Goal: Task Accomplishment & Management: Use online tool/utility

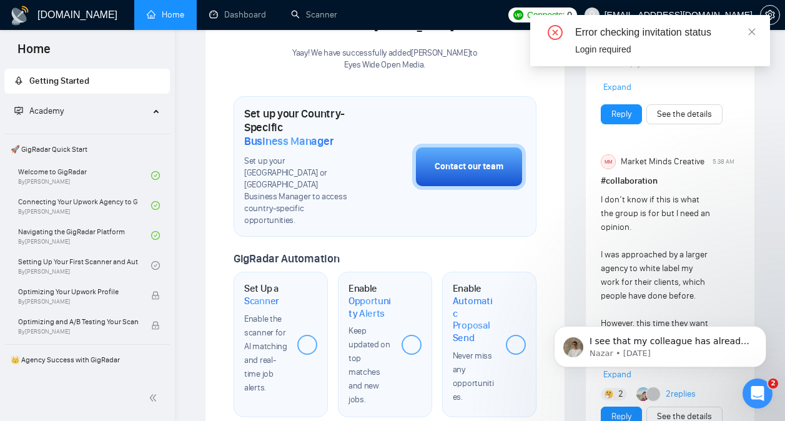
scroll to position [2535, 0]
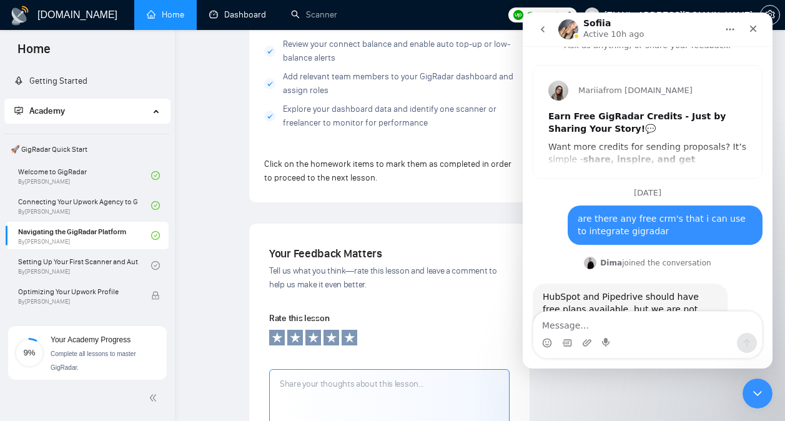
scroll to position [11863, 0]
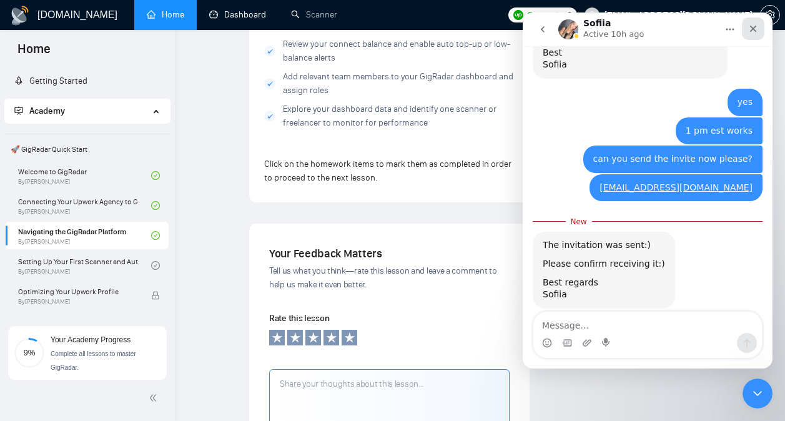
click at [758, 31] on div "Close" at bounding box center [753, 28] width 22 height 22
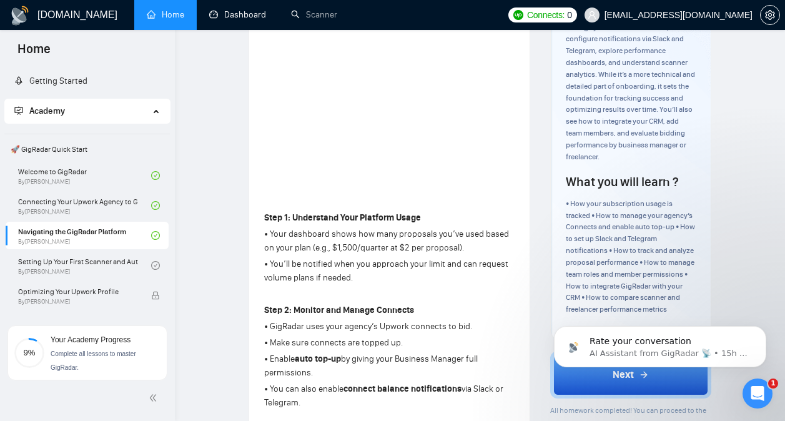
scroll to position [210, 0]
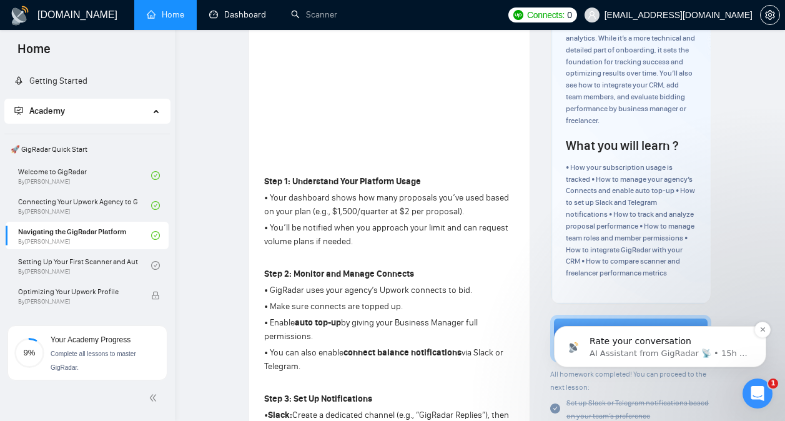
click at [632, 346] on p "Rate your conversation" at bounding box center [669, 341] width 161 height 12
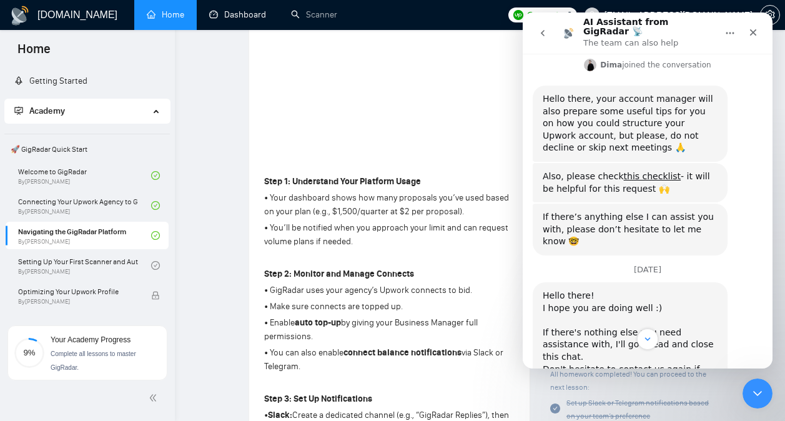
scroll to position [1723, 0]
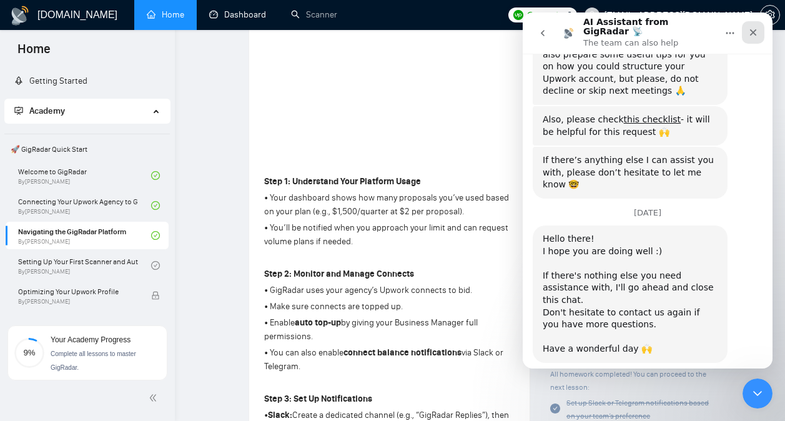
click at [757, 27] on icon "Close" at bounding box center [753, 32] width 10 height 10
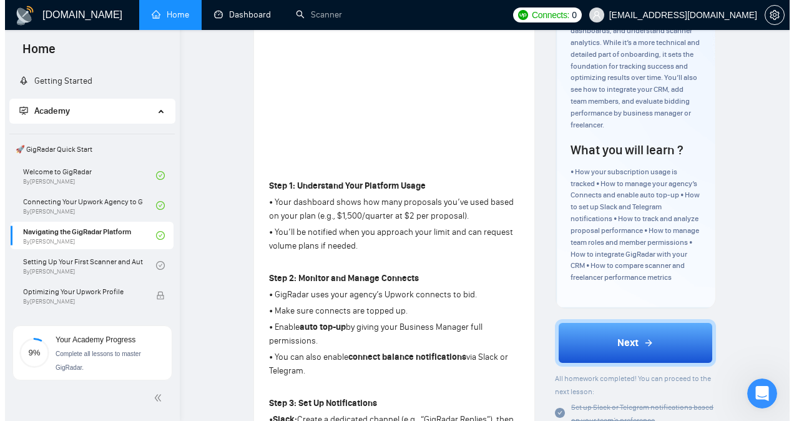
scroll to position [0, 0]
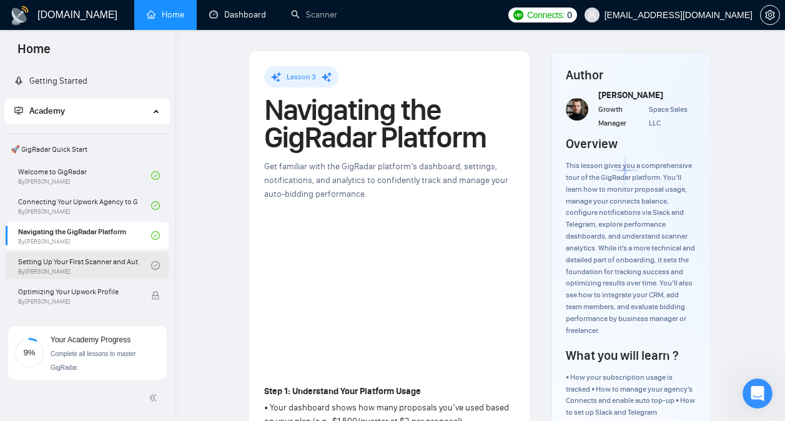
click at [105, 263] on link "Setting Up Your First Scanner and Auto-Bidder By [PERSON_NAME]" at bounding box center [84, 265] width 133 height 27
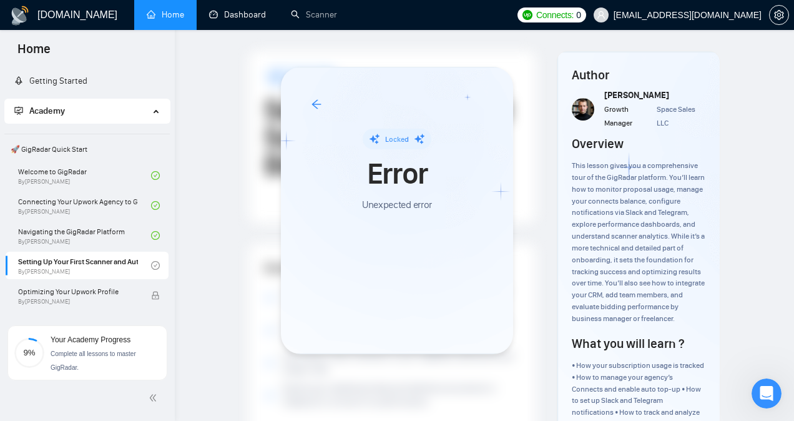
click at [313, 105] on icon "arrow-left" at bounding box center [316, 104] width 9 height 9
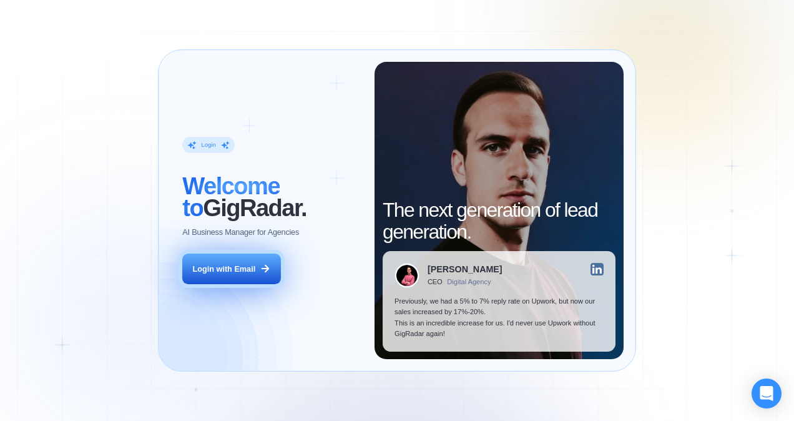
click at [248, 271] on div "Login with Email" at bounding box center [224, 268] width 63 height 11
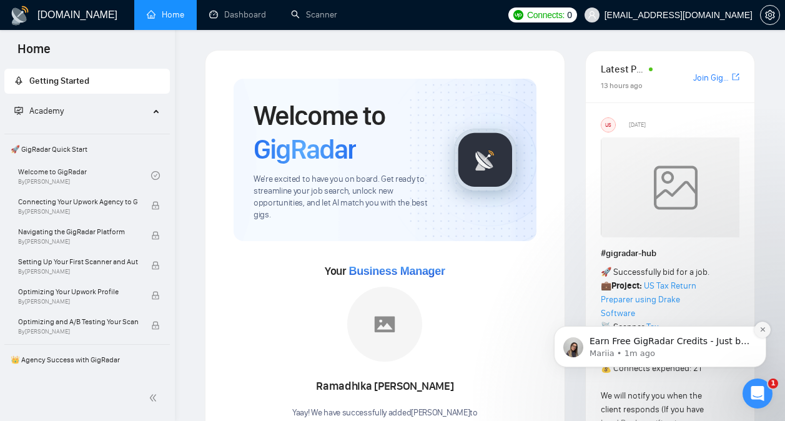
click at [765, 327] on icon "Dismiss notification" at bounding box center [762, 329] width 7 height 7
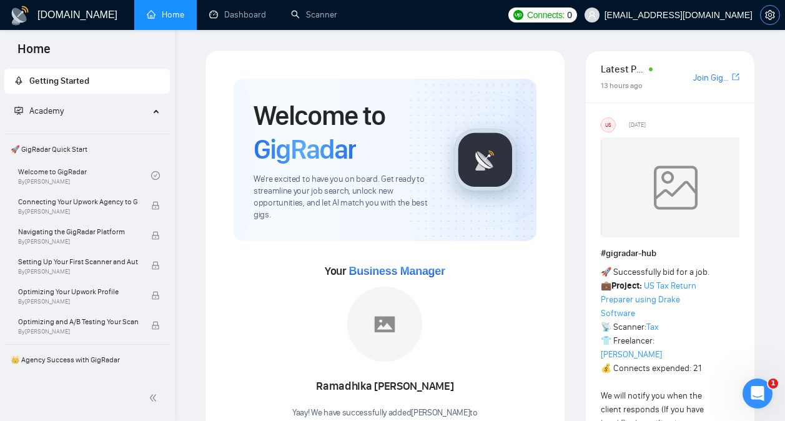
click at [778, 12] on span "setting" at bounding box center [769, 15] width 19 height 10
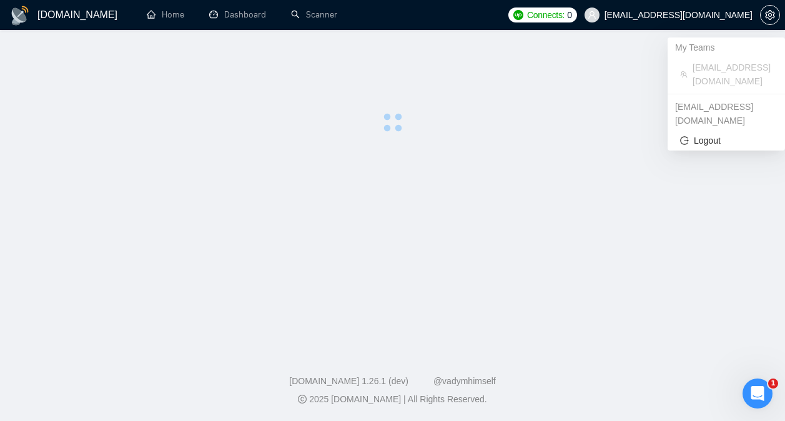
click at [741, 15] on span "[EMAIL_ADDRESS][DOMAIN_NAME]" at bounding box center [678, 15] width 148 height 0
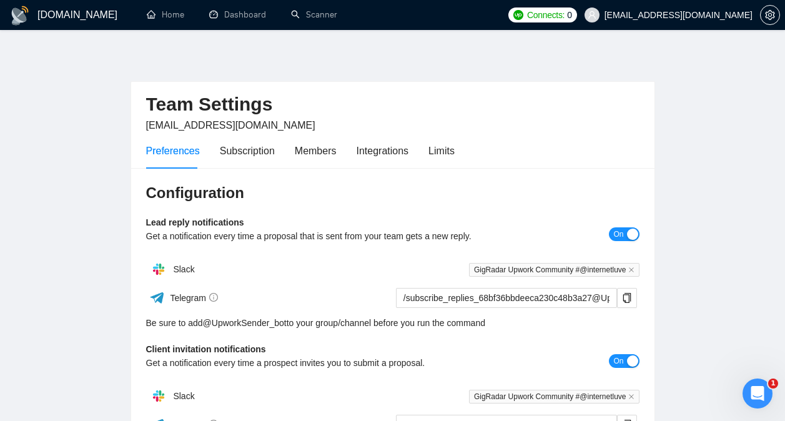
click at [707, 168] on main "Team Settings onedsv@aol.com Preferences Subscription Members Integrations Limi…" at bounding box center [392, 379] width 745 height 658
click at [163, 18] on link "Home" at bounding box center [165, 14] width 37 height 11
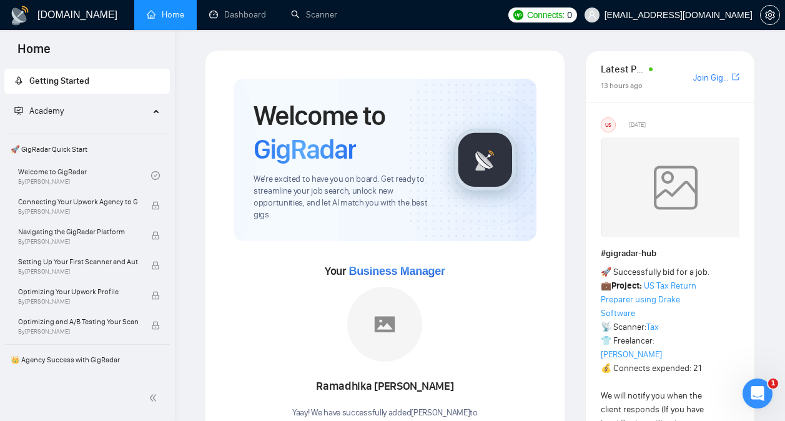
scroll to position [5, 0]
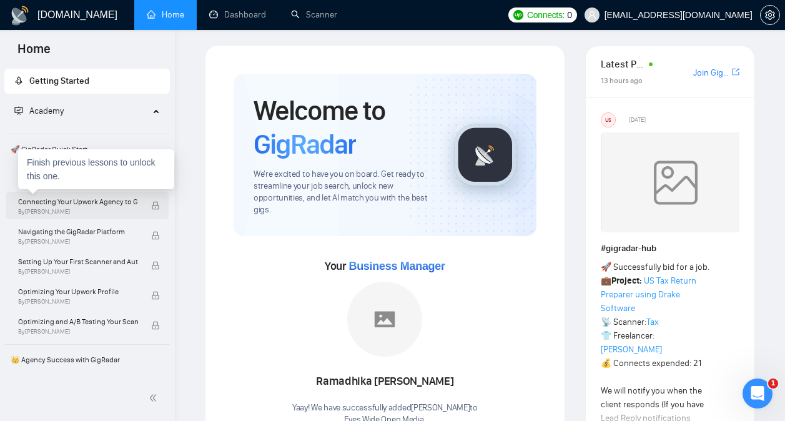
click at [109, 200] on span "Connecting Your Upwork Agency to GigRadar" at bounding box center [78, 201] width 120 height 12
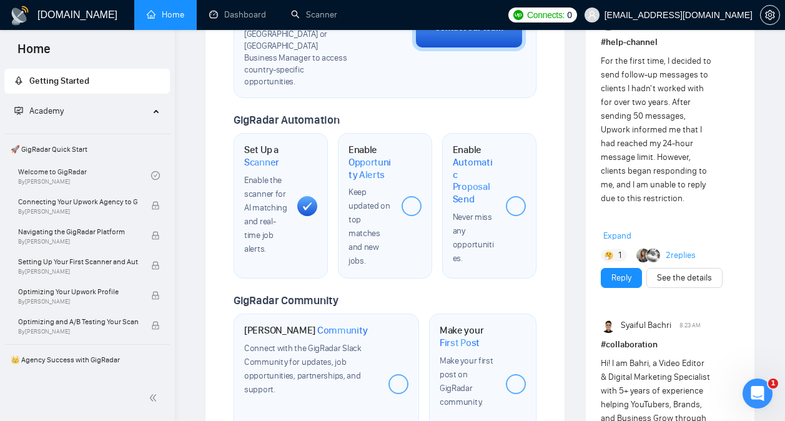
scroll to position [497, 0]
click at [291, 199] on div "Set Up a Scanner Enable the scanner for AI matching and real-time job alerts." at bounding box center [280, 206] width 94 height 145
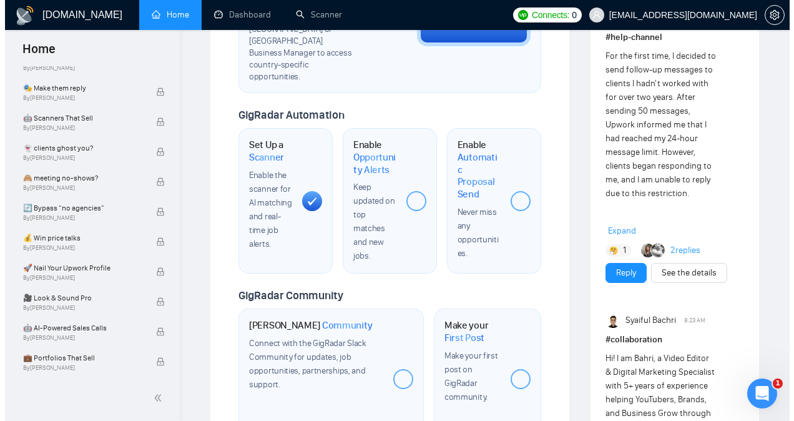
scroll to position [0, 0]
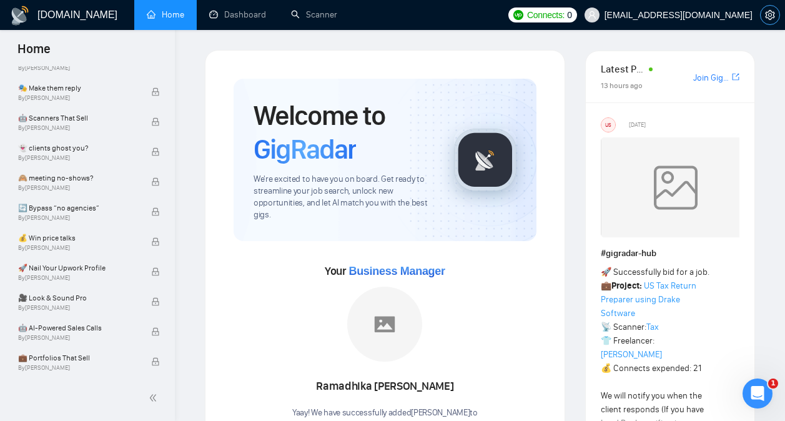
click at [766, 14] on icon "setting" at bounding box center [770, 15] width 10 height 10
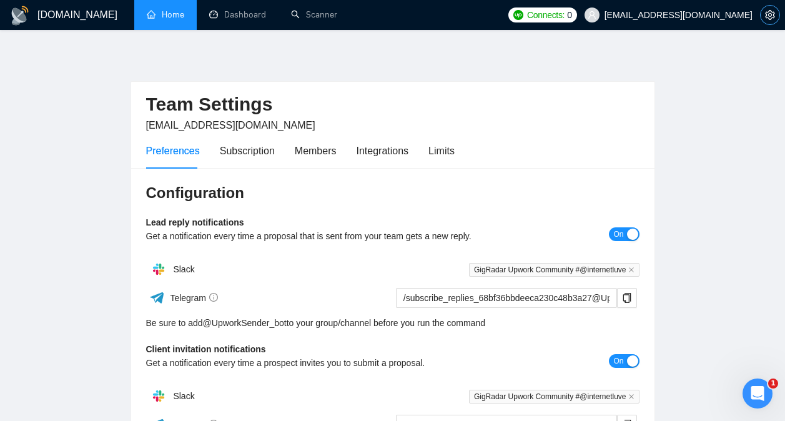
click at [766, 16] on icon "setting" at bounding box center [769, 15] width 9 height 10
click at [765, 12] on icon "setting" at bounding box center [770, 15] width 10 height 10
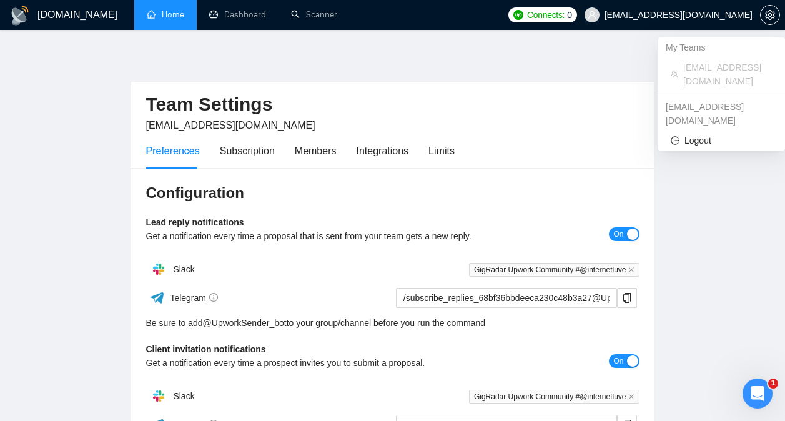
click at [722, 15] on span "[EMAIL_ADDRESS][DOMAIN_NAME]" at bounding box center [678, 15] width 148 height 0
click at [702, 134] on span "Logout" at bounding box center [721, 141] width 102 height 14
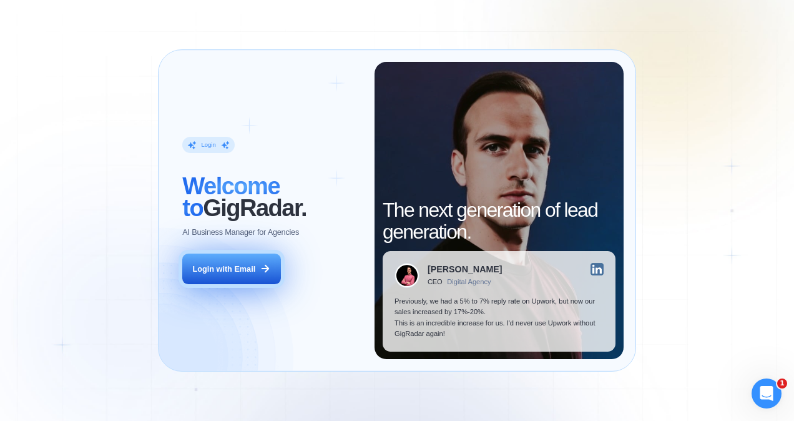
click at [240, 262] on button "Login with Email" at bounding box center [231, 268] width 98 height 31
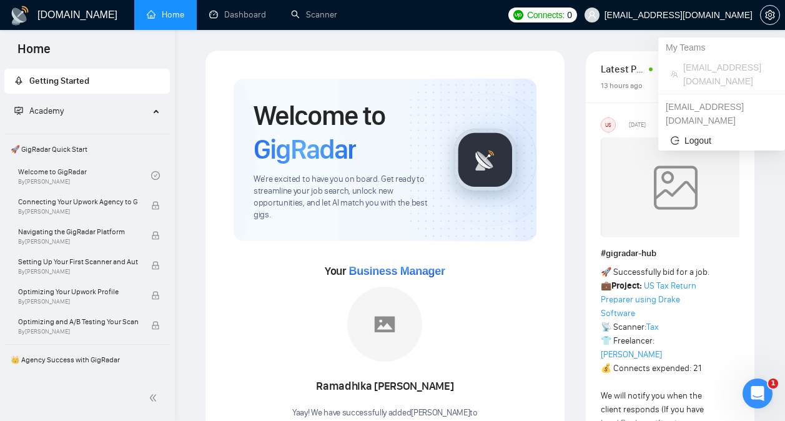
click at [743, 6] on span "onedsv@aol.com" at bounding box center [668, 15] width 183 height 40
click at [704, 97] on div "internetluve@gmail.com" at bounding box center [721, 114] width 127 height 34
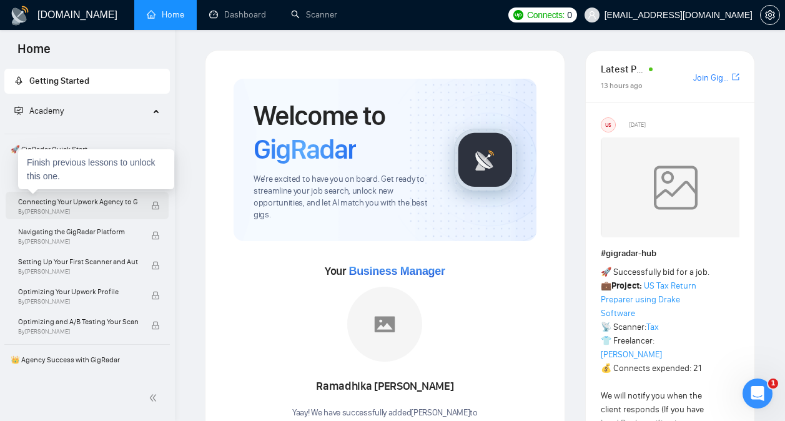
click at [107, 199] on span "Connecting Your Upwork Agency to GigRadar" at bounding box center [78, 201] width 120 height 12
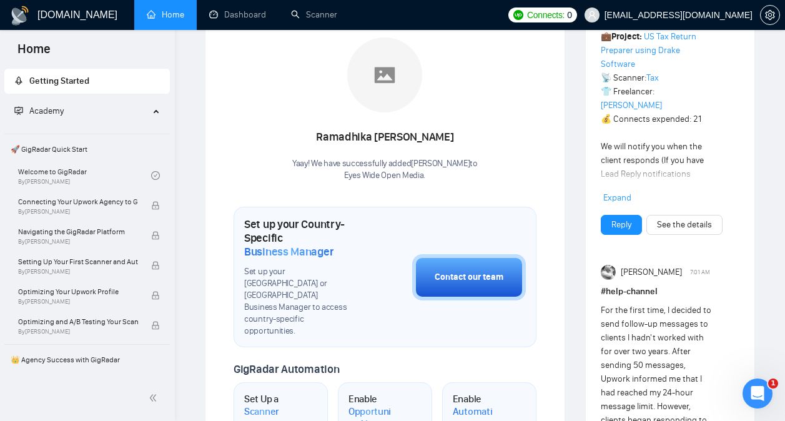
scroll to position [253, 0]
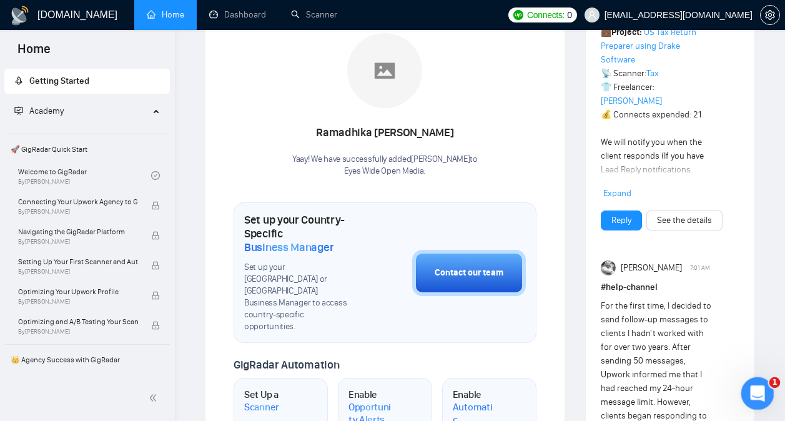
click at [750, 387] on icon "Open Intercom Messenger" at bounding box center [755, 391] width 21 height 21
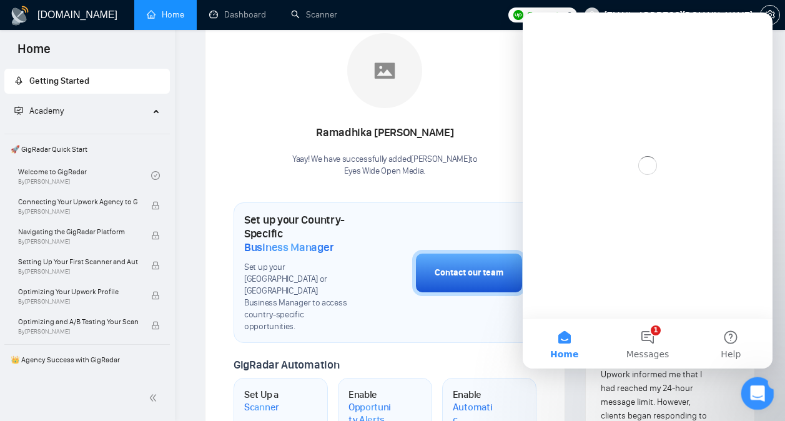
scroll to position [0, 0]
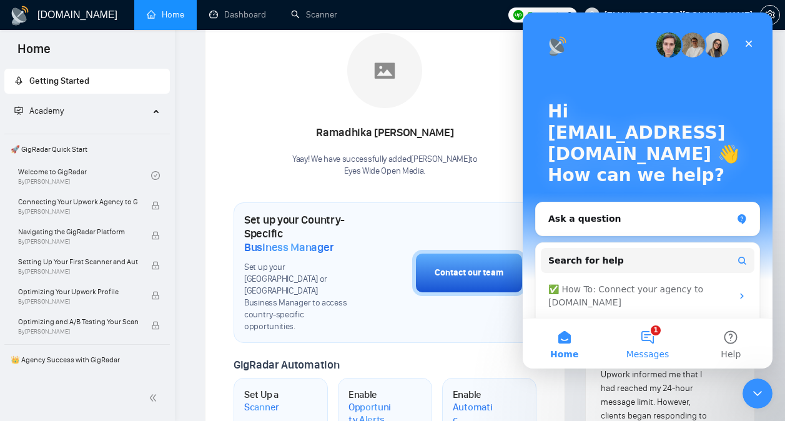
click at [652, 341] on button "1 Messages" at bounding box center [646, 343] width 83 height 50
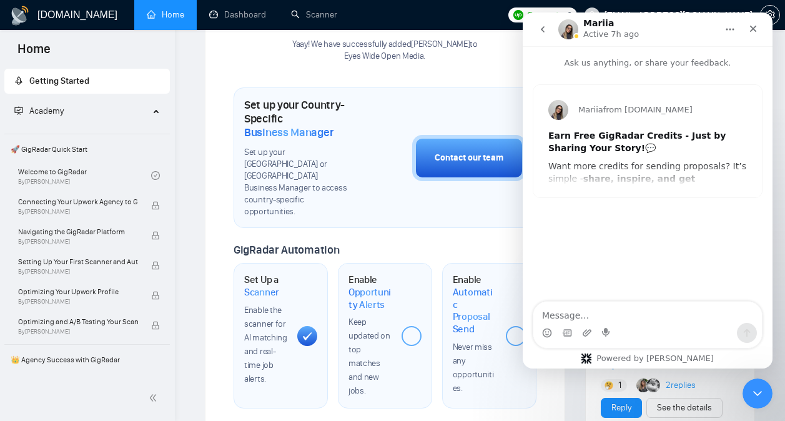
scroll to position [371, 0]
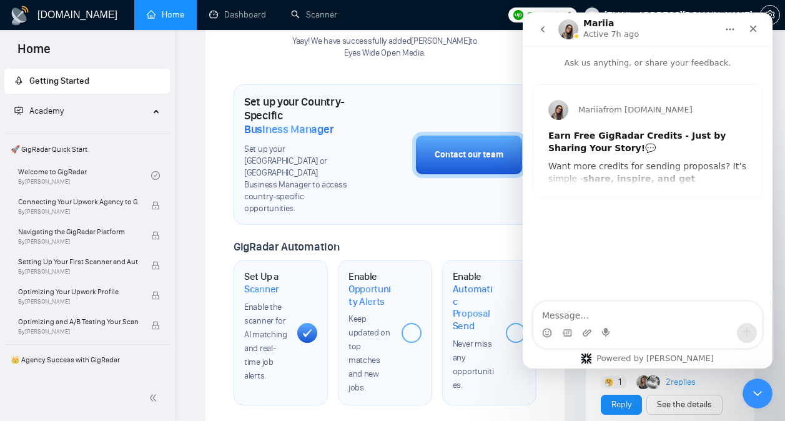
click at [545, 36] on button "go back" at bounding box center [543, 29] width 24 height 24
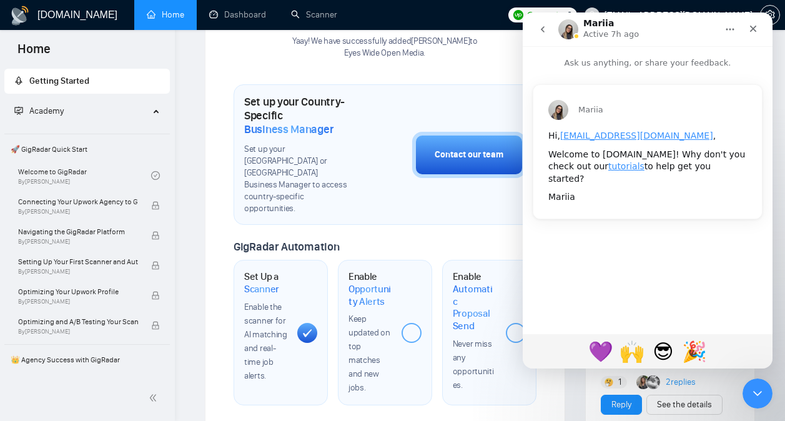
click at [539, 21] on button "go back" at bounding box center [543, 29] width 24 height 24
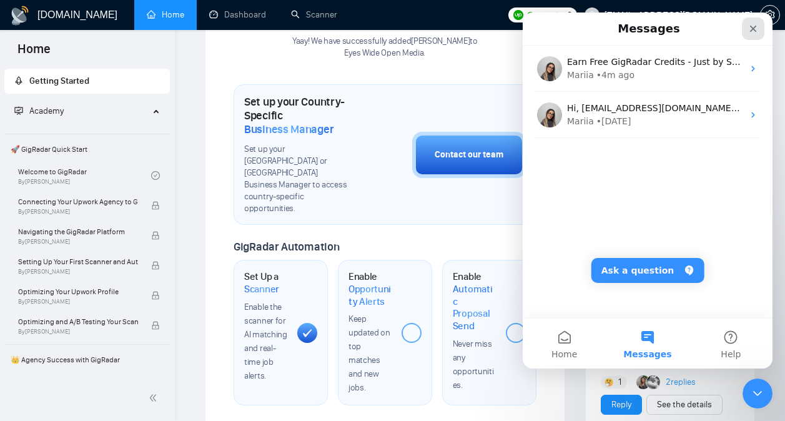
click at [756, 25] on icon "Close" at bounding box center [753, 29] width 10 height 10
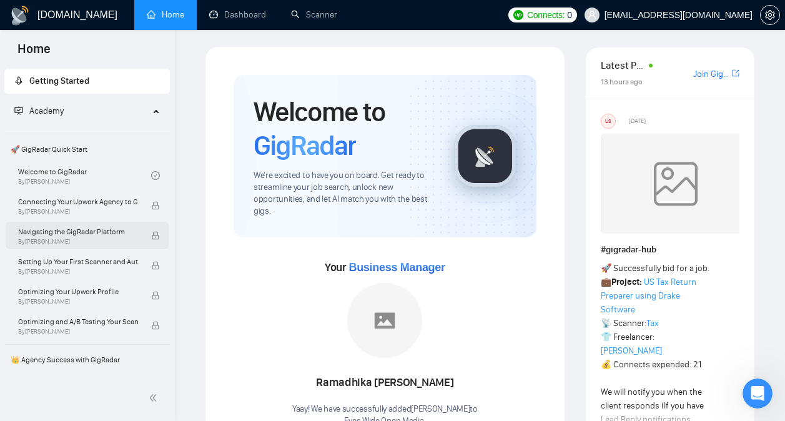
scroll to position [0, 0]
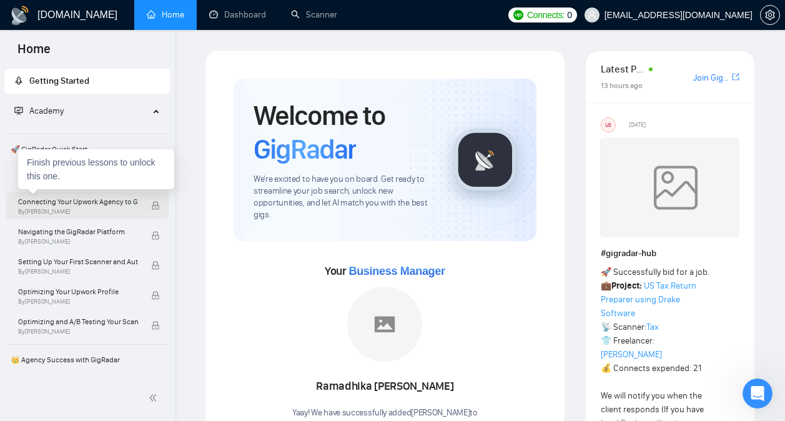
click at [97, 207] on span "Connecting Your Upwork Agency to GigRadar" at bounding box center [78, 201] width 120 height 12
click at [144, 207] on div "Connecting Your Upwork Agency to GigRadar By [PERSON_NAME]" at bounding box center [84, 205] width 133 height 27
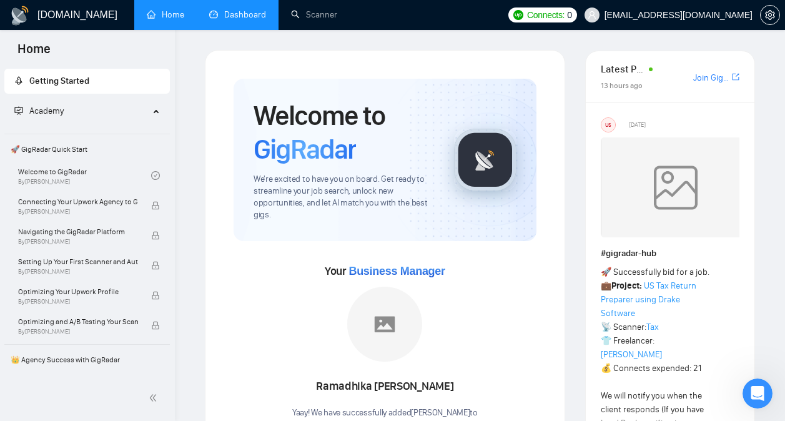
click at [242, 12] on link "Dashboard" at bounding box center [237, 14] width 57 height 11
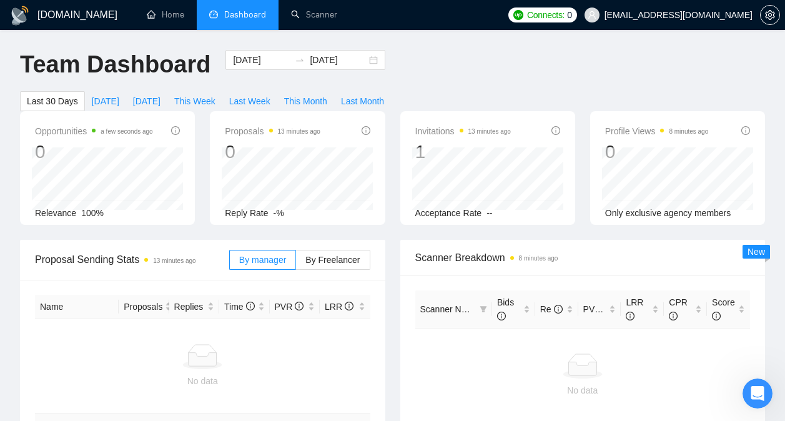
click at [496, 140] on div "1" at bounding box center [462, 152] width 95 height 24
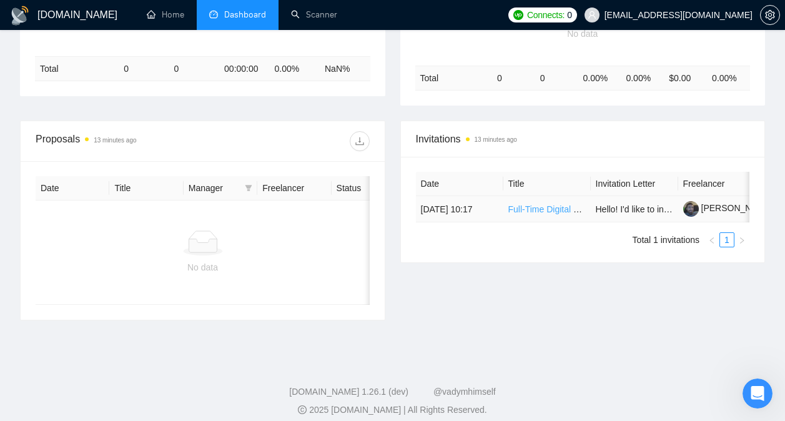
click at [546, 204] on link "Full-Time Digital Marketing Generalist (B2B SaaS Growth)" at bounding box center [620, 209] width 225 height 10
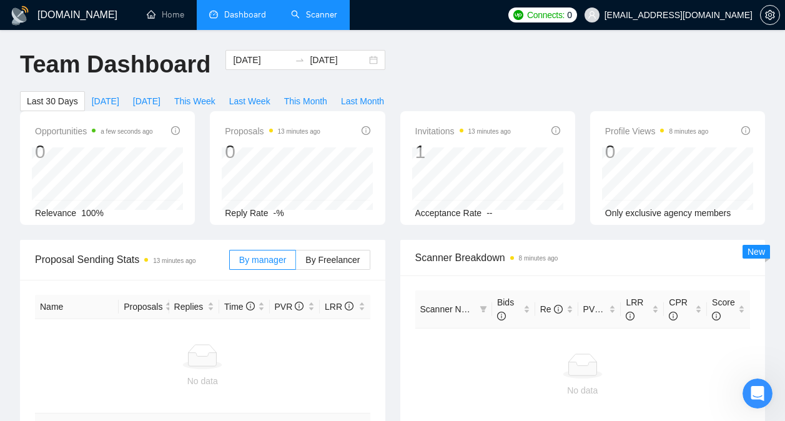
click at [328, 10] on link "Scanner" at bounding box center [314, 14] width 46 height 11
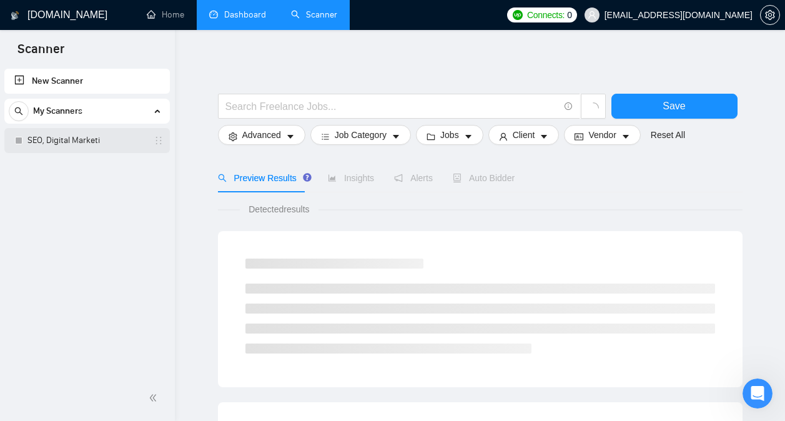
click at [92, 142] on link "SEO, Digital Marketi" at bounding box center [86, 140] width 119 height 25
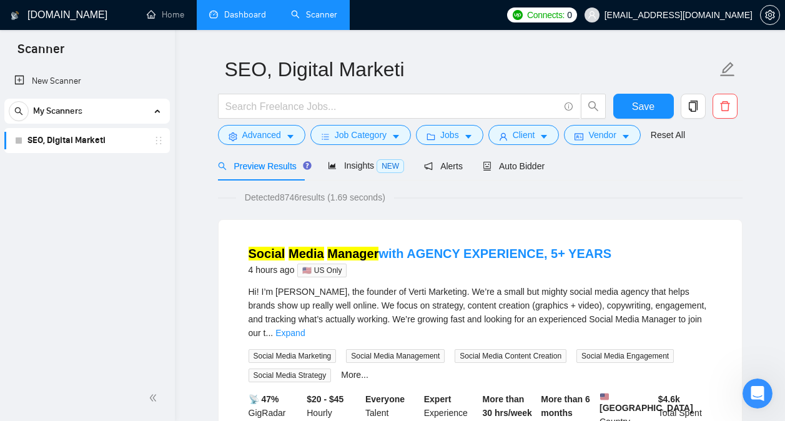
scroll to position [42, 0]
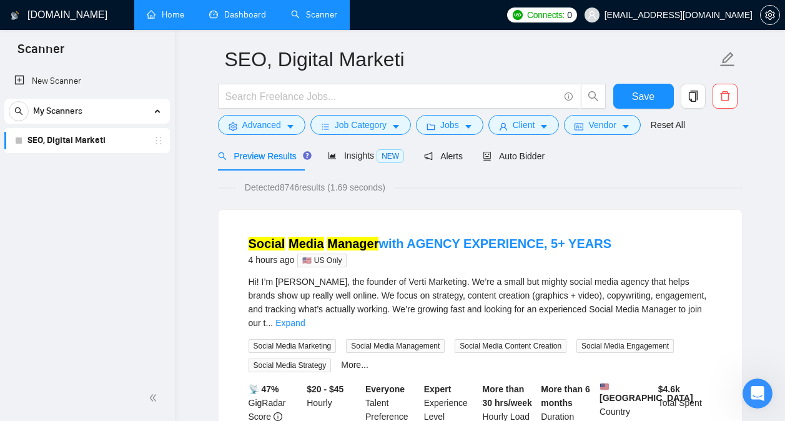
click at [180, 14] on link "Home" at bounding box center [165, 14] width 37 height 11
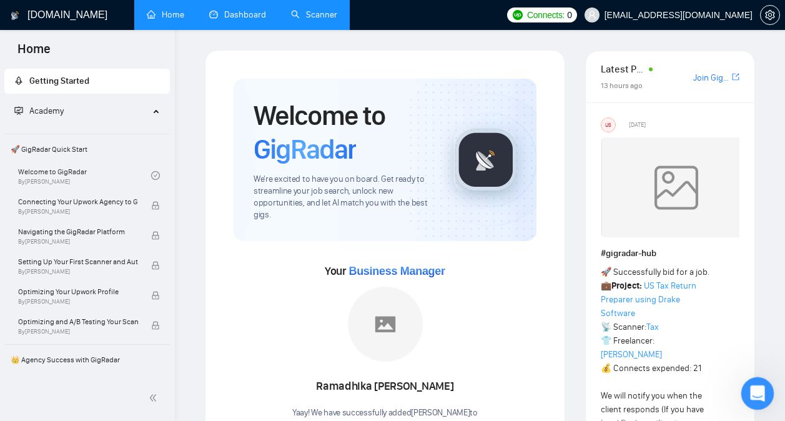
click at [753, 382] on icon "Open Intercom Messenger" at bounding box center [755, 391] width 21 height 21
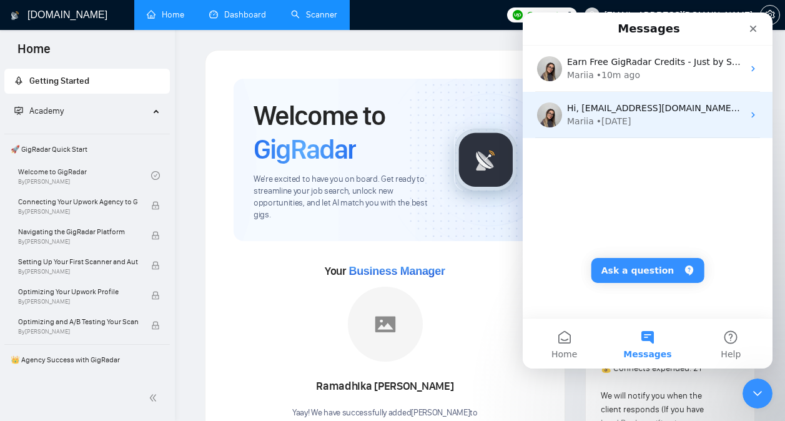
click at [683, 120] on div "Mariia • 1d ago" at bounding box center [655, 121] width 176 height 13
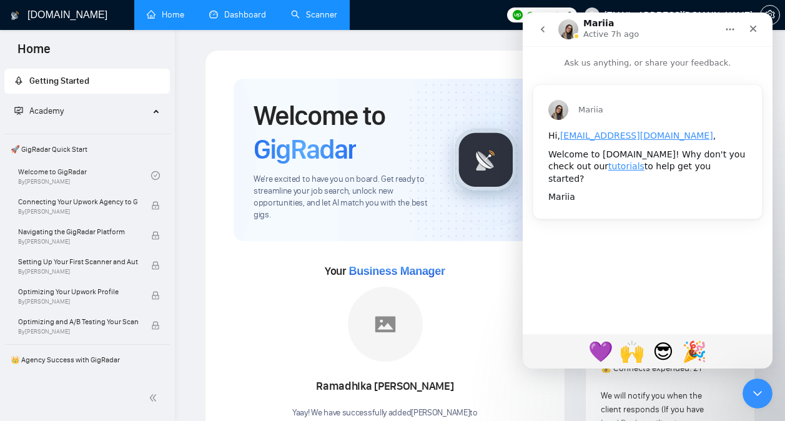
click at [538, 25] on icon "go back" at bounding box center [542, 29] width 10 height 10
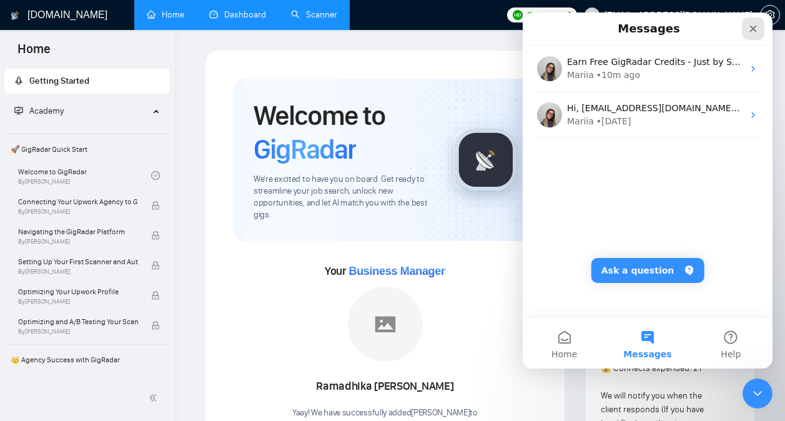
click at [756, 20] on div "Close" at bounding box center [753, 28] width 22 height 22
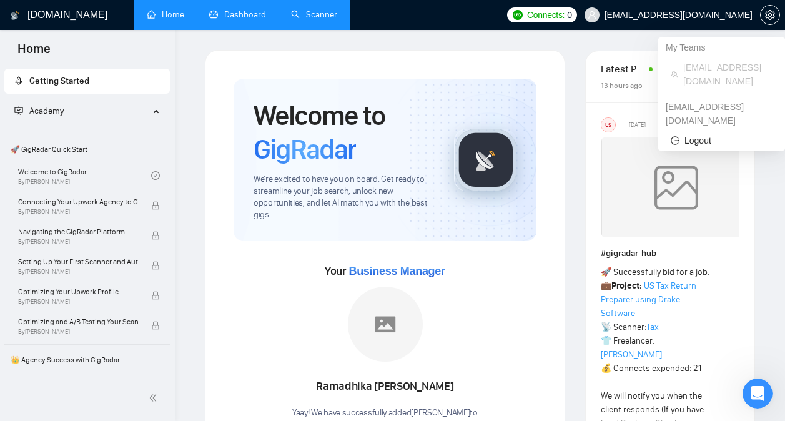
click at [720, 67] on span "[EMAIL_ADDRESS][DOMAIN_NAME]" at bounding box center [727, 74] width 89 height 27
click at [707, 134] on span "Logout" at bounding box center [721, 141] width 102 height 14
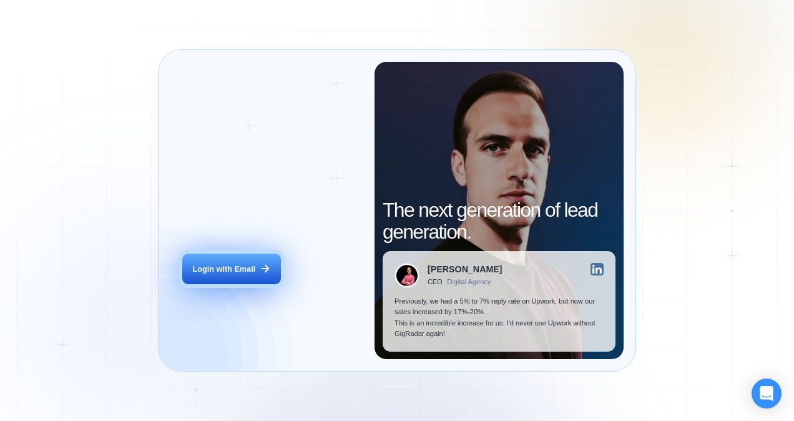
click at [258, 263] on button "Login with Email" at bounding box center [231, 268] width 98 height 31
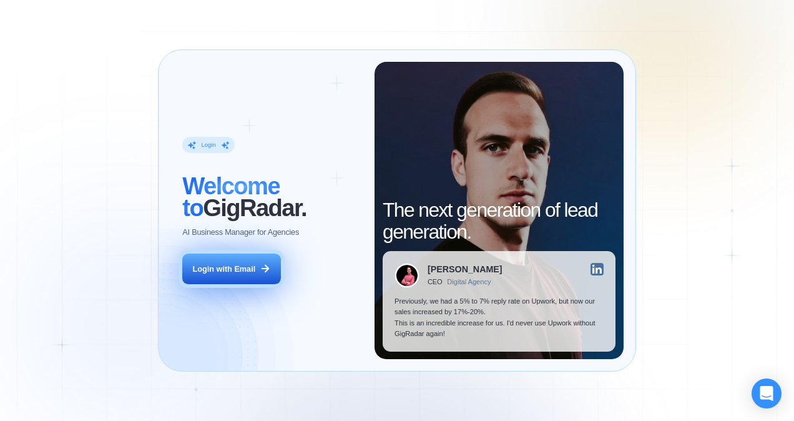
click at [252, 270] on div "Login with Email" at bounding box center [224, 268] width 63 height 11
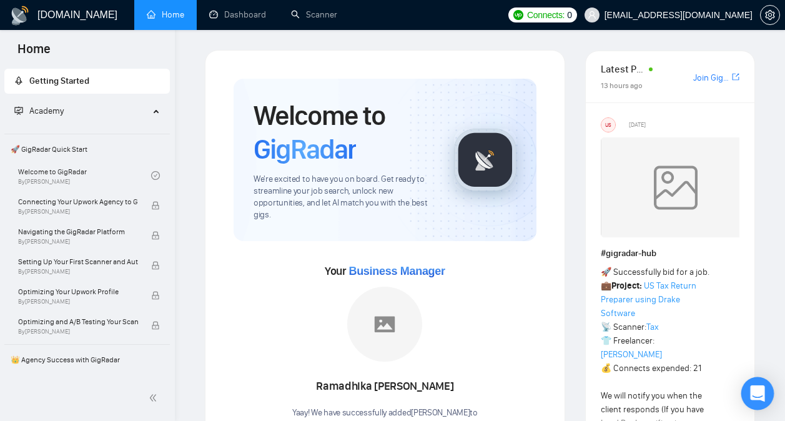
click at [755, 389] on icon "Open Intercom Messenger" at bounding box center [757, 393] width 14 height 16
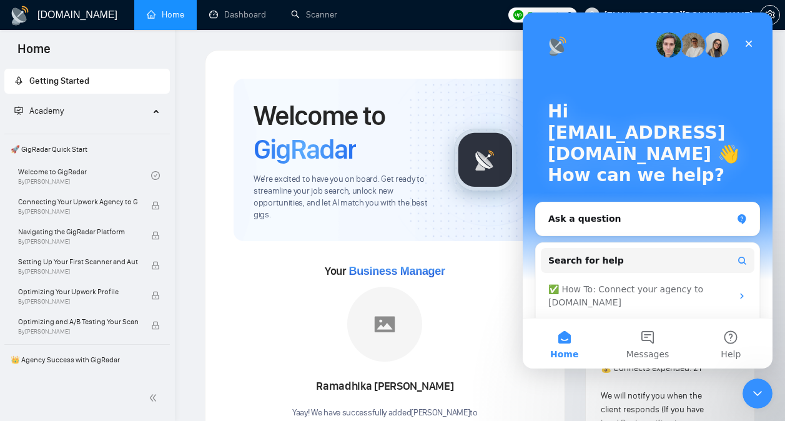
click at [683, 42] on img "Intercom messenger" at bounding box center [692, 44] width 25 height 25
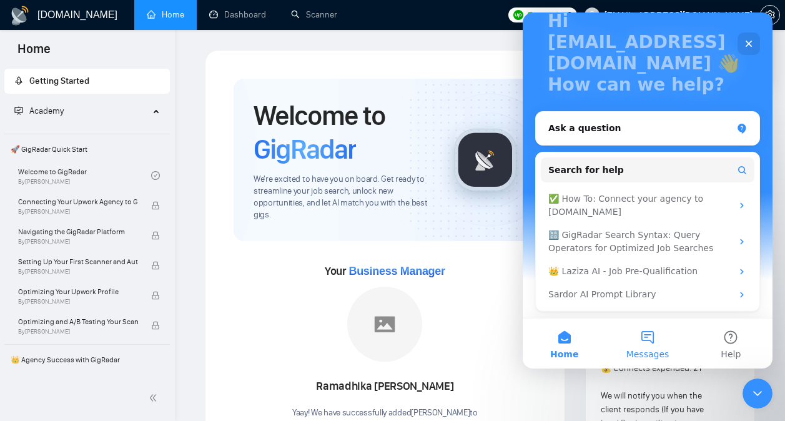
click at [645, 343] on button "Messages" at bounding box center [646, 343] width 83 height 50
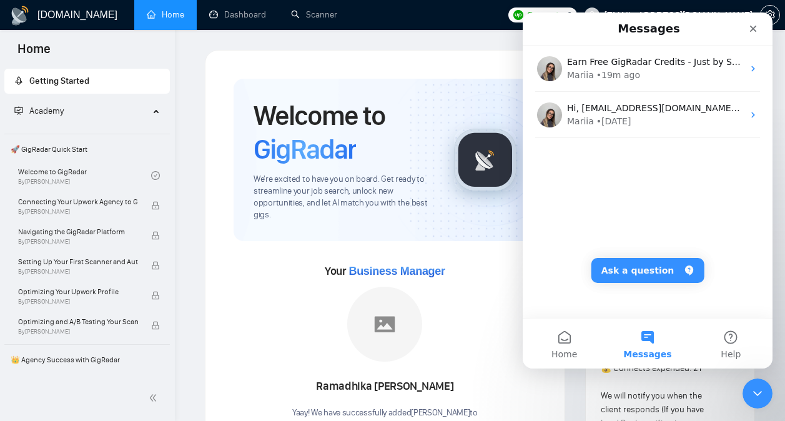
click at [403, 255] on div "Your Business Manager [PERSON_NAME]! We have successfully added [PERSON_NAME] t…" at bounding box center [384, 336] width 303 height 190
click at [630, 271] on button "Ask a question" at bounding box center [647, 270] width 113 height 25
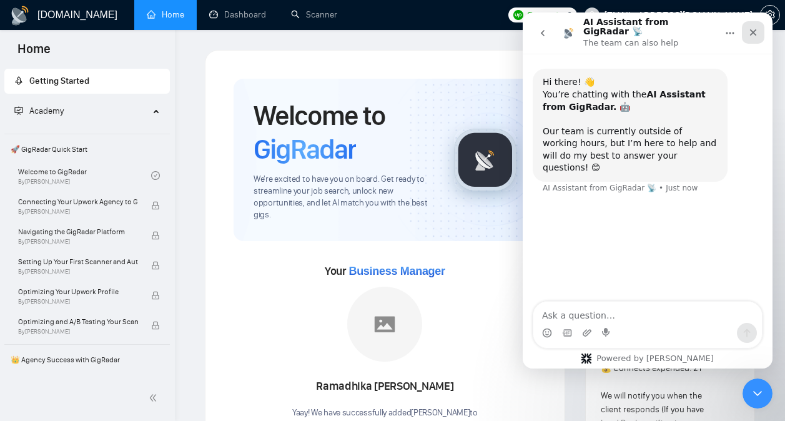
click at [760, 22] on div "Close" at bounding box center [753, 32] width 22 height 22
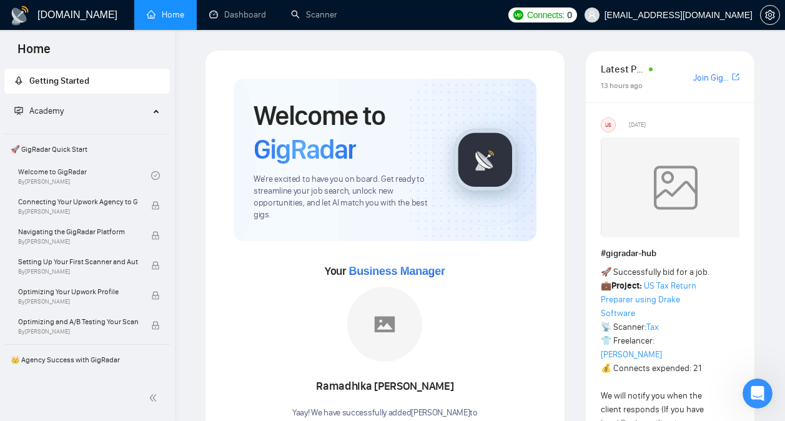
scroll to position [0, 0]
click at [702, 74] on link "Join GigRadar Slack Community" at bounding box center [711, 78] width 36 height 14
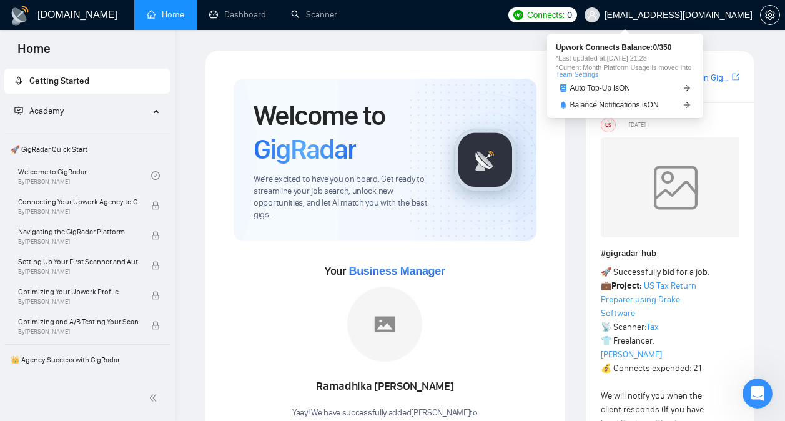
click at [564, 10] on span "Connects:" at bounding box center [545, 15] width 37 height 14
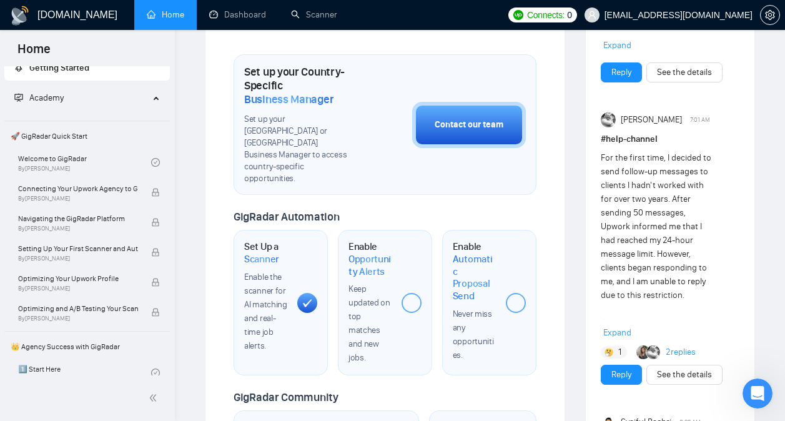
scroll to position [402, 0]
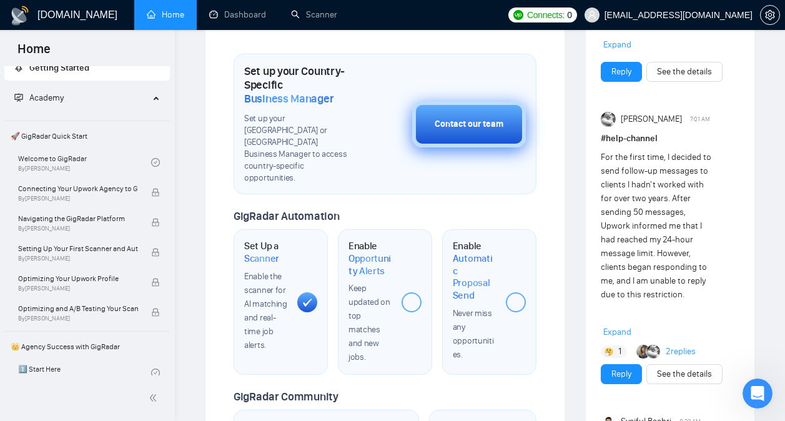
click at [445, 125] on button "Contact our team" at bounding box center [469, 124] width 114 height 46
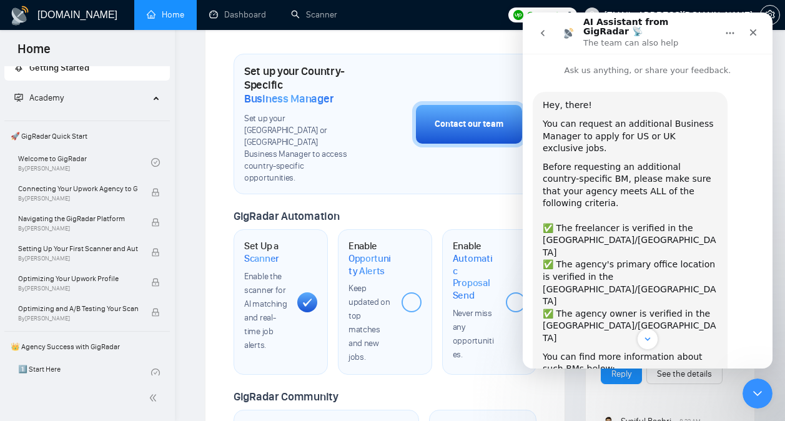
scroll to position [92, 0]
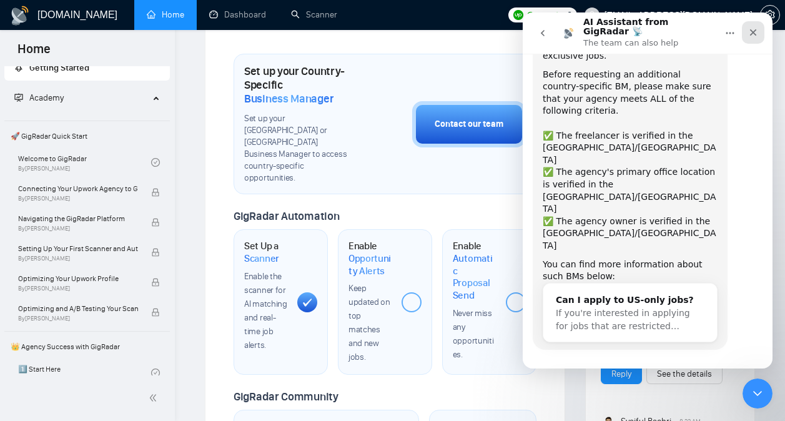
click at [760, 24] on div "Close" at bounding box center [753, 32] width 22 height 22
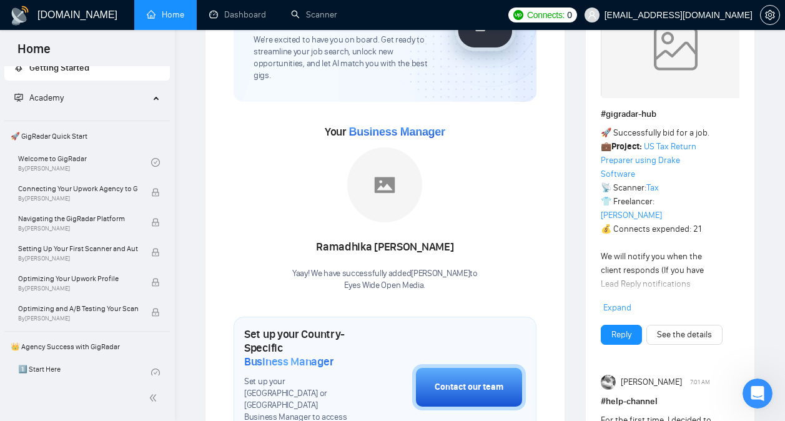
scroll to position [32, 0]
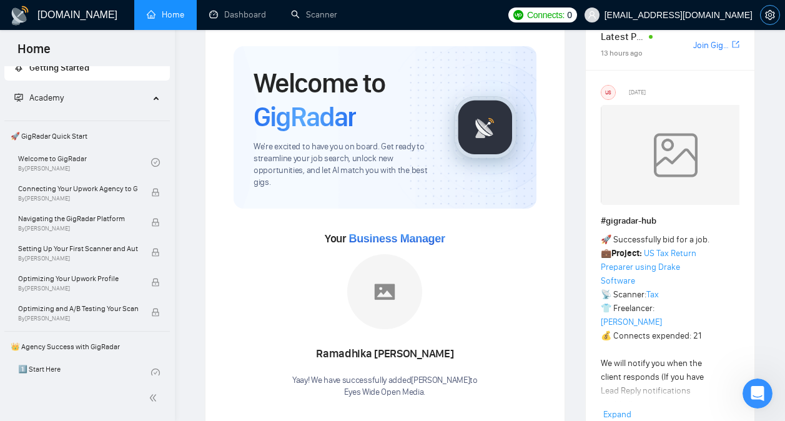
click at [765, 22] on button "button" at bounding box center [770, 15] width 20 height 20
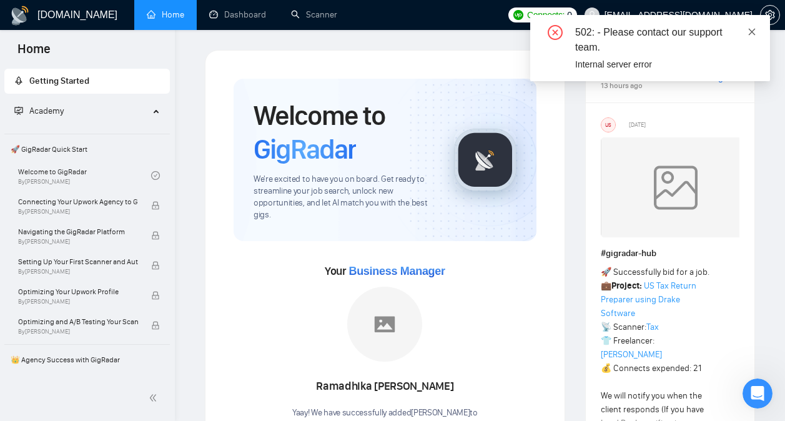
click at [753, 34] on icon "close" at bounding box center [751, 31] width 9 height 9
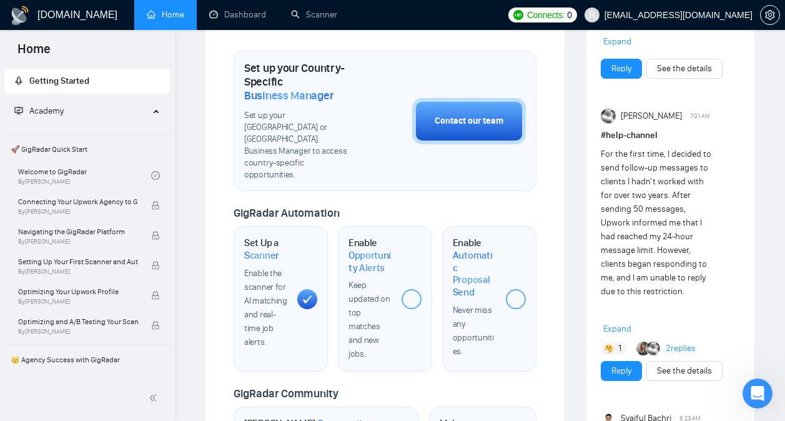
scroll to position [408, 0]
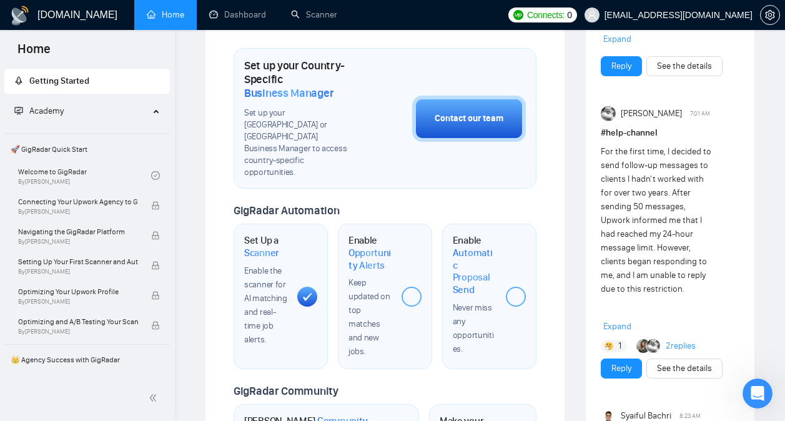
click at [409, 286] on div at bounding box center [411, 296] width 20 height 20
click at [305, 286] on div at bounding box center [307, 296] width 20 height 20
click at [69, 166] on link "Welcome to GigRadar By Vlad Timinsky" at bounding box center [84, 175] width 133 height 27
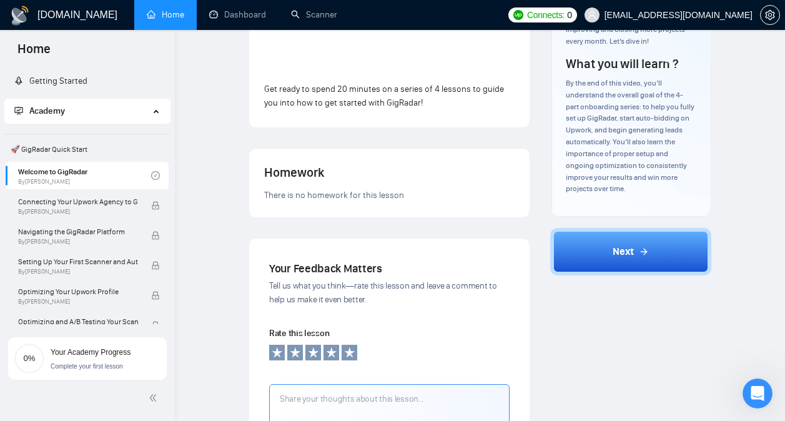
scroll to position [273, 0]
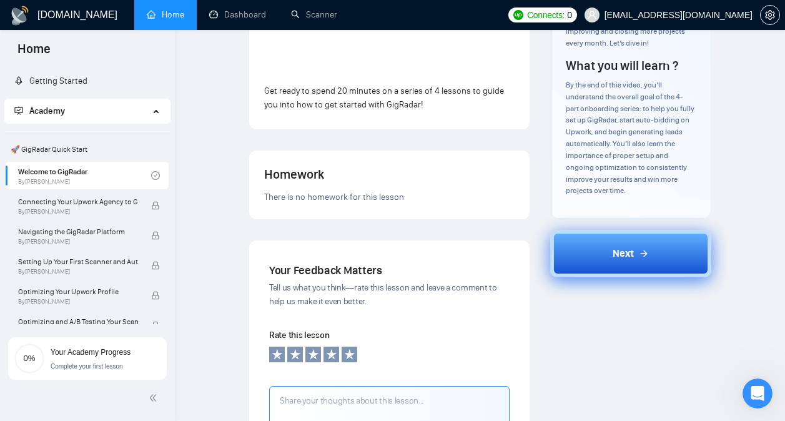
click at [612, 261] on span "Next" at bounding box center [622, 253] width 21 height 15
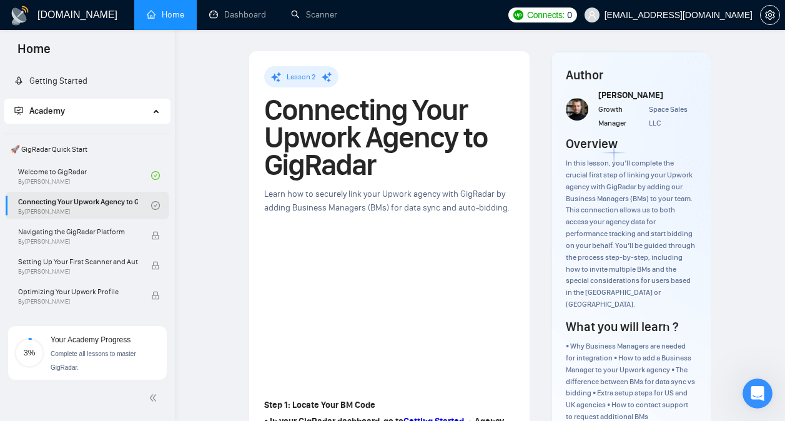
click at [125, 203] on link "Connecting Your Upwork Agency to GigRadar By Vlad Timinsky" at bounding box center [84, 205] width 133 height 27
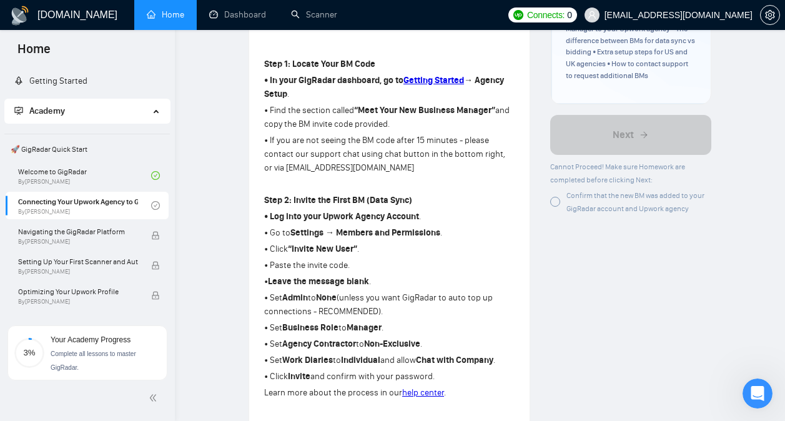
scroll to position [343, 0]
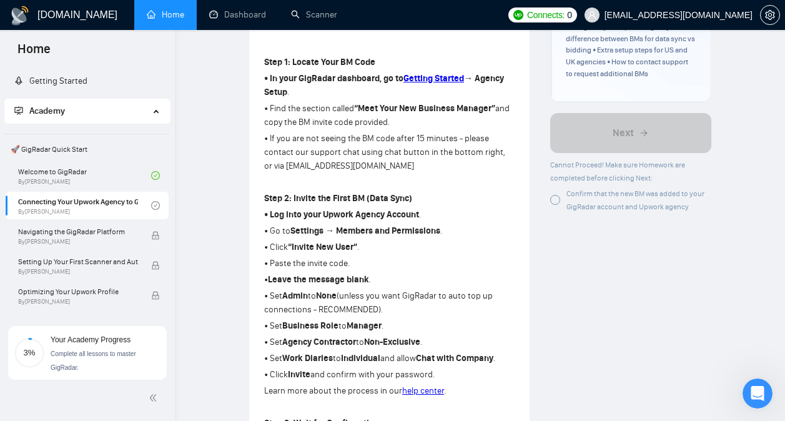
click at [553, 195] on div at bounding box center [555, 200] width 10 height 10
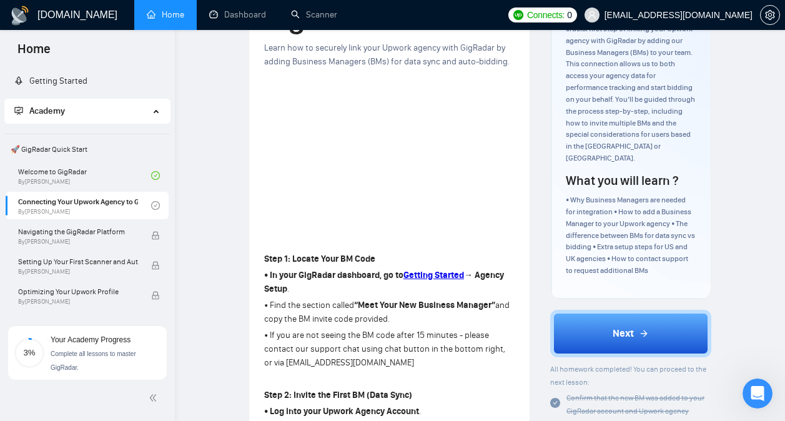
scroll to position [165, 0]
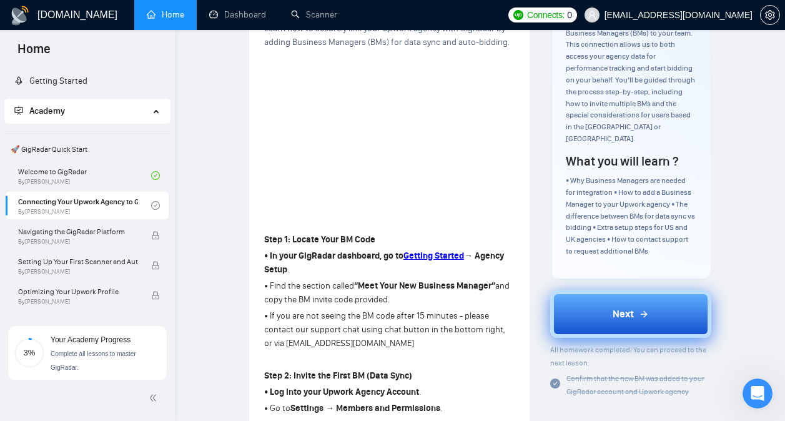
click at [625, 306] on span "Next" at bounding box center [622, 313] width 21 height 15
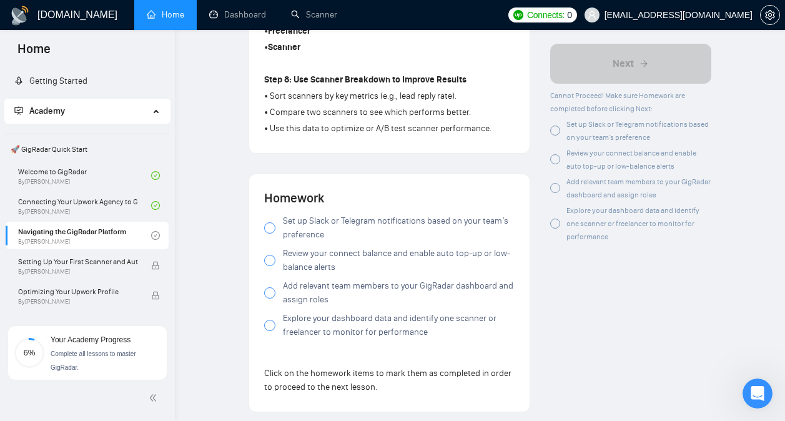
scroll to position [1052, 0]
click at [298, 221] on span "Set up Slack or Telegram notifications based on your team’s preference" at bounding box center [399, 226] width 232 height 27
click at [300, 260] on span "Review your connect balance and enable auto top-up or low-balance alerts" at bounding box center [399, 259] width 232 height 27
click at [300, 286] on span "Add relevant team members to your GigRadar dashboard and assign roles" at bounding box center [399, 291] width 232 height 27
click at [307, 320] on span "Explore your dashboard data and identify one scanner or freelancer to monitor f…" at bounding box center [399, 324] width 232 height 27
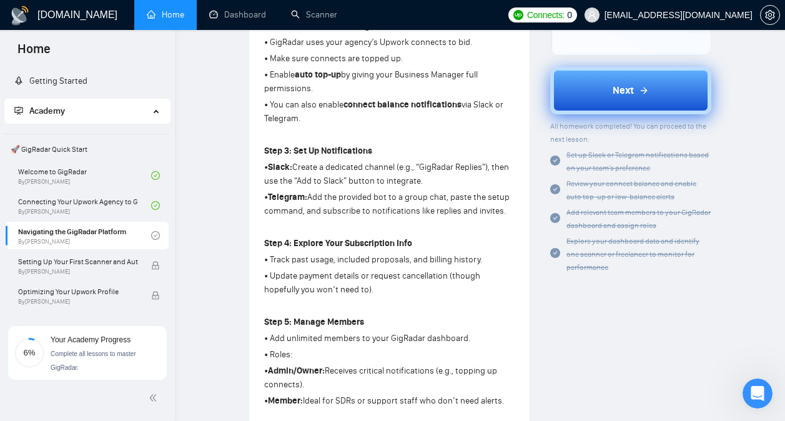
click at [652, 110] on button "Next" at bounding box center [630, 90] width 161 height 47
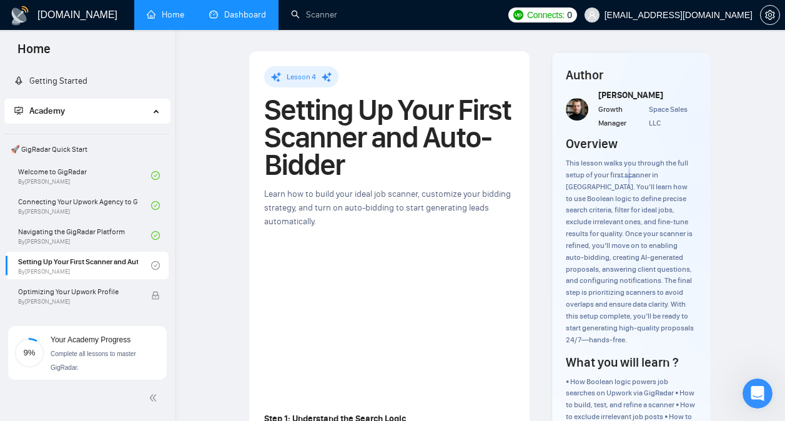
click at [252, 10] on link "Dashboard" at bounding box center [237, 14] width 57 height 11
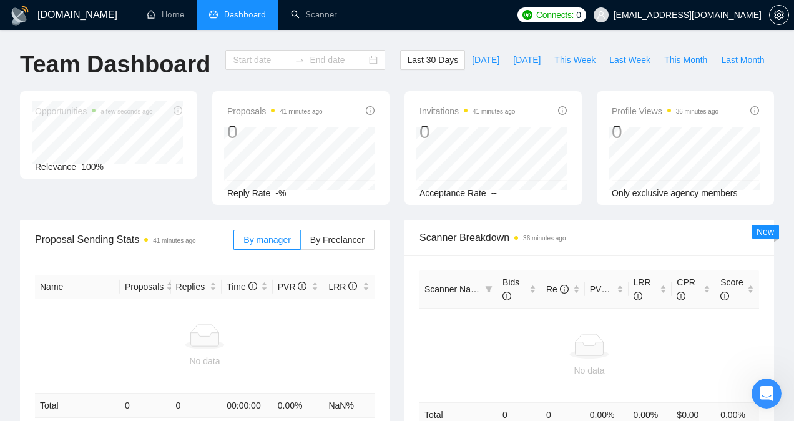
type input "[DATE]"
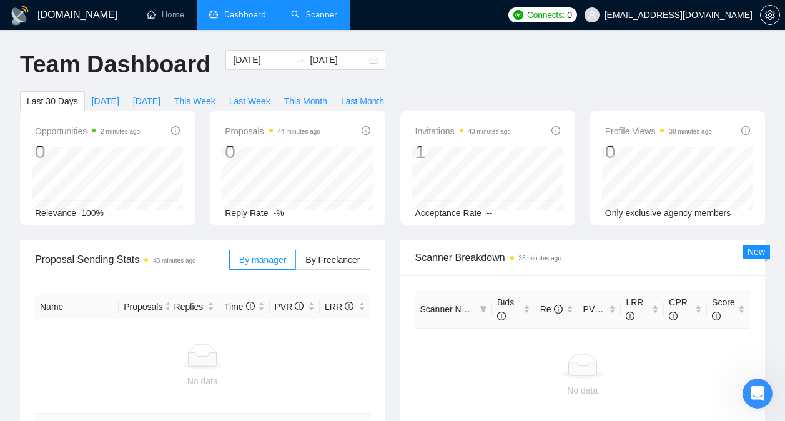
click at [336, 17] on link "Scanner" at bounding box center [314, 14] width 46 height 11
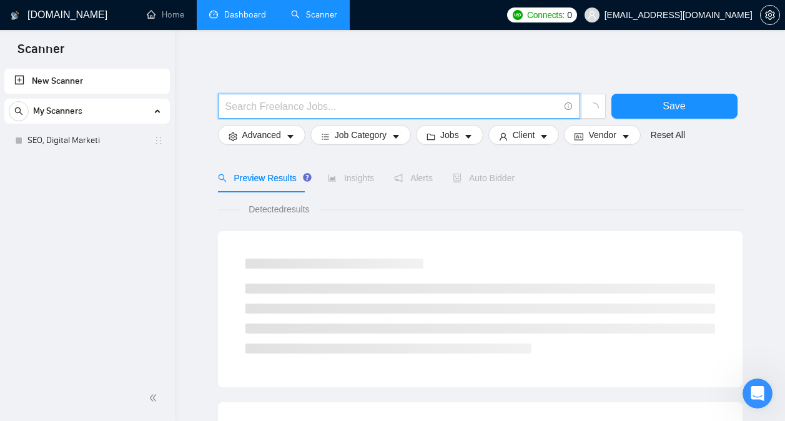
click at [278, 112] on input "text" at bounding box center [391, 107] width 333 height 16
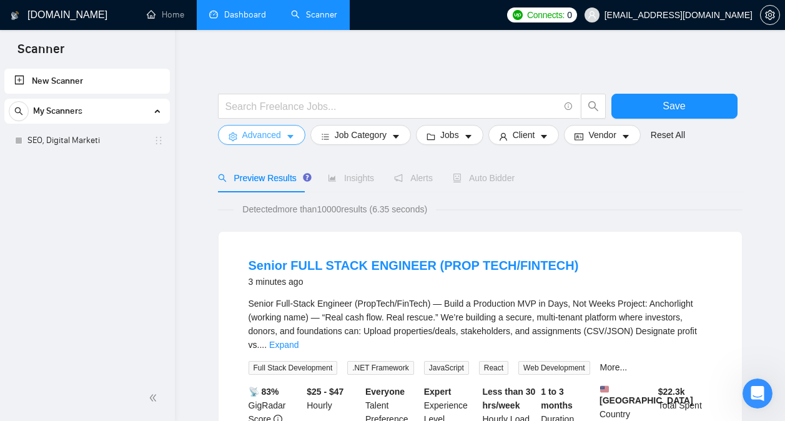
click at [240, 139] on button "Advanced" at bounding box center [261, 135] width 87 height 20
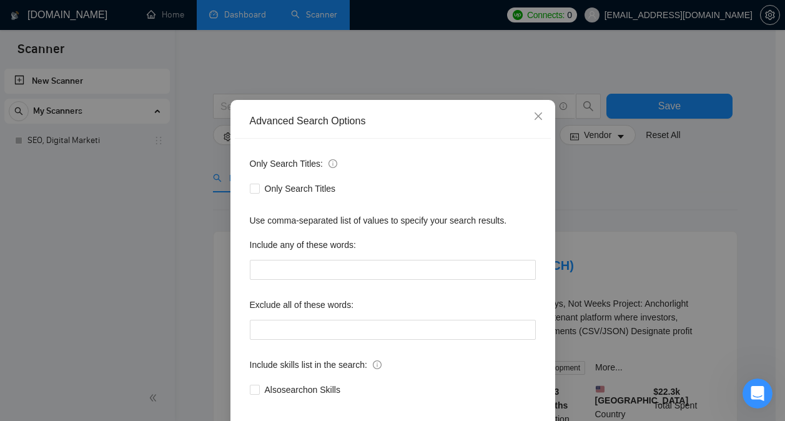
scroll to position [41, 0]
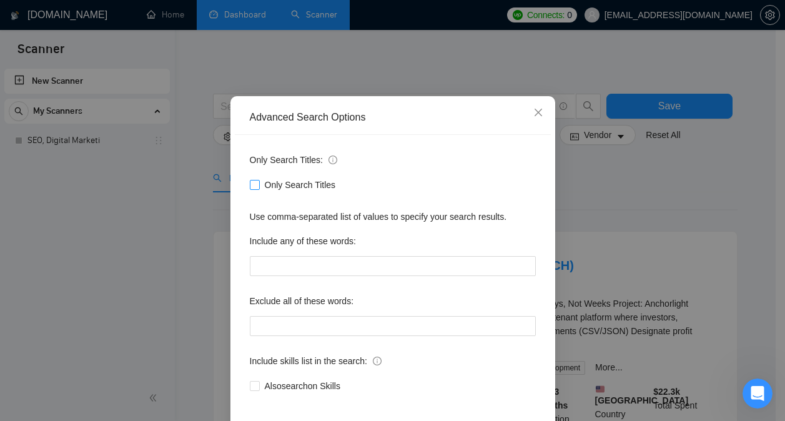
click at [292, 183] on span "Only Search Titles" at bounding box center [300, 185] width 81 height 14
click at [258, 183] on input "Only Search Titles" at bounding box center [254, 184] width 9 height 9
checkbox input "true"
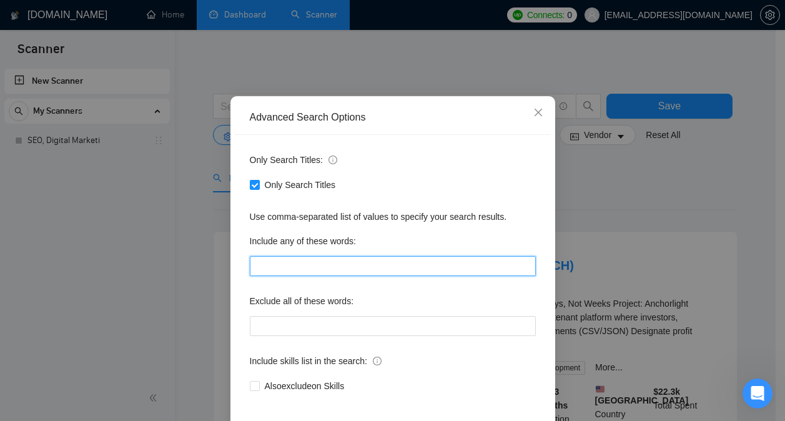
click at [298, 257] on input "text" at bounding box center [393, 266] width 286 height 20
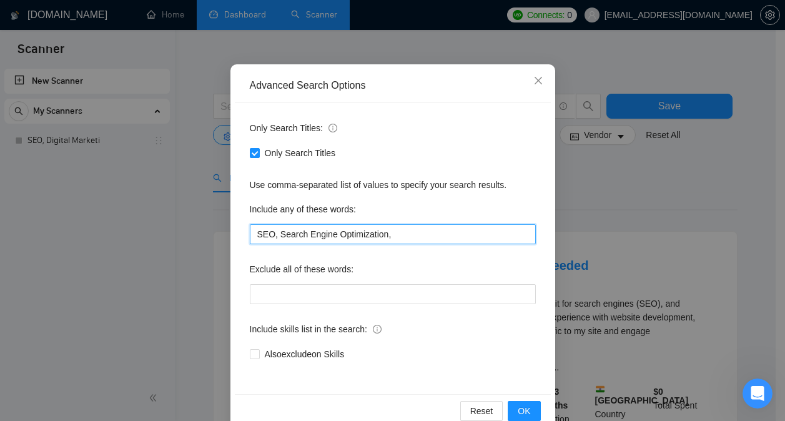
scroll to position [99, 0]
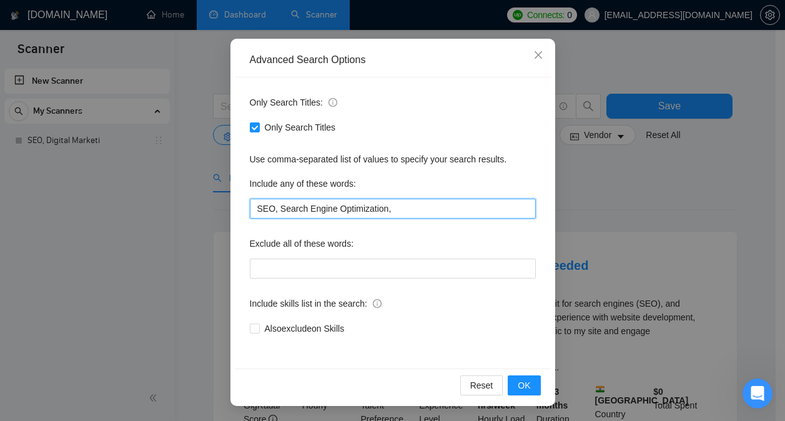
paste input "AI SEO"
paste input "Technical SEO"
paste input "Content SEO"
type input "SEO, Search Engine Optimization, AI SEO, Technical SEO, Content SEO,"
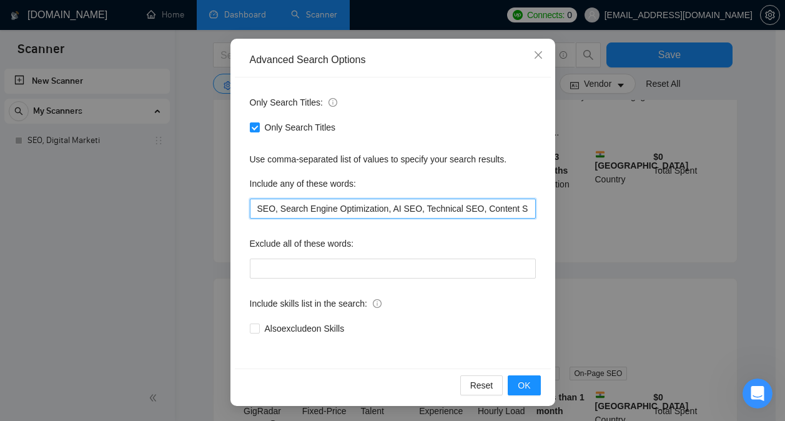
scroll to position [252, 0]
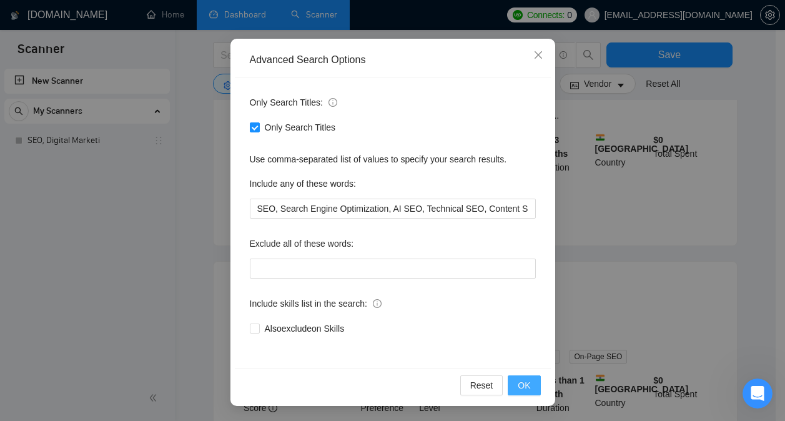
click at [521, 381] on span "OK" at bounding box center [523, 385] width 12 height 14
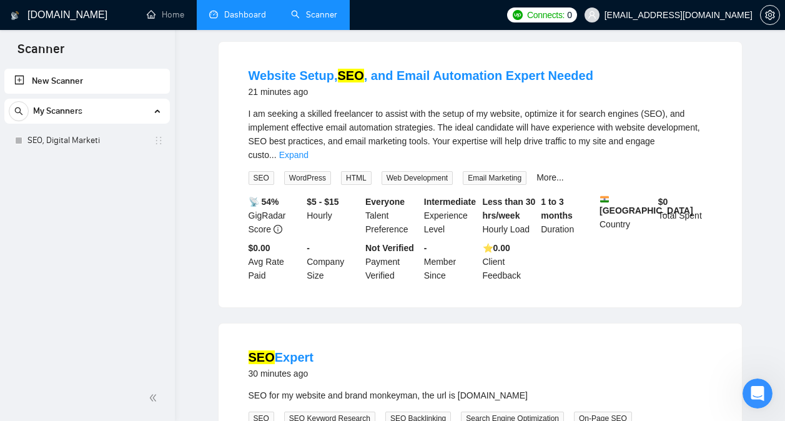
scroll to position [0, 0]
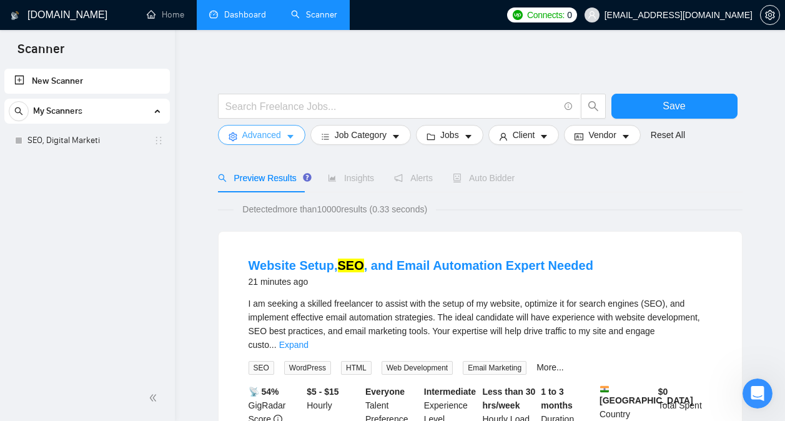
click at [281, 129] on button "Advanced" at bounding box center [261, 135] width 87 height 20
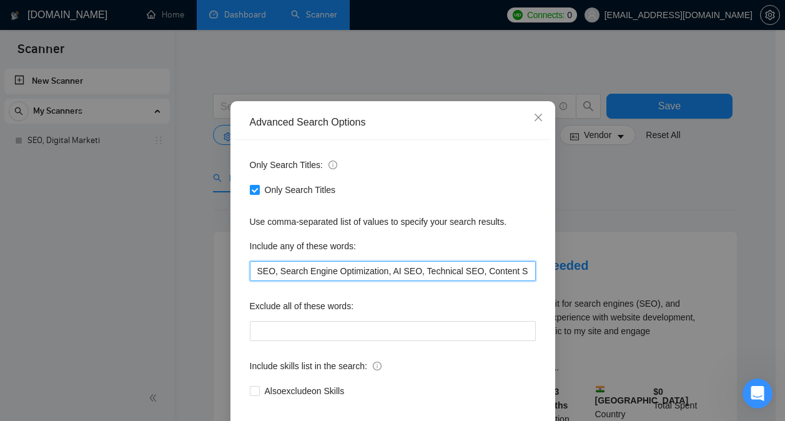
scroll to position [0, 1]
drag, startPoint x: 249, startPoint y: 302, endPoint x: 569, endPoint y: 315, distance: 319.8
click at [569, 315] on div "Advanced Search Options Only Search Titles: Only Search Titles Use comma-separa…" at bounding box center [392, 210] width 785 height 421
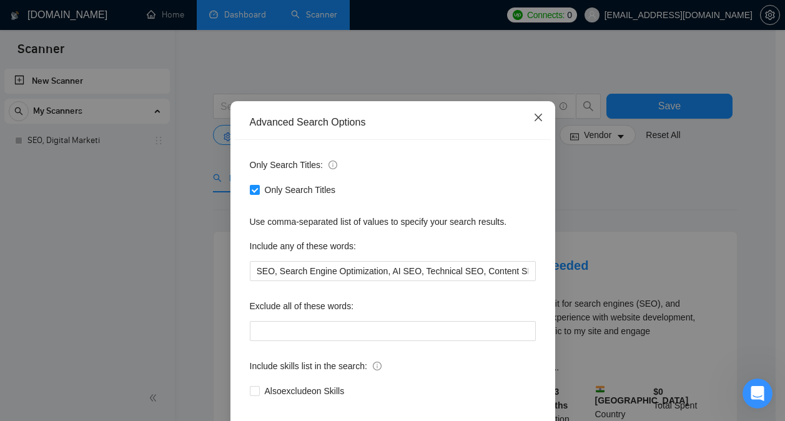
click at [530, 135] on span "Close" at bounding box center [538, 118] width 34 height 34
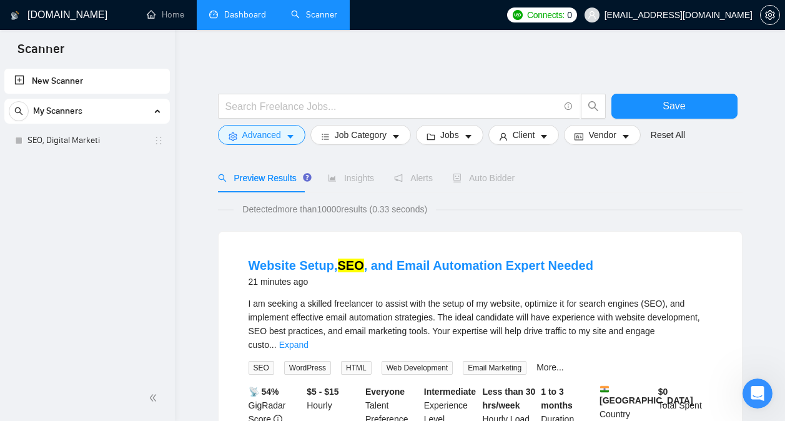
click at [72, 75] on link "New Scanner" at bounding box center [86, 81] width 145 height 25
click at [22, 81] on link "New Scanner" at bounding box center [86, 81] width 145 height 25
click at [639, 91] on div at bounding box center [480, 87] width 524 height 12
click at [643, 97] on button "Save" at bounding box center [674, 106] width 126 height 25
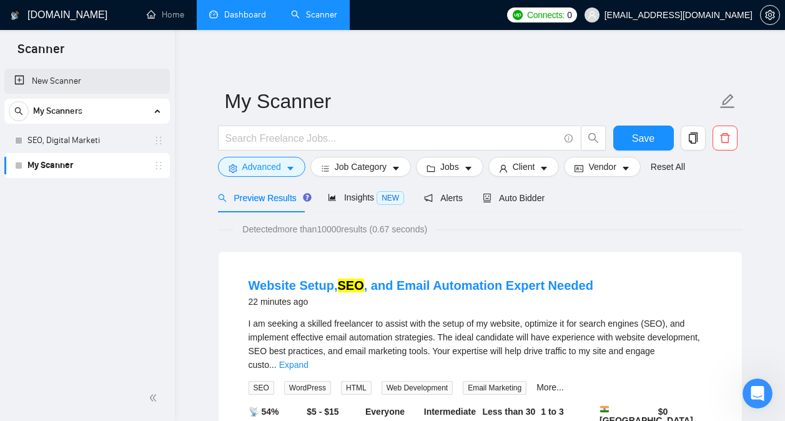
click at [17, 82] on link "New Scanner" at bounding box center [86, 81] width 145 height 25
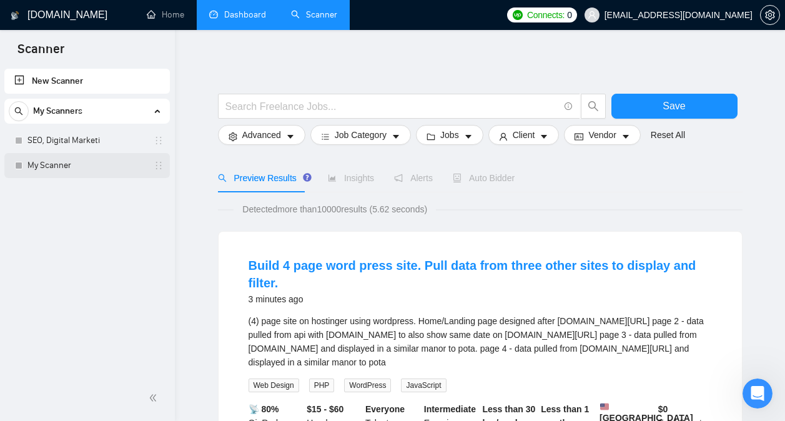
click at [95, 161] on link "My Scanner" at bounding box center [86, 165] width 119 height 25
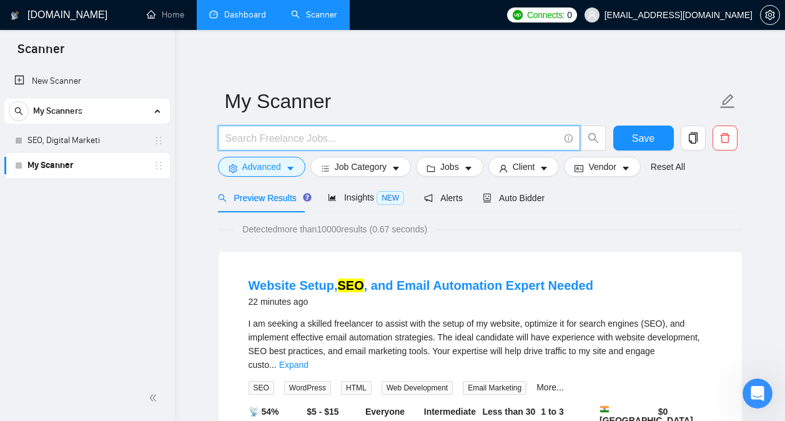
click at [291, 139] on input "text" at bounding box center [391, 138] width 333 height 16
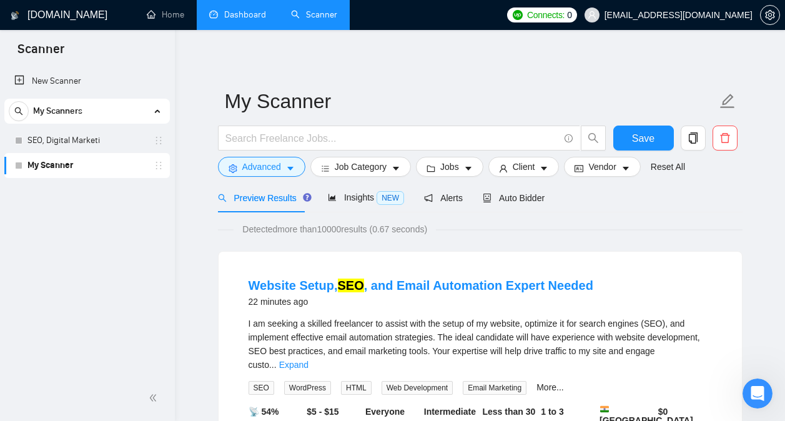
click at [162, 164] on icon "holder" at bounding box center [159, 165] width 10 height 10
click at [74, 77] on link "New Scanner" at bounding box center [86, 81] width 145 height 25
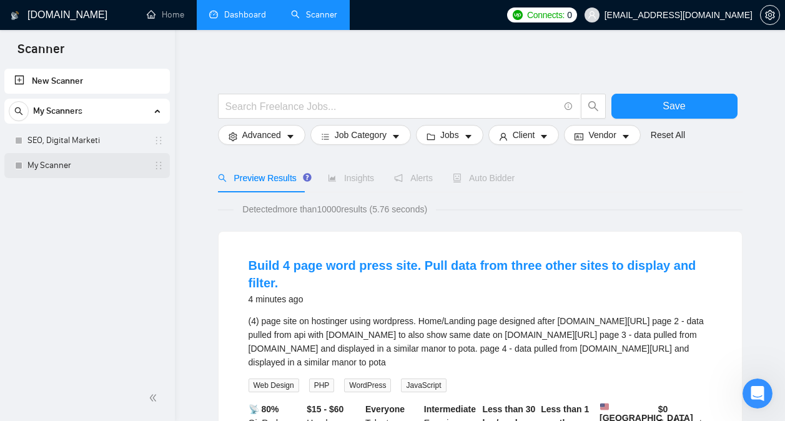
click at [87, 157] on link "My Scanner" at bounding box center [86, 165] width 119 height 25
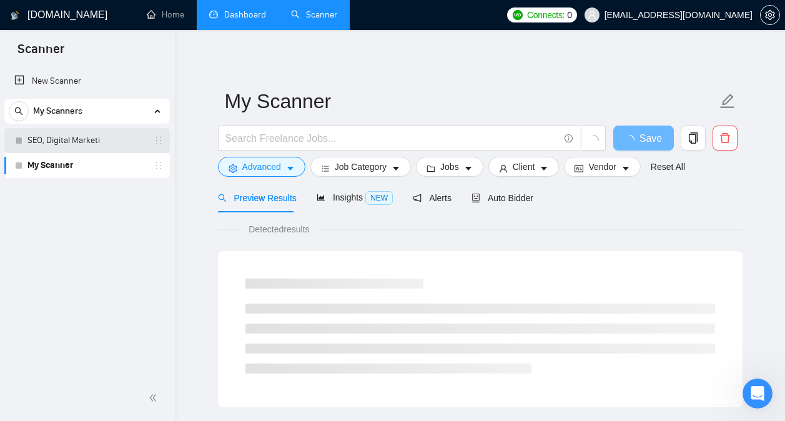
click at [92, 130] on link "SEO, Digital Marketi" at bounding box center [86, 140] width 119 height 25
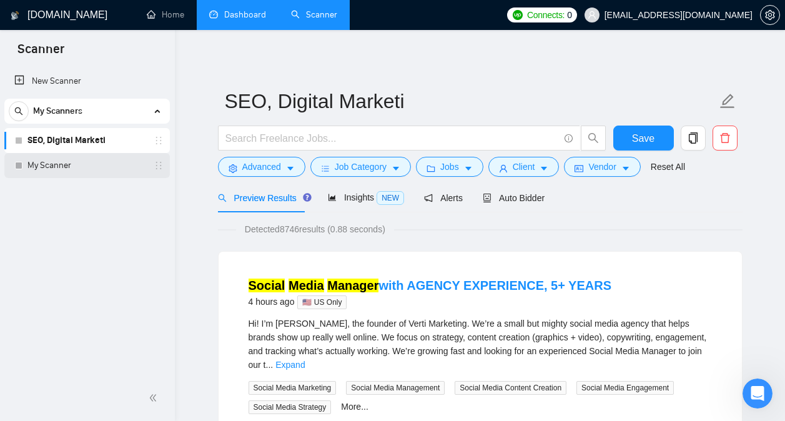
click at [91, 167] on link "My Scanner" at bounding box center [86, 165] width 119 height 25
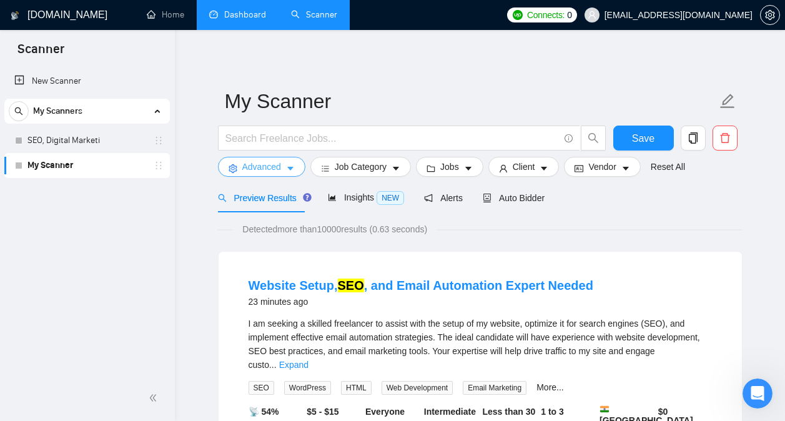
click at [287, 171] on icon "caret-down" at bounding box center [290, 168] width 9 height 9
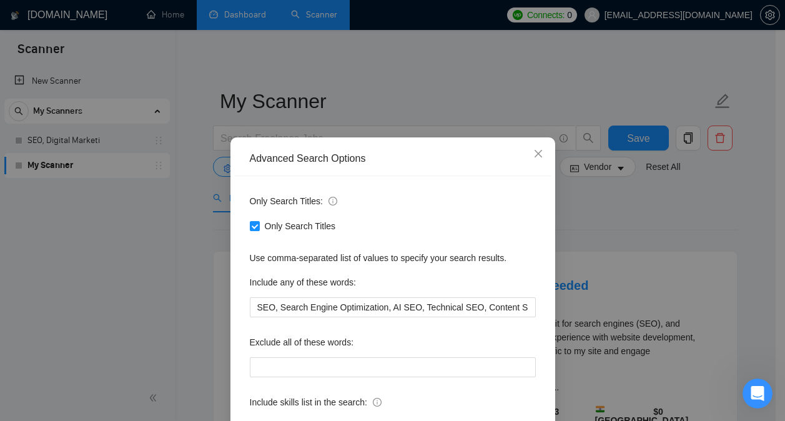
click at [205, 235] on div "Advanced Search Options Only Search Titles: Only Search Titles Use comma-separa…" at bounding box center [392, 210] width 785 height 421
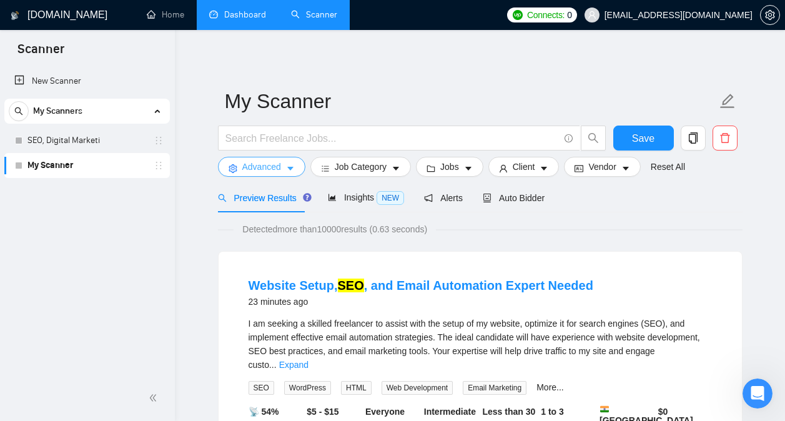
click at [281, 166] on button "Advanced" at bounding box center [261, 167] width 87 height 20
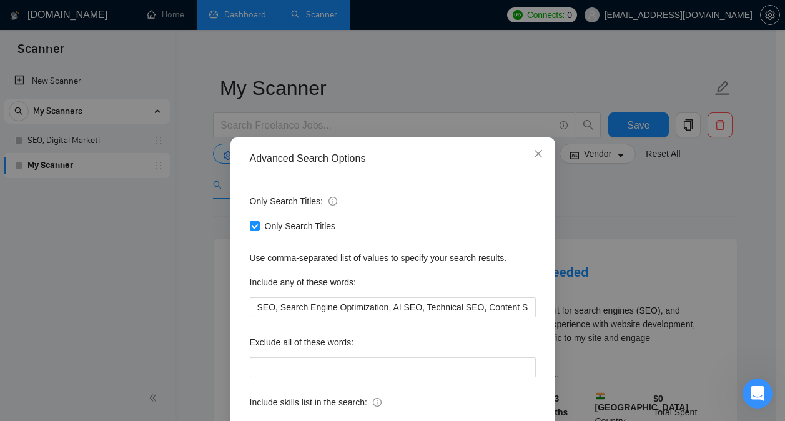
scroll to position [12, 0]
click at [528, 161] on span "Close" at bounding box center [538, 154] width 34 height 34
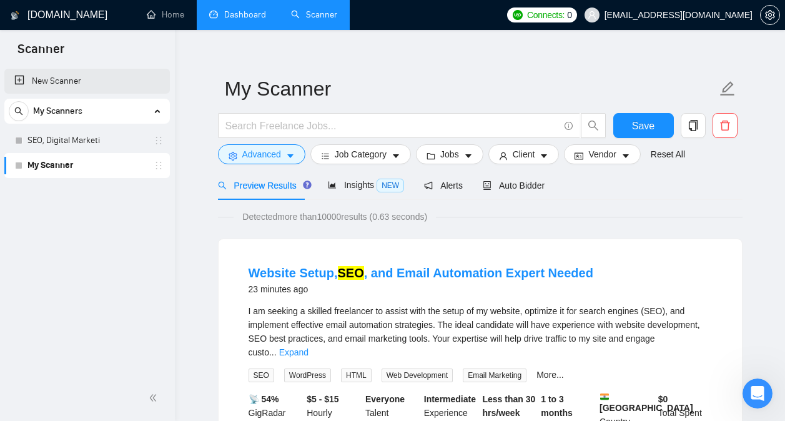
click at [54, 79] on link "New Scanner" at bounding box center [86, 81] width 145 height 25
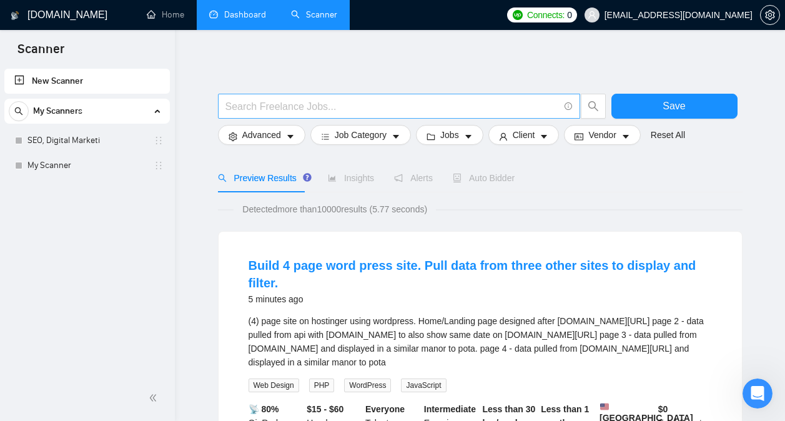
click at [564, 104] on span at bounding box center [566, 107] width 11 height 16
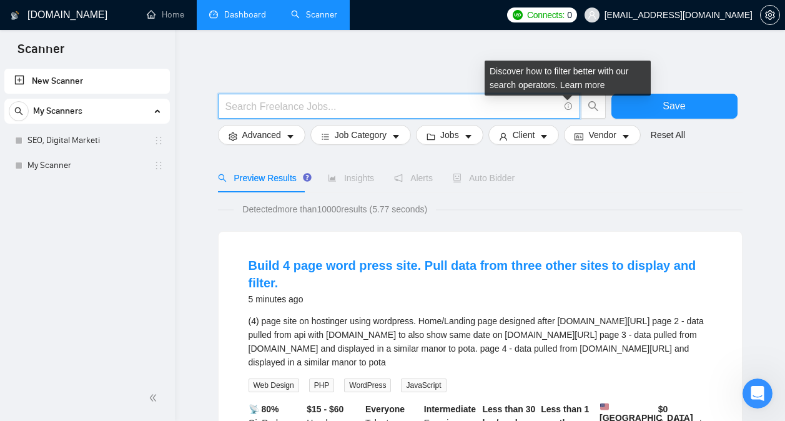
click at [569, 106] on icon "info-circle" at bounding box center [568, 106] width 8 height 8
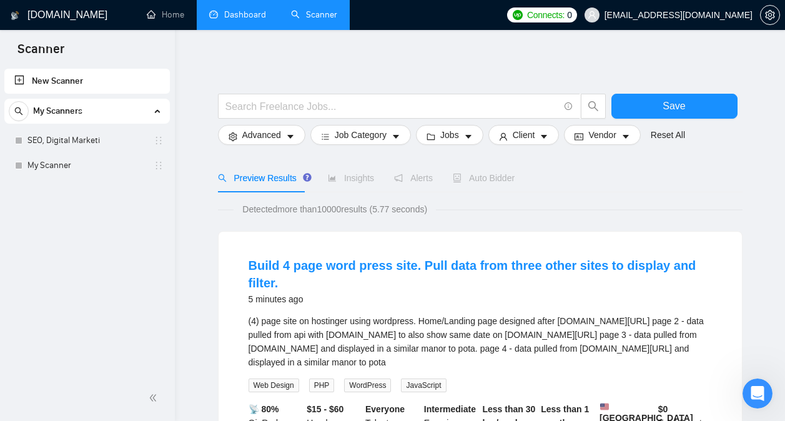
click at [71, 19] on h1 "[DOMAIN_NAME]" at bounding box center [67, 15] width 80 height 30
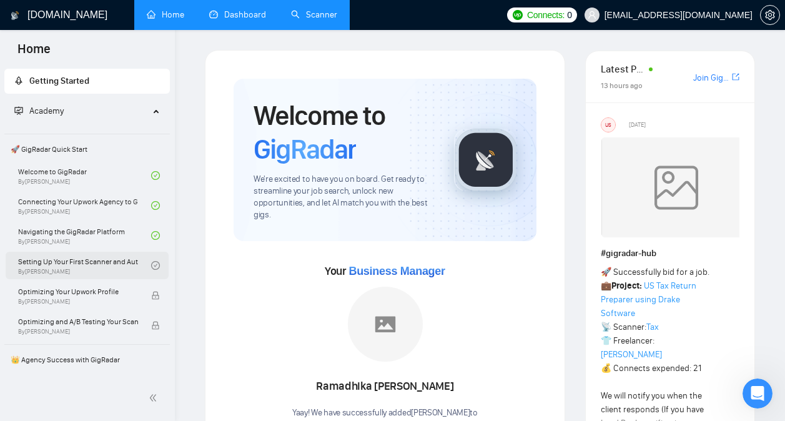
click at [103, 259] on link "Setting Up Your First Scanner and Auto-Bidder By Vlad Timinsky" at bounding box center [84, 265] width 133 height 27
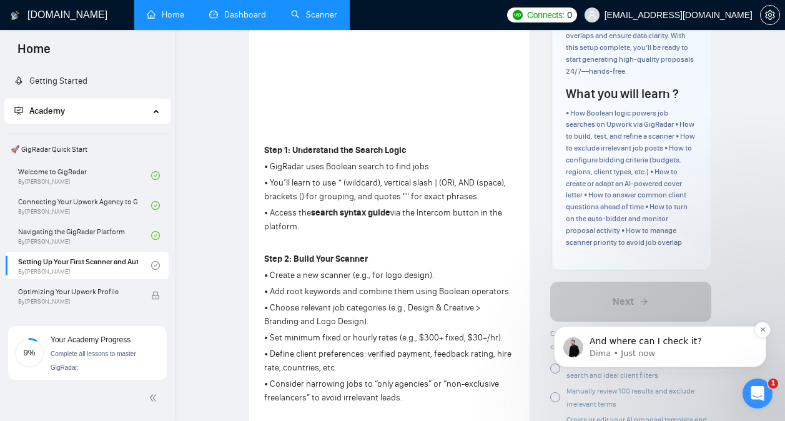
click at [649, 334] on div "And where can I check it? Dima • Just now" at bounding box center [659, 346] width 193 height 25
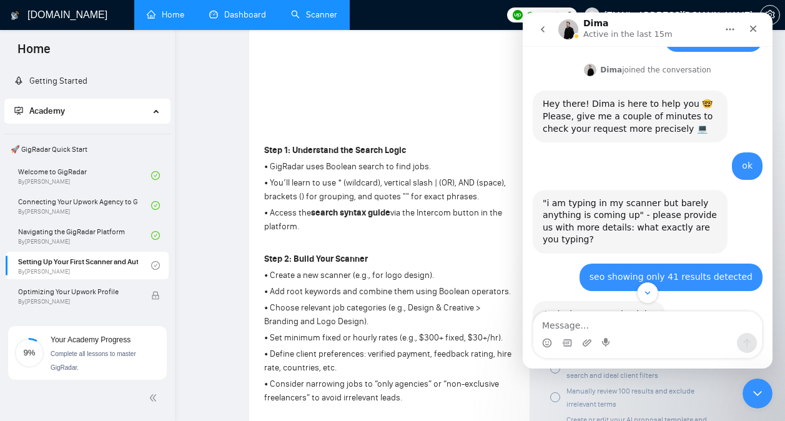
scroll to position [510, 0]
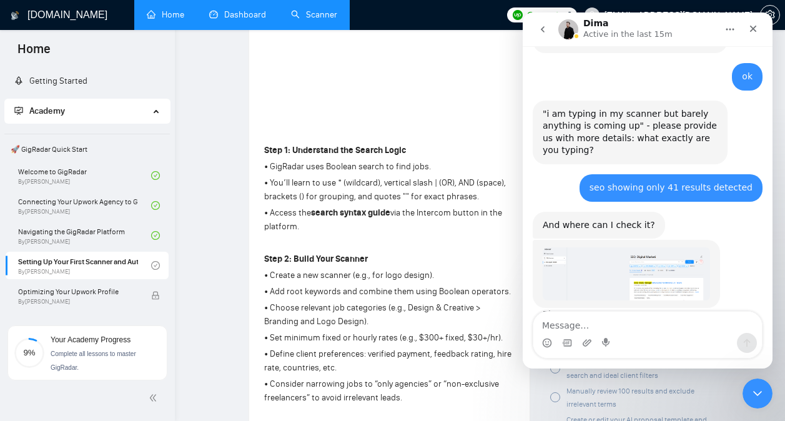
click at [641, 260] on img "Dima says…" at bounding box center [625, 273] width 167 height 53
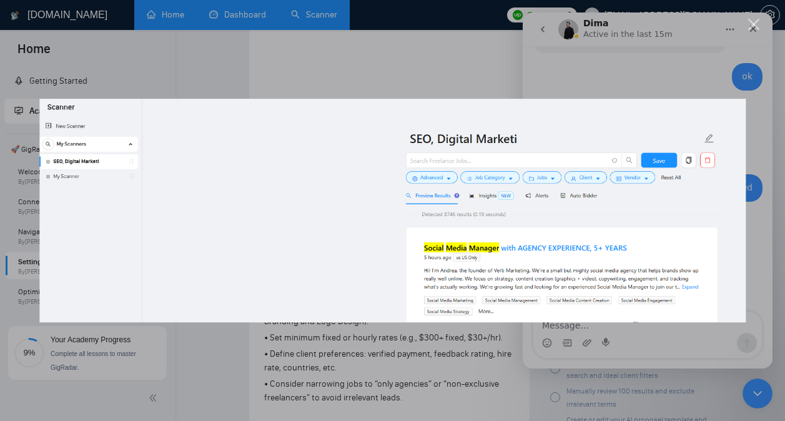
click at [731, 84] on div "Intercom messenger" at bounding box center [392, 210] width 785 height 421
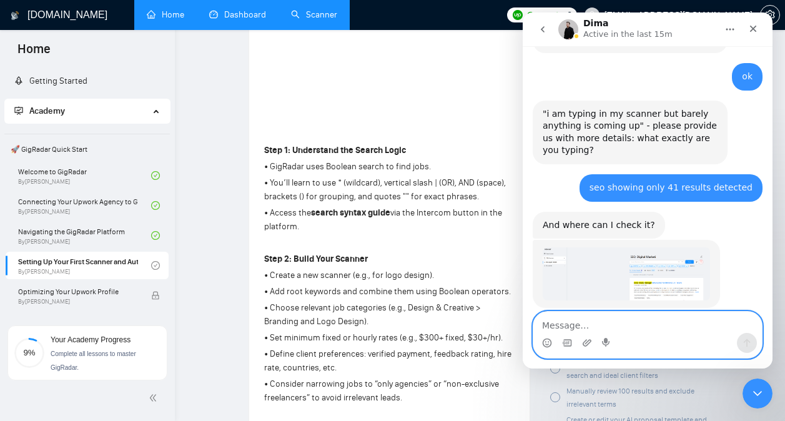
click at [640, 326] on textarea "Message…" at bounding box center [647, 321] width 228 height 21
type textarea "second one"
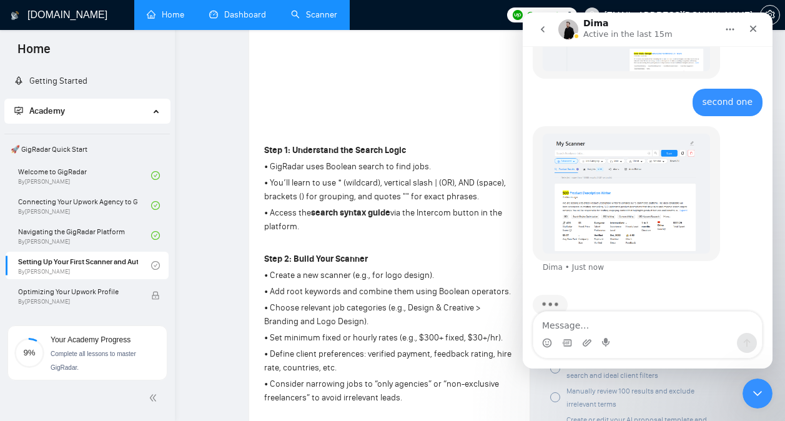
scroll to position [740, 0]
click at [670, 171] on img "Dima says…" at bounding box center [625, 193] width 167 height 120
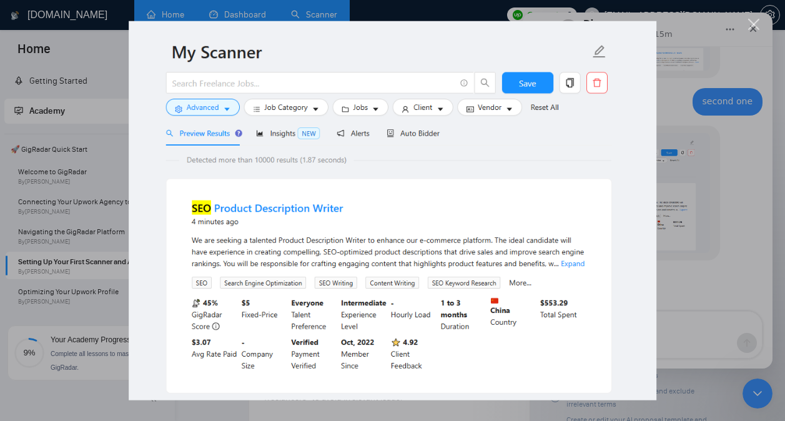
click at [747, 22] on div "Intercom messenger" at bounding box center [392, 210] width 785 height 421
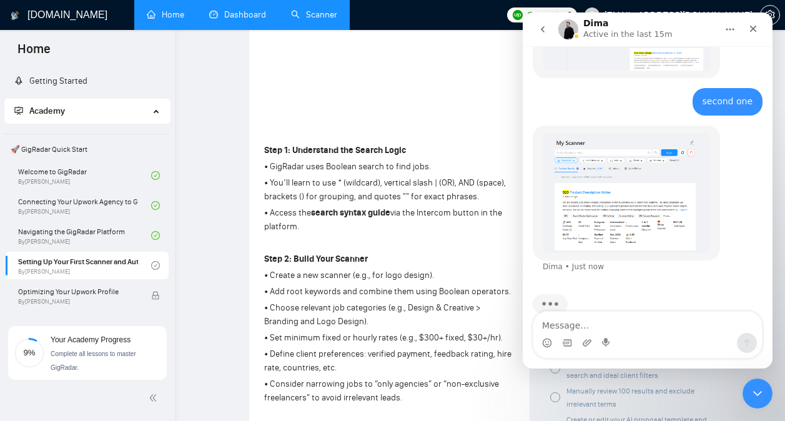
click at [608, 198] on img "Dima says…" at bounding box center [625, 193] width 167 height 120
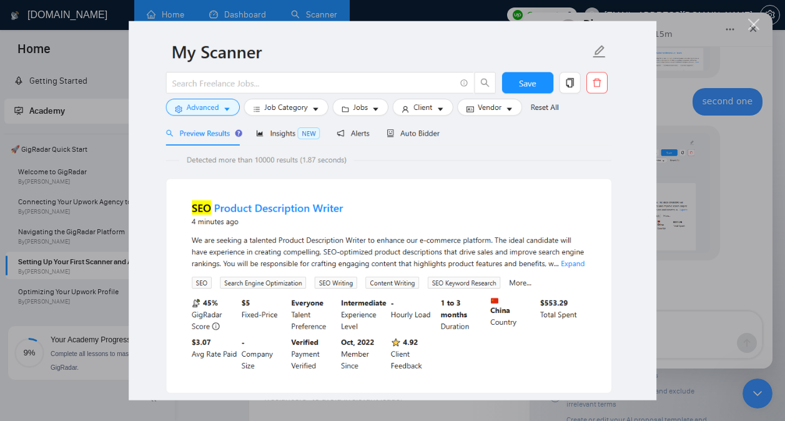
click at [755, 21] on div "Close" at bounding box center [754, 25] width 12 height 12
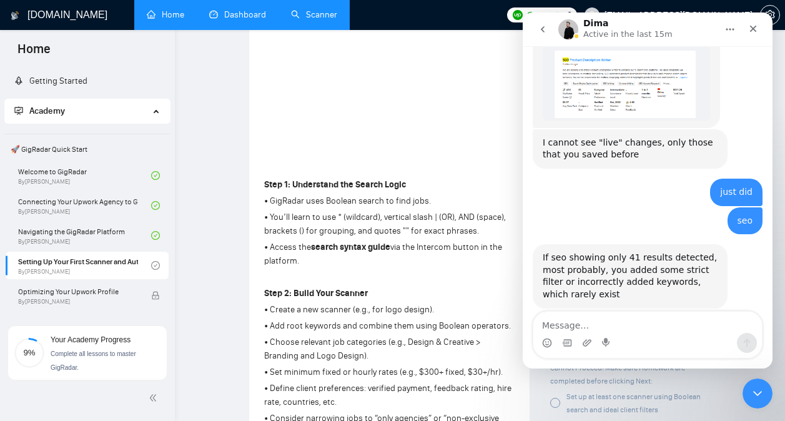
scroll to position [231, 0]
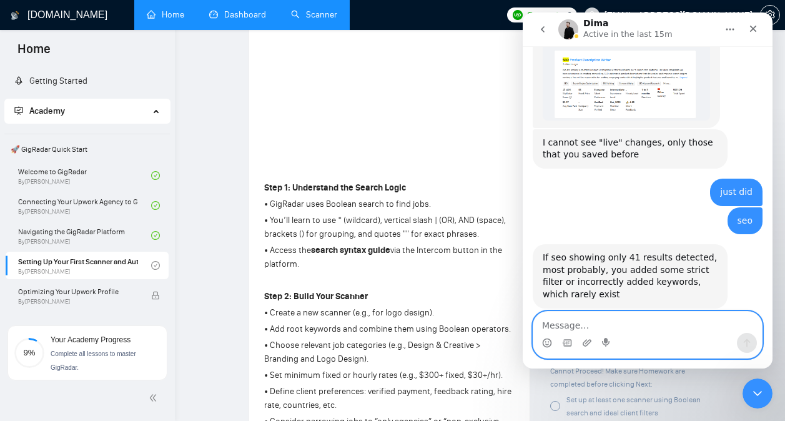
click at [575, 325] on textarea "Message…" at bounding box center [647, 321] width 228 height 21
type textarea "can you check"
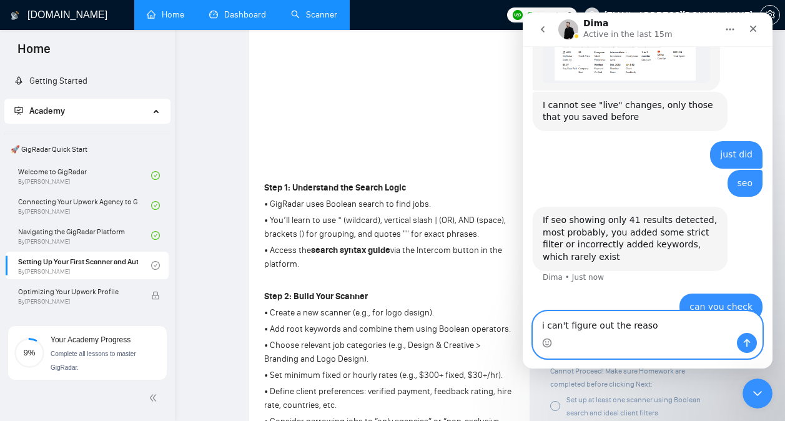
type textarea "i can't figure out the reason"
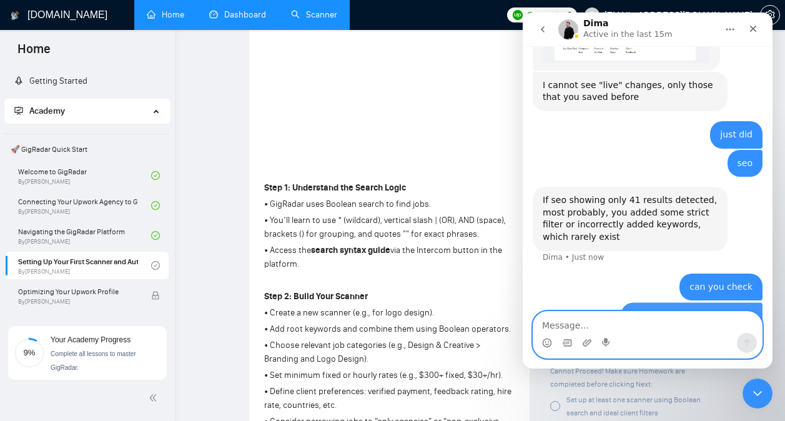
scroll to position [937, 0]
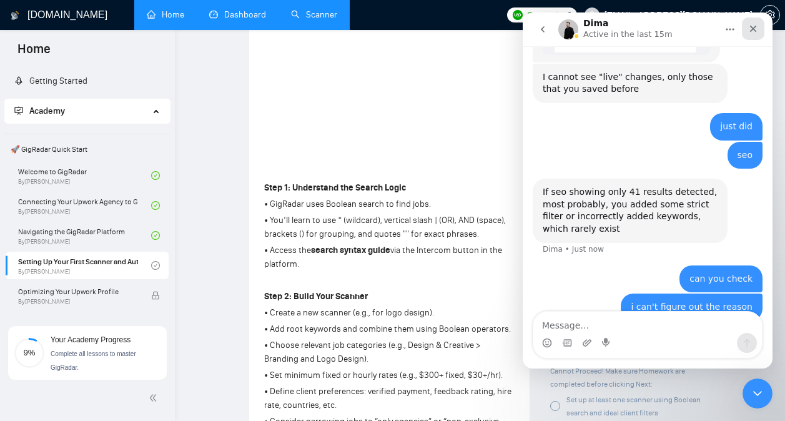
click at [755, 33] on icon "Close" at bounding box center [753, 29] width 10 height 10
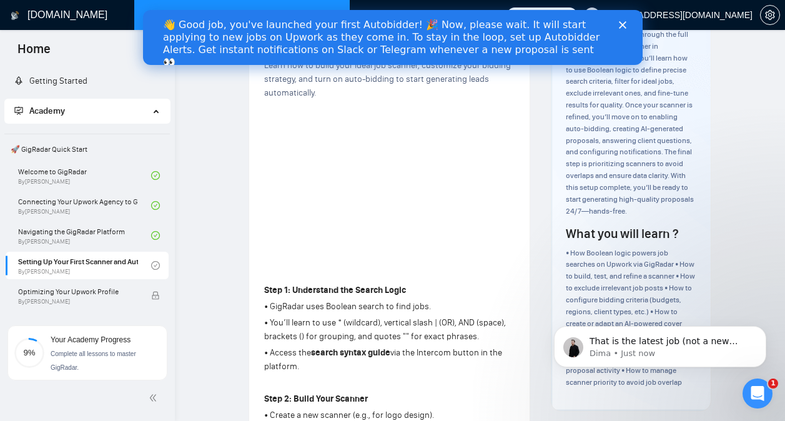
scroll to position [2560, 0]
click at [653, 339] on p "That is the latest job (not a new one) that your scanner found that, why did yo…" at bounding box center [669, 341] width 161 height 12
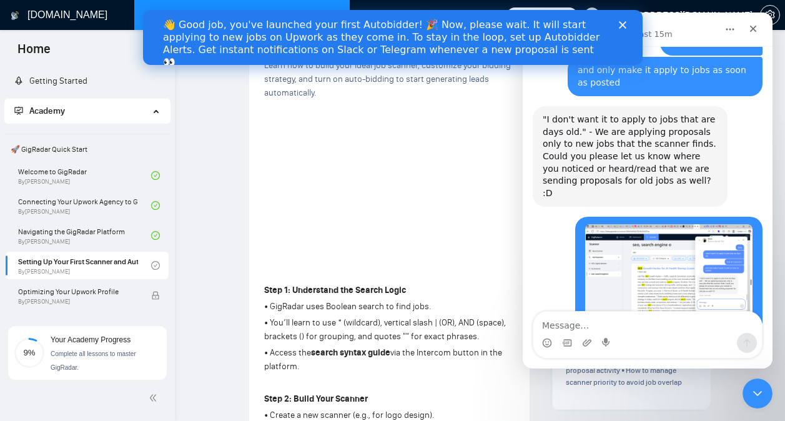
scroll to position [2581, 0]
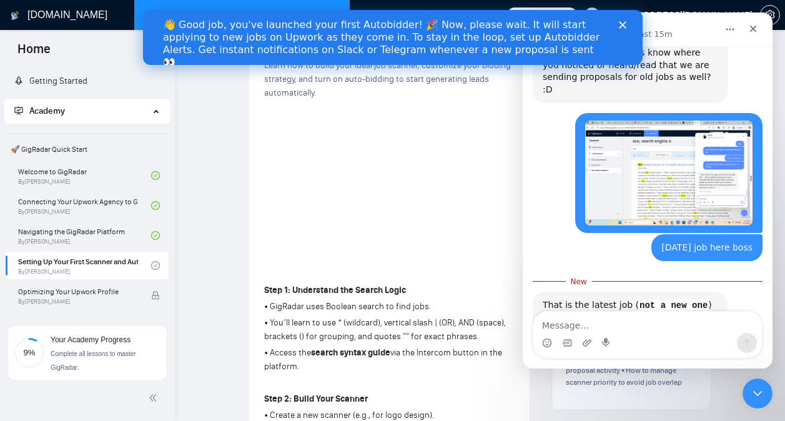
click at [618, 328] on textarea "Message…" at bounding box center [647, 321] width 228 height 21
type textarea "i didn't it showed up on the scanner"
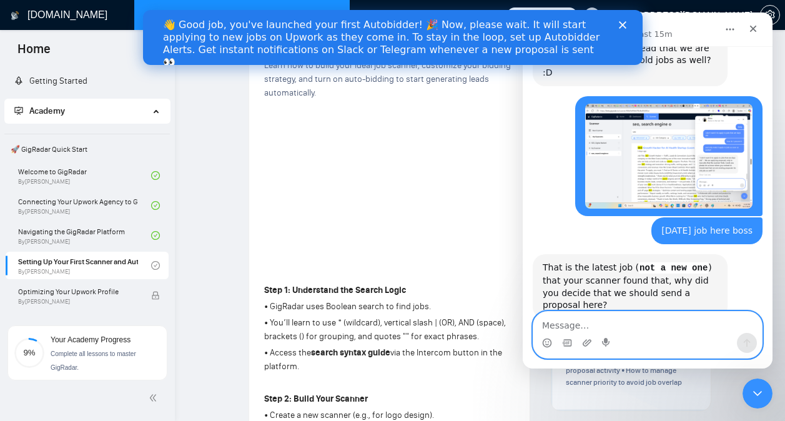
scroll to position [2598, 0]
type textarea "hello boss"
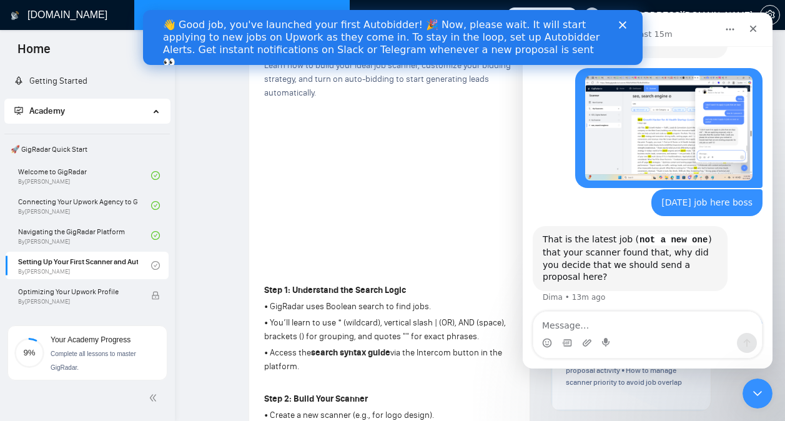
click at [624, 21] on div "👋 Good job, you've launched your first Autobidder! 🎉 Now, please wait. It will …" at bounding box center [391, 43] width 499 height 57
click at [622, 26] on polygon "Close" at bounding box center [621, 24] width 7 height 7
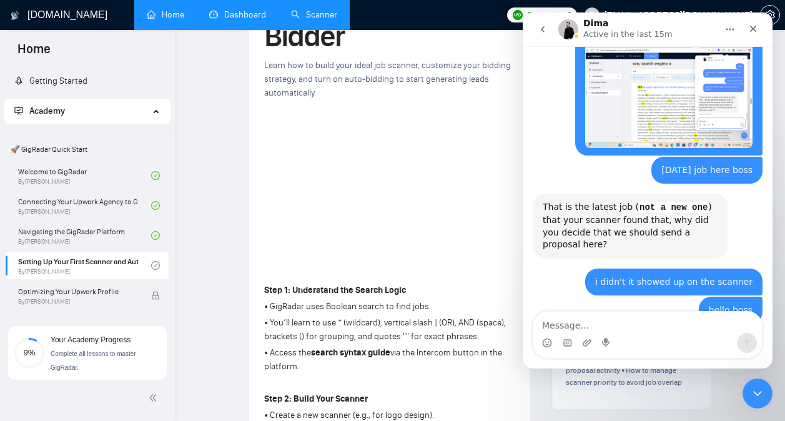
scroll to position [2737, 0]
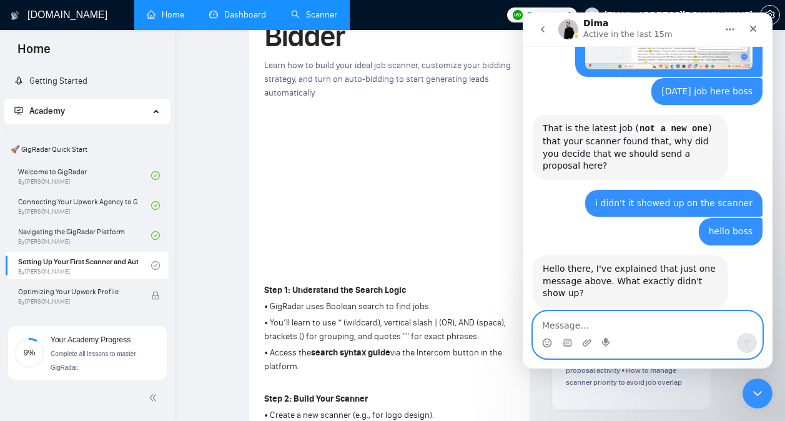
click at [590, 330] on textarea "Message…" at bounding box center [647, 321] width 228 height 21
type textarea "you there boss"
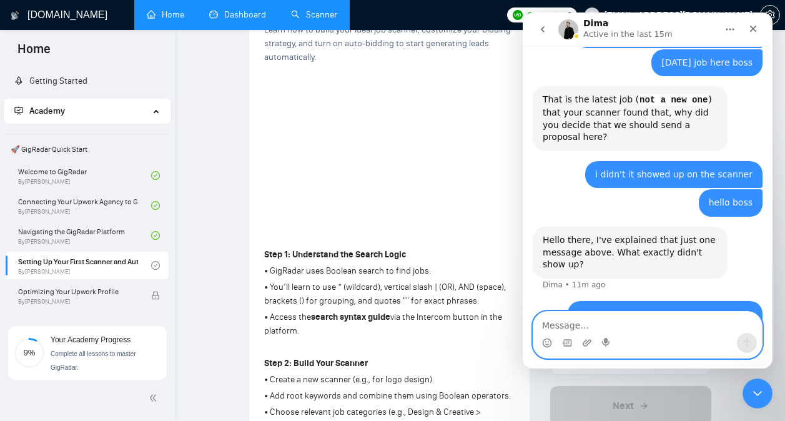
scroll to position [165, 0]
type textarea "hello?"
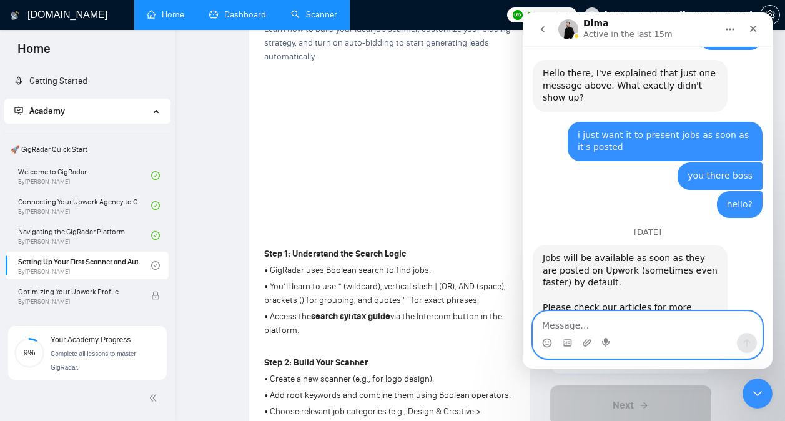
scroll to position [2950, 0]
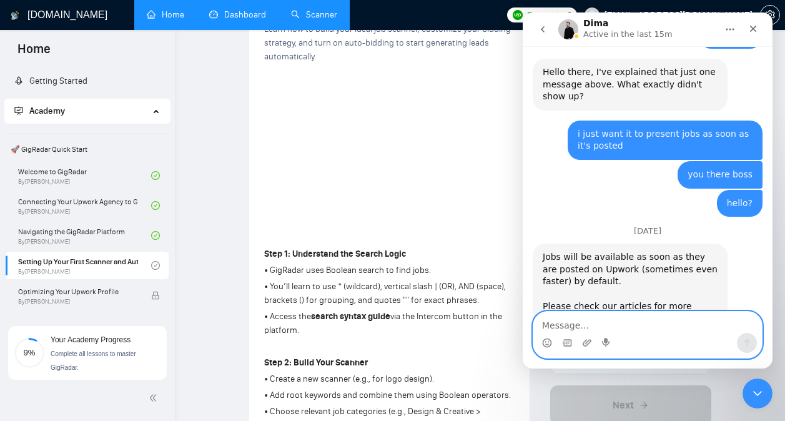
click at [602, 326] on textarea "Message…" at bounding box center [647, 321] width 228 height 21
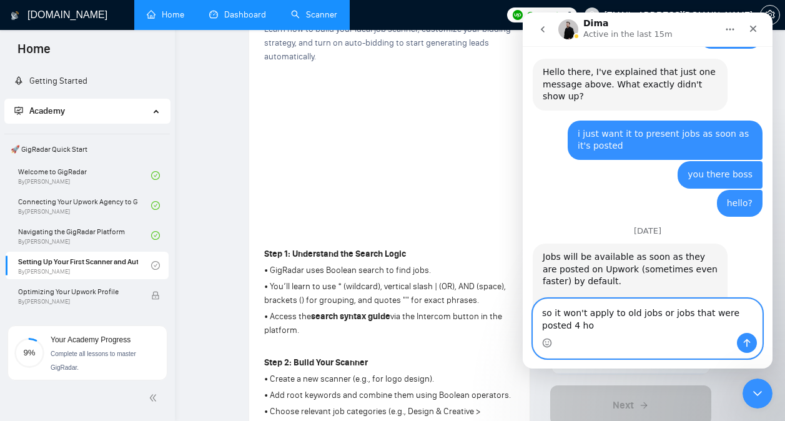
scroll to position [2963, 0]
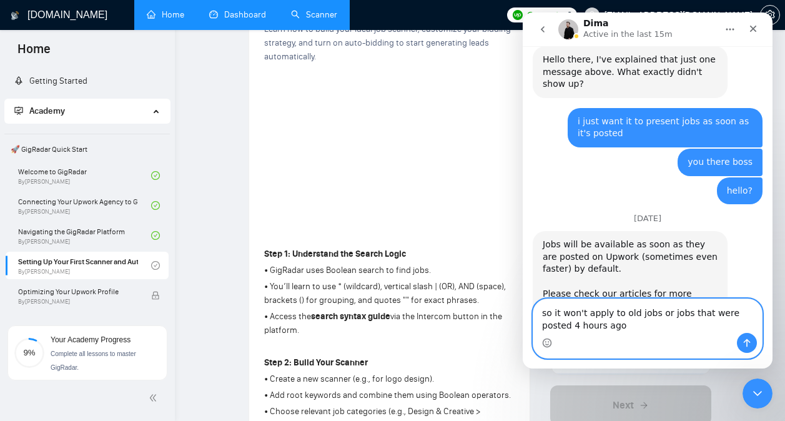
type textarea "so it won't apply to old jobs or jobs that were posted 4 hours ago?"
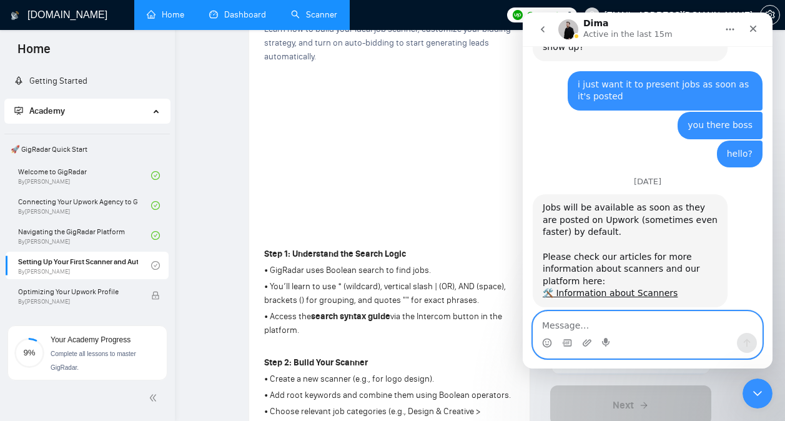
scroll to position [3048, 0]
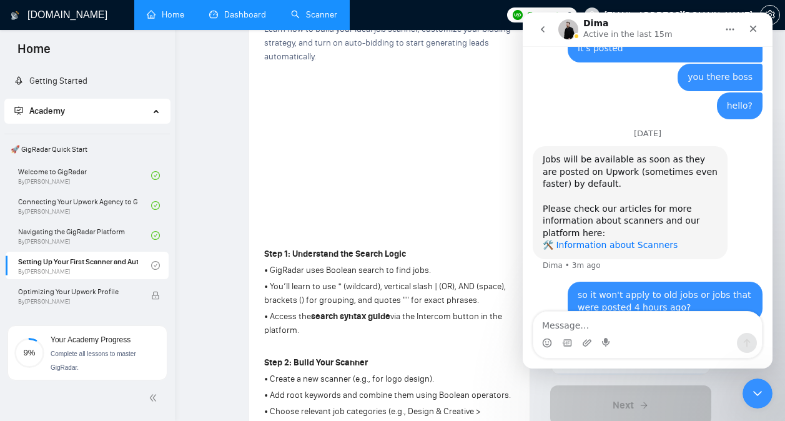
click at [595, 240] on link "🛠️ Information about Scanners" at bounding box center [609, 245] width 135 height 10
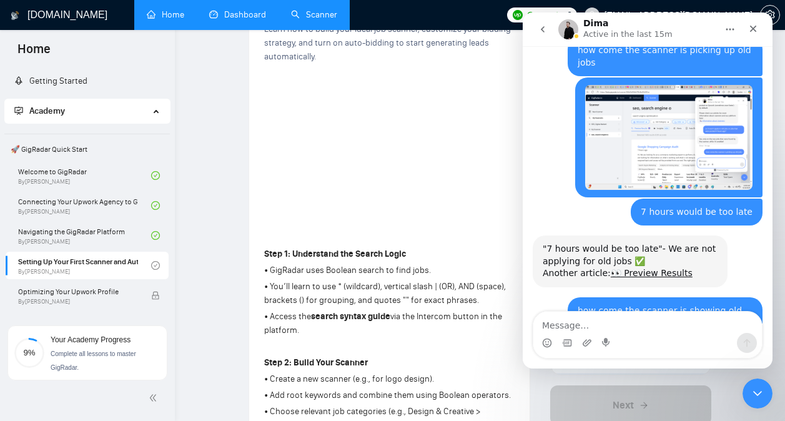
scroll to position [3429, 0]
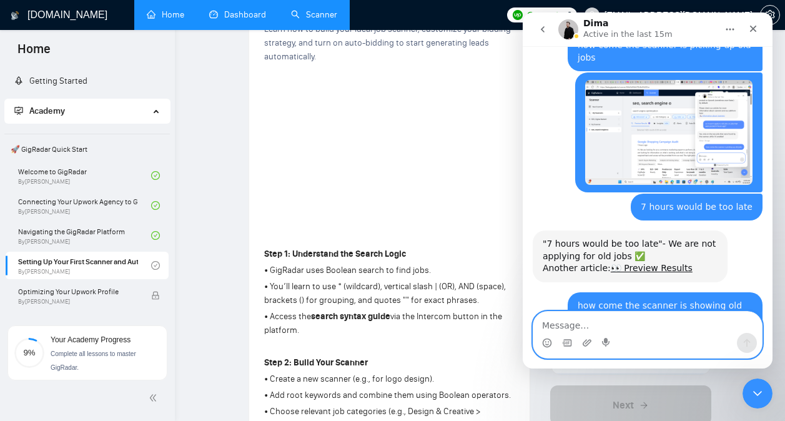
click at [645, 328] on textarea "Message…" at bounding box center [647, 321] width 228 height 21
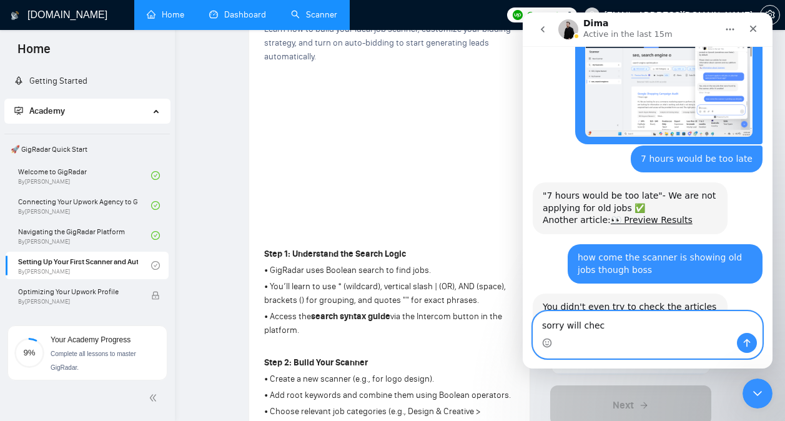
type textarea "sorry will check"
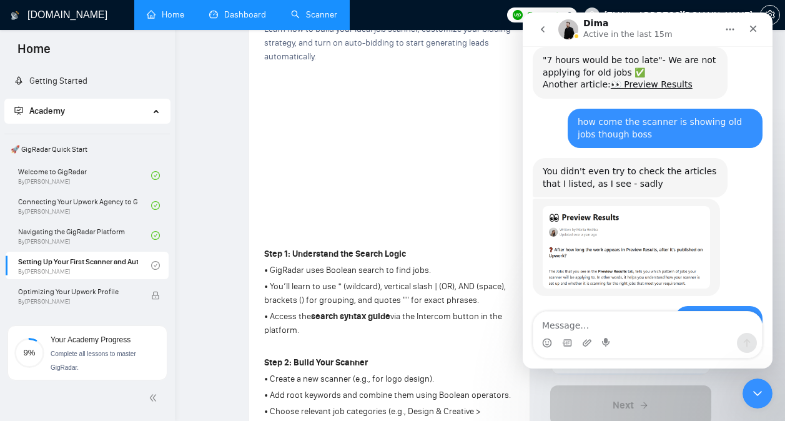
scroll to position [3581, 0]
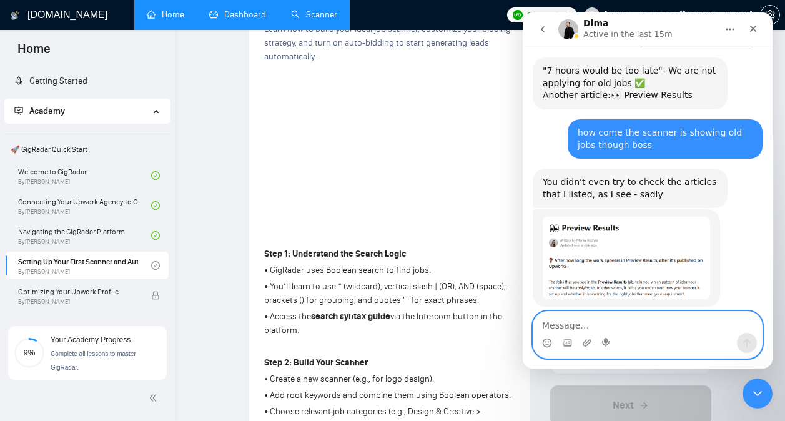
click at [627, 325] on textarea "Message…" at bounding box center [647, 321] width 228 height 21
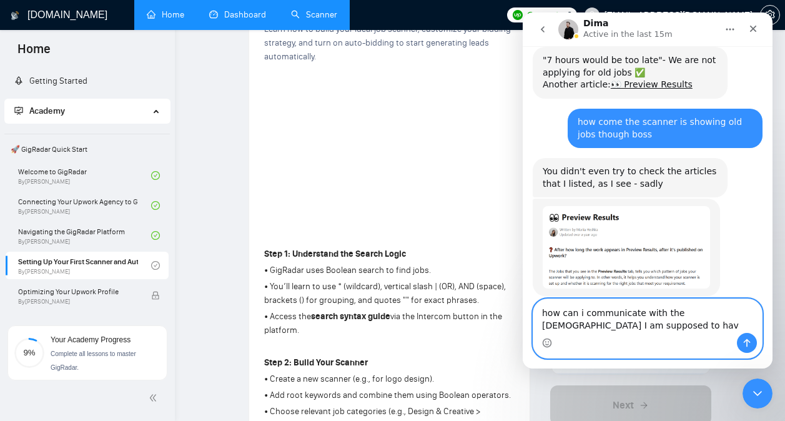
scroll to position [3594, 0]
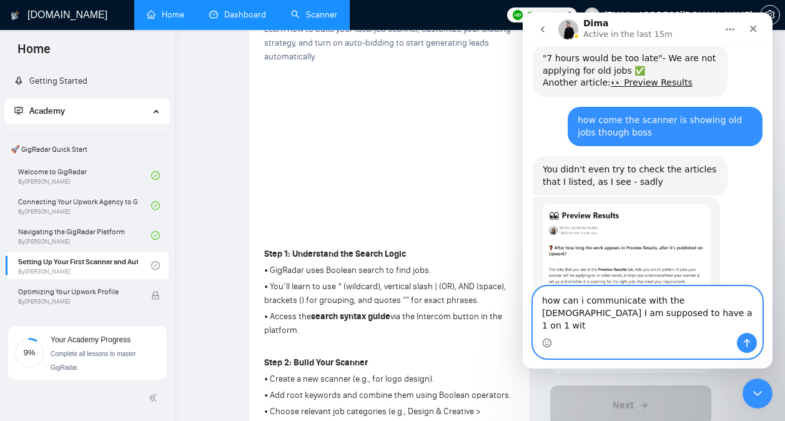
type textarea "how can i communicate with the lady I am supposed to have a 1 on 1 with"
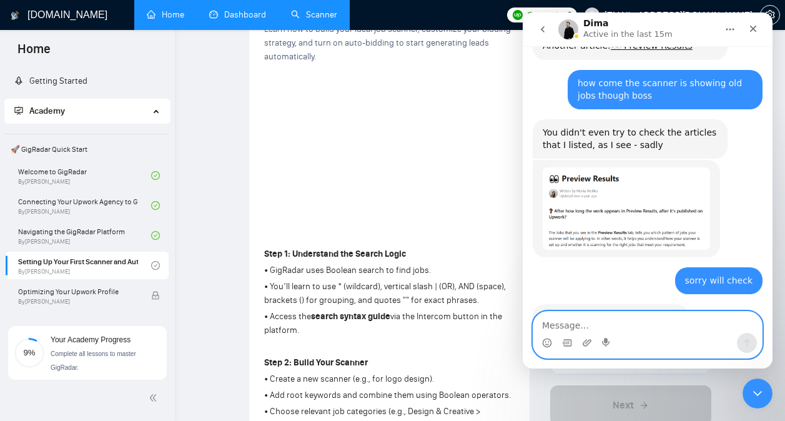
scroll to position [3631, 0]
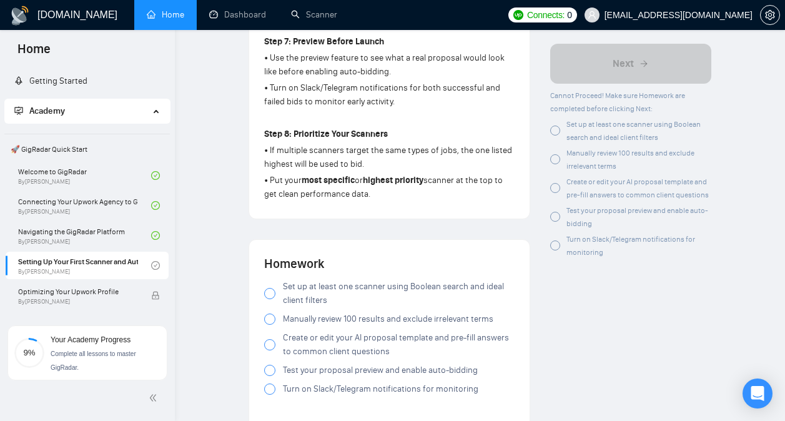
scroll to position [1092, 0]
click at [250, 19] on link "Dashboard" at bounding box center [237, 14] width 57 height 11
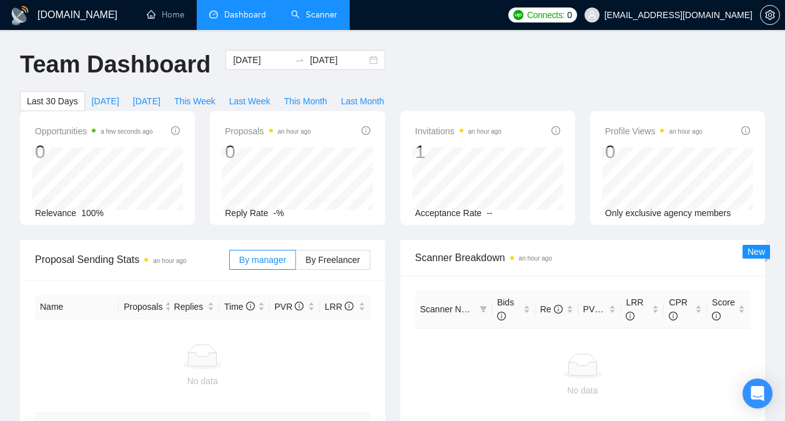
click at [307, 20] on link "Scanner" at bounding box center [314, 14] width 46 height 11
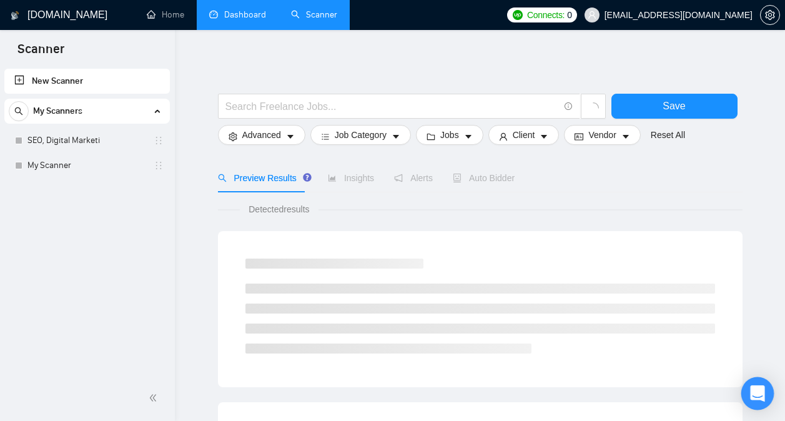
click at [757, 391] on icon "Open Intercom Messenger" at bounding box center [757, 393] width 14 height 16
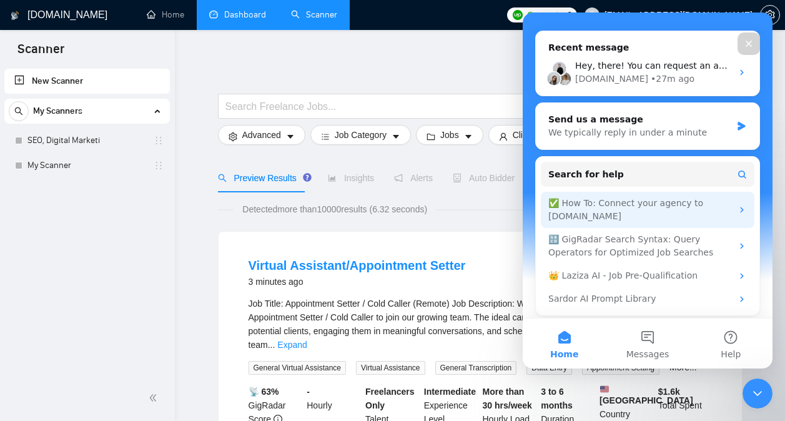
scroll to position [175, 0]
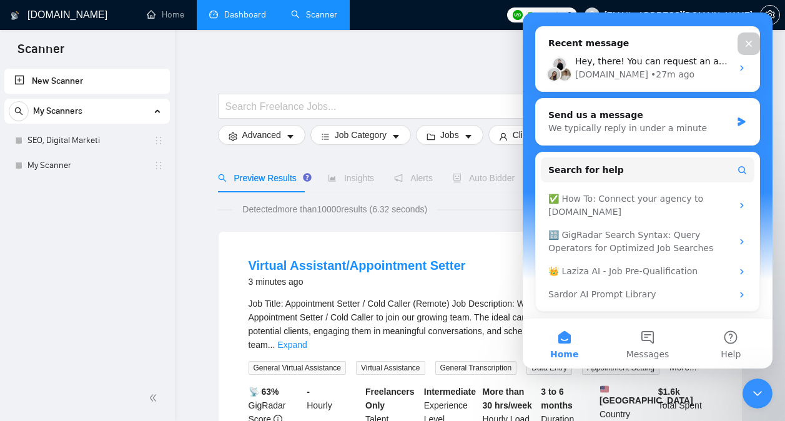
click at [755, 42] on div "Close" at bounding box center [748, 43] width 22 height 22
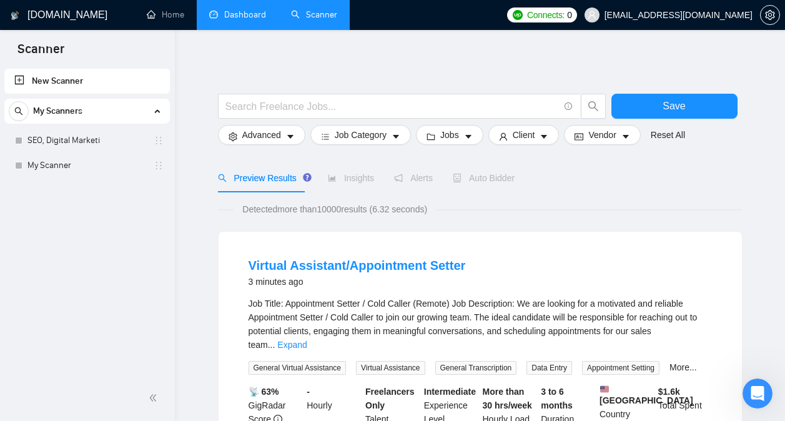
scroll to position [0, 0]
click at [86, 84] on link "New Scanner" at bounding box center [86, 81] width 145 height 25
click at [51, 84] on link "New Scanner" at bounding box center [86, 81] width 145 height 25
click at [22, 79] on link "New Scanner" at bounding box center [86, 81] width 145 height 25
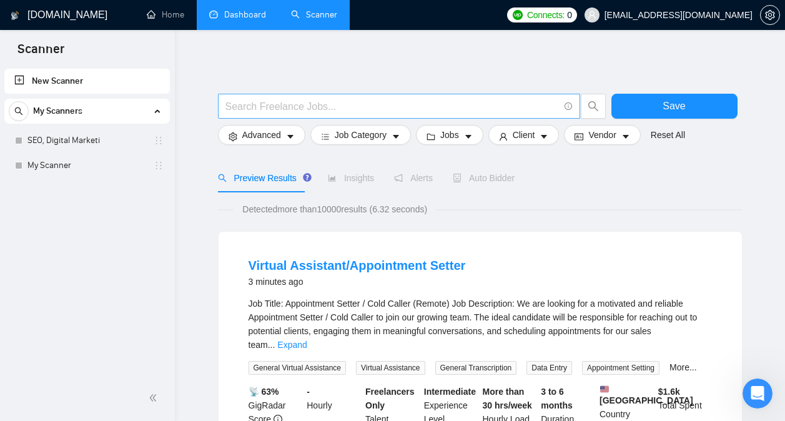
click at [296, 102] on input "text" at bounding box center [391, 107] width 333 height 16
paste input "[URL][DOMAIN_NAME]"
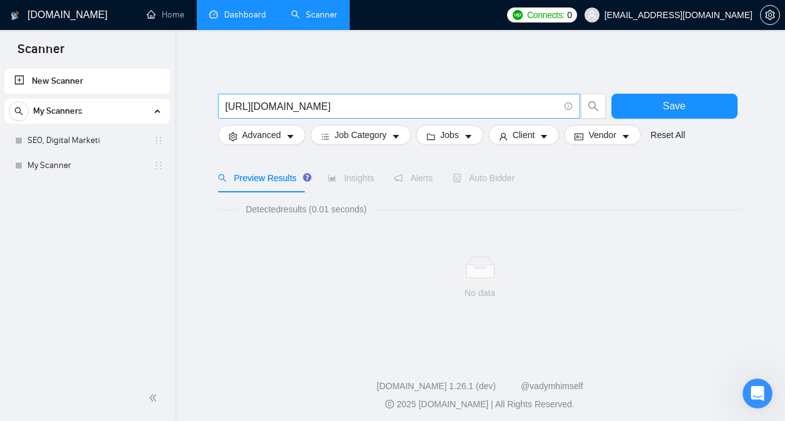
drag, startPoint x: 559, startPoint y: 106, endPoint x: 546, endPoint y: 110, distance: 13.6
click at [546, 110] on span "[URL][DOMAIN_NAME]" at bounding box center [399, 106] width 362 height 25
drag, startPoint x: 547, startPoint y: 110, endPoint x: 163, endPoint y: 61, distance: 387.6
click at [163, 61] on section "Scanner New Scanner My Scanners SEO, Digital Marketi My Scanner [DOMAIN_NAME] H…" at bounding box center [392, 213] width 785 height 426
click at [260, 112] on input "/4" at bounding box center [391, 107] width 333 height 16
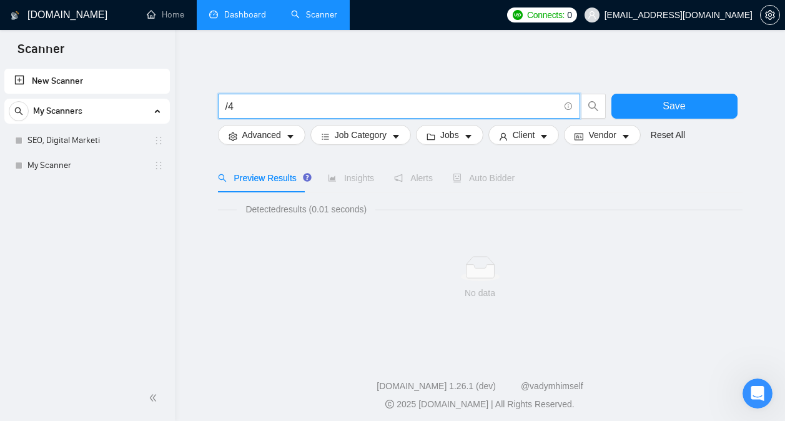
type input "/"
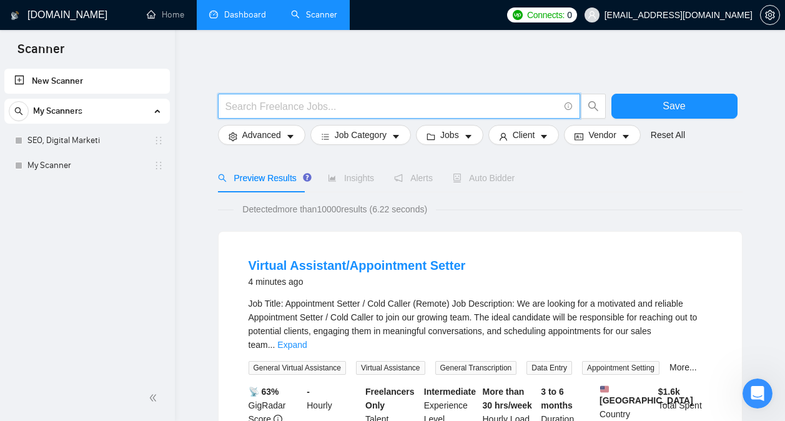
paste input "seo, search engine optimization, technical seo, content seo, seo architecture,"
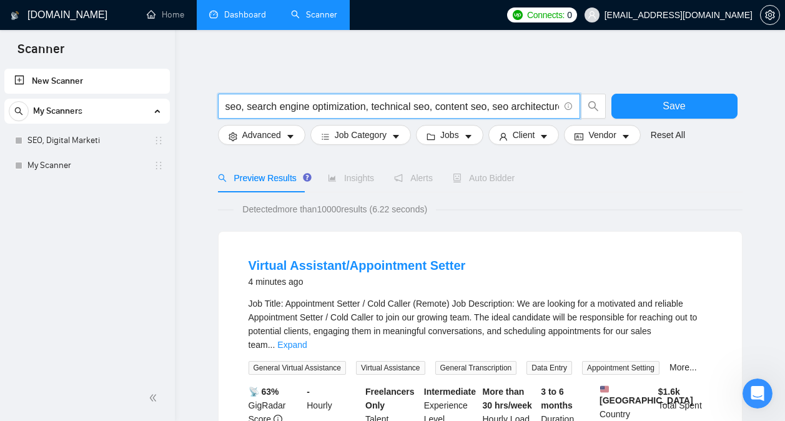
scroll to position [0, 4]
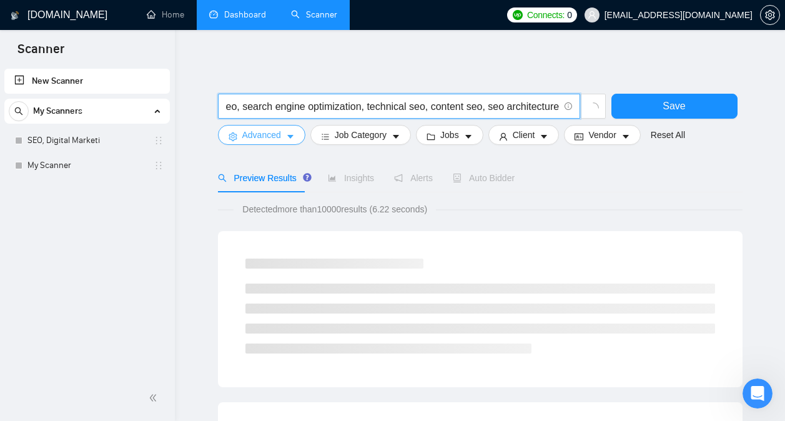
type input "seo, search engine optimization, technical seo, content seo, seo architecture,"
click at [285, 136] on button "Advanced" at bounding box center [261, 135] width 87 height 20
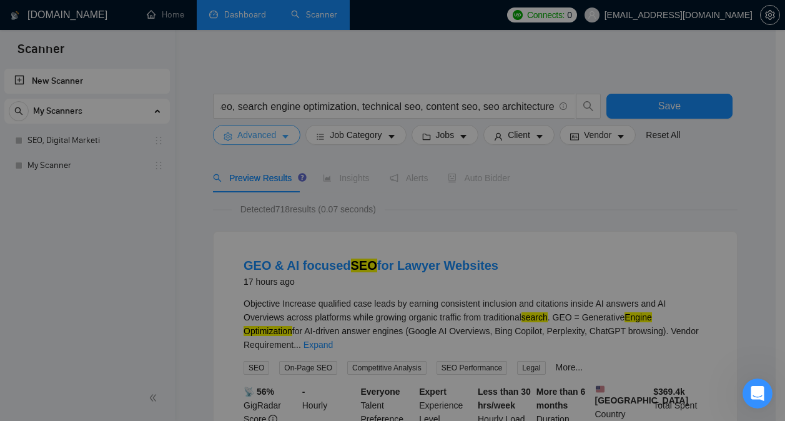
scroll to position [0, 0]
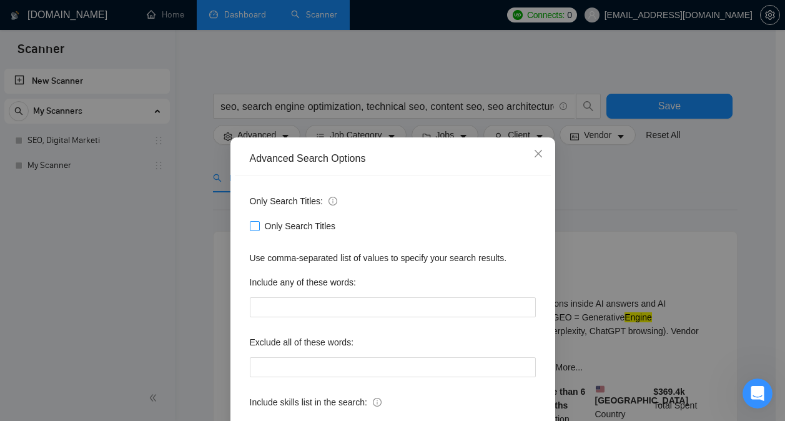
click at [306, 230] on span "Only Search Titles" at bounding box center [300, 226] width 81 height 14
click at [258, 230] on input "Only Search Titles" at bounding box center [254, 225] width 9 height 9
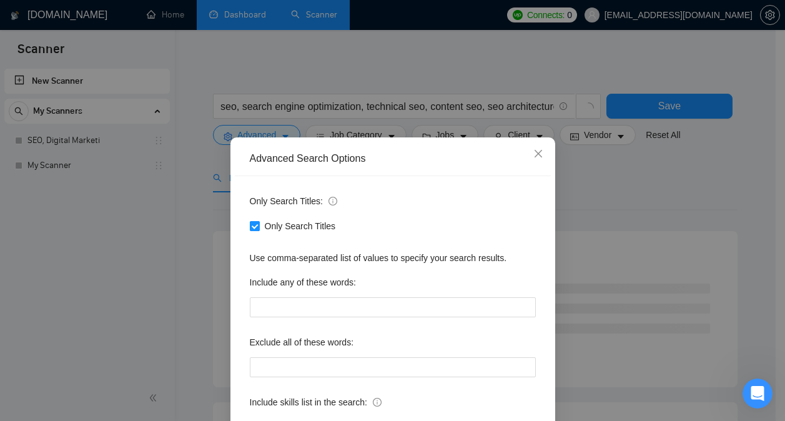
click at [313, 222] on span "Only Search Titles" at bounding box center [300, 226] width 81 height 14
click at [258, 222] on input "Only Search Titles" at bounding box center [254, 225] width 9 height 9
checkbox input "false"
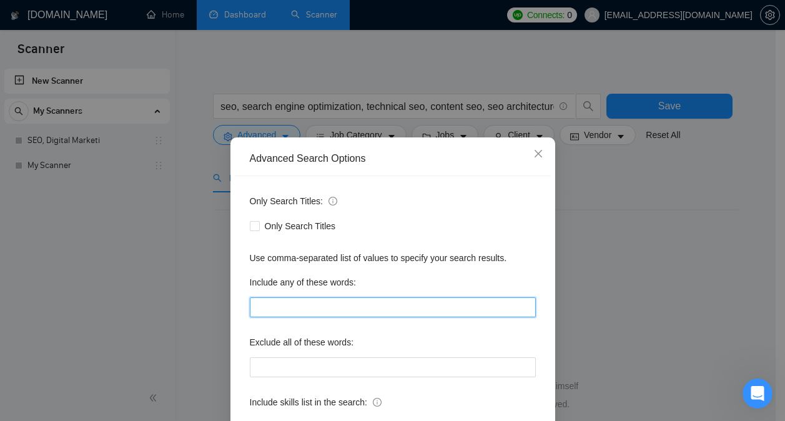
click at [323, 309] on input "text" at bounding box center [393, 307] width 286 height 20
paste input "seo, search engine optimization, technical seo, content seo, seo architecture,"
type input "seo, search engine optimization, technical seo, content seo, seo architecture,"
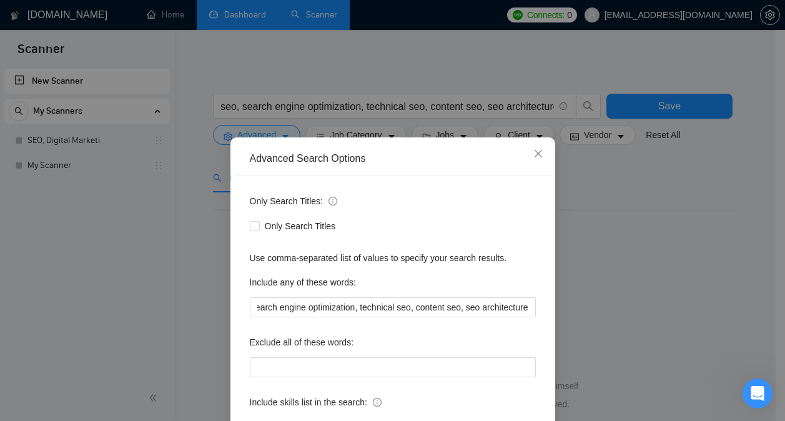
click at [425, 217] on div "Only Search Titles" at bounding box center [393, 226] width 286 height 20
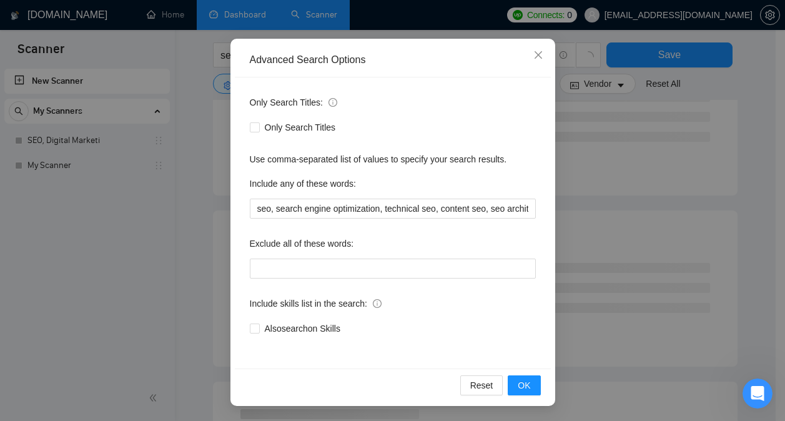
scroll to position [194, 0]
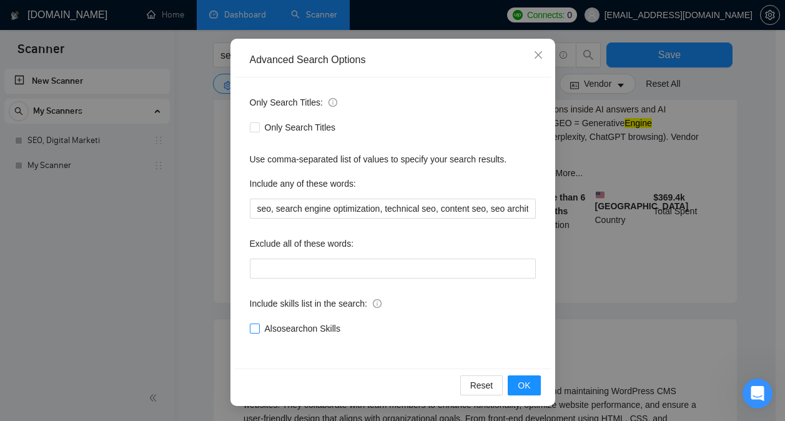
click at [327, 326] on span "Also search on Skills" at bounding box center [303, 328] width 86 height 14
click at [258, 326] on input "Also search on Skills" at bounding box center [254, 327] width 9 height 9
checkbox input "true"
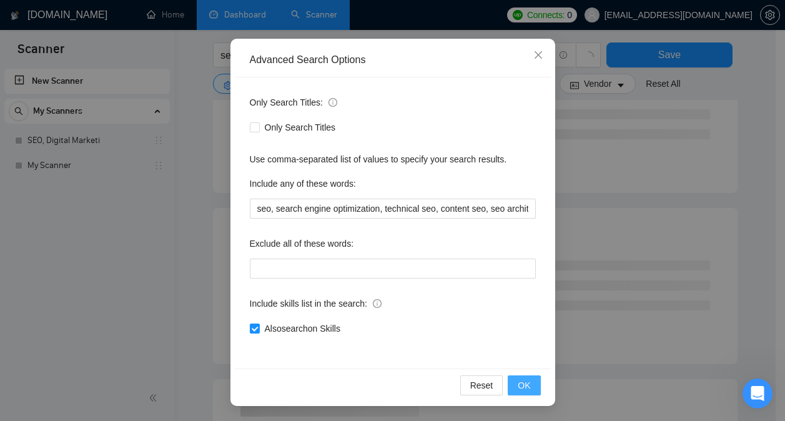
click at [526, 380] on button "OK" at bounding box center [523, 385] width 32 height 20
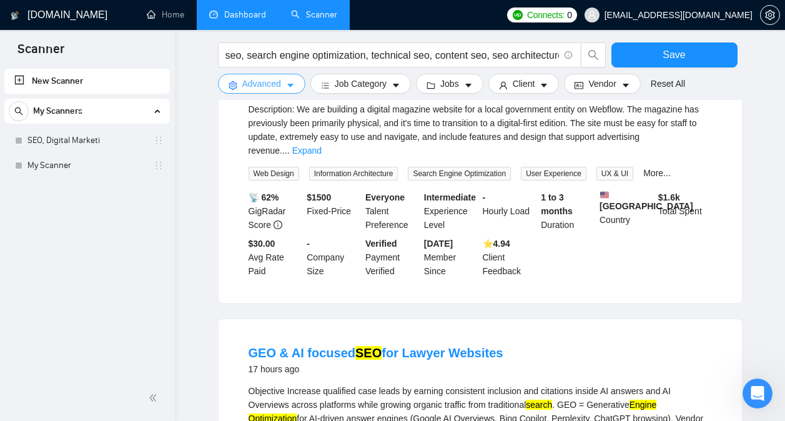
scroll to position [0, 0]
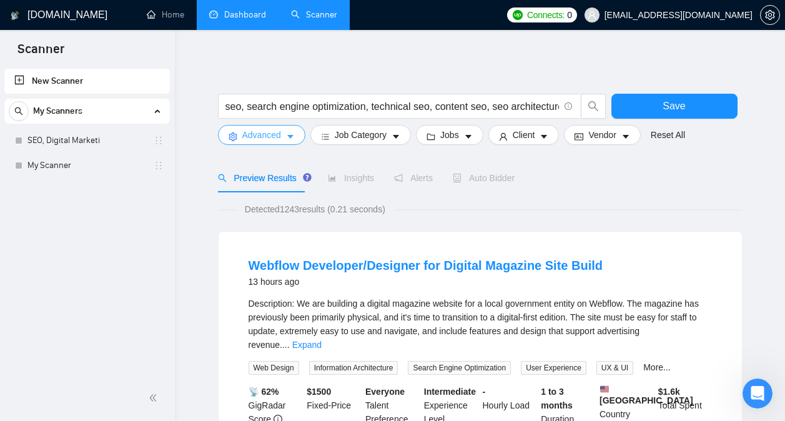
click at [272, 141] on span "Advanced" at bounding box center [261, 135] width 39 height 14
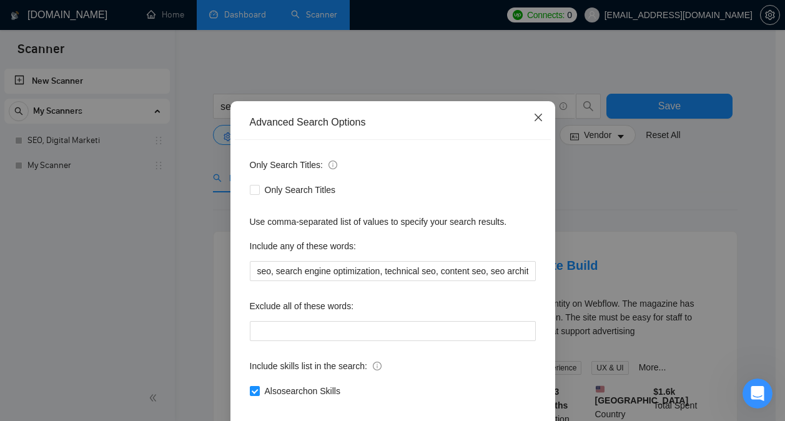
click at [538, 135] on span "Close" at bounding box center [538, 118] width 34 height 34
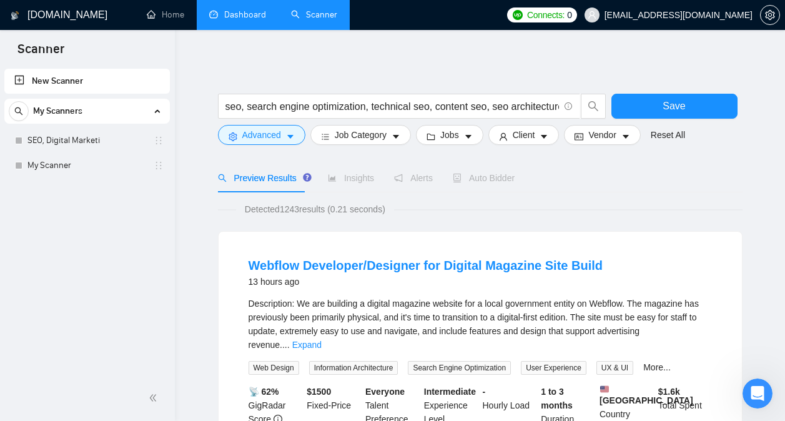
click at [384, 145] on form "seo, search engine optimization, technical seo, content seo, seo architecture, …" at bounding box center [480, 116] width 524 height 70
click at [386, 139] on button "Job Category" at bounding box center [360, 135] width 100 height 20
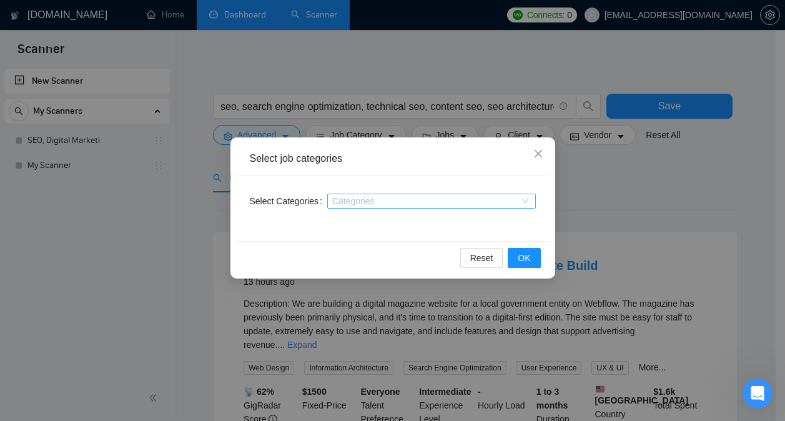
click at [413, 198] on div at bounding box center [425, 201] width 190 height 10
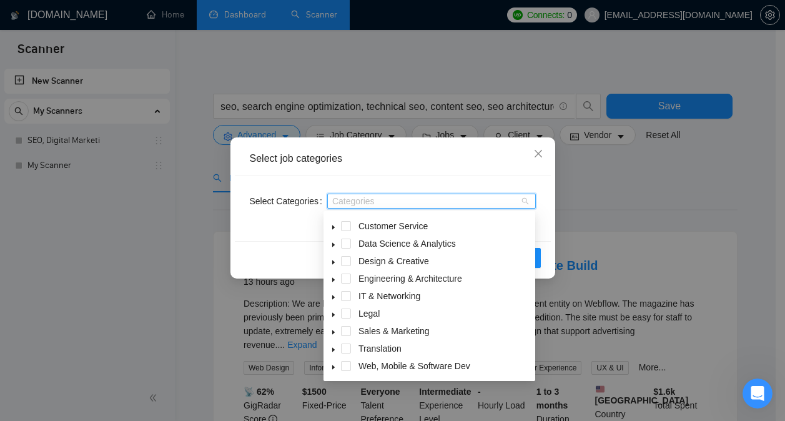
scroll to position [33, 0]
click at [408, 326] on span "Sales & Marketing" at bounding box center [393, 330] width 71 height 10
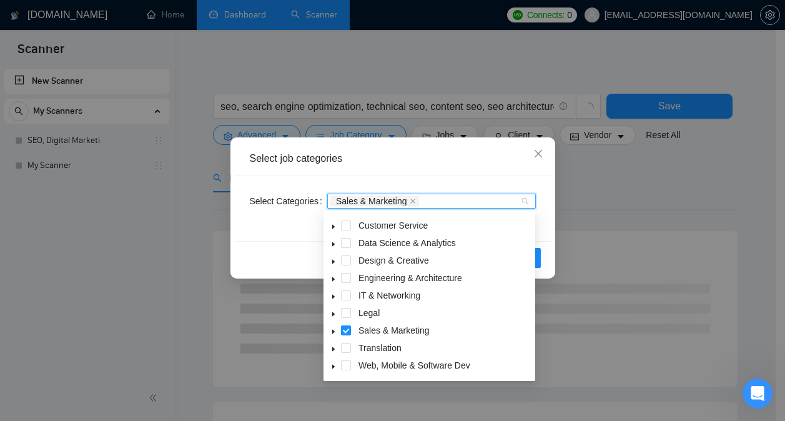
click at [537, 220] on div "Select Categories Sales & Marketing" at bounding box center [393, 208] width 316 height 65
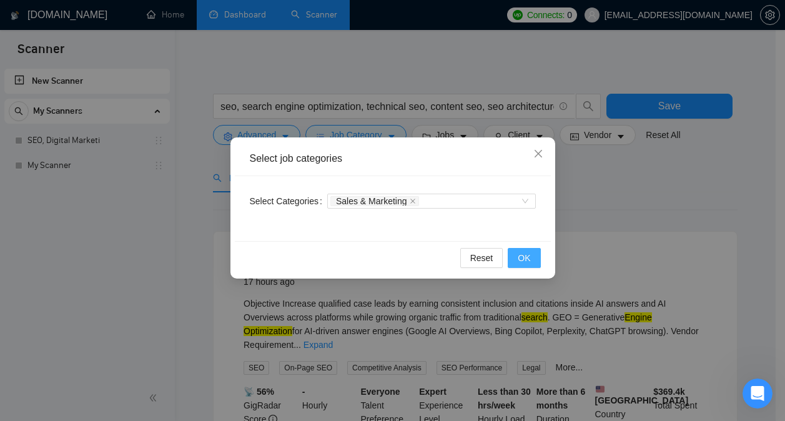
click at [530, 251] on button "OK" at bounding box center [523, 258] width 32 height 20
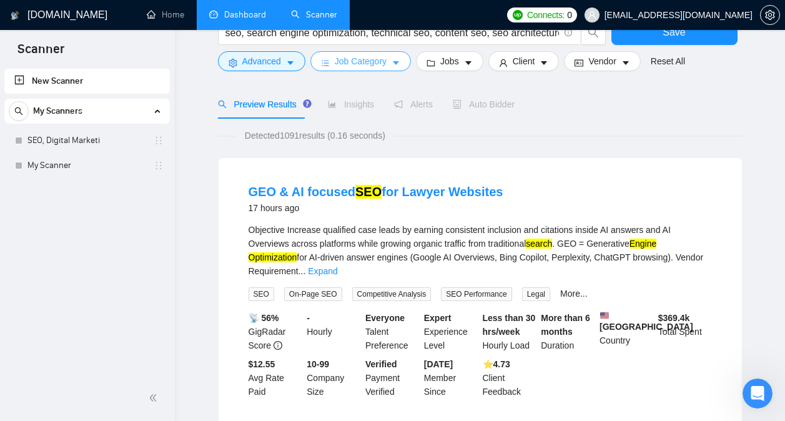
scroll to position [0, 0]
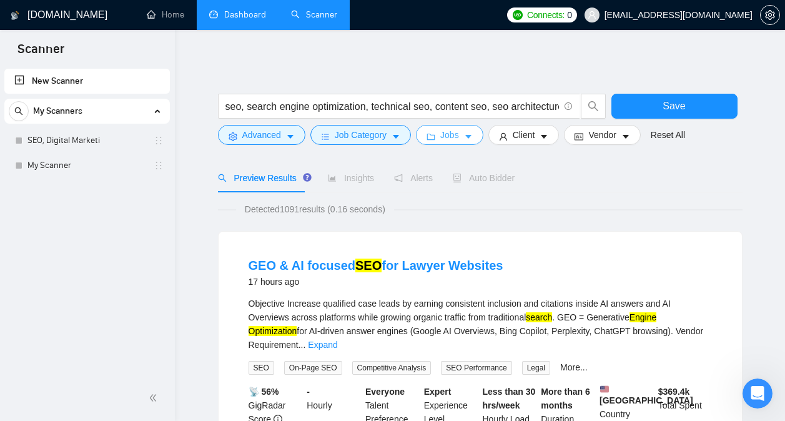
click at [466, 140] on icon "caret-down" at bounding box center [468, 136] width 9 height 9
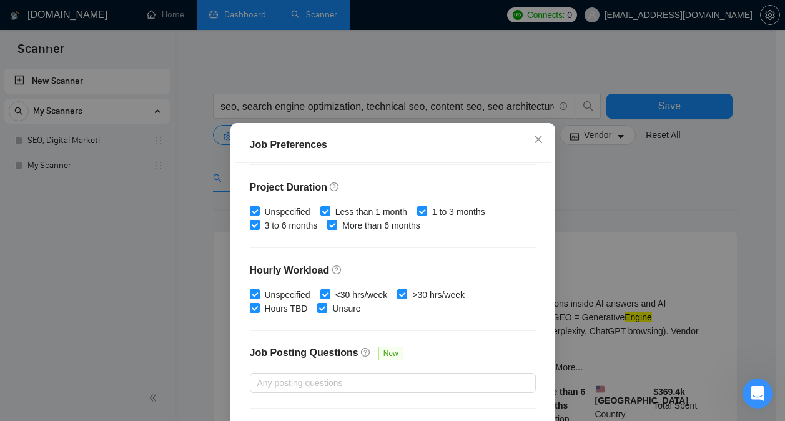
scroll to position [366, 0]
click at [533, 144] on icon "close" at bounding box center [538, 139] width 10 height 10
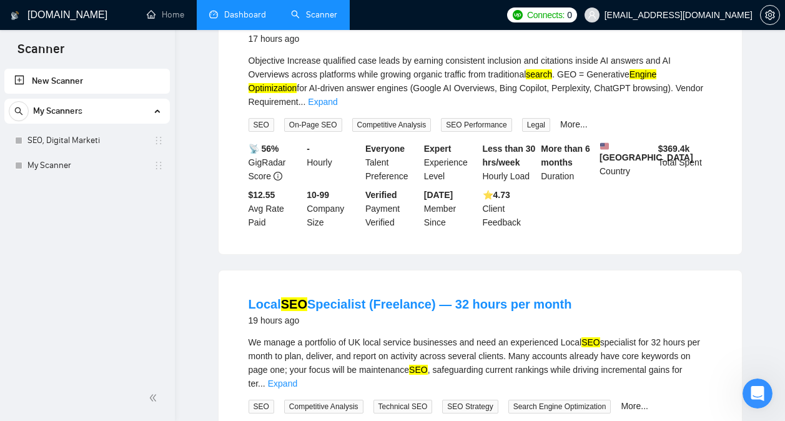
scroll to position [0, 0]
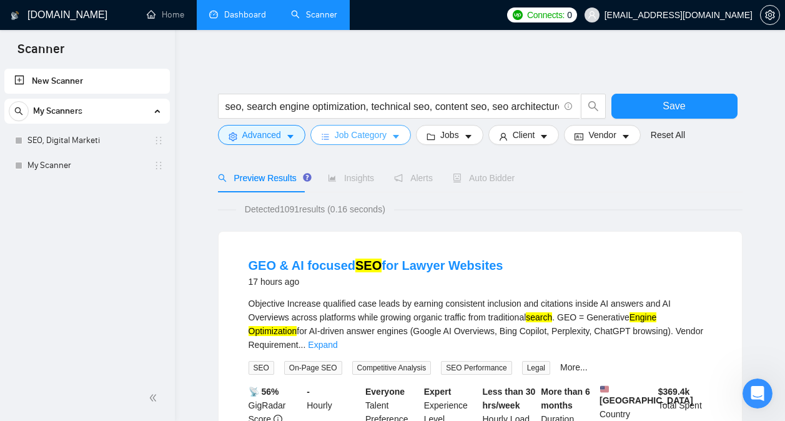
click at [392, 143] on button "Job Category" at bounding box center [360, 135] width 100 height 20
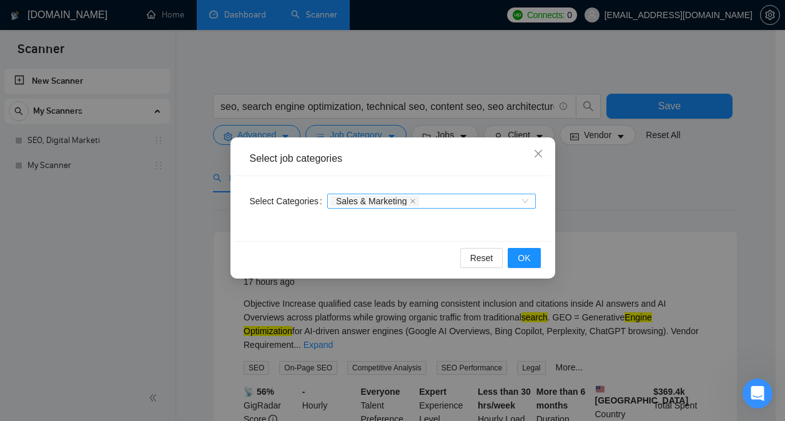
click at [413, 198] on span "Sales & Marketing" at bounding box center [374, 201] width 89 height 10
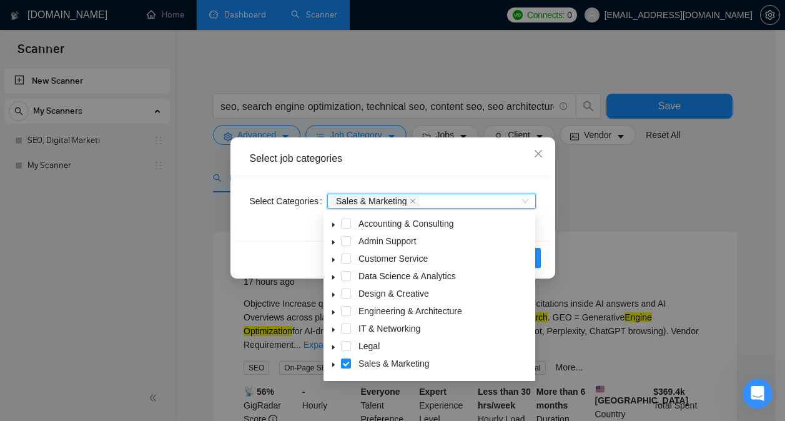
click at [460, 169] on div "Select job categories" at bounding box center [393, 159] width 316 height 34
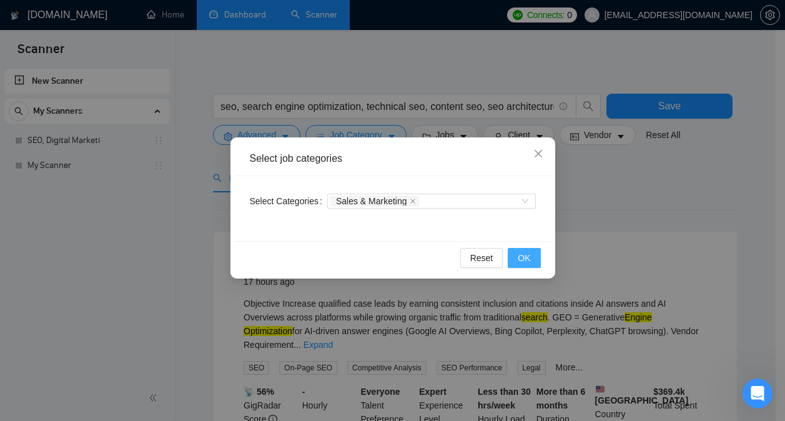
click at [519, 252] on span "OK" at bounding box center [523, 258] width 12 height 14
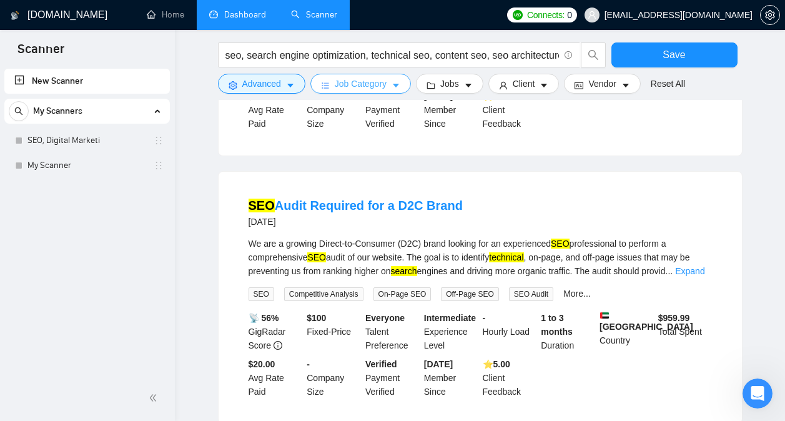
scroll to position [1260, 0]
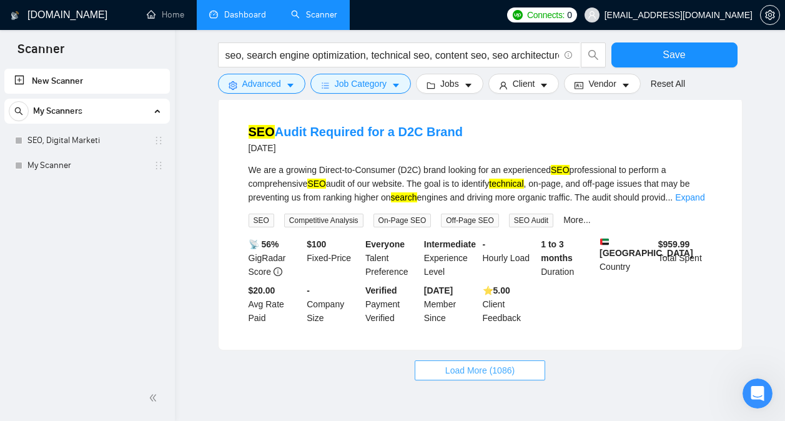
click at [501, 363] on span "Load More (1086)" at bounding box center [479, 370] width 69 height 14
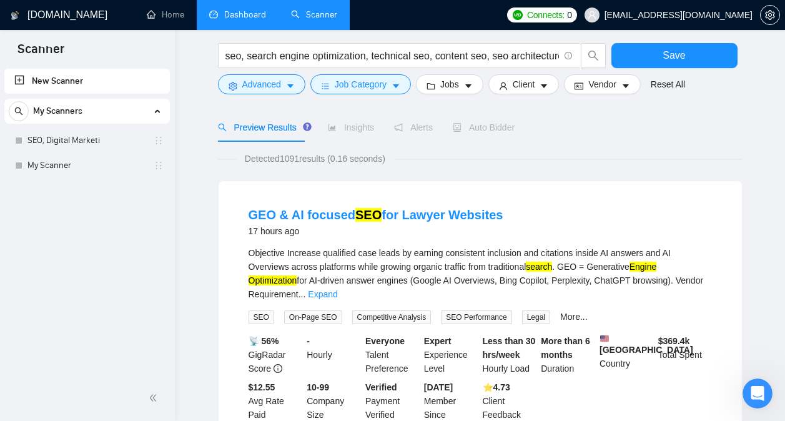
scroll to position [0, 0]
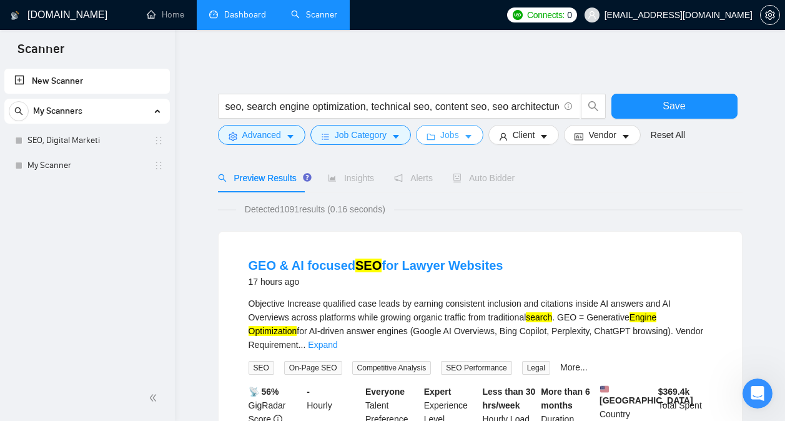
click at [456, 134] on button "Jobs" at bounding box center [449, 135] width 67 height 20
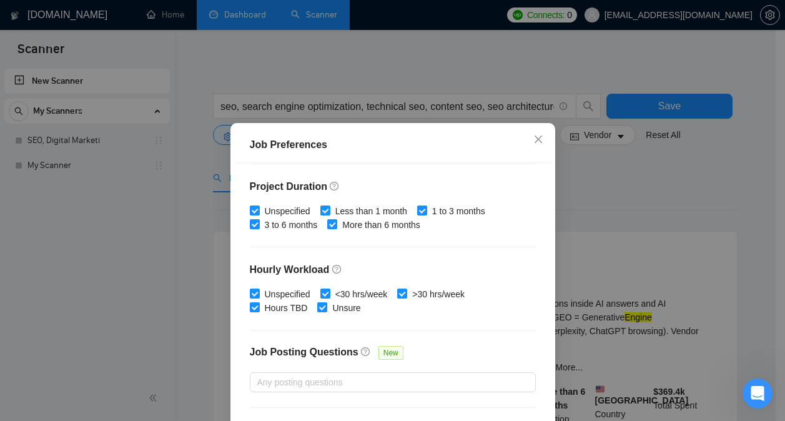
click at [697, 217] on div "Job Preferences Budget Project Type All Fixed Price Hourly Rate Fixed Price Bud…" at bounding box center [392, 210] width 785 height 421
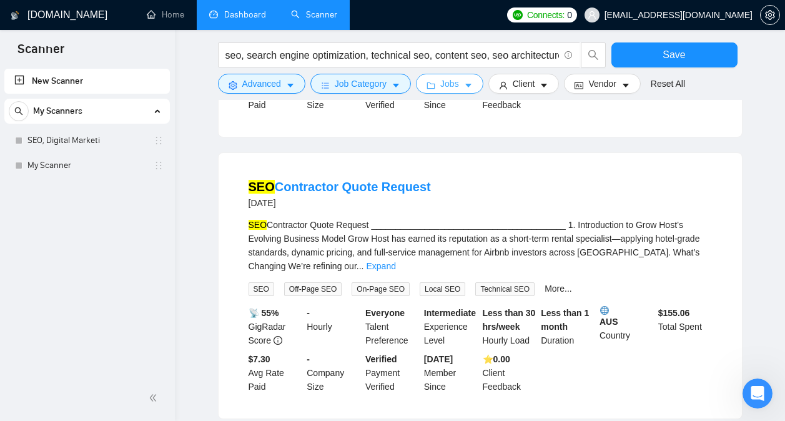
scroll to position [2591, 0]
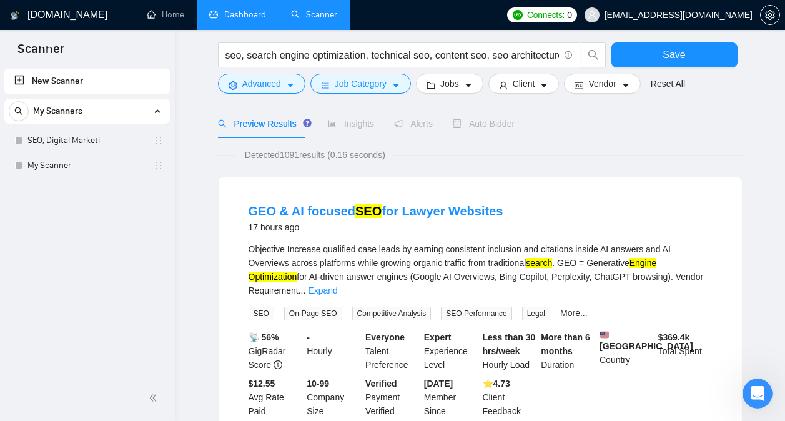
scroll to position [0, 0]
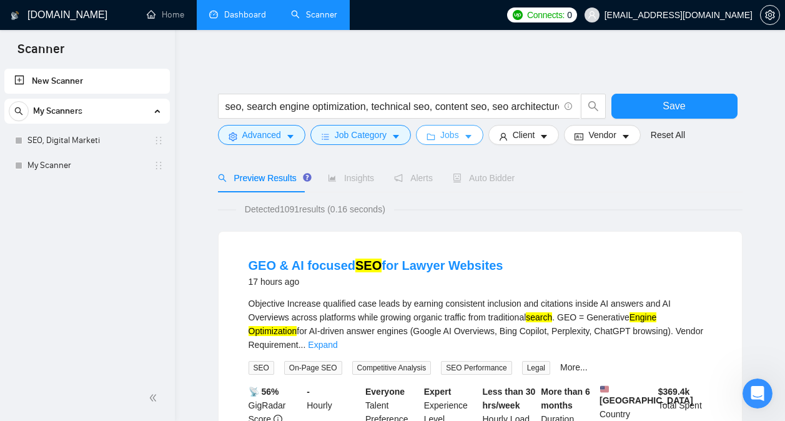
click at [436, 143] on button "Jobs" at bounding box center [449, 135] width 67 height 20
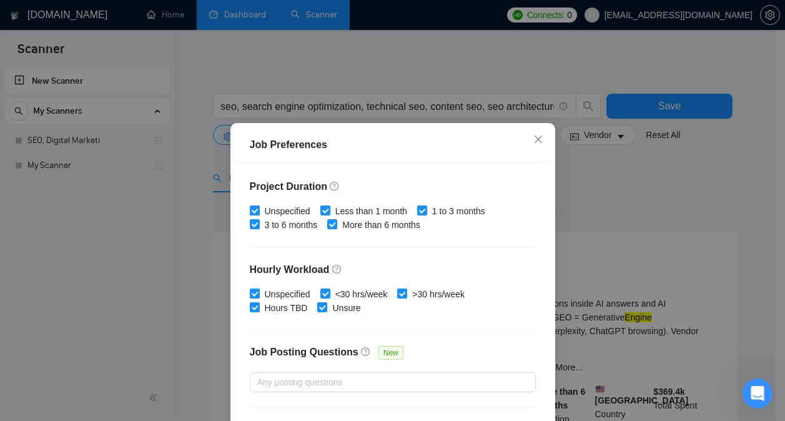
click at [295, 210] on span "Unspecified" at bounding box center [288, 211] width 56 height 14
click at [258, 210] on input "Unspecified" at bounding box center [254, 209] width 9 height 9
checkbox input "false"
click at [321, 212] on input "Less than 1 month" at bounding box center [324, 209] width 9 height 9
checkbox input "false"
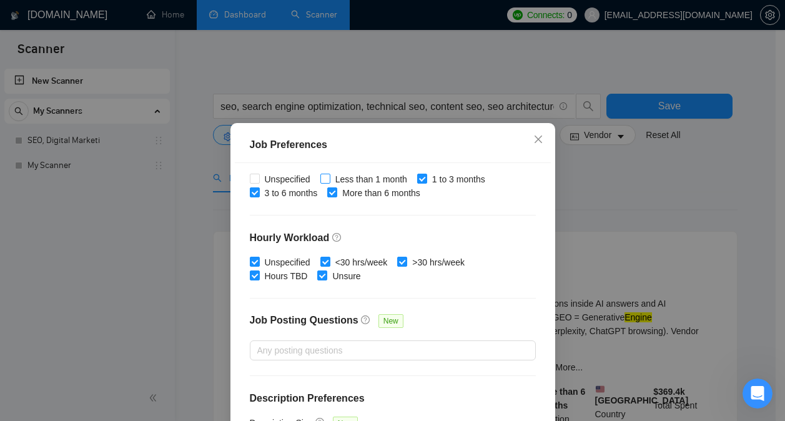
scroll to position [409, 0]
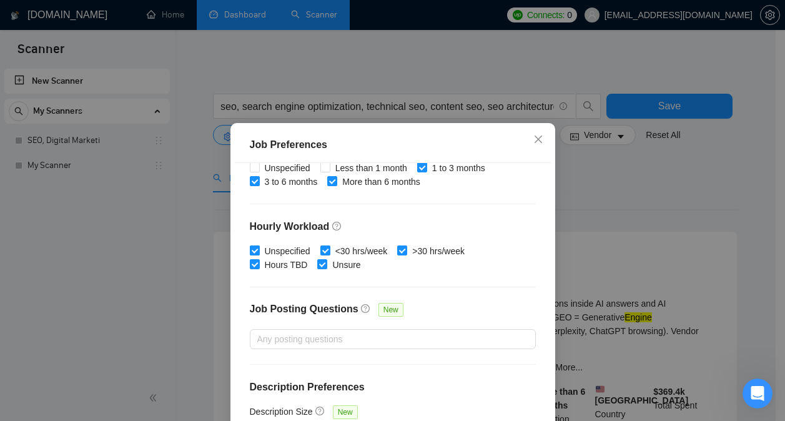
click at [253, 248] on input "Unspecified" at bounding box center [254, 249] width 9 height 9
checkbox input "false"
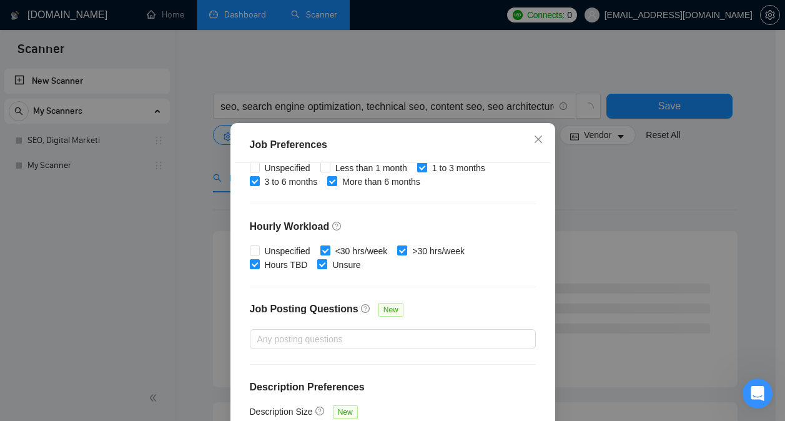
click at [317, 267] on input "Unsure" at bounding box center [321, 263] width 9 height 9
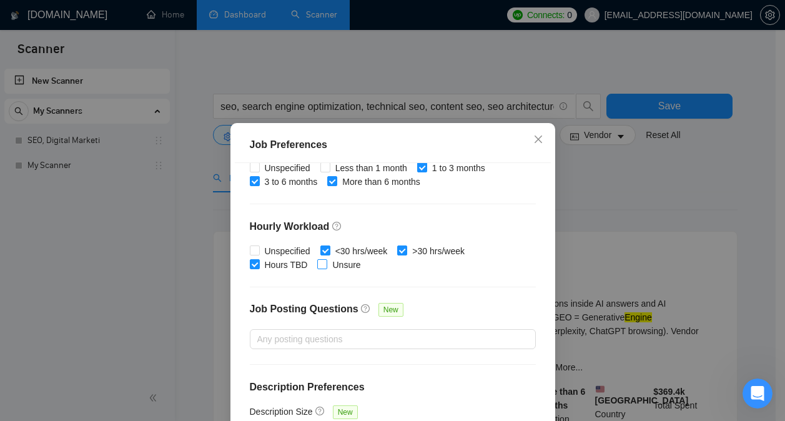
checkbox input "false"
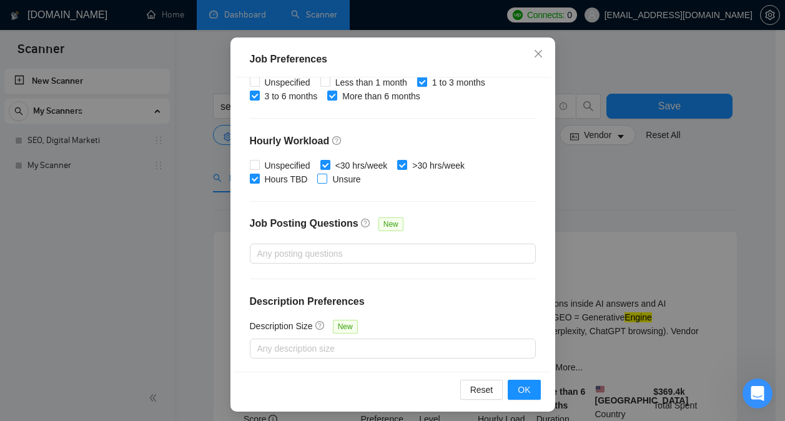
scroll to position [91, 0]
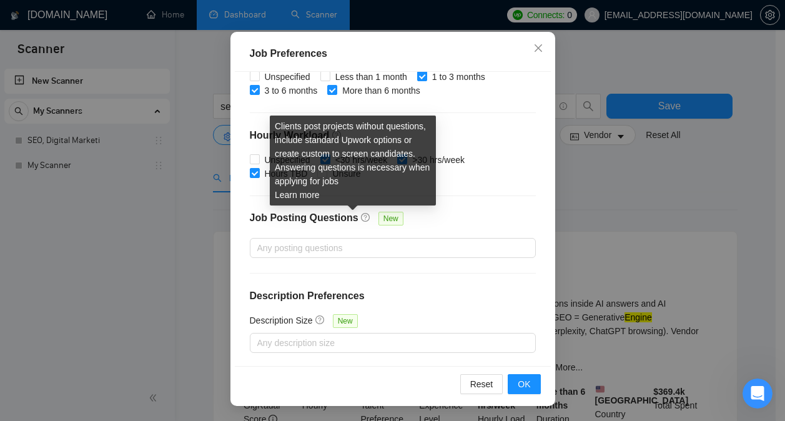
click at [361, 216] on icon "question-circle" at bounding box center [365, 217] width 9 height 9
click at [260, 240] on input "Job Posting Questions New" at bounding box center [258, 247] width 2 height 15
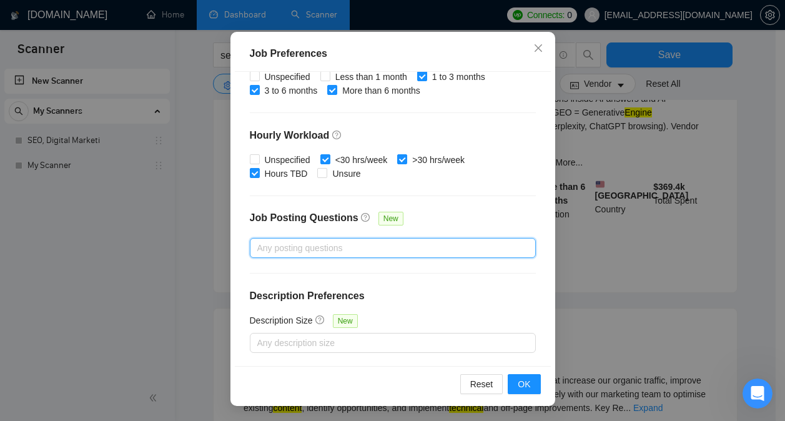
scroll to position [207, 0]
click at [517, 379] on span "OK" at bounding box center [523, 384] width 12 height 14
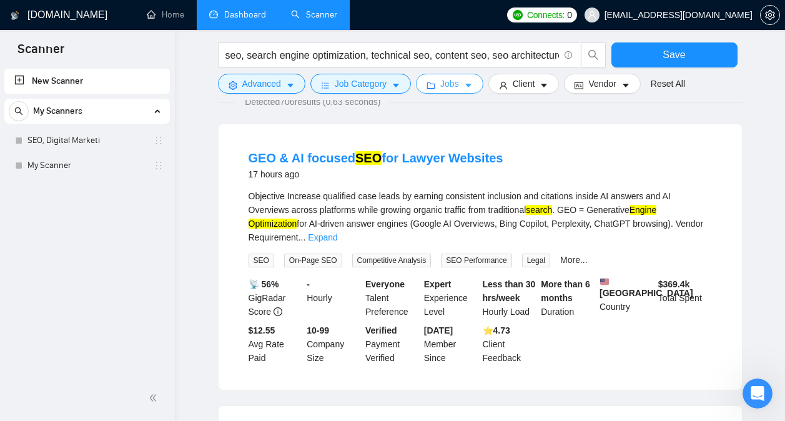
scroll to position [0, 0]
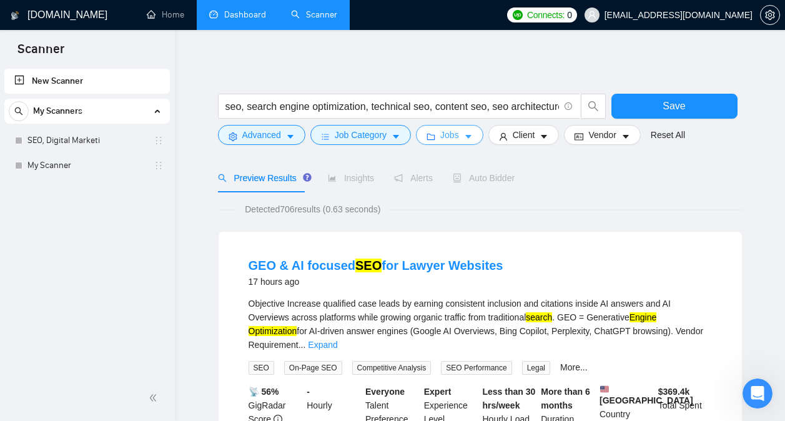
click at [464, 134] on icon "caret-down" at bounding box center [468, 136] width 9 height 9
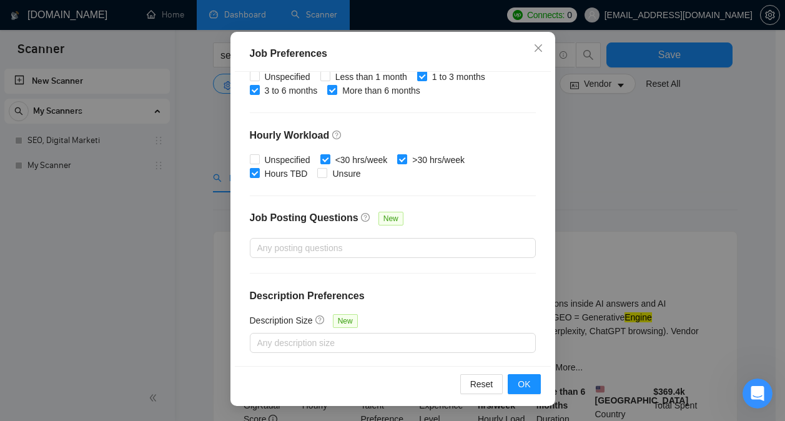
scroll to position [81, 0]
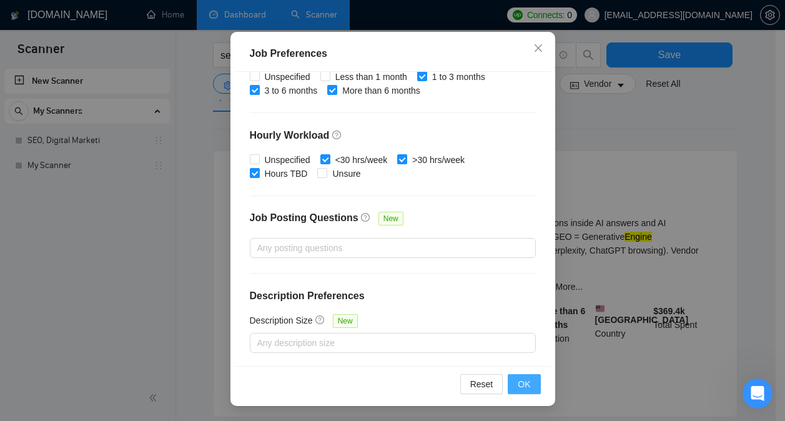
click at [521, 379] on span "OK" at bounding box center [523, 384] width 12 height 14
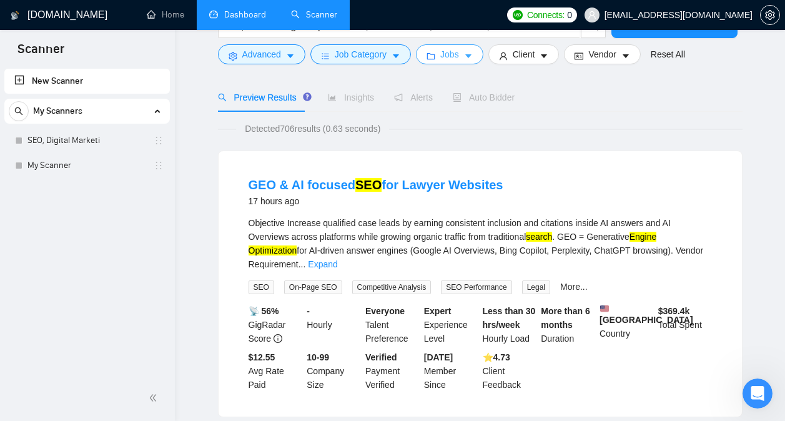
scroll to position [9, 0]
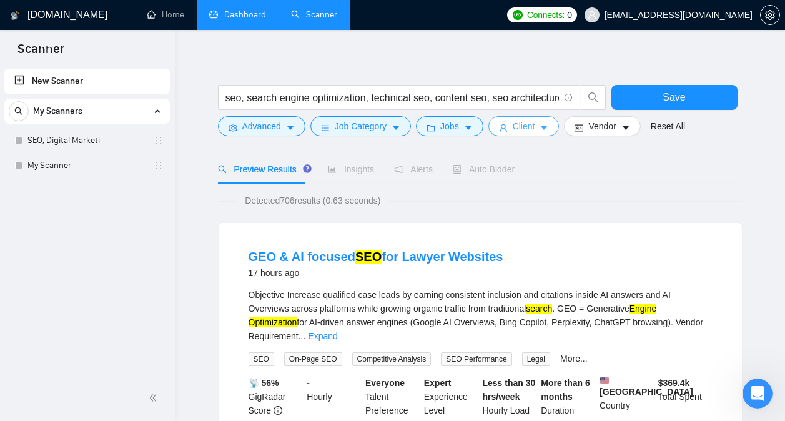
click at [522, 127] on span "Client" at bounding box center [523, 126] width 22 height 14
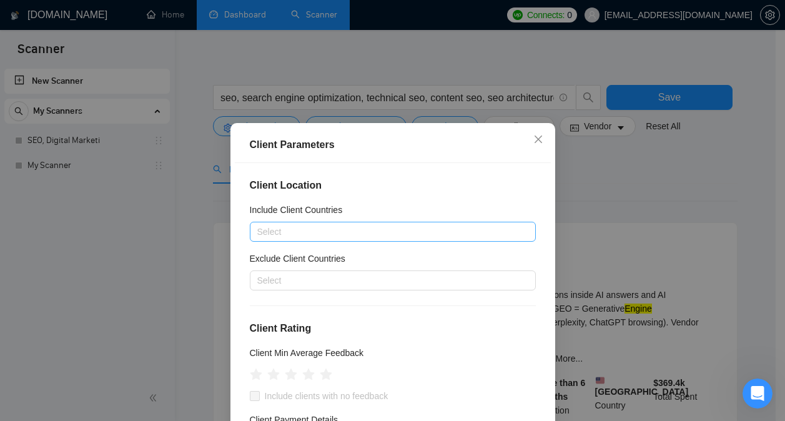
click at [387, 228] on div at bounding box center [386, 231] width 267 height 15
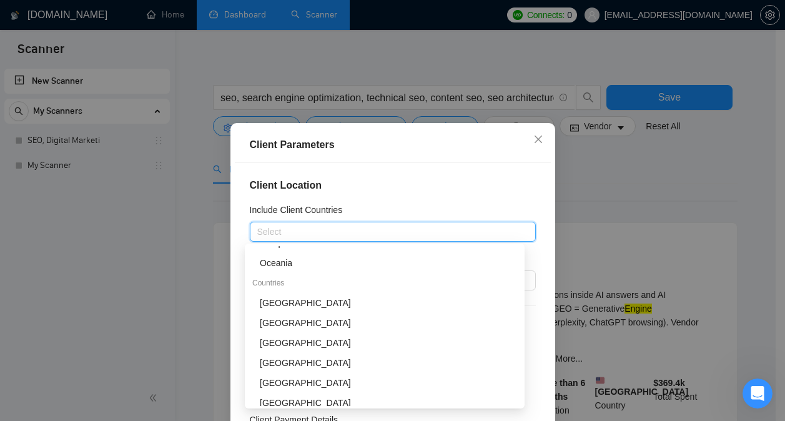
scroll to position [114, 0]
click at [353, 298] on div "[GEOGRAPHIC_DATA]" at bounding box center [388, 302] width 257 height 14
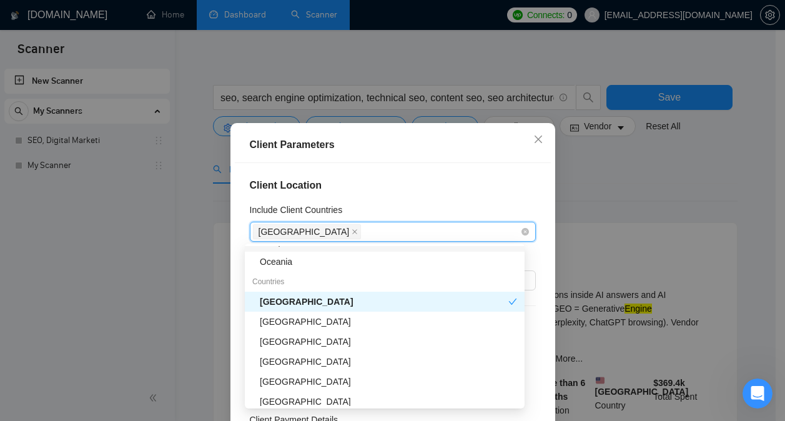
click at [370, 232] on div "[GEOGRAPHIC_DATA]" at bounding box center [386, 231] width 267 height 17
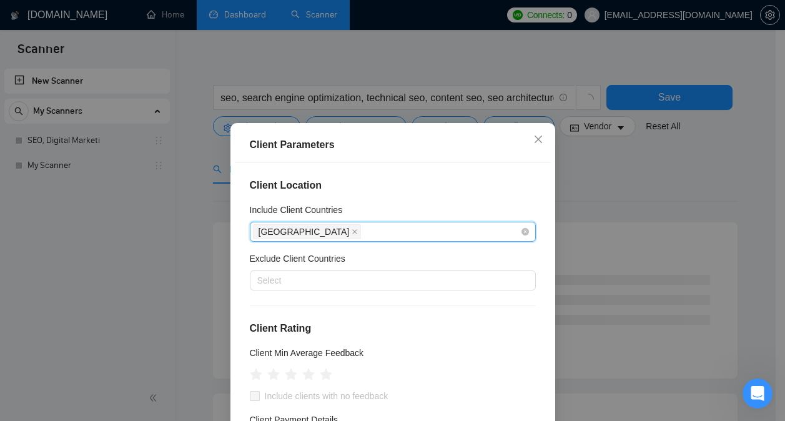
click at [370, 232] on div "[GEOGRAPHIC_DATA]" at bounding box center [386, 231] width 267 height 17
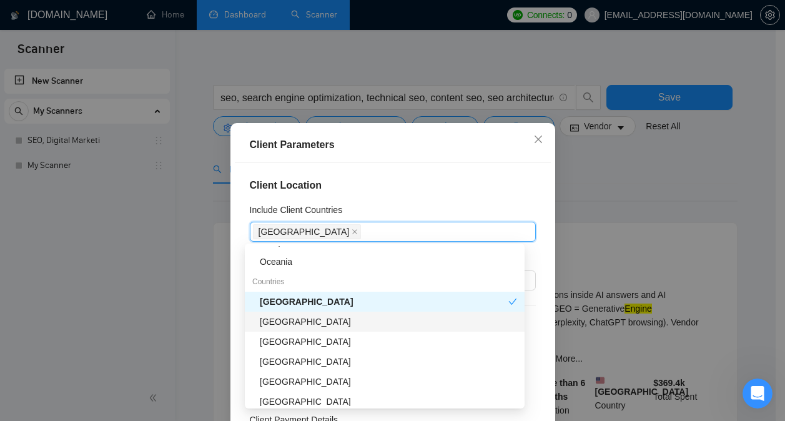
click at [353, 318] on div "[GEOGRAPHIC_DATA]" at bounding box center [388, 322] width 257 height 14
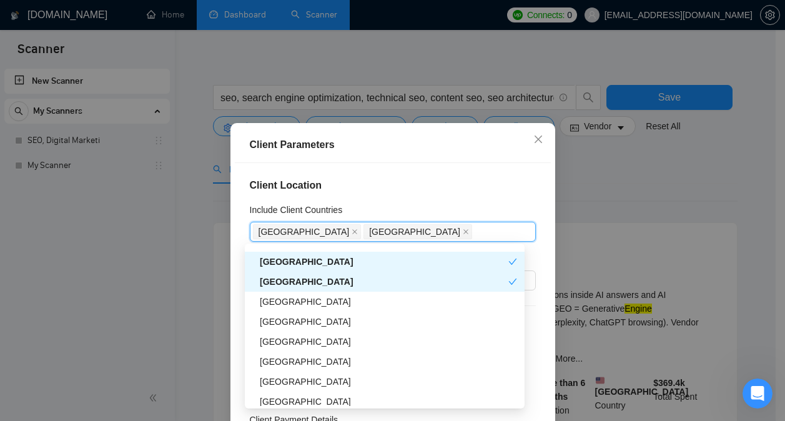
scroll to position [154, 0]
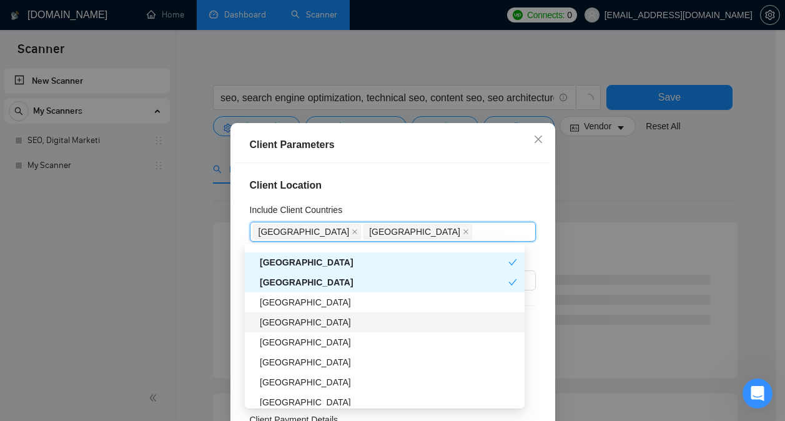
click at [353, 323] on div "[GEOGRAPHIC_DATA]" at bounding box center [388, 322] width 257 height 14
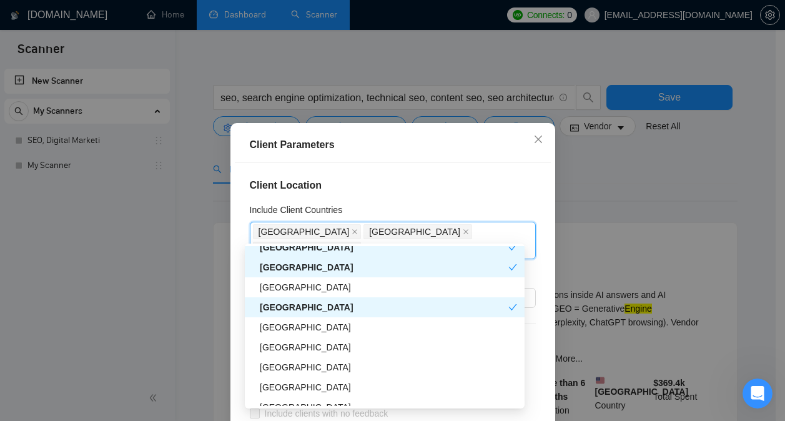
scroll to position [175, 0]
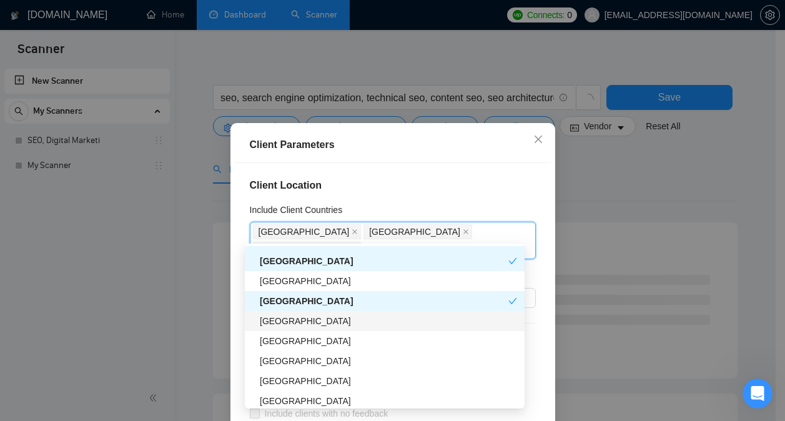
click at [356, 322] on div "[GEOGRAPHIC_DATA]" at bounding box center [388, 321] width 257 height 14
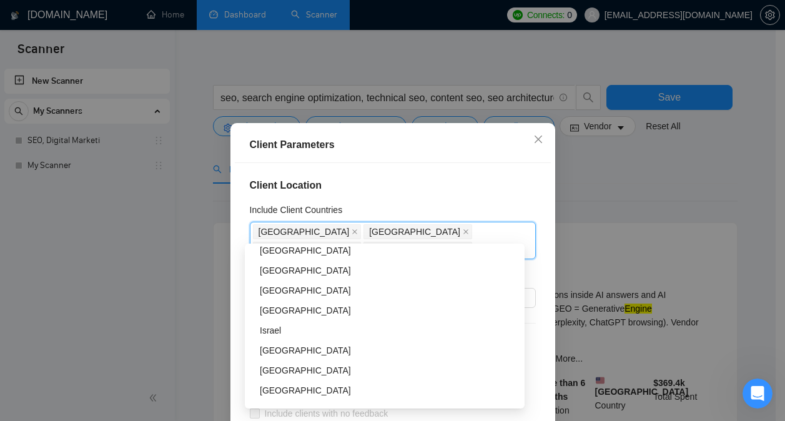
scroll to position [303, 0]
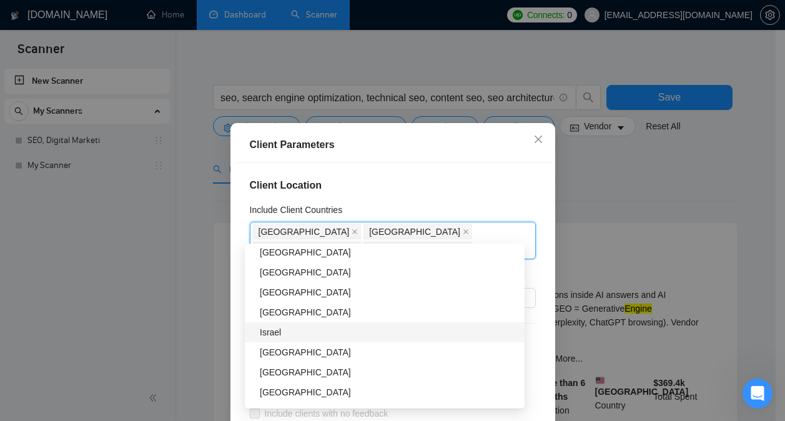
click at [356, 333] on div "Israel" at bounding box center [388, 332] width 257 height 14
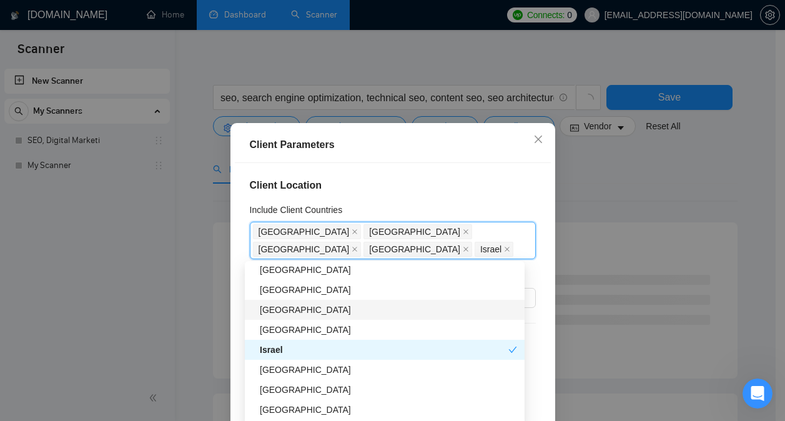
click at [371, 305] on div "[GEOGRAPHIC_DATA]" at bounding box center [388, 310] width 257 height 14
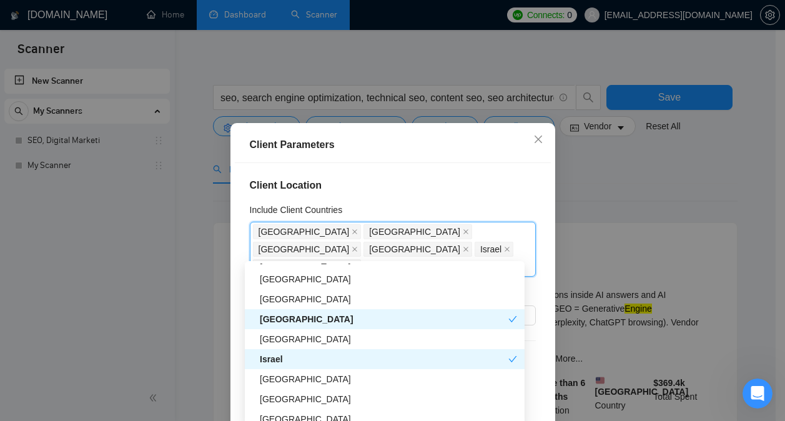
scroll to position [290, 0]
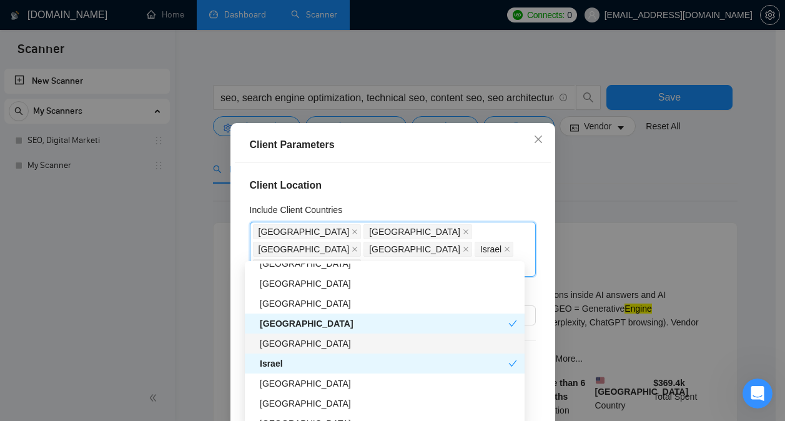
click at [366, 345] on div "[GEOGRAPHIC_DATA]" at bounding box center [388, 343] width 257 height 14
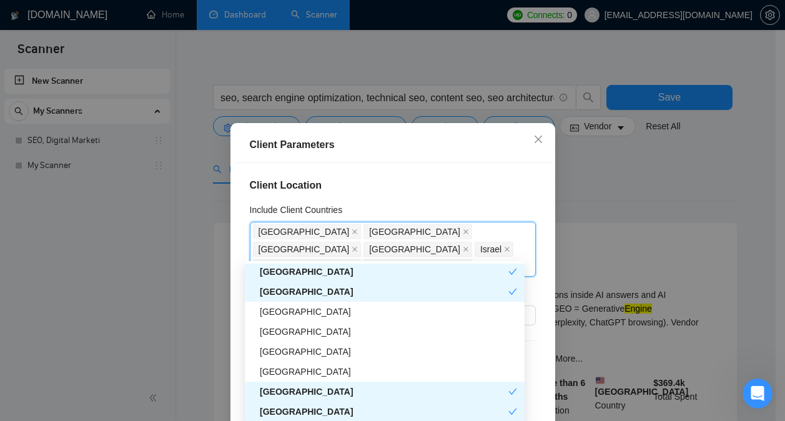
scroll to position [210, 0]
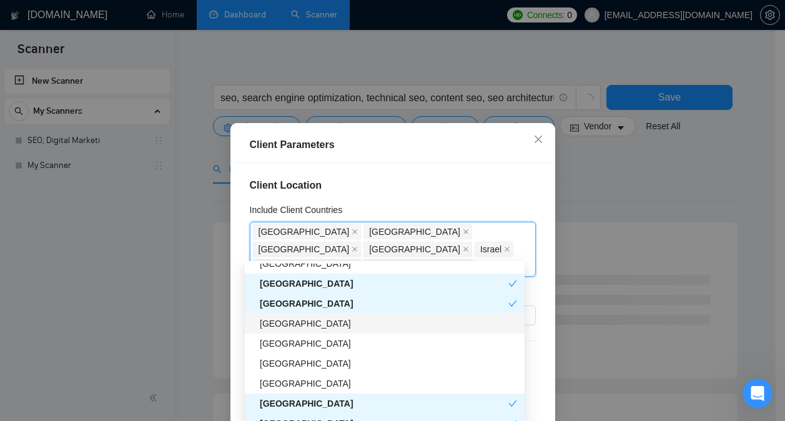
click at [380, 325] on div "[GEOGRAPHIC_DATA]" at bounding box center [388, 323] width 257 height 14
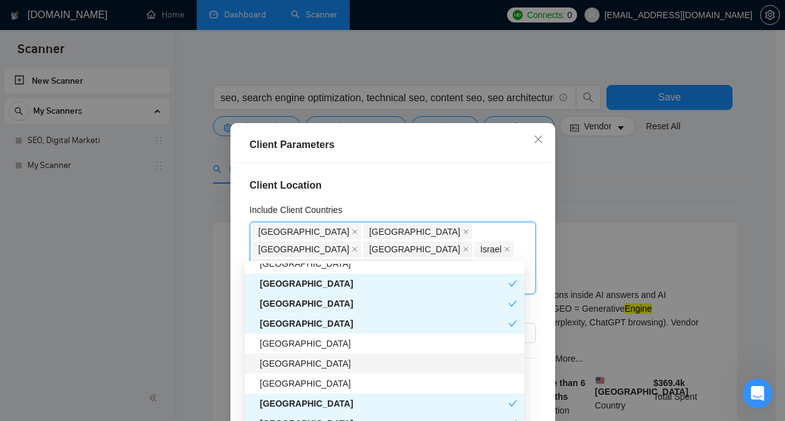
click at [376, 358] on div "[GEOGRAPHIC_DATA]" at bounding box center [388, 363] width 257 height 14
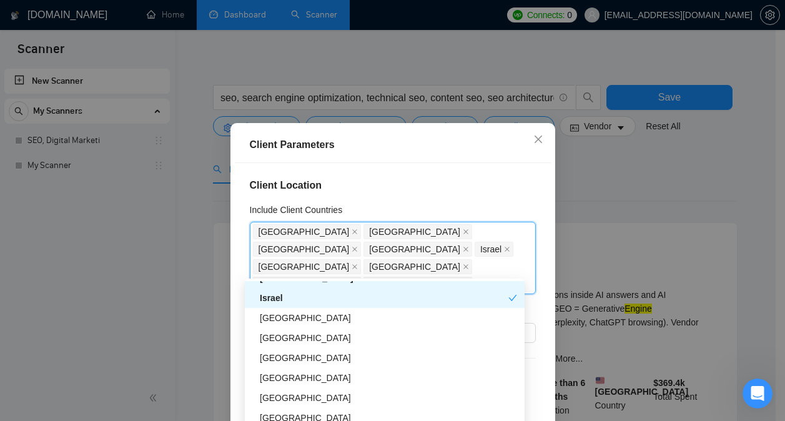
scroll to position [378, 0]
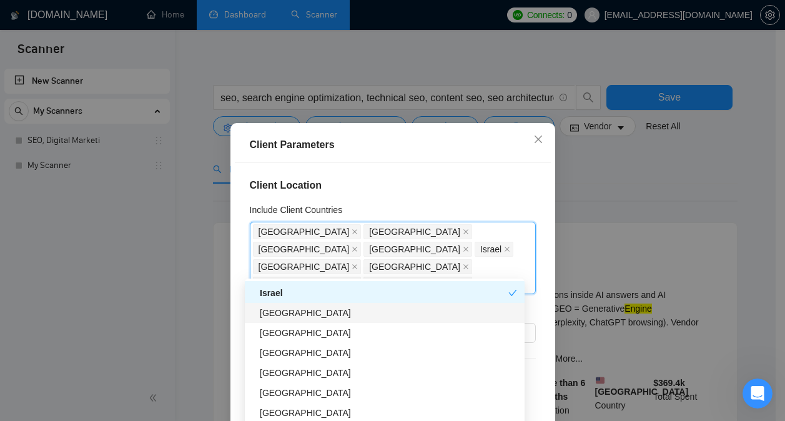
click at [383, 315] on div "[GEOGRAPHIC_DATA]" at bounding box center [388, 313] width 257 height 14
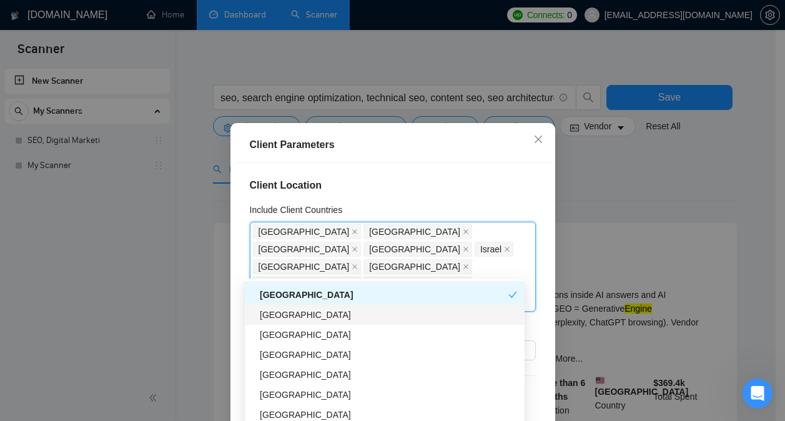
scroll to position [396, 0]
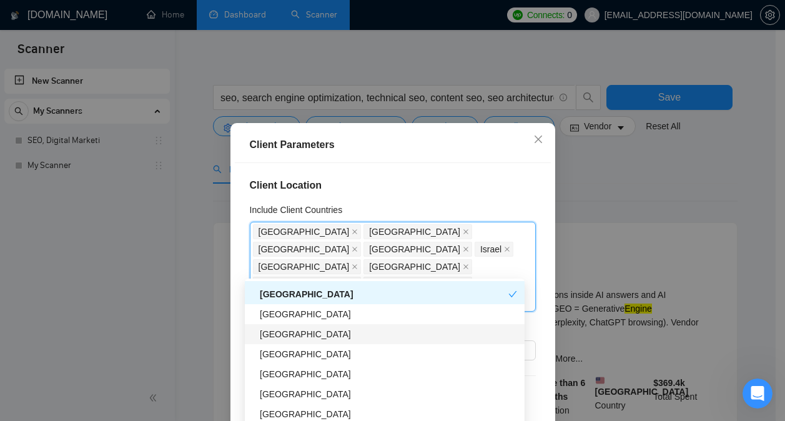
click at [382, 340] on div "[GEOGRAPHIC_DATA]" at bounding box center [388, 334] width 257 height 14
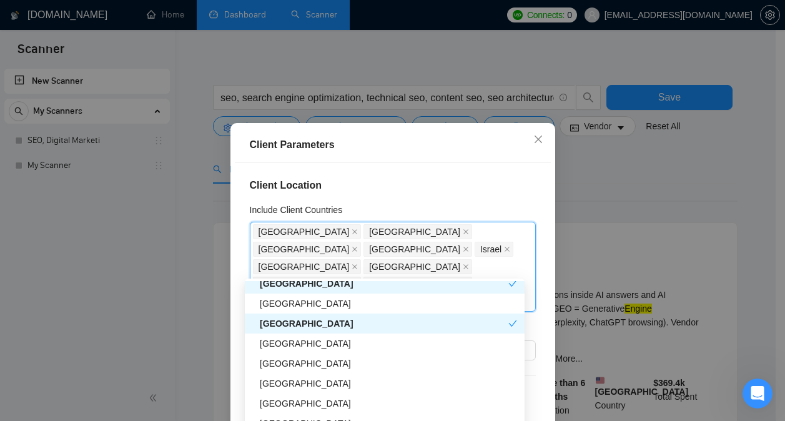
scroll to position [408, 0]
click at [389, 340] on div "[GEOGRAPHIC_DATA]" at bounding box center [388, 343] width 257 height 14
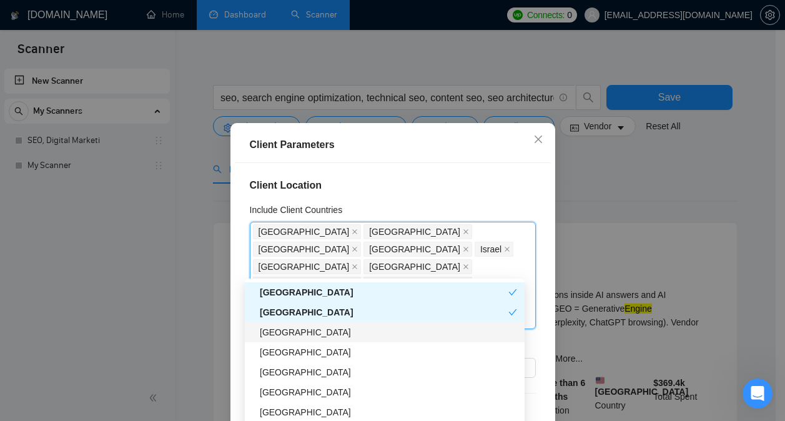
click at [395, 331] on div "[GEOGRAPHIC_DATA]" at bounding box center [388, 332] width 257 height 14
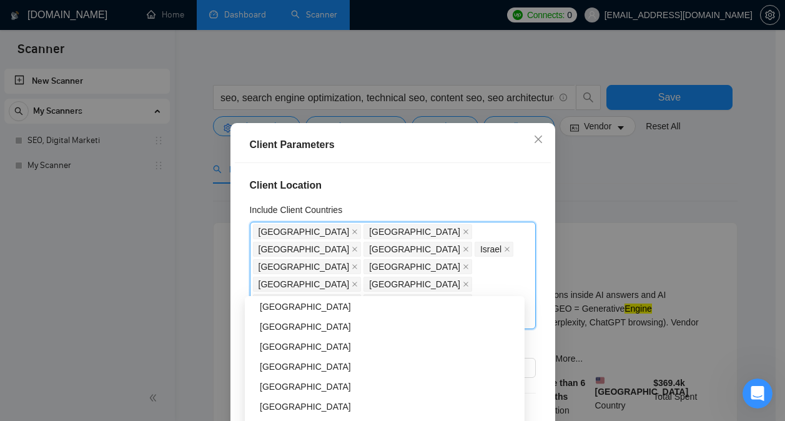
scroll to position [639, 0]
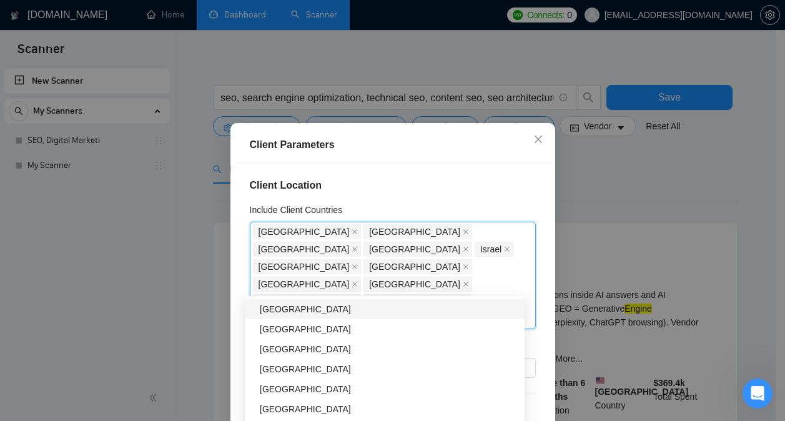
click at [389, 305] on div "[GEOGRAPHIC_DATA]" at bounding box center [388, 309] width 257 height 14
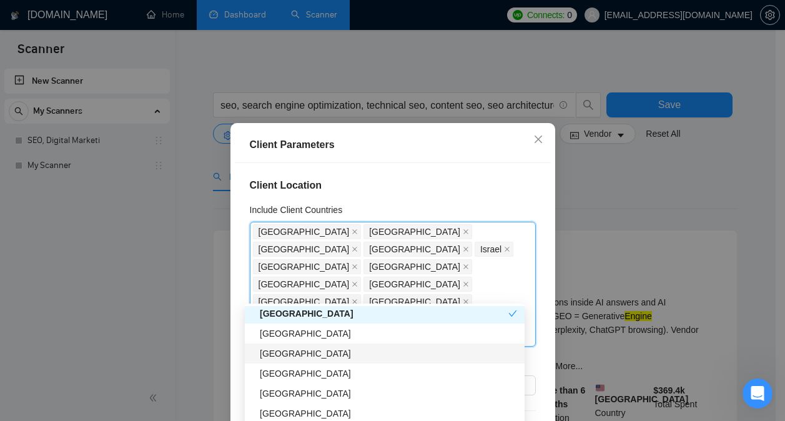
scroll to position [501, 0]
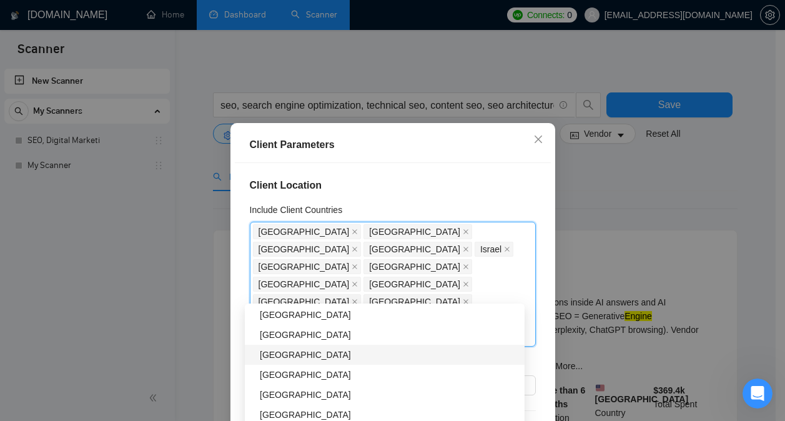
click at [373, 351] on div "[GEOGRAPHIC_DATA]" at bounding box center [388, 355] width 257 height 14
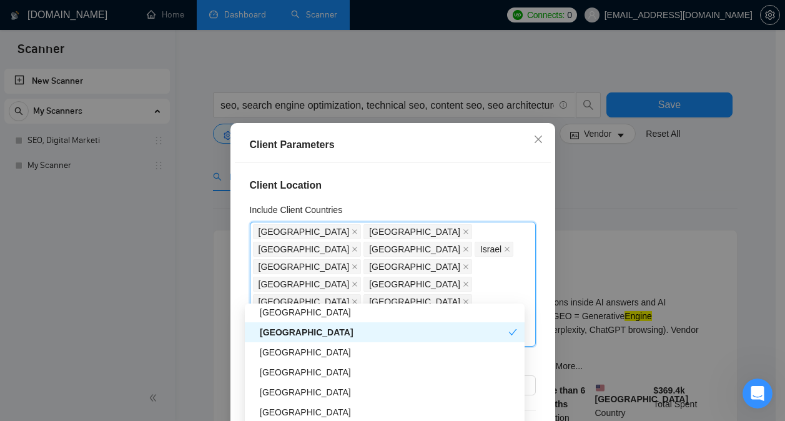
scroll to position [527, 0]
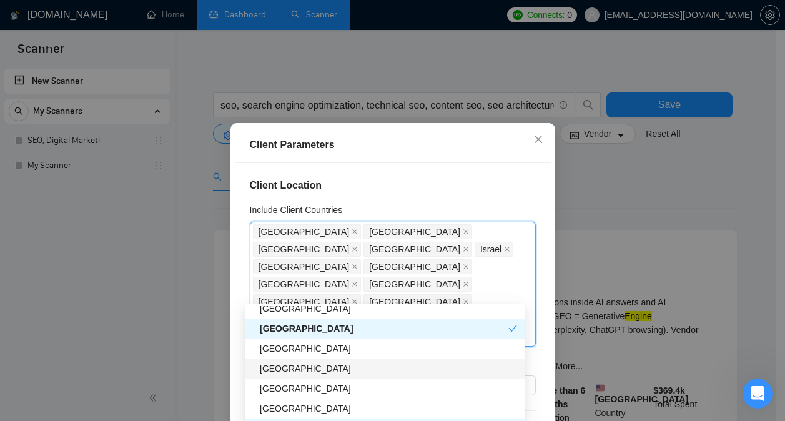
click at [361, 365] on div "[GEOGRAPHIC_DATA]" at bounding box center [388, 368] width 257 height 14
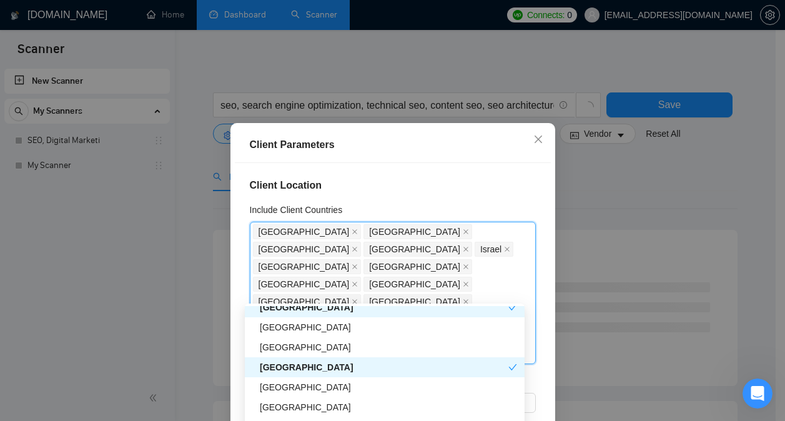
scroll to position [589, 0]
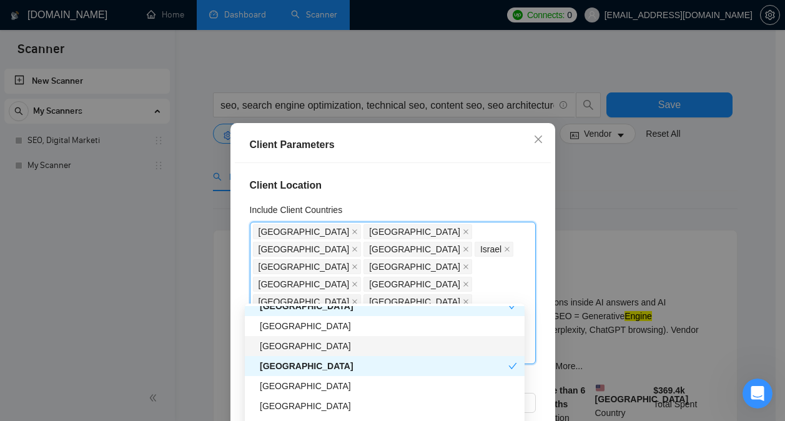
click at [370, 339] on div "[GEOGRAPHIC_DATA]" at bounding box center [388, 346] width 257 height 14
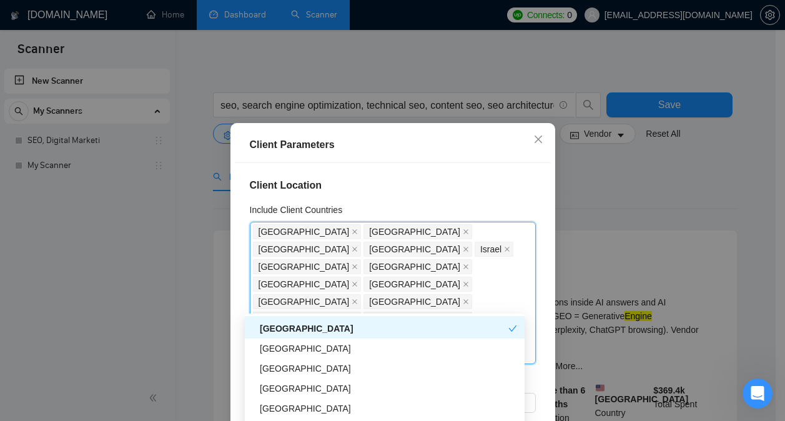
scroll to position [637, 0]
click at [374, 348] on div "[GEOGRAPHIC_DATA]" at bounding box center [388, 348] width 257 height 14
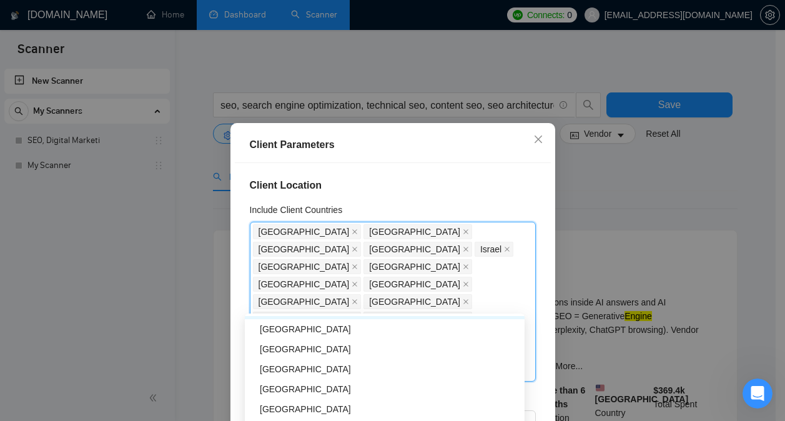
scroll to position [677, 0]
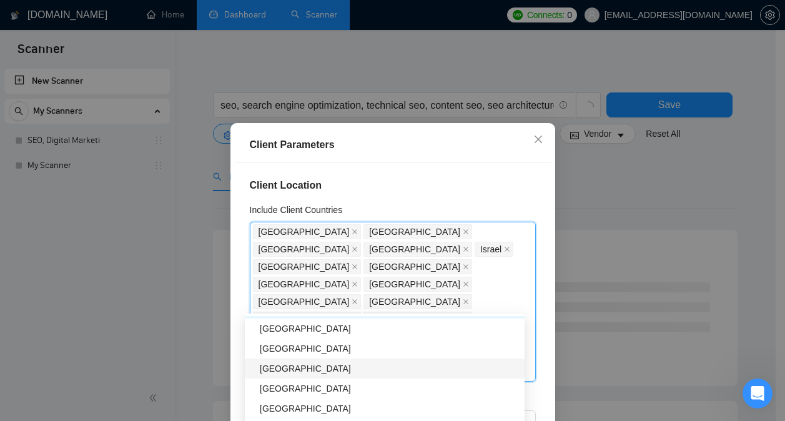
click at [379, 363] on div "[GEOGRAPHIC_DATA]" at bounding box center [388, 368] width 257 height 14
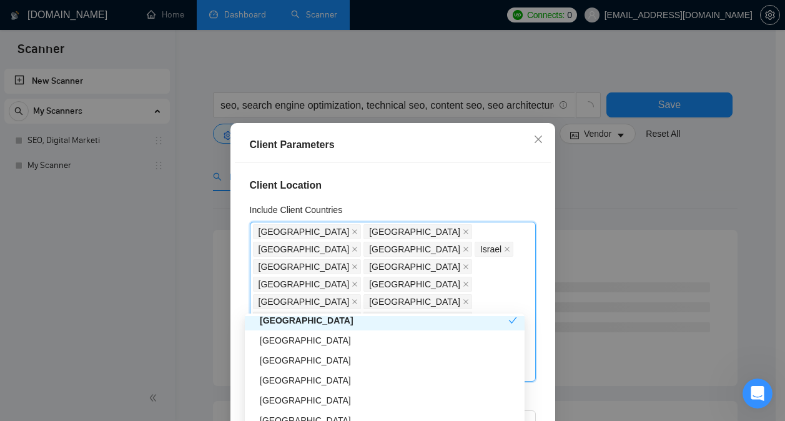
scroll to position [725, 0]
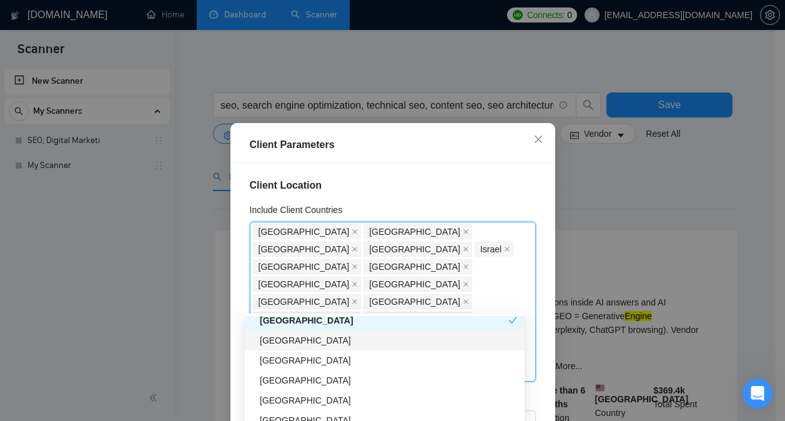
click at [398, 336] on div "[GEOGRAPHIC_DATA]" at bounding box center [388, 340] width 257 height 14
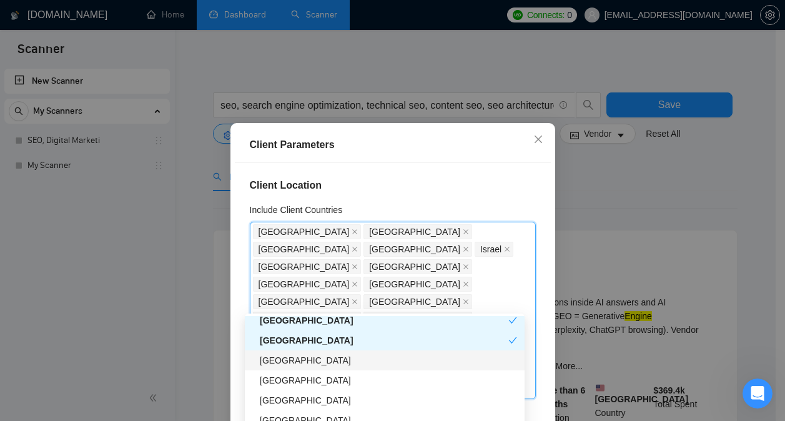
click at [394, 358] on div "[GEOGRAPHIC_DATA]" at bounding box center [388, 360] width 257 height 14
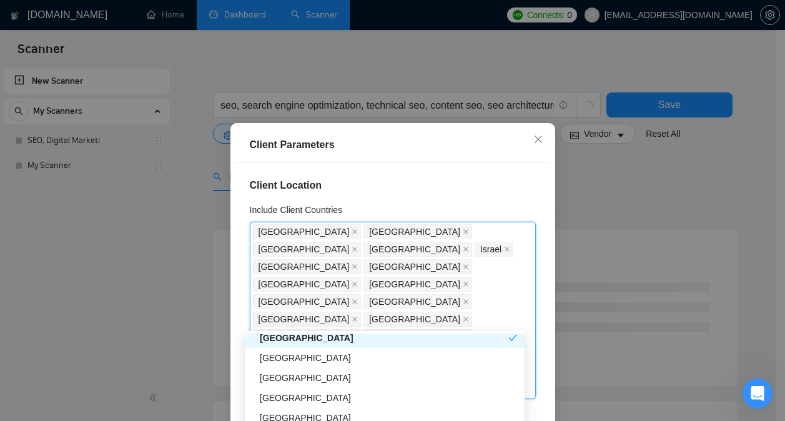
scroll to position [778, 0]
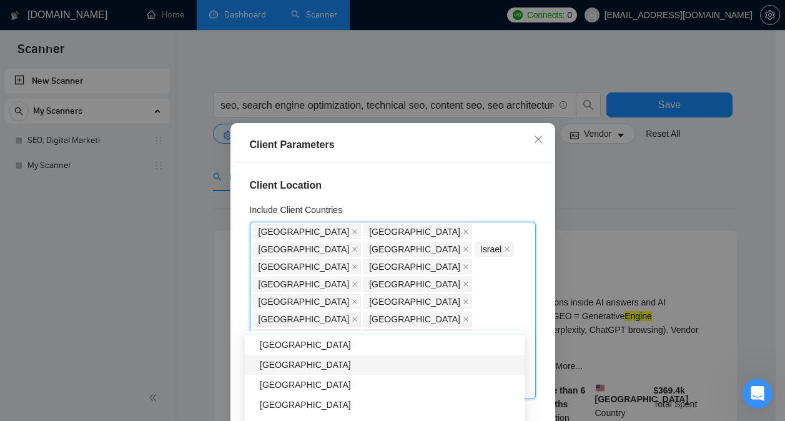
click at [394, 363] on div "[GEOGRAPHIC_DATA]" at bounding box center [388, 365] width 257 height 14
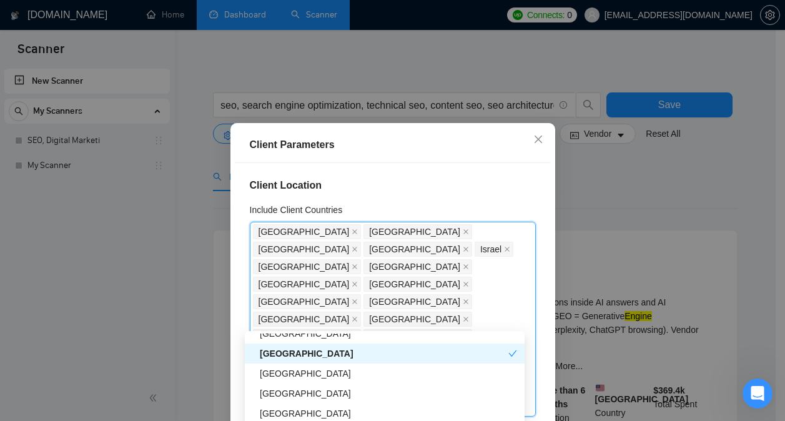
scroll to position [790, 0]
click at [391, 373] on div "[GEOGRAPHIC_DATA]" at bounding box center [388, 373] width 257 height 14
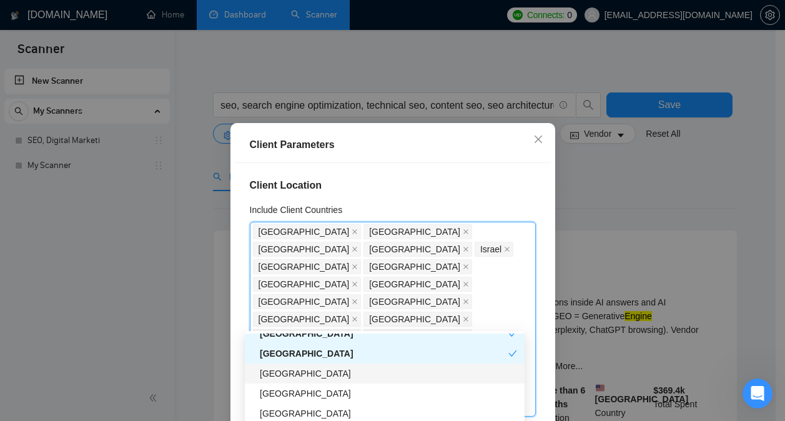
click at [383, 375] on div "[GEOGRAPHIC_DATA]" at bounding box center [388, 373] width 257 height 14
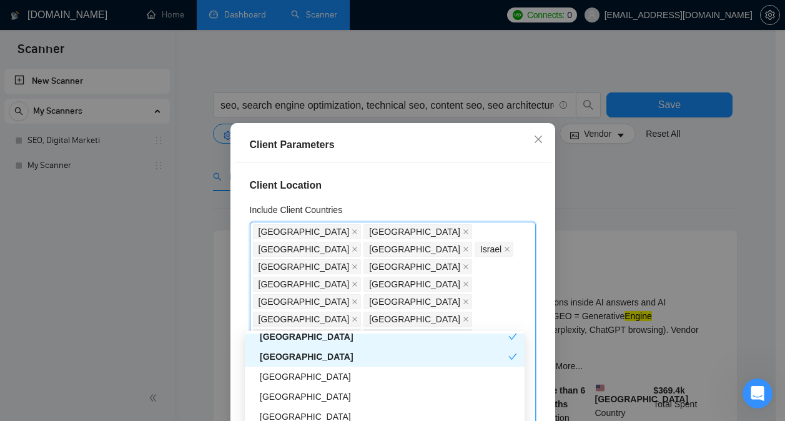
scroll to position [826, 0]
click at [383, 375] on div "[GEOGRAPHIC_DATA]" at bounding box center [388, 376] width 257 height 14
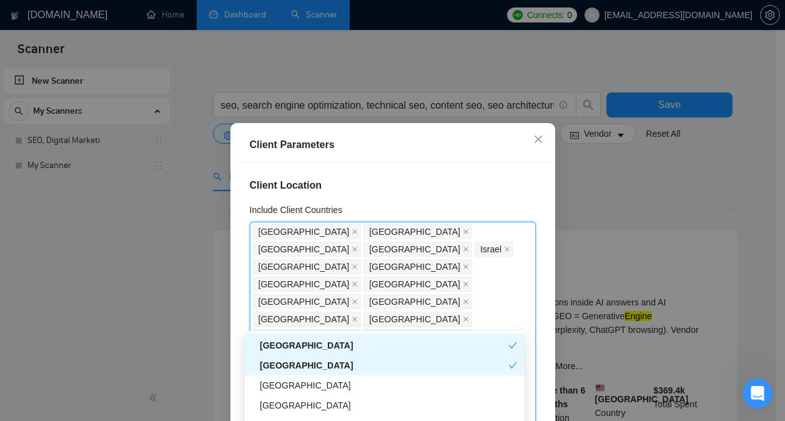
scroll to position [838, 0]
click at [381, 383] on div "[GEOGRAPHIC_DATA]" at bounding box center [388, 385] width 257 height 14
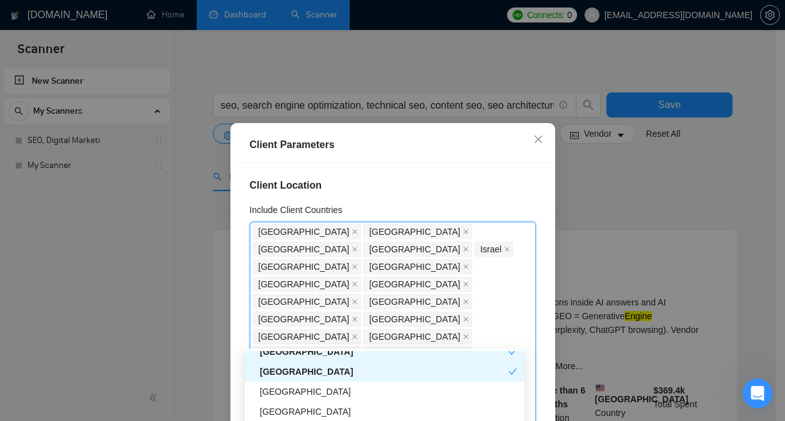
scroll to position [878, 0]
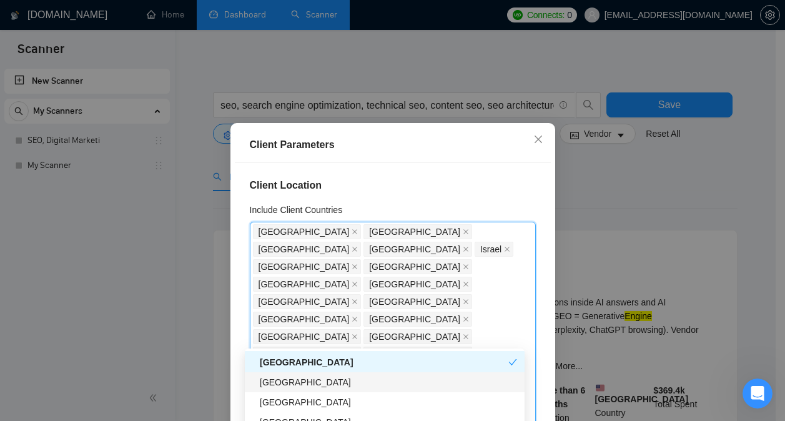
click at [389, 381] on div "[GEOGRAPHIC_DATA]" at bounding box center [388, 382] width 257 height 14
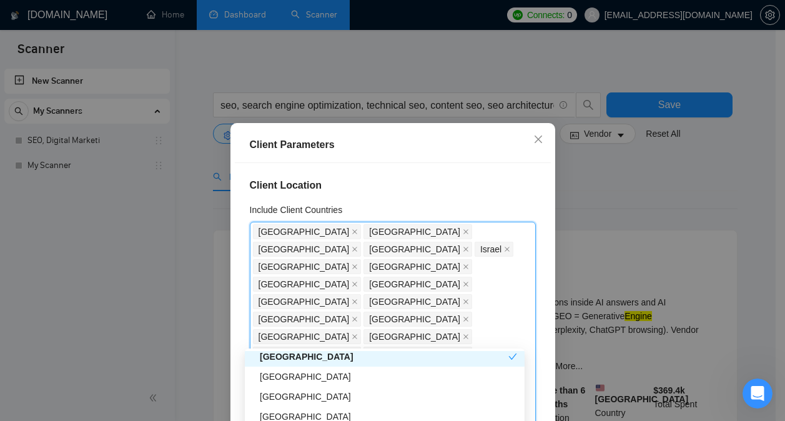
scroll to position [918, 0]
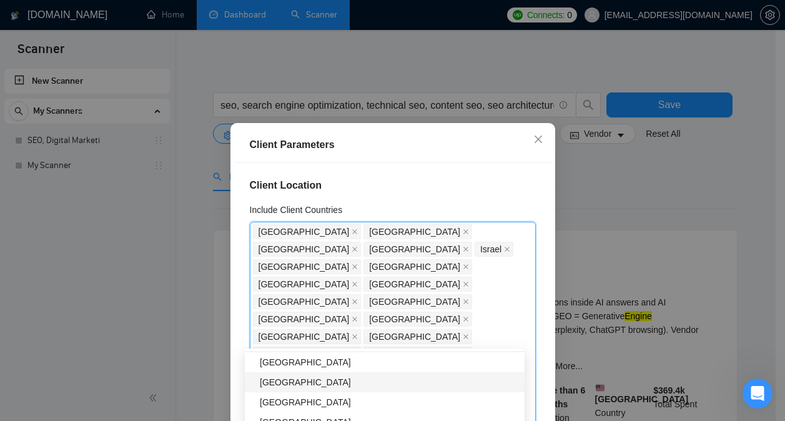
click at [381, 386] on div "[GEOGRAPHIC_DATA]" at bounding box center [388, 382] width 257 height 14
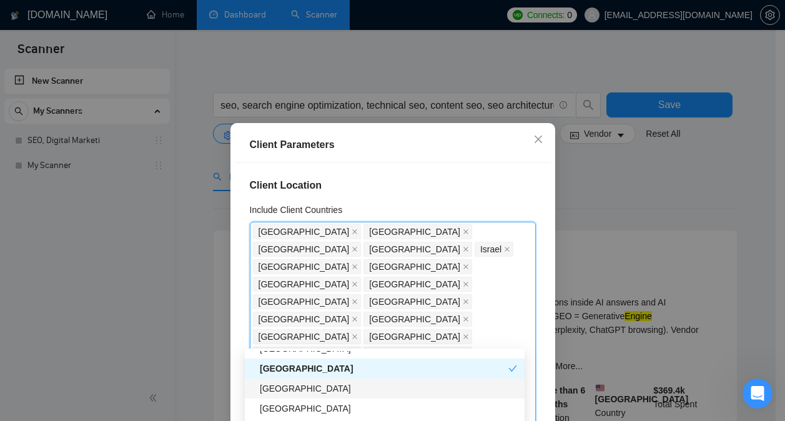
click at [388, 382] on div "[GEOGRAPHIC_DATA]" at bounding box center [388, 388] width 257 height 14
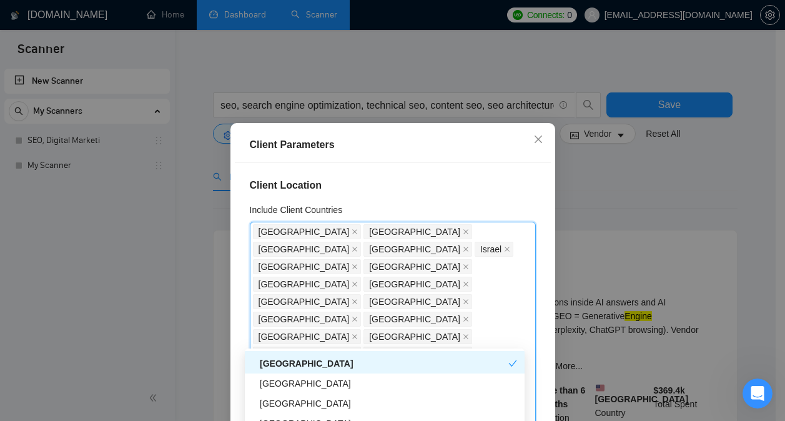
scroll to position [957, 0]
click at [391, 385] on div "[GEOGRAPHIC_DATA]" at bounding box center [388, 382] width 257 height 14
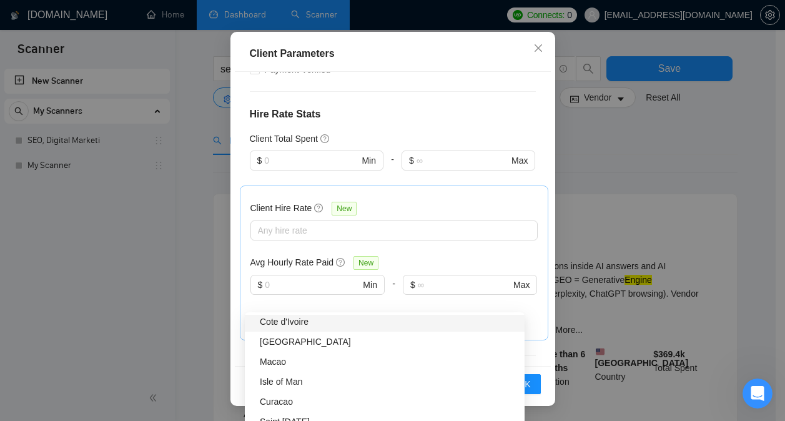
scroll to position [521, 0]
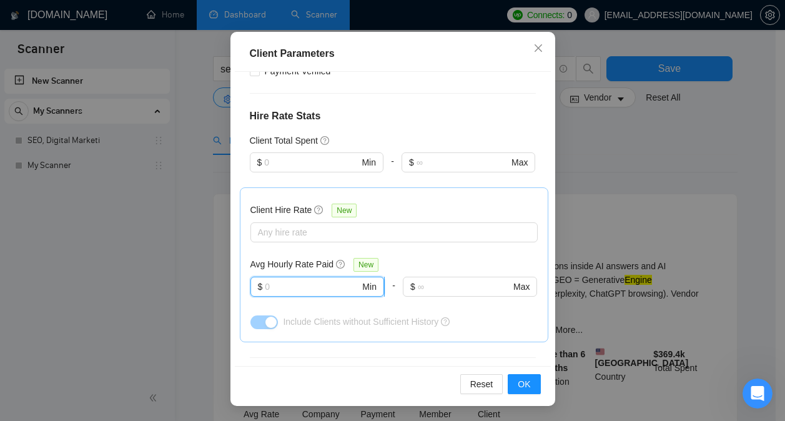
click at [323, 280] on input "text" at bounding box center [312, 287] width 95 height 14
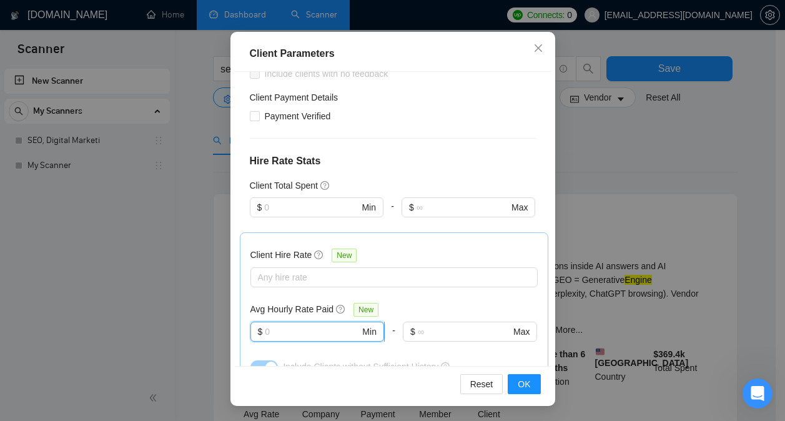
scroll to position [474, 0]
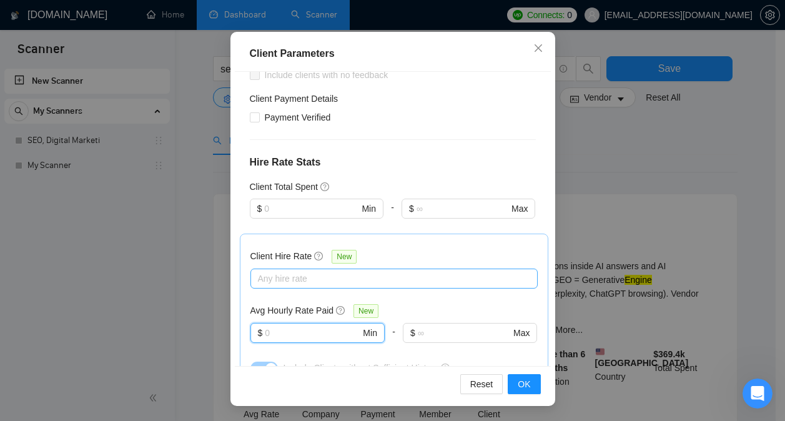
click at [331, 271] on div at bounding box center [387, 278] width 268 height 15
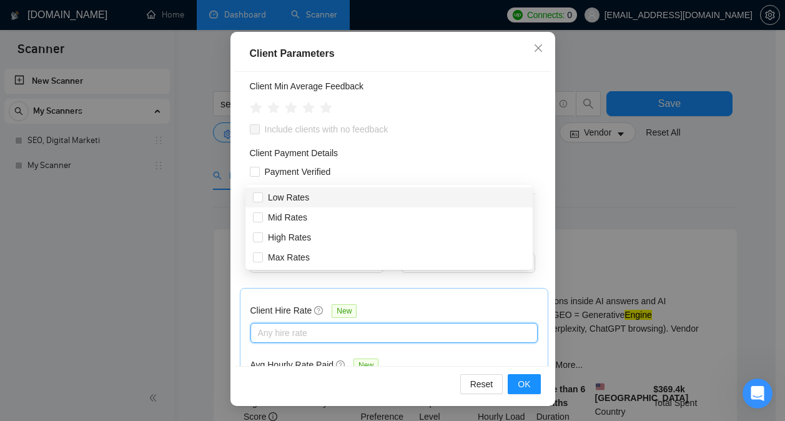
scroll to position [389, 0]
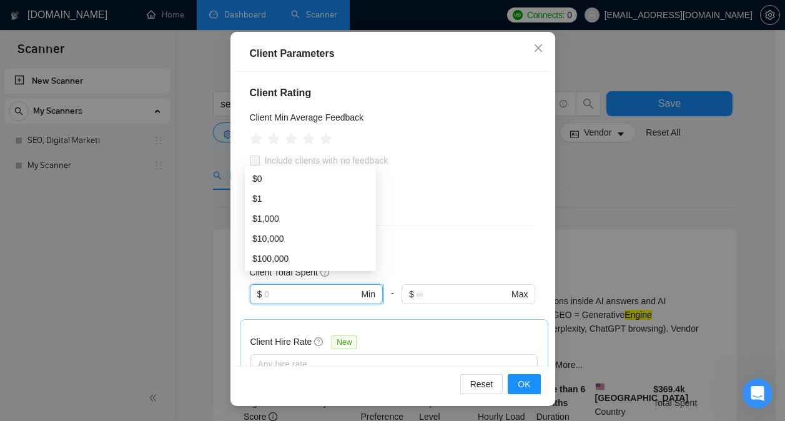
click at [318, 287] on input "text" at bounding box center [311, 294] width 94 height 14
click at [370, 119] on div "Client Location Include Client Countries [GEOGRAPHIC_DATA] [GEOGRAPHIC_DATA] [G…" at bounding box center [393, 219] width 316 height 295
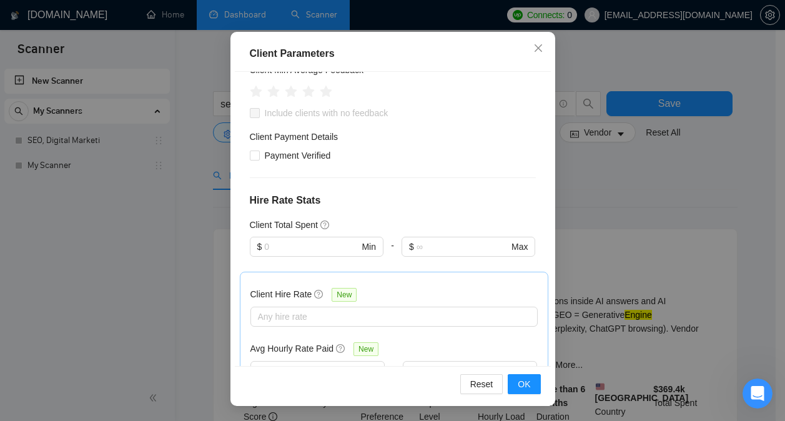
scroll to position [439, 0]
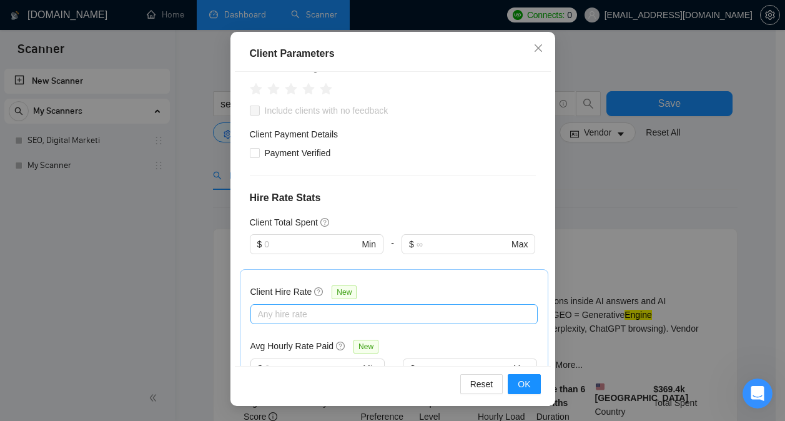
click at [331, 306] on div at bounding box center [387, 313] width 268 height 15
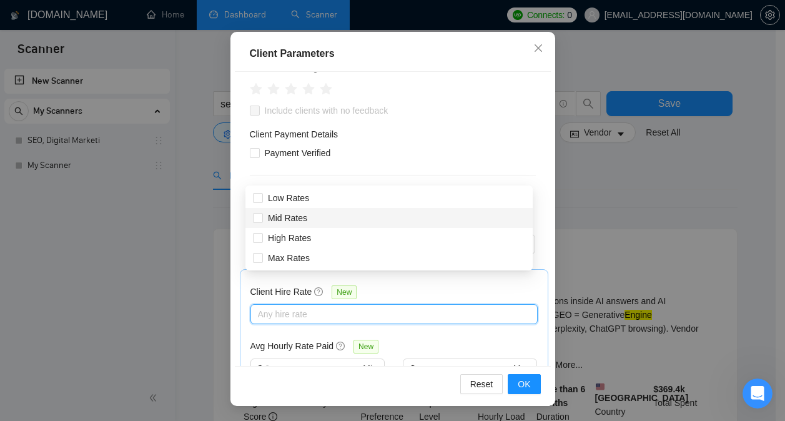
click at [313, 214] on div "Mid Rates" at bounding box center [389, 218] width 272 height 14
checkbox input "true"
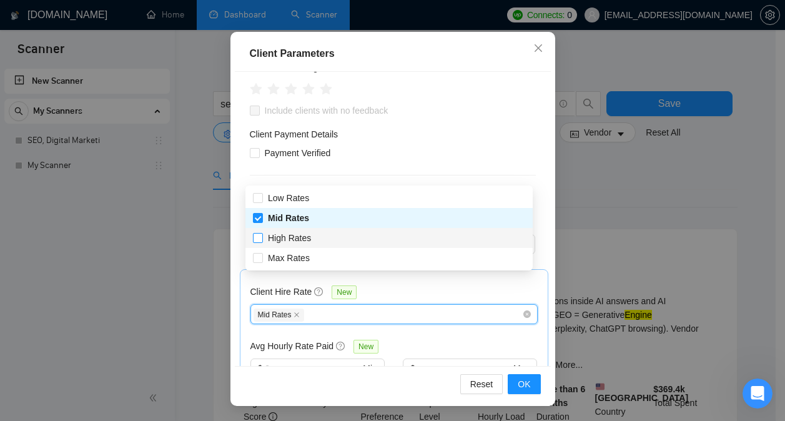
click at [312, 232] on span "High Rates" at bounding box center [289, 238] width 53 height 14
click at [262, 233] on input "High Rates" at bounding box center [257, 237] width 9 height 9
click at [306, 239] on span "High Rates" at bounding box center [289, 238] width 43 height 10
click at [262, 239] on input "High Rates" at bounding box center [257, 237] width 9 height 9
checkbox input "true"
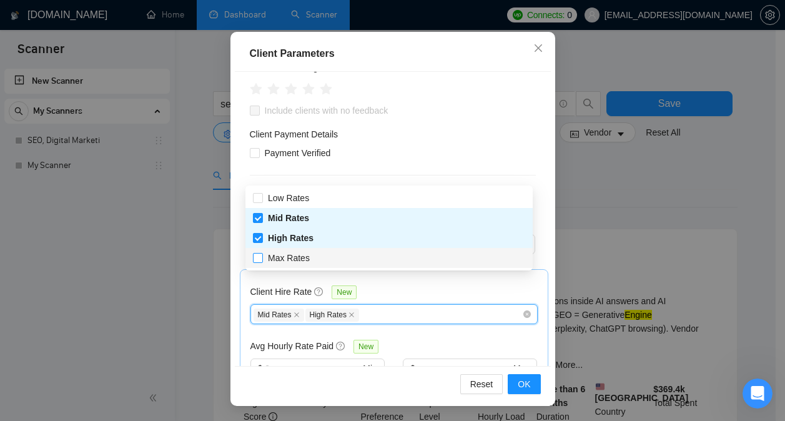
click at [303, 258] on span "Max Rates" at bounding box center [289, 258] width 42 height 10
click at [262, 258] on input "Max Rates" at bounding box center [257, 257] width 9 height 9
checkbox input "true"
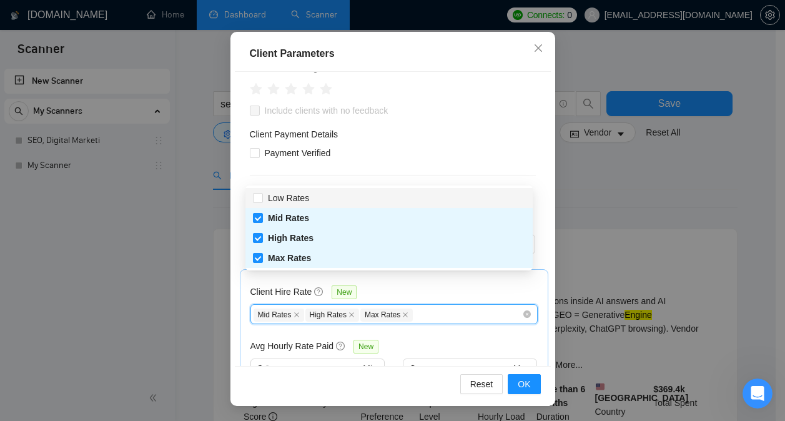
click at [388, 285] on div "Client Hire Rate New" at bounding box center [393, 294] width 287 height 19
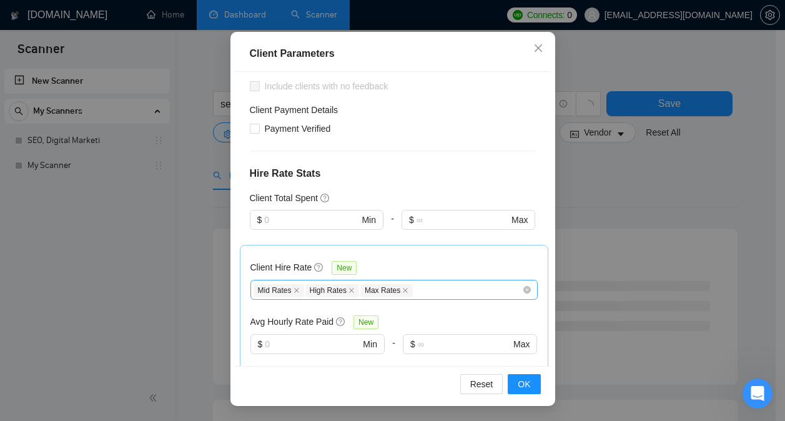
scroll to position [465, 0]
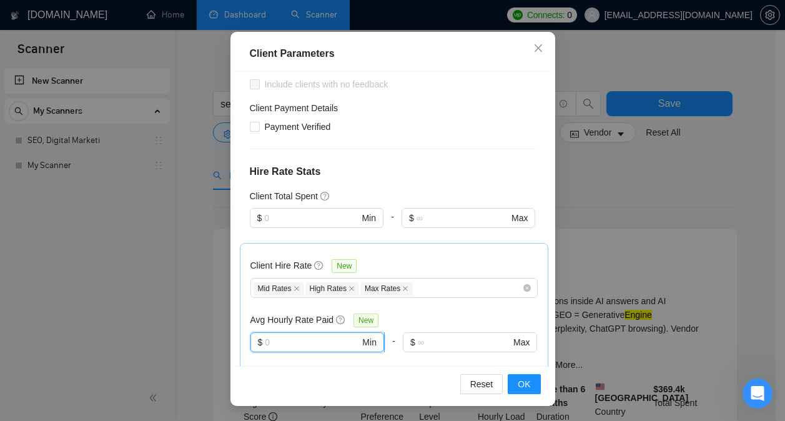
click at [297, 335] on input "text" at bounding box center [312, 342] width 95 height 14
type input "30"
click at [368, 247] on div "Client Hire Rate New Mid Rates High Rates Max Rates Avg Hourly Rate Paid New 30…" at bounding box center [394, 320] width 308 height 155
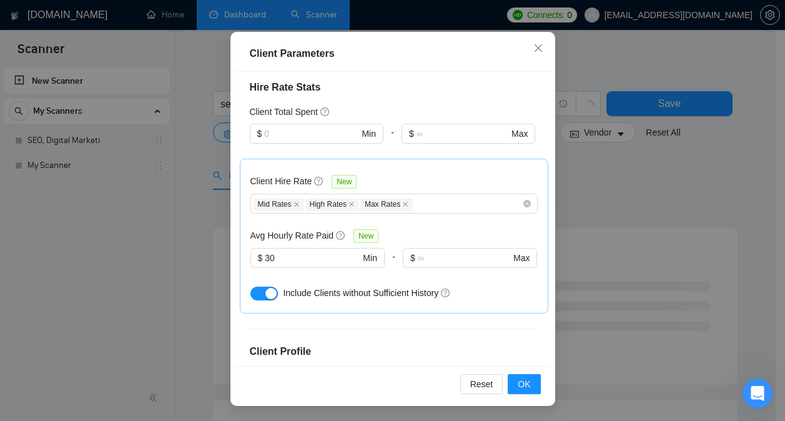
click at [362, 388] on div "Any industry" at bounding box center [393, 398] width 286 height 20
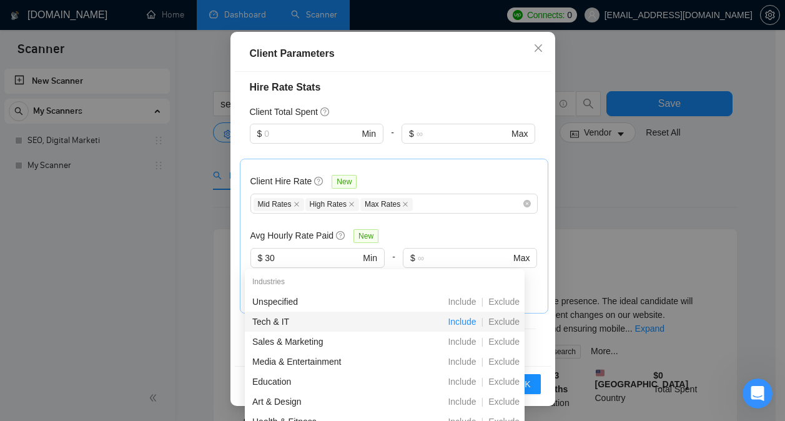
click at [457, 322] on span "Include" at bounding box center [462, 321] width 38 height 10
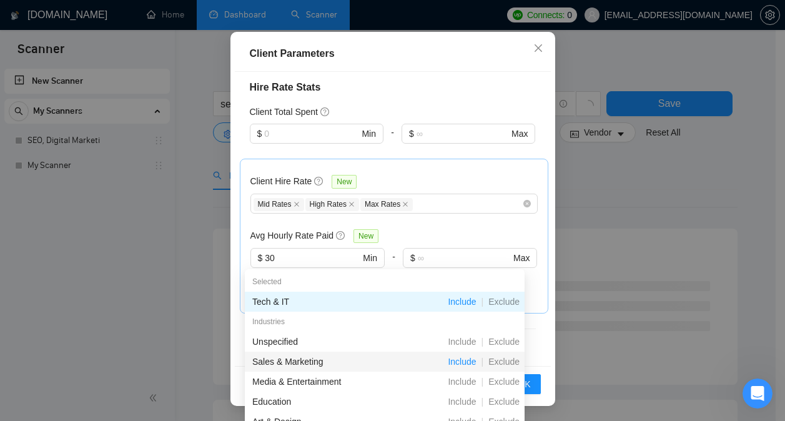
click at [459, 358] on span "Include" at bounding box center [462, 361] width 38 height 10
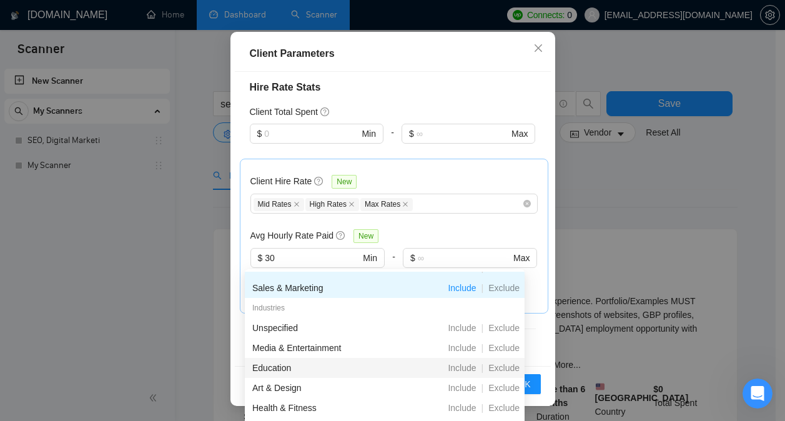
scroll to position [34, 0]
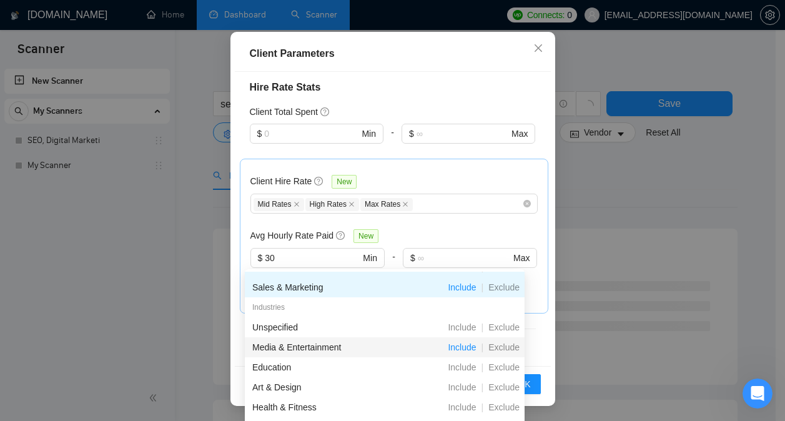
click at [468, 347] on span "Include" at bounding box center [462, 347] width 38 height 10
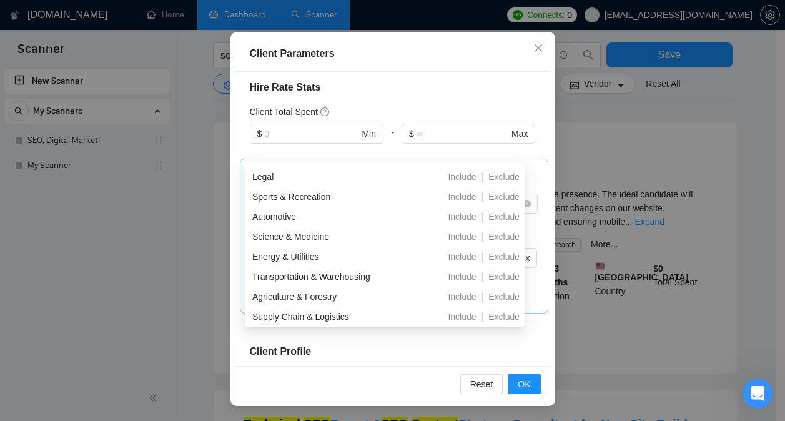
scroll to position [358, 0]
click at [458, 283] on div "Include Clients without Sufficient History" at bounding box center [393, 293] width 287 height 20
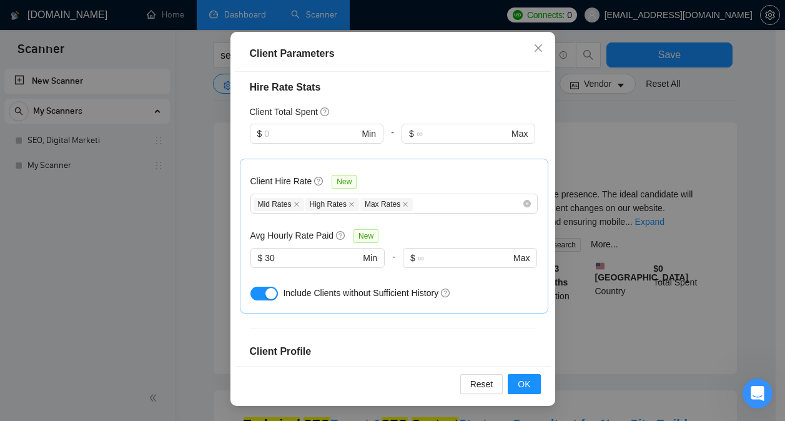
scroll to position [588, 0]
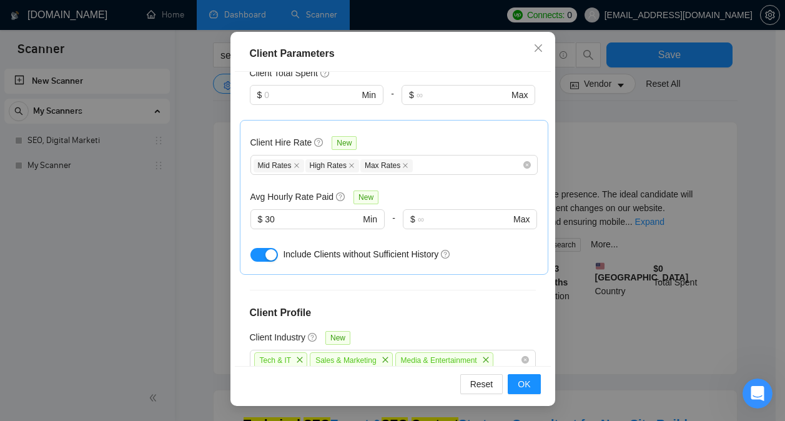
click at [373, 406] on div at bounding box center [386, 413] width 267 height 15
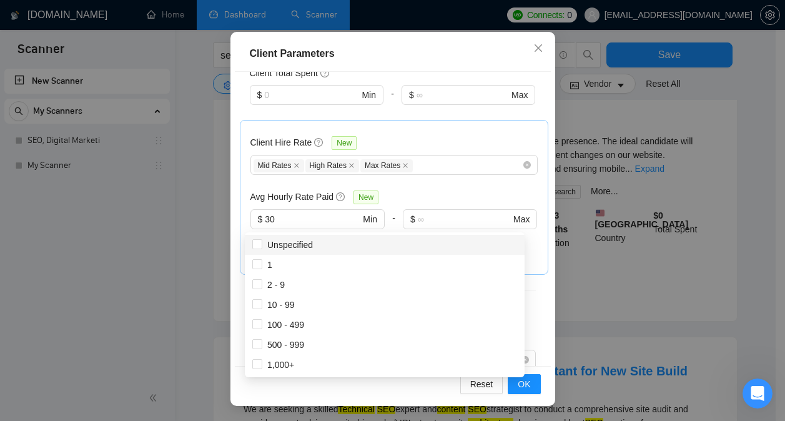
scroll to position [164, 0]
click at [419, 196] on div "Client Location Include Client Countries [GEOGRAPHIC_DATA] [GEOGRAPHIC_DATA] [G…" at bounding box center [393, 219] width 316 height 295
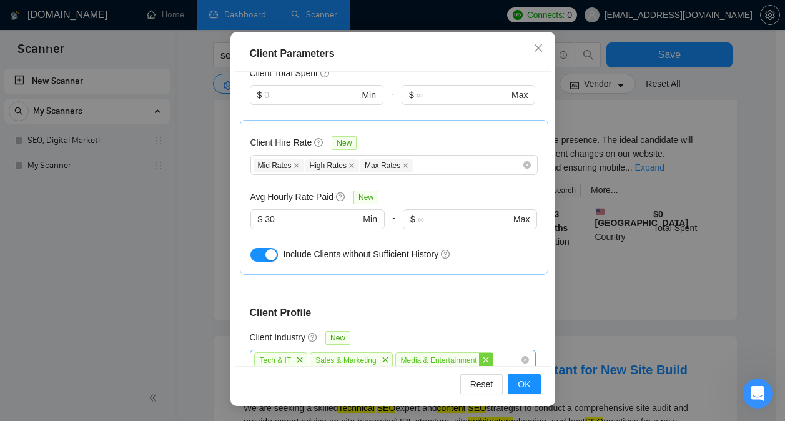
click at [484, 356] on icon "close" at bounding box center [485, 359] width 7 height 7
click at [381, 356] on icon "close" at bounding box center [384, 359] width 7 height 7
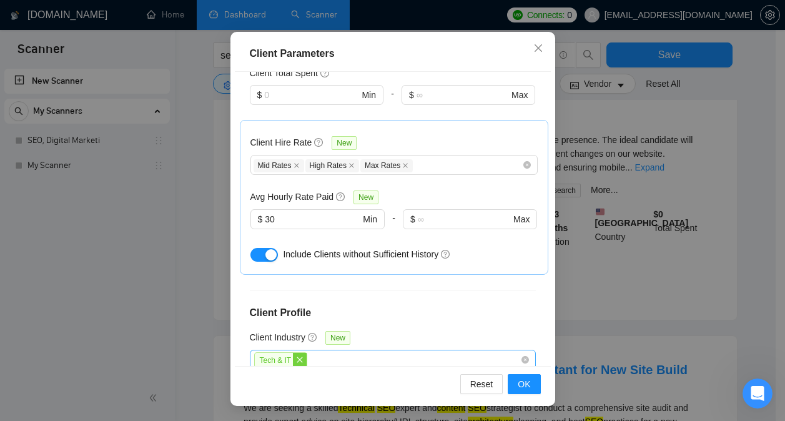
click at [296, 353] on span "close" at bounding box center [300, 360] width 14 height 14
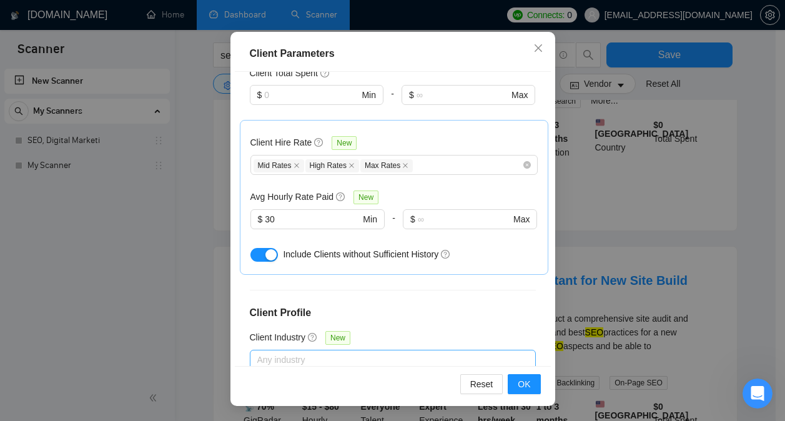
scroll to position [258, 0]
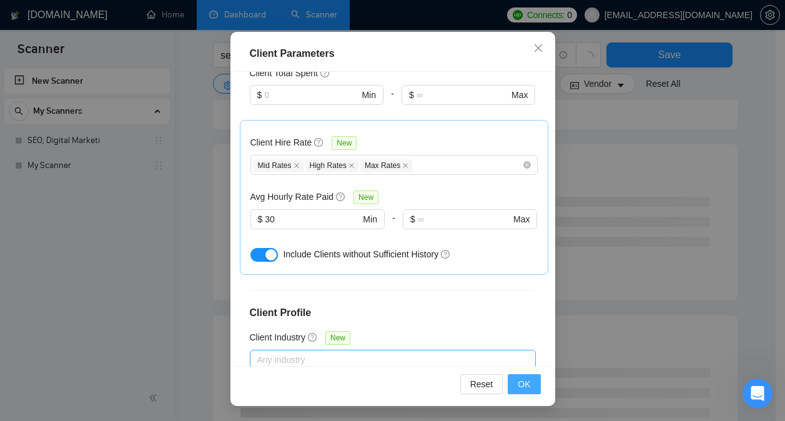
click at [526, 388] on button "OK" at bounding box center [523, 384] width 32 height 20
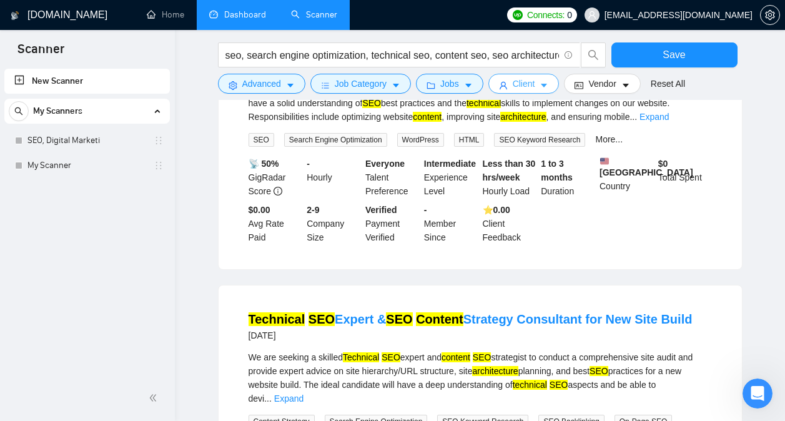
scroll to position [196, 0]
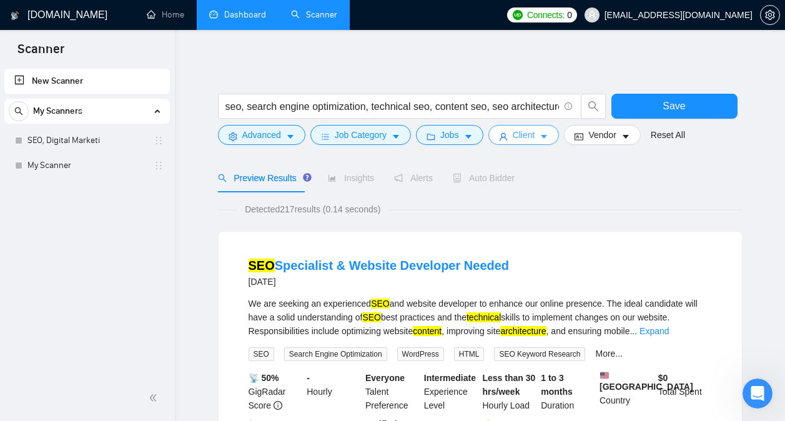
click at [544, 133] on icon "caret-down" at bounding box center [543, 136] width 9 height 9
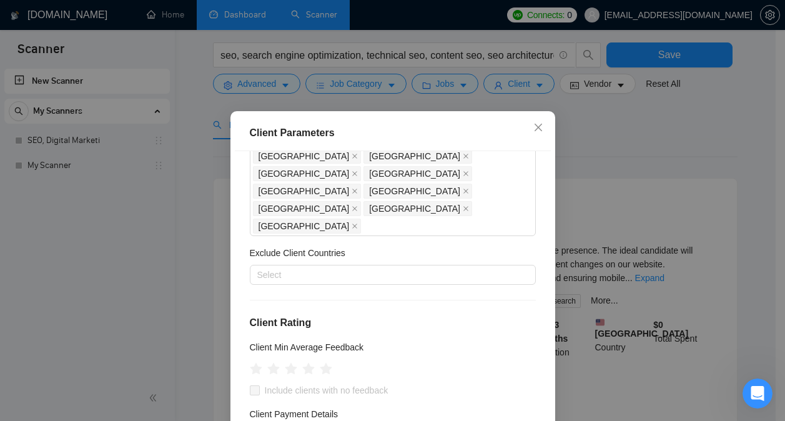
scroll to position [239, 0]
click at [321, 362] on icon "star" at bounding box center [325, 368] width 13 height 12
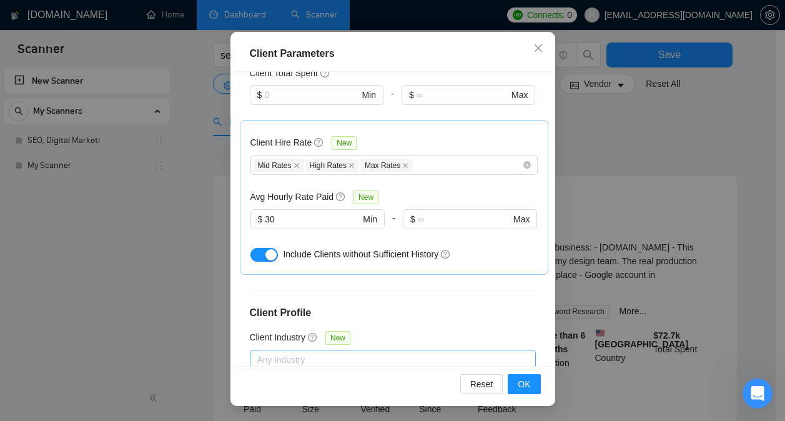
scroll to position [57, 0]
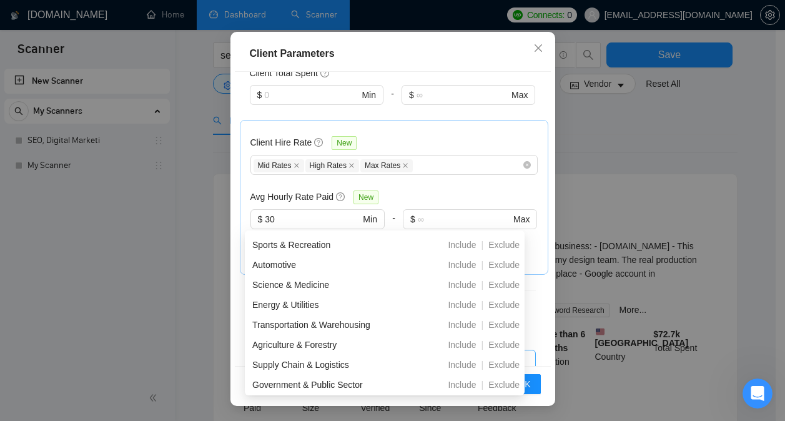
click at [397, 352] on div at bounding box center [386, 359] width 267 height 15
click at [426, 198] on div "Client Location Include Client Countries [GEOGRAPHIC_DATA] [GEOGRAPHIC_DATA] [G…" at bounding box center [393, 219] width 316 height 295
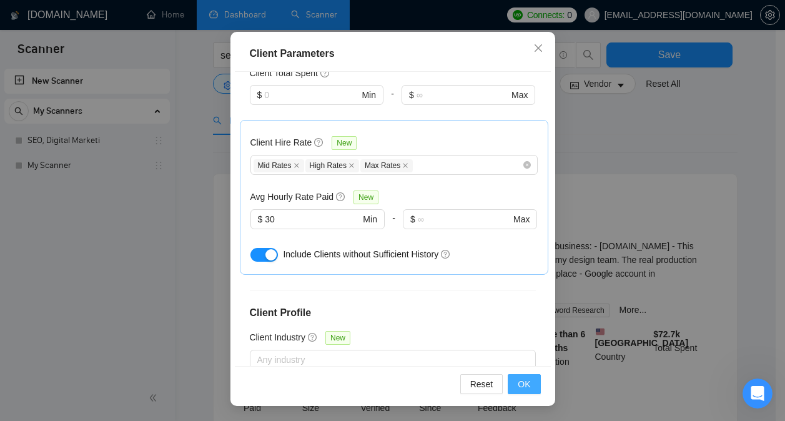
click at [523, 389] on span "OK" at bounding box center [523, 384] width 12 height 14
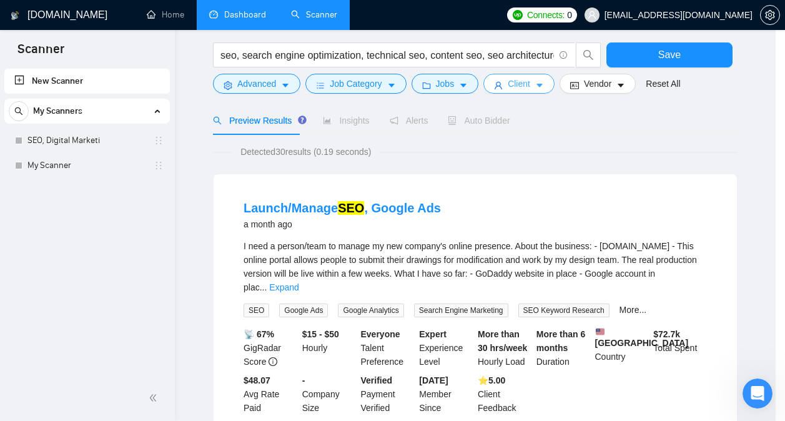
scroll to position [0, 0]
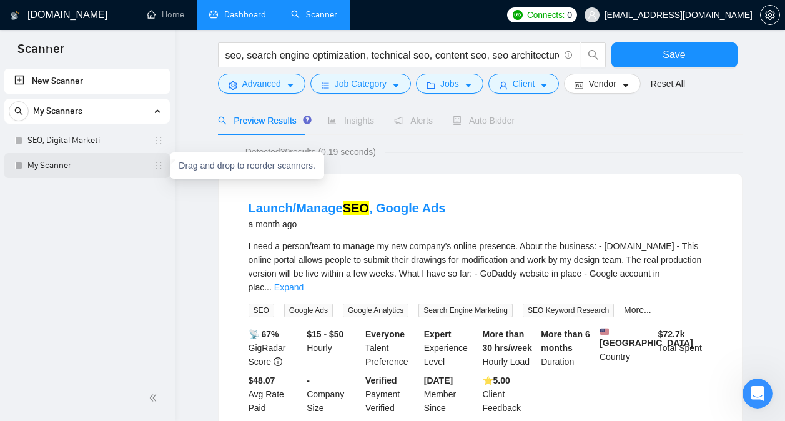
click at [156, 167] on icon "holder" at bounding box center [159, 165] width 10 height 10
click at [202, 165] on div "Drag and drop to reorder scanners." at bounding box center [247, 165] width 154 height 26
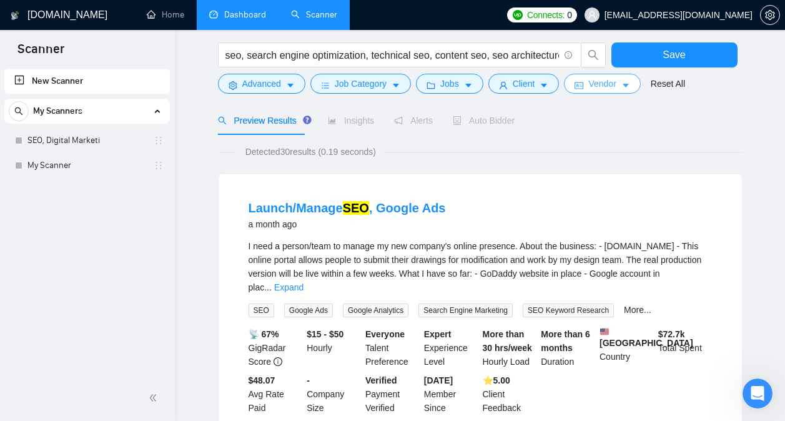
click at [605, 91] on button "Vendor" at bounding box center [602, 84] width 76 height 20
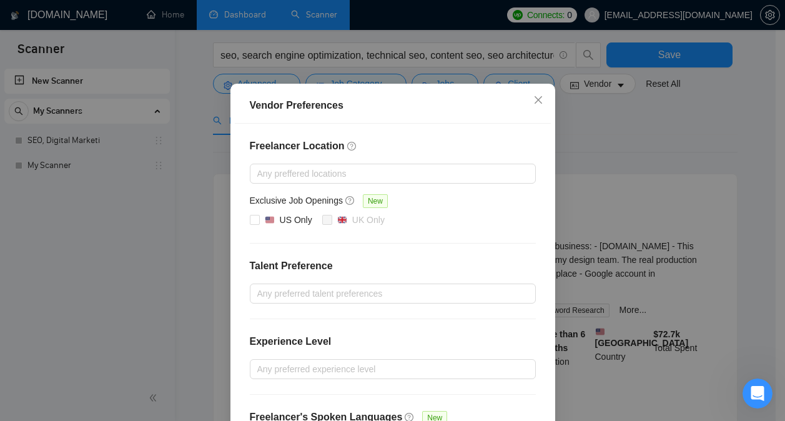
scroll to position [54, 0]
click at [311, 172] on div at bounding box center [386, 172] width 267 height 15
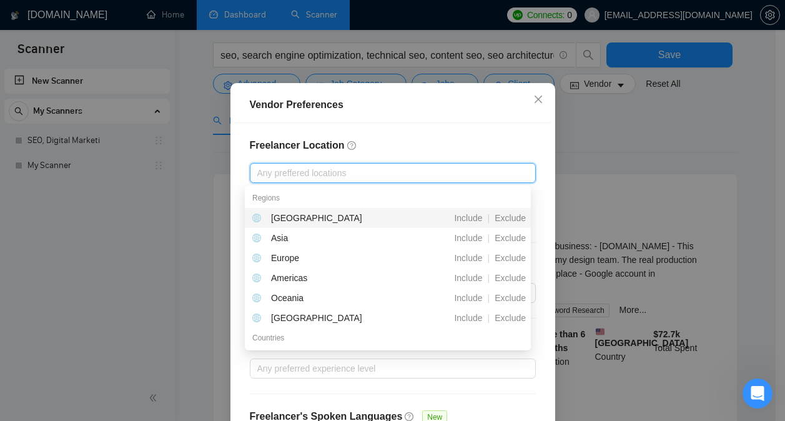
click at [393, 192] on div "Regions" at bounding box center [388, 198] width 286 height 20
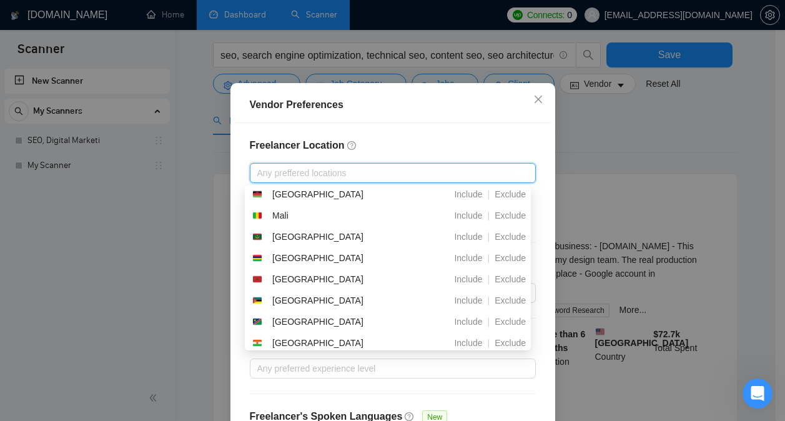
scroll to position [58, 0]
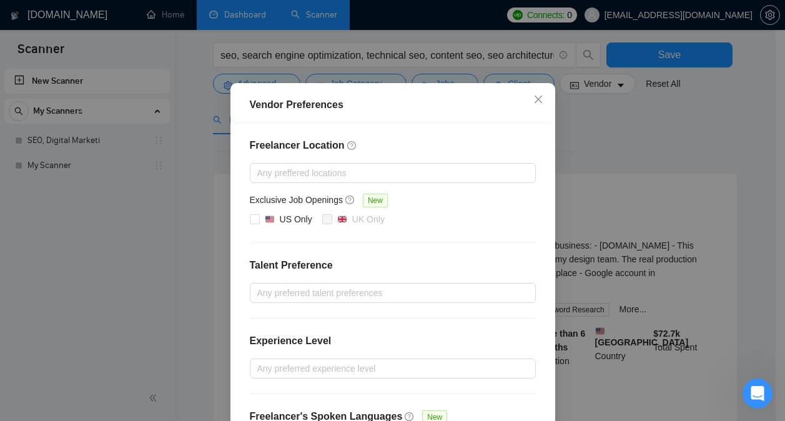
click at [417, 159] on div "Freelancer Location Any preffered locations Exclusive Job Openings New US Only …" at bounding box center [393, 296] width 316 height 346
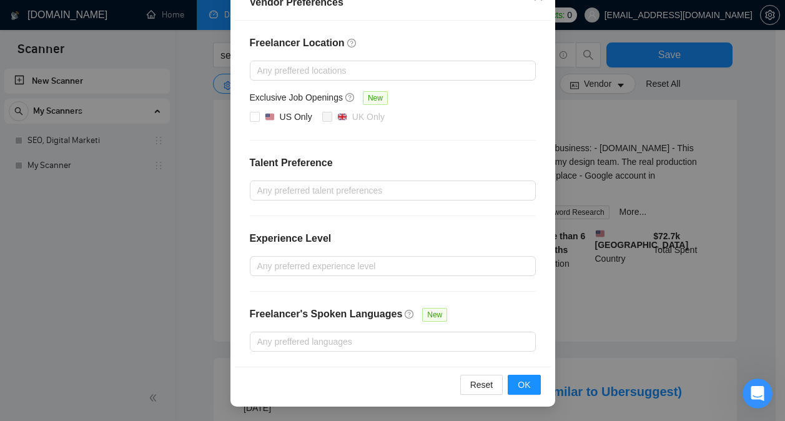
scroll to position [159, 0]
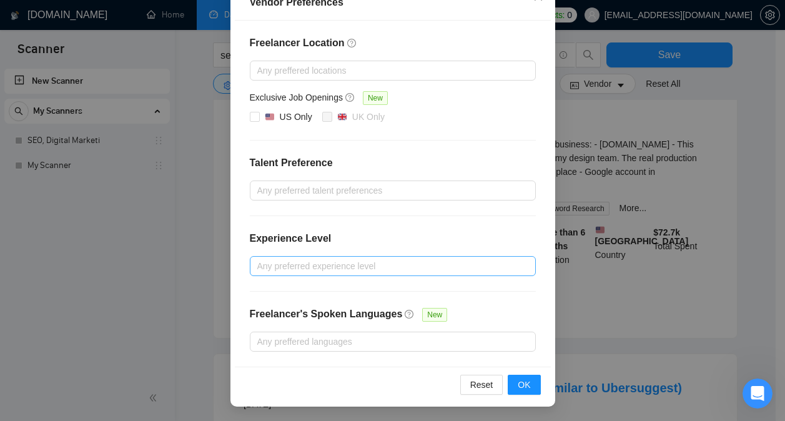
click at [423, 267] on div at bounding box center [386, 265] width 267 height 15
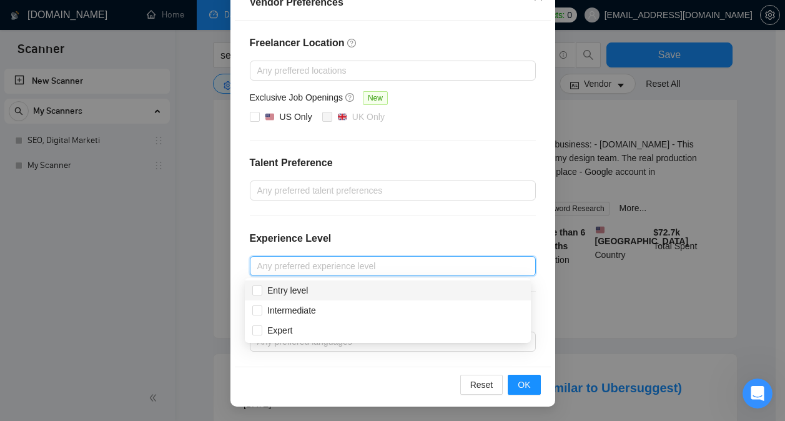
click at [437, 228] on div "Freelancer Location Any preffered locations Exclusive Job Openings New US Only …" at bounding box center [393, 194] width 316 height 346
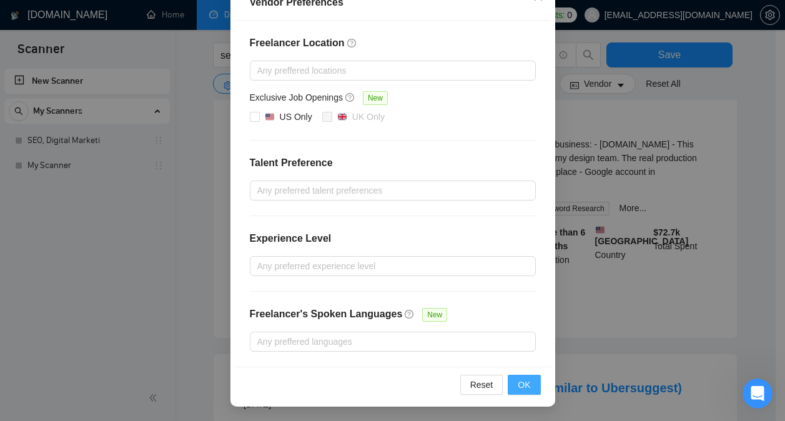
click at [522, 378] on span "OK" at bounding box center [523, 385] width 12 height 14
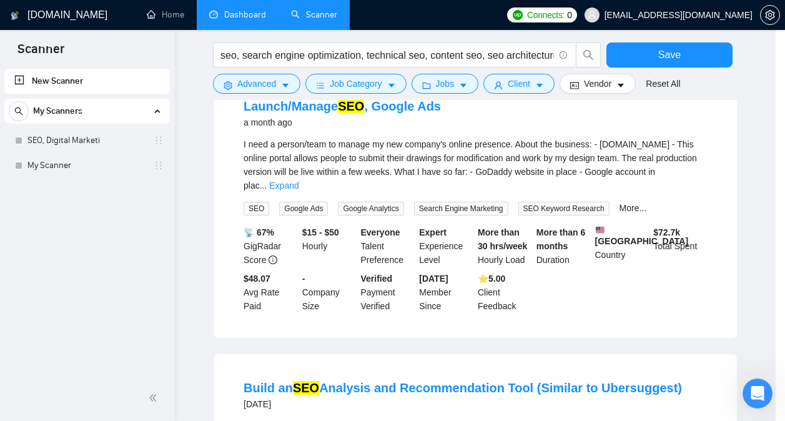
scroll to position [94, 0]
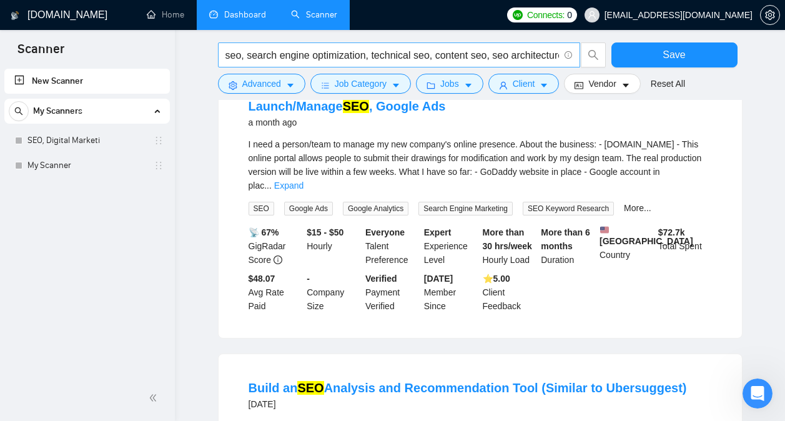
drag, startPoint x: 94, startPoint y: 163, endPoint x: 506, endPoint y: 64, distance: 424.3
click at [94, 163] on link "My Scanner" at bounding box center [86, 165] width 119 height 25
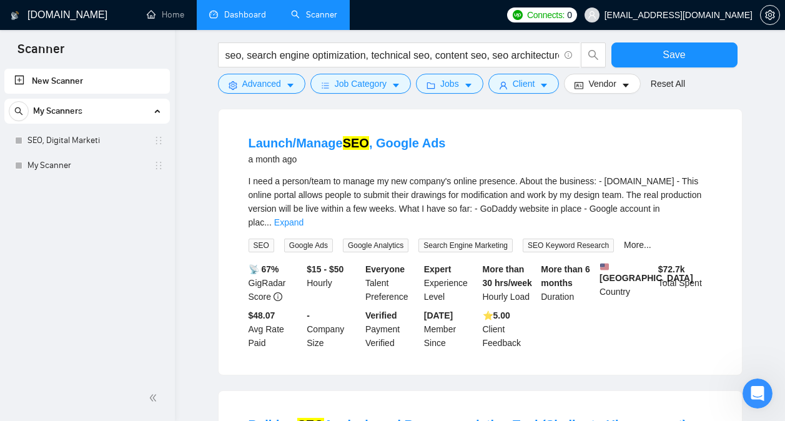
scroll to position [0, 0]
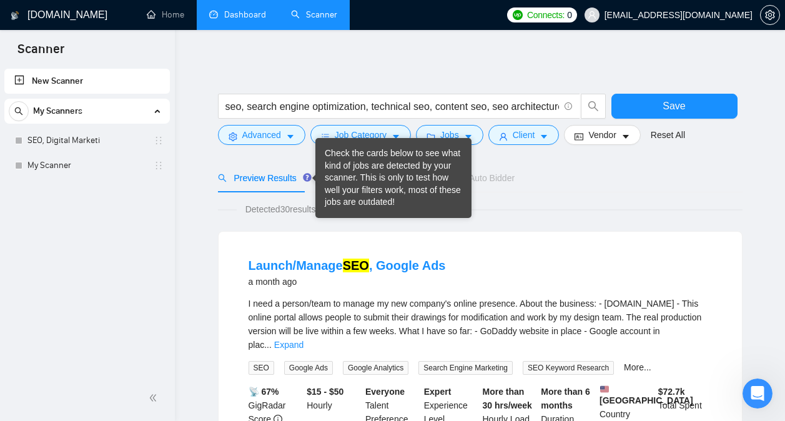
click at [306, 183] on div "Tooltip anchor" at bounding box center [306, 177] width 11 height 11
click at [292, 177] on span "Preview Results" at bounding box center [263, 178] width 90 height 10
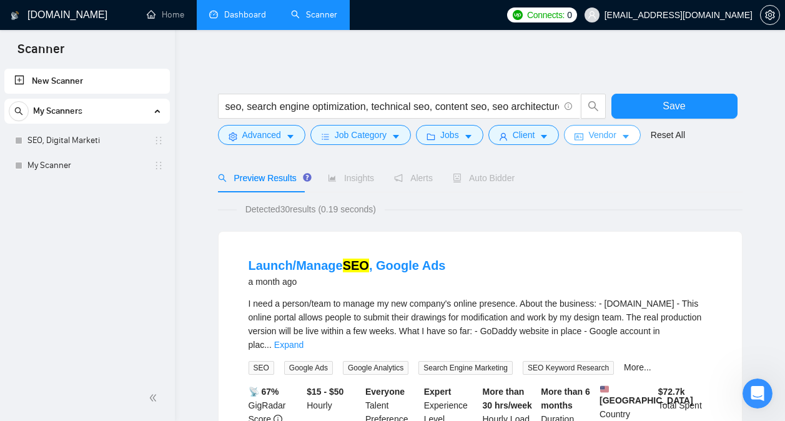
click at [622, 135] on icon "caret-down" at bounding box center [625, 137] width 6 height 4
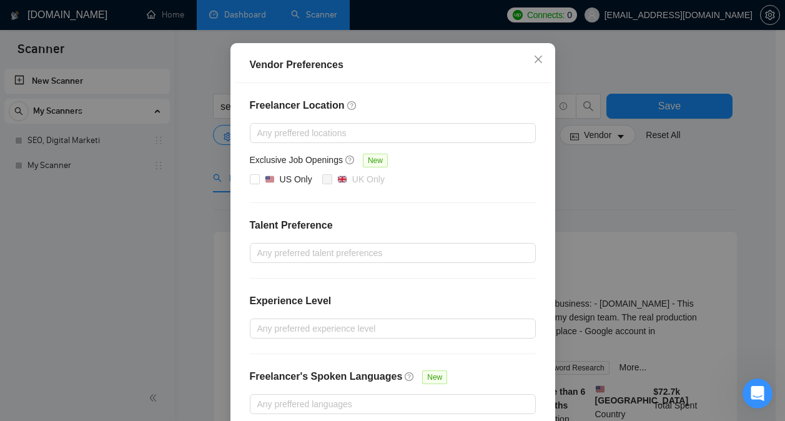
click at [653, 203] on div "Vendor Preferences Freelancer Location Any preffered locations Exclusive Job Op…" at bounding box center [392, 210] width 785 height 421
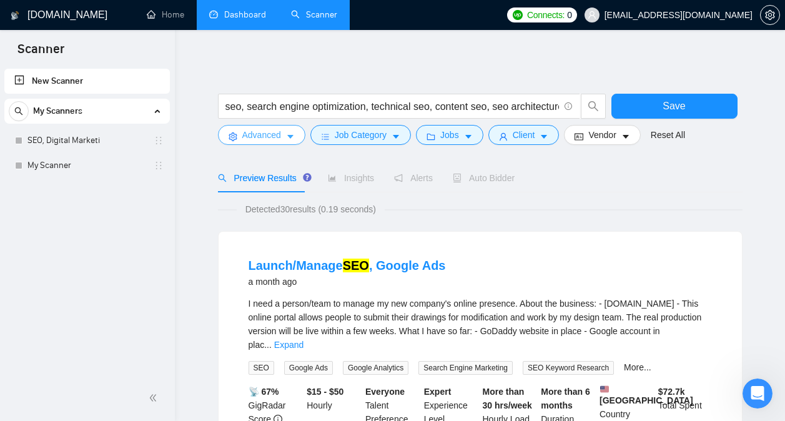
click at [265, 144] on button "Advanced" at bounding box center [261, 135] width 87 height 20
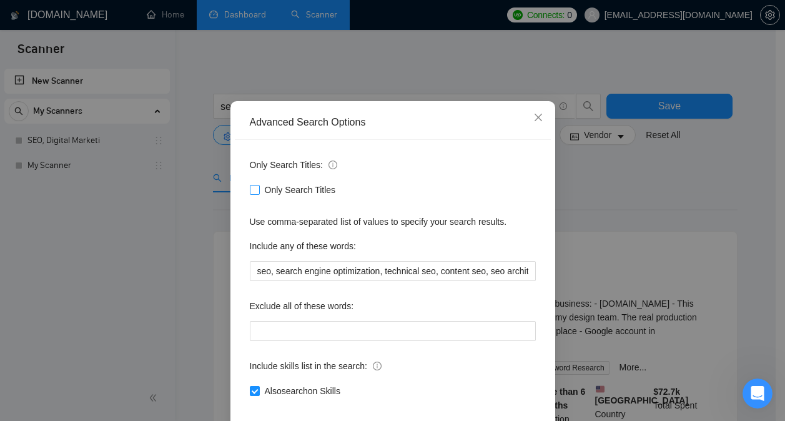
click at [293, 197] on span "Only Search Titles" at bounding box center [300, 190] width 81 height 14
click at [258, 193] on input "Only Search Titles" at bounding box center [254, 189] width 9 height 9
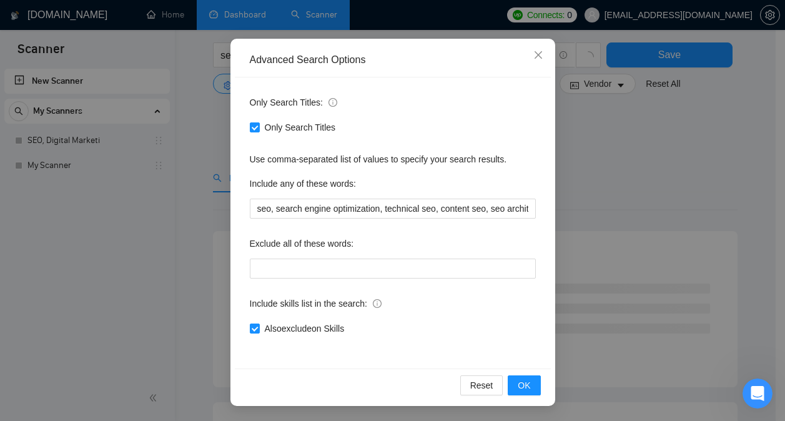
scroll to position [5, 0]
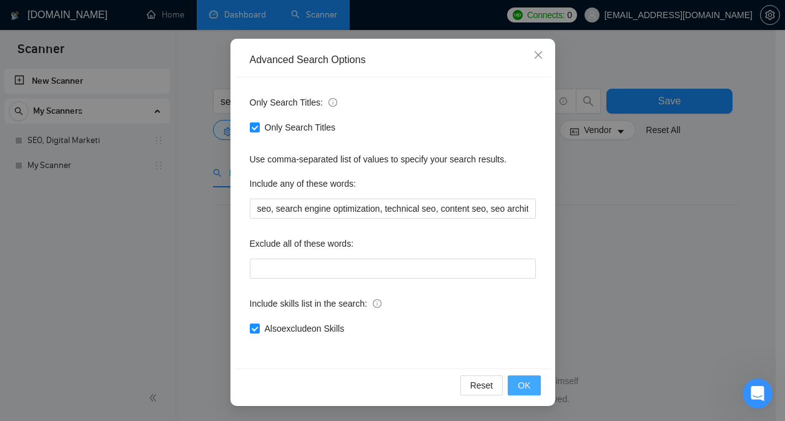
click at [526, 378] on button "OK" at bounding box center [523, 385] width 32 height 20
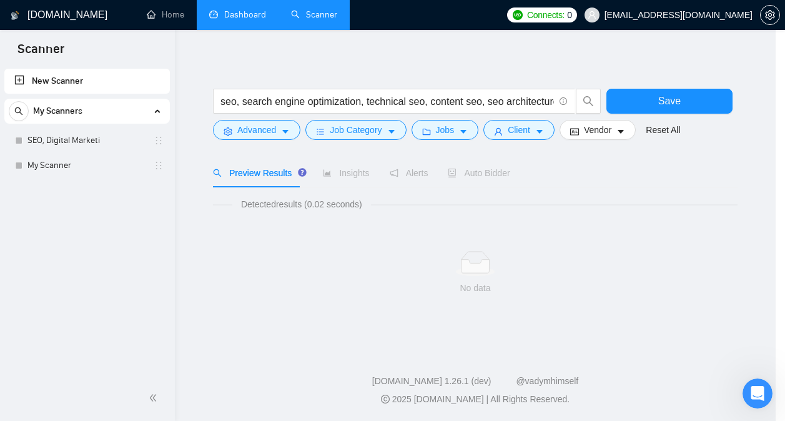
scroll to position [36, 0]
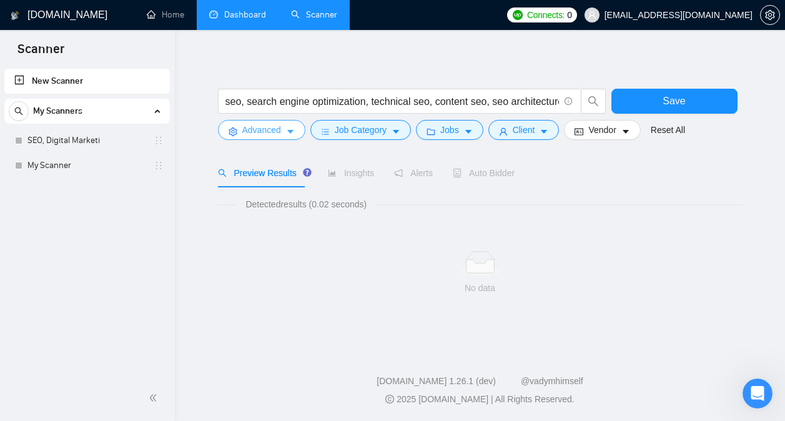
click at [269, 120] on button "Advanced" at bounding box center [261, 130] width 87 height 20
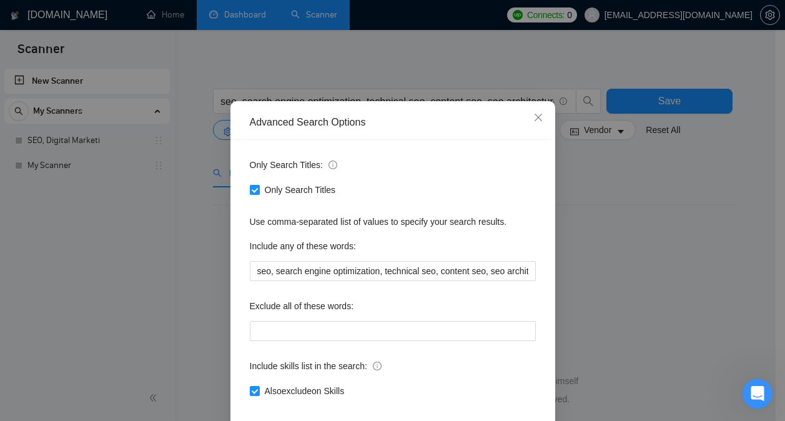
click at [253, 193] on input "Only Search Titles" at bounding box center [254, 189] width 9 height 9
checkbox input "false"
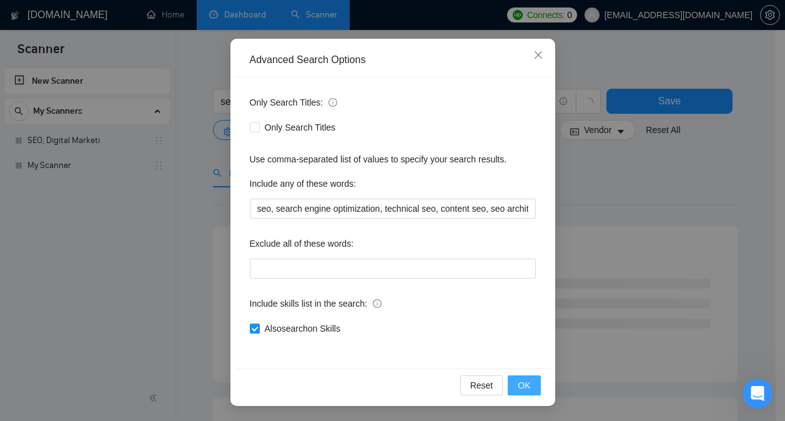
click at [522, 380] on span "OK" at bounding box center [523, 385] width 12 height 14
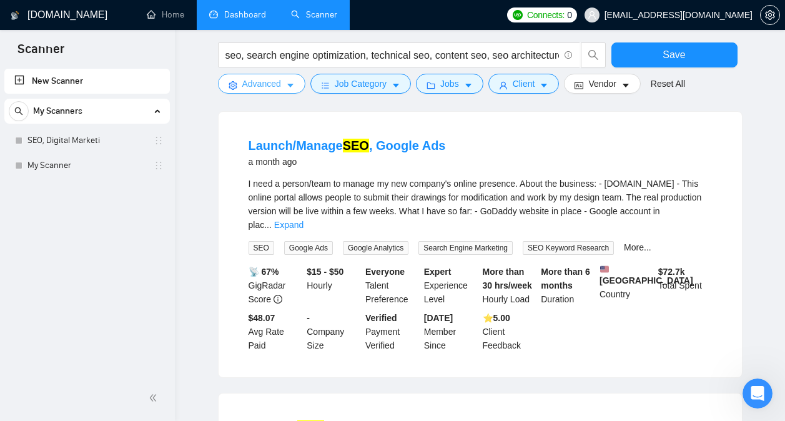
scroll to position [0, 0]
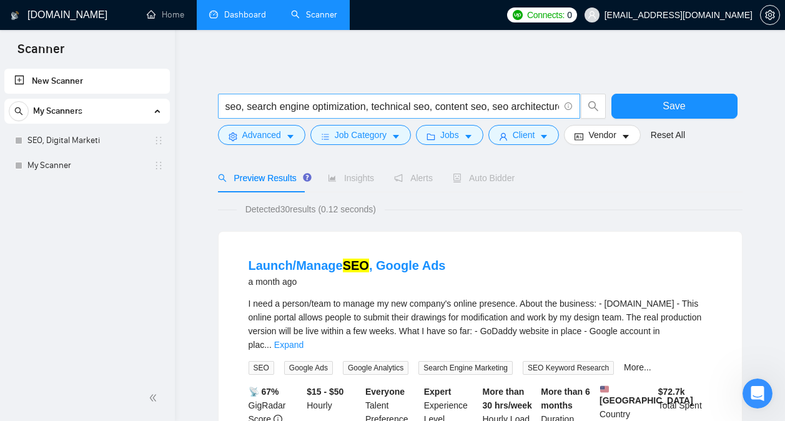
click at [459, 113] on input "seo, search engine optimization, technical seo, content seo, seo architecture," at bounding box center [391, 107] width 333 height 16
click at [293, 134] on icon "caret-down" at bounding box center [290, 136] width 9 height 9
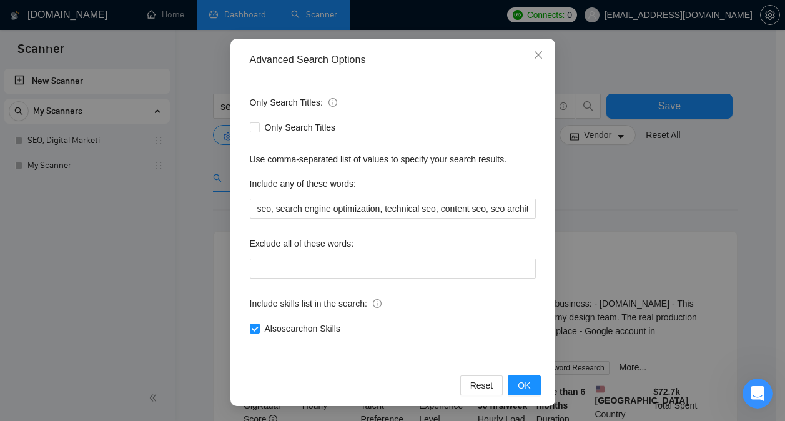
scroll to position [22, 0]
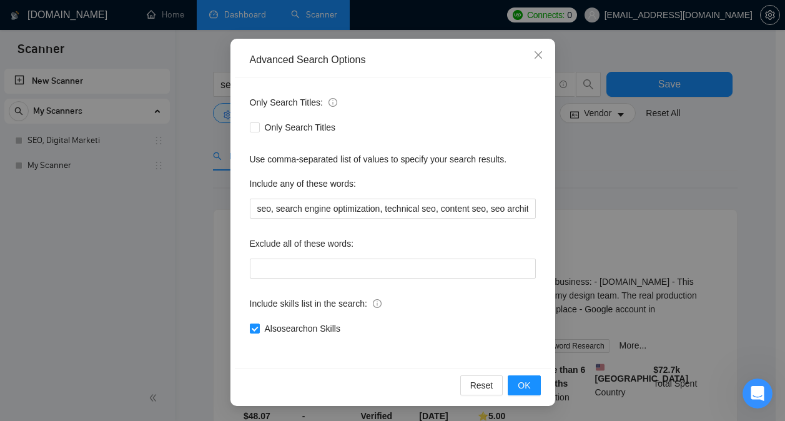
click at [574, 201] on div "Advanced Search Options Only Search Titles: Only Search Titles Use comma-separa…" at bounding box center [392, 210] width 785 height 421
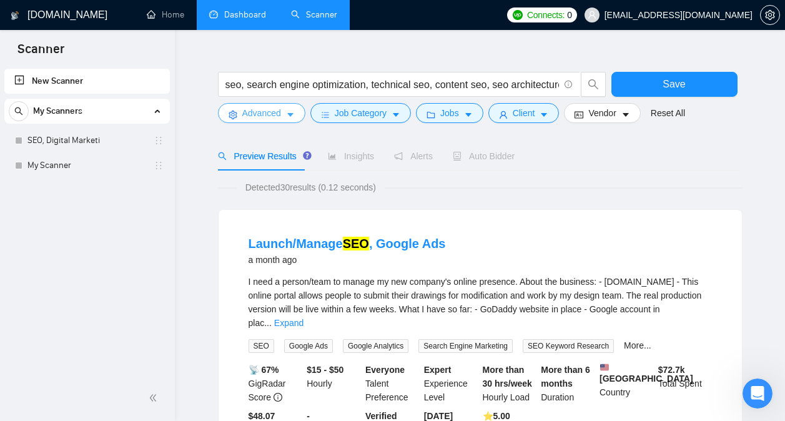
scroll to position [0, 0]
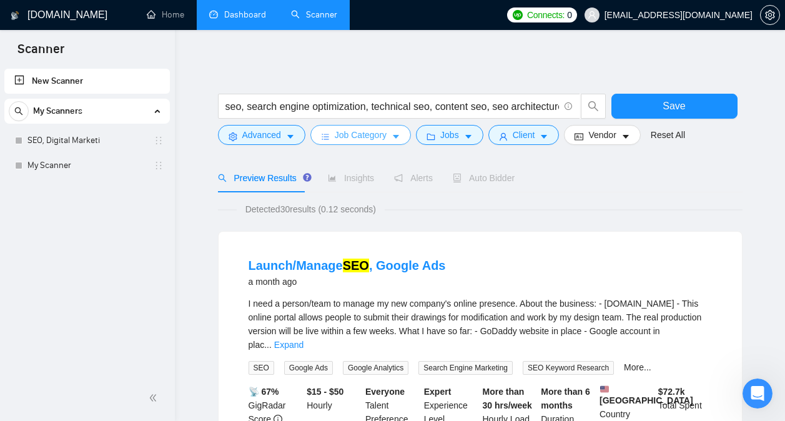
click at [396, 139] on icon "caret-down" at bounding box center [395, 136] width 9 height 9
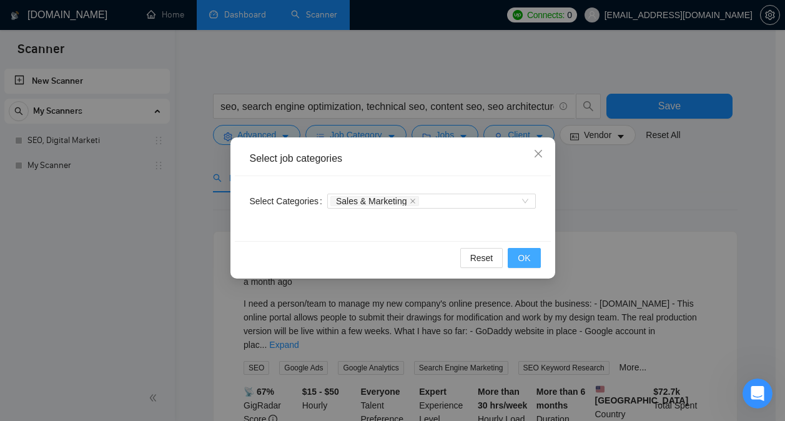
click at [529, 263] on span "OK" at bounding box center [523, 258] width 12 height 14
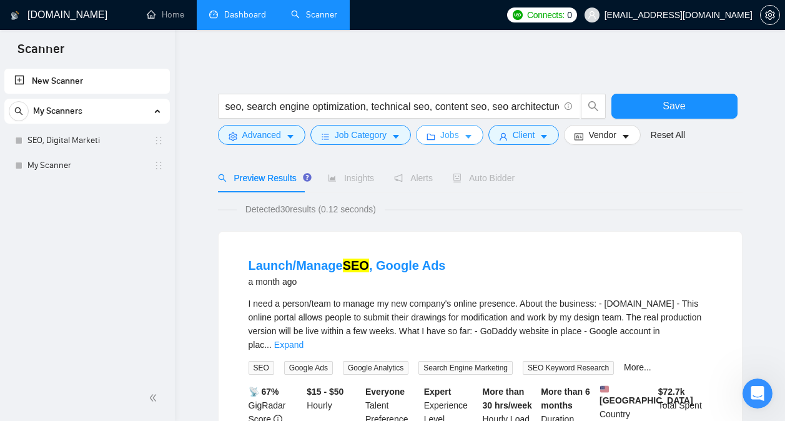
click at [452, 137] on span "Jobs" at bounding box center [449, 135] width 19 height 14
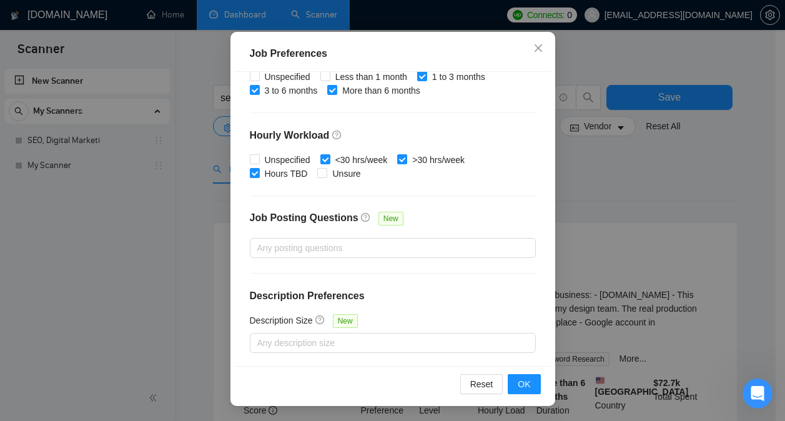
scroll to position [16, 0]
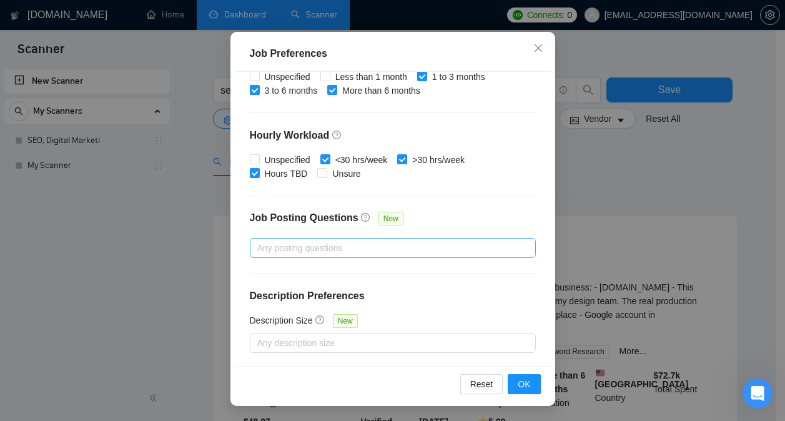
click at [355, 240] on div at bounding box center [386, 247] width 267 height 15
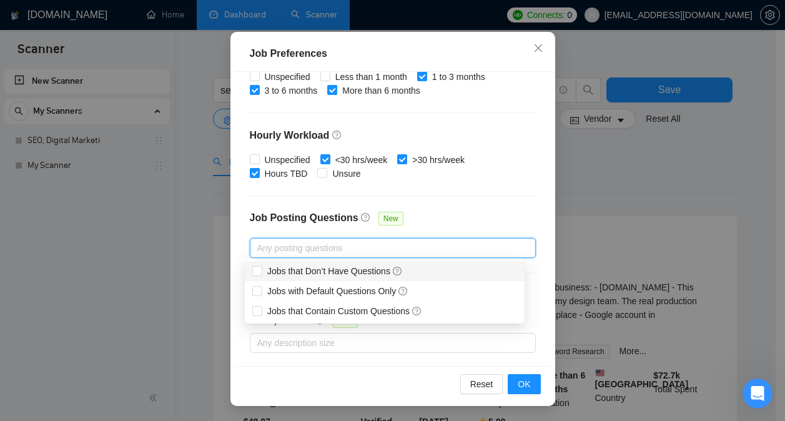
click at [428, 213] on div "Job Posting Questions New" at bounding box center [393, 224] width 286 height 27
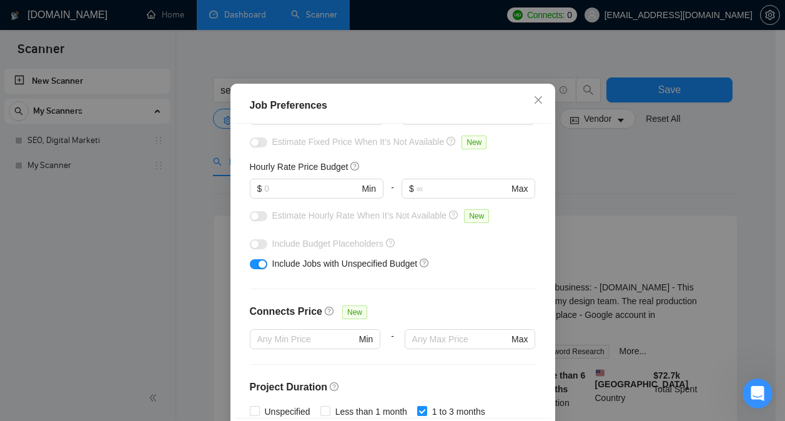
scroll to position [139, 0]
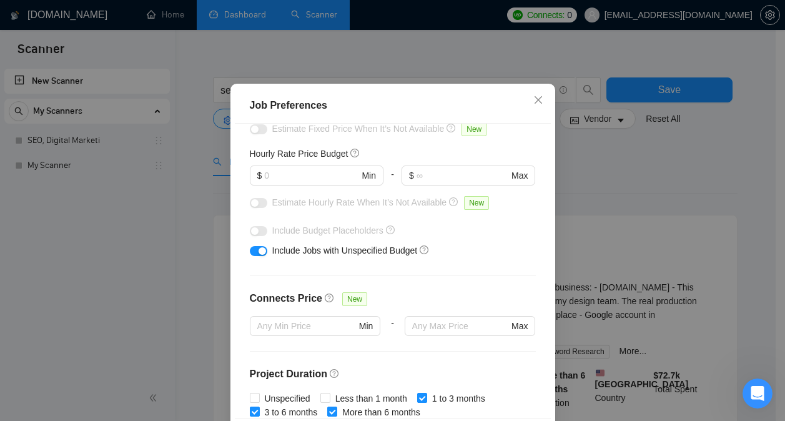
click at [250, 250] on button "button" at bounding box center [258, 251] width 17 height 10
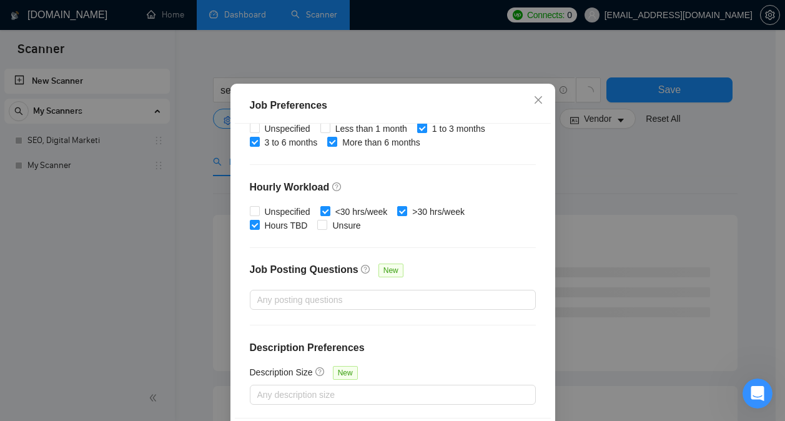
scroll to position [91, 0]
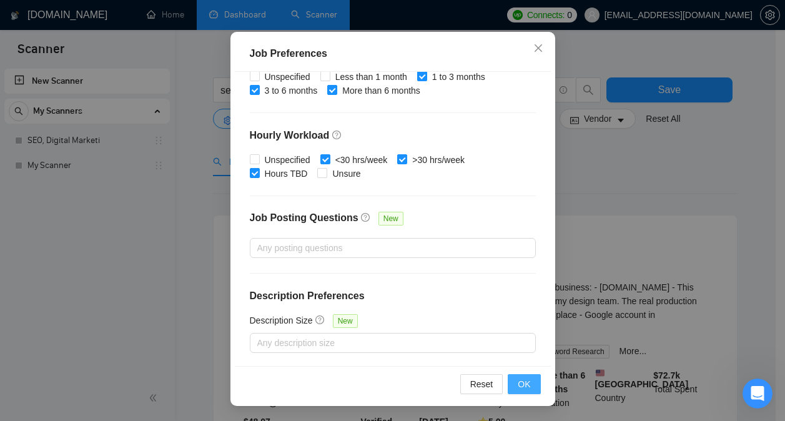
click at [517, 377] on span "OK" at bounding box center [523, 384] width 12 height 14
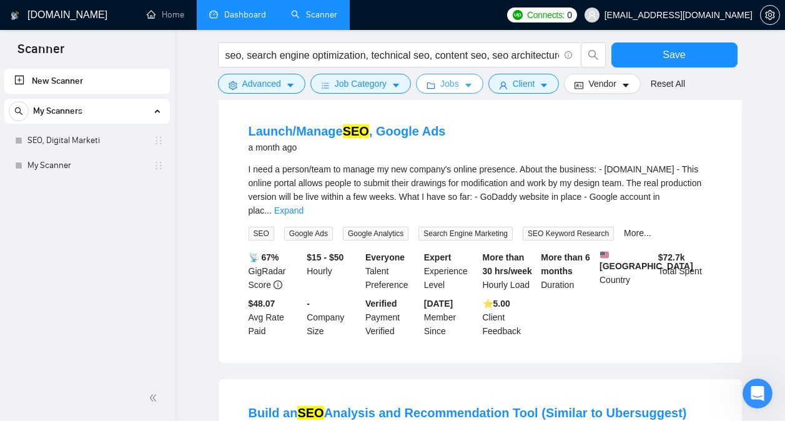
scroll to position [0, 0]
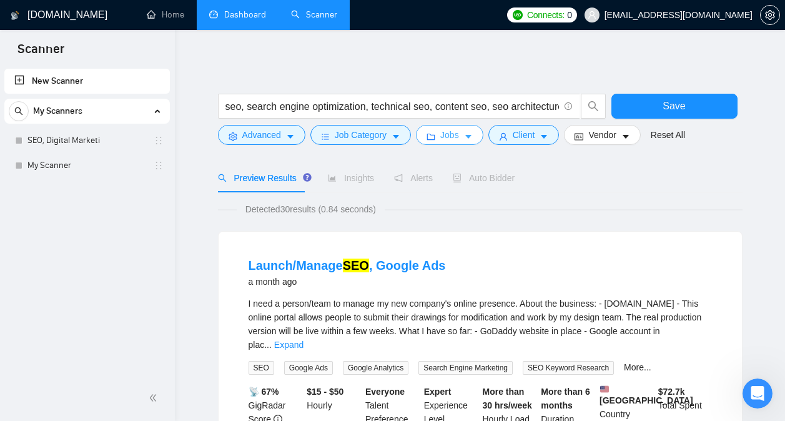
click at [457, 142] on button "Jobs" at bounding box center [449, 135] width 67 height 20
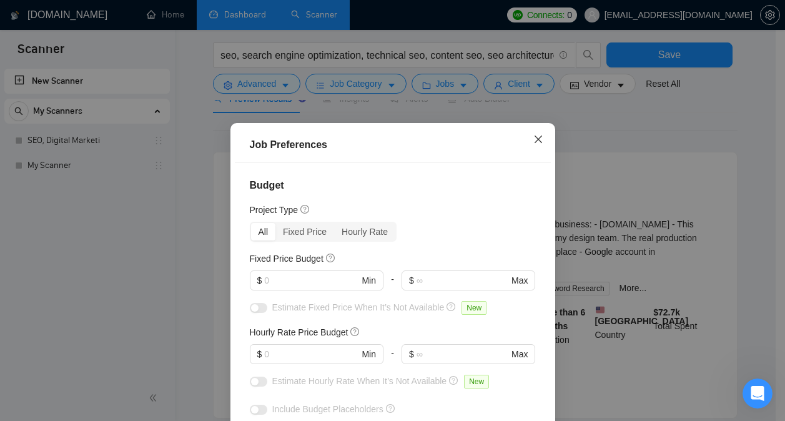
click at [533, 136] on icon "close" at bounding box center [538, 139] width 10 height 10
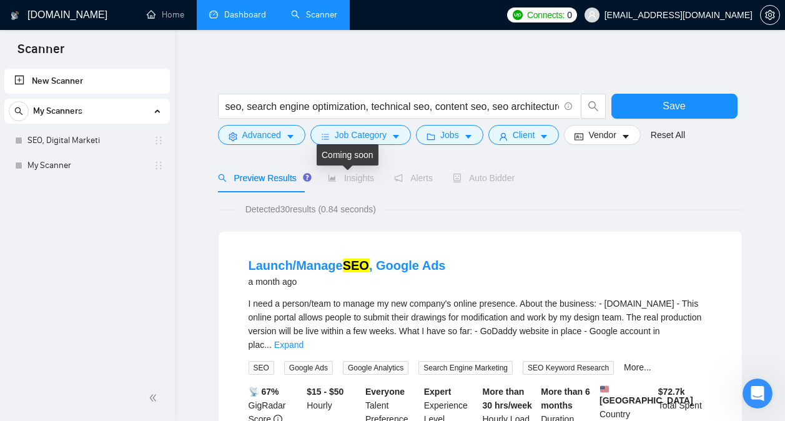
click at [352, 179] on span "Insights" at bounding box center [351, 178] width 46 height 10
click at [408, 187] on div "Alerts" at bounding box center [413, 178] width 39 height 29
click at [477, 190] on div "Auto Bidder" at bounding box center [484, 178] width 62 height 29
click at [286, 132] on icon "caret-down" at bounding box center [290, 136] width 9 height 9
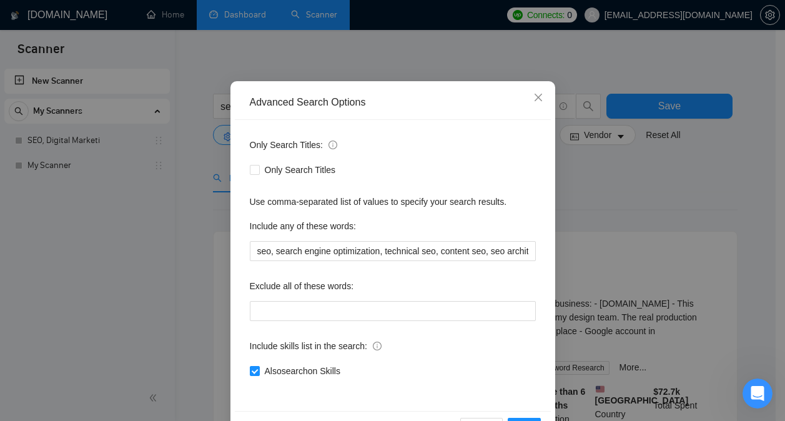
scroll to position [60, 0]
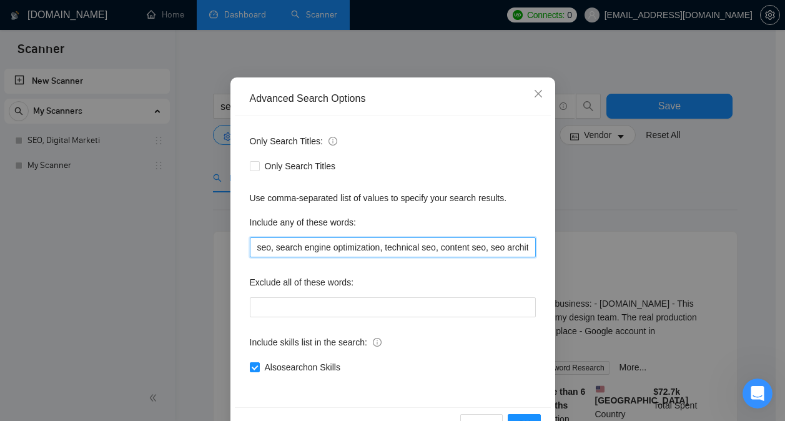
click at [291, 245] on input "seo, search engine optimization, technical seo, content seo, seo architecture," at bounding box center [393, 247] width 286 height 20
drag, startPoint x: 269, startPoint y: 248, endPoint x: 237, endPoint y: 249, distance: 31.8
click at [237, 249] on div "Only Search Titles: Only Search Titles Use comma-separated list of values to sp…" at bounding box center [393, 261] width 316 height 291
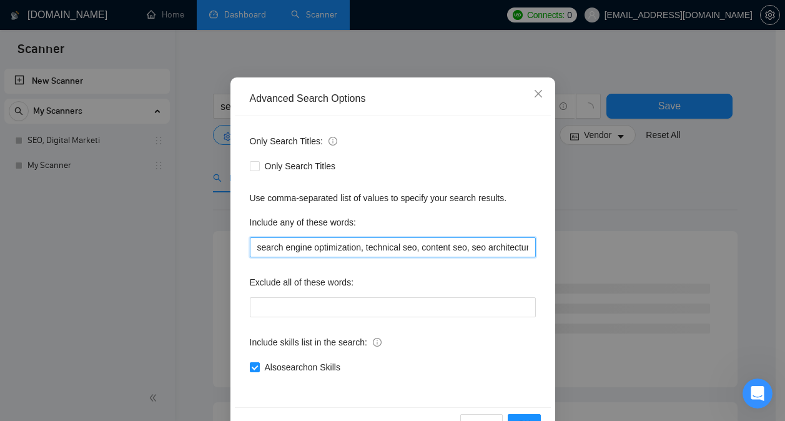
scroll to position [0, 7]
drag, startPoint x: 358, startPoint y: 245, endPoint x: 667, endPoint y: 275, distance: 311.0
click at [667, 275] on div "Advanced Search Options Only Search Titles: Only Search Titles Use comma-separa…" at bounding box center [392, 210] width 785 height 421
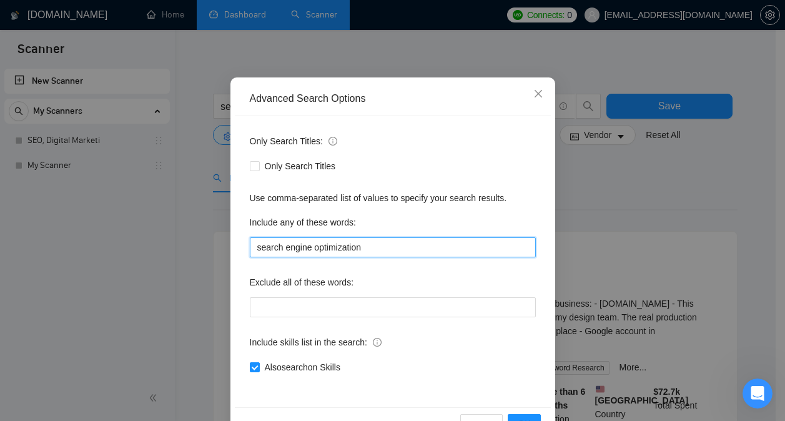
scroll to position [99, 0]
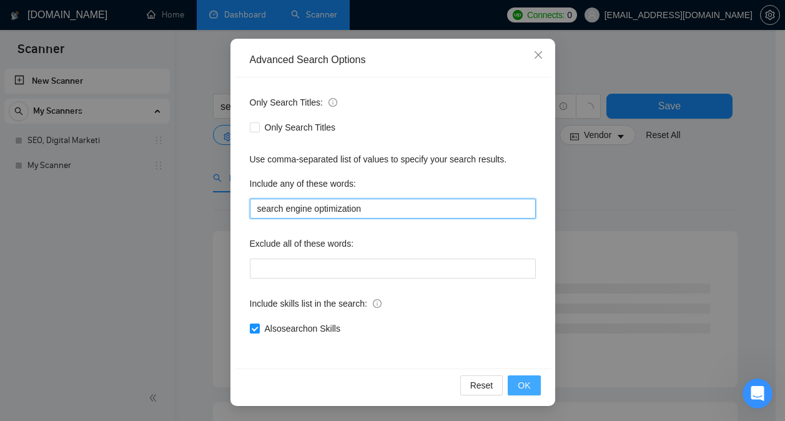
type input "search engine optimization"
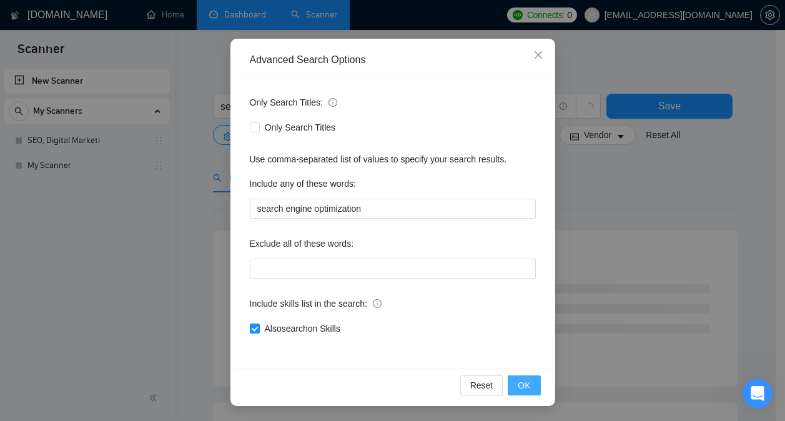
click at [534, 386] on button "OK" at bounding box center [523, 385] width 32 height 20
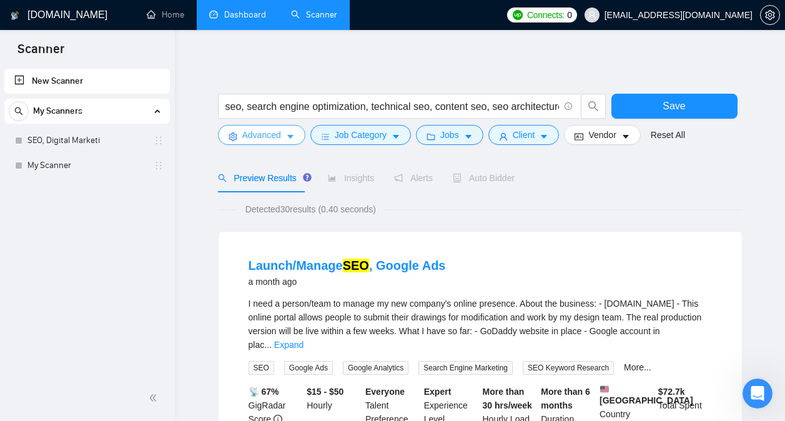
click at [268, 133] on span "Advanced" at bounding box center [261, 135] width 39 height 14
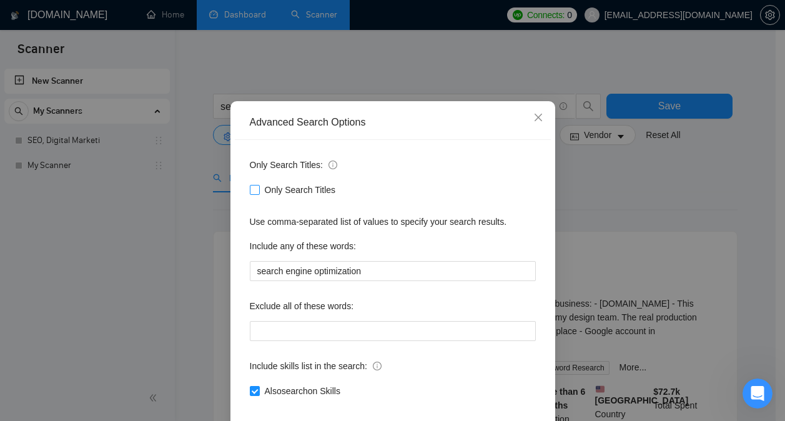
click at [252, 193] on input "Only Search Titles" at bounding box center [254, 189] width 9 height 9
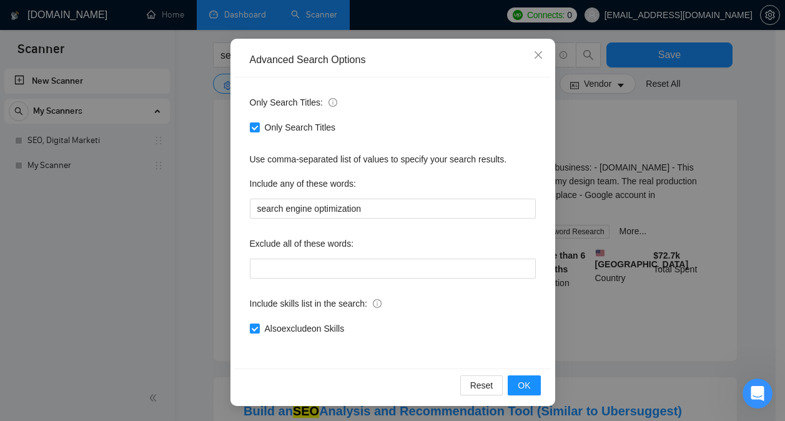
scroll to position [145, 0]
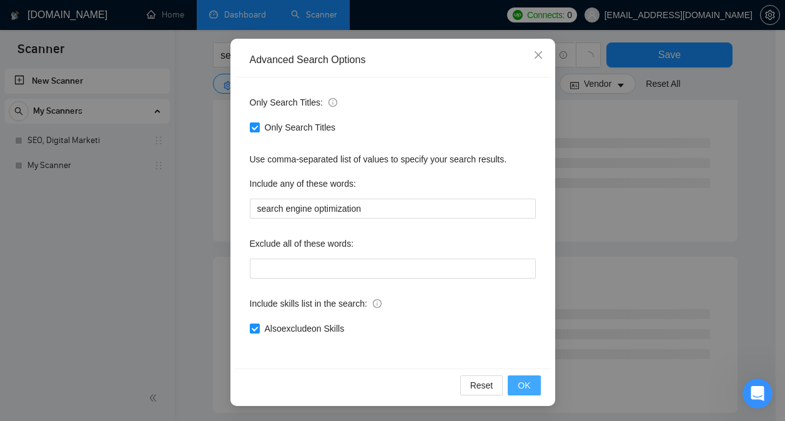
click at [517, 379] on span "OK" at bounding box center [523, 385] width 12 height 14
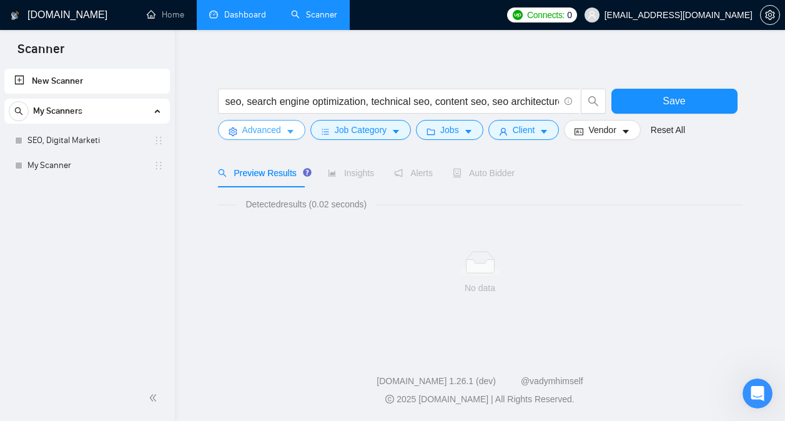
scroll to position [0, 0]
click at [282, 127] on button "Advanced" at bounding box center [261, 130] width 87 height 20
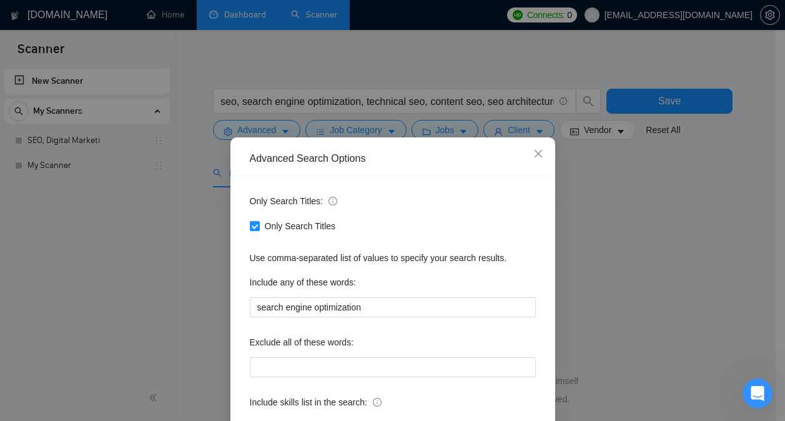
click at [250, 218] on div "Only Search Titles" at bounding box center [393, 226] width 286 height 20
click at [250, 228] on input "Only Search Titles" at bounding box center [254, 225] width 9 height 9
checkbox input "false"
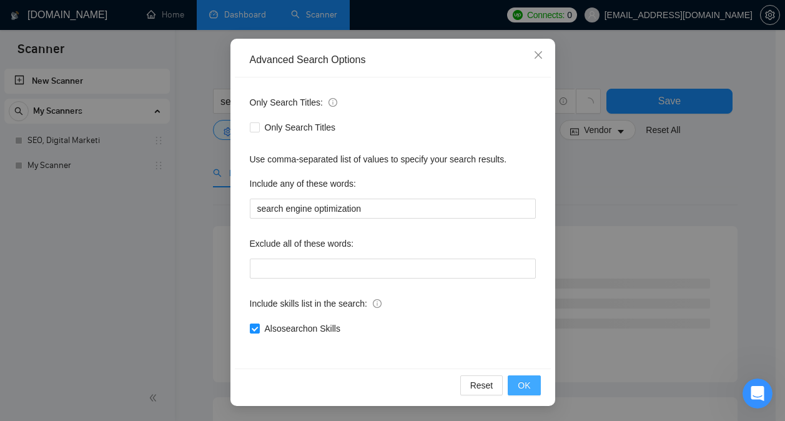
click at [521, 383] on span "OK" at bounding box center [523, 385] width 12 height 14
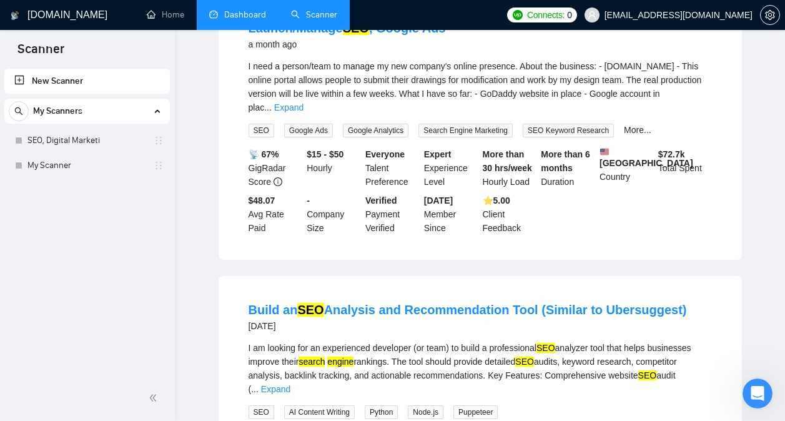
scroll to position [0, 0]
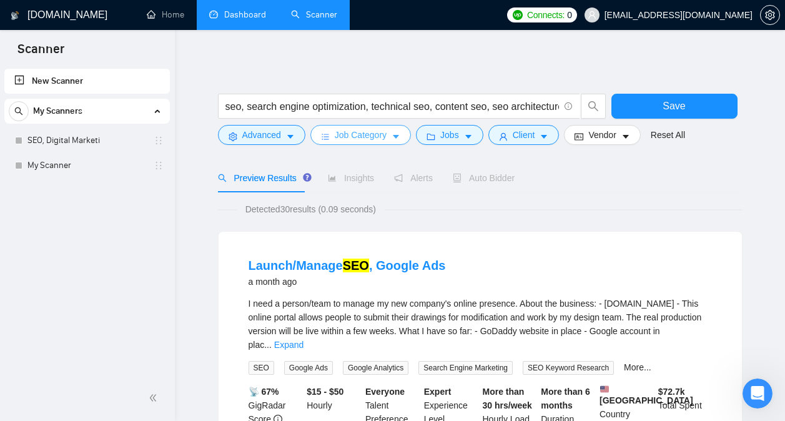
click at [384, 140] on span "Job Category" at bounding box center [361, 135] width 52 height 14
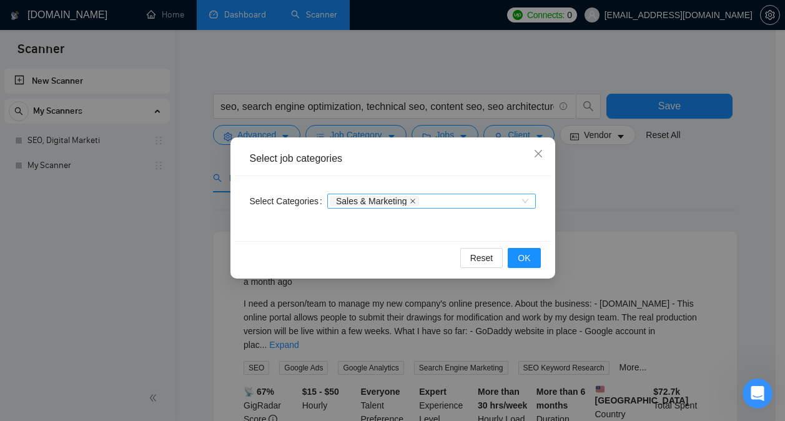
click at [411, 203] on icon "close" at bounding box center [412, 201] width 6 height 6
click at [517, 262] on button "OK" at bounding box center [523, 258] width 32 height 20
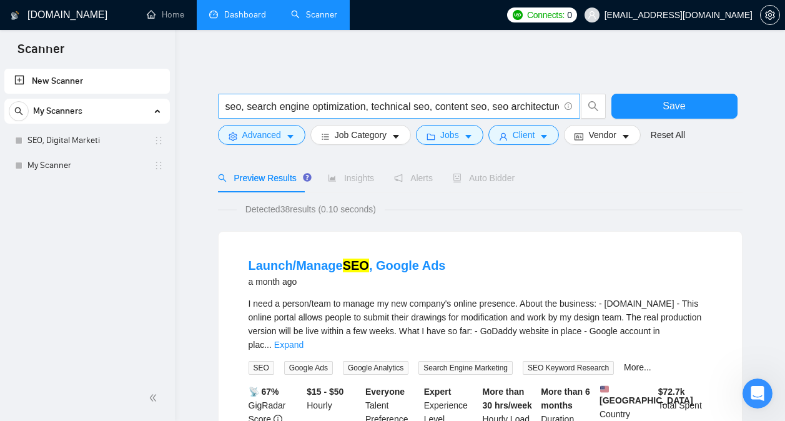
click at [446, 116] on span "seo, search engine optimization, technical seo, content seo, seo architecture," at bounding box center [399, 106] width 362 height 25
click at [453, 136] on span "Jobs" at bounding box center [449, 135] width 19 height 14
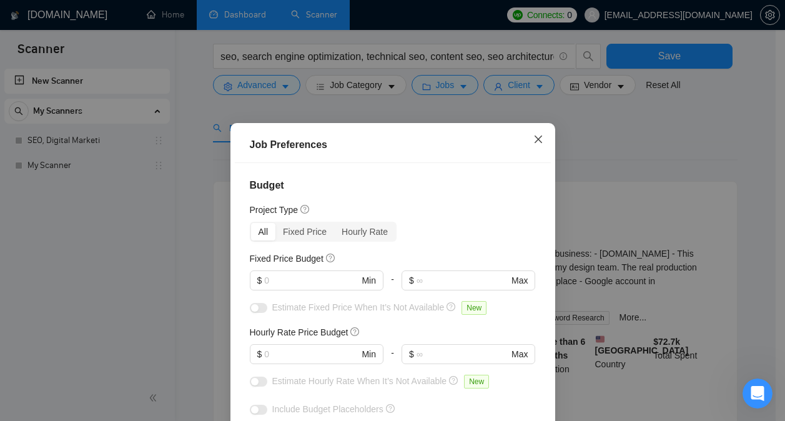
click at [533, 142] on icon "close" at bounding box center [538, 139] width 10 height 10
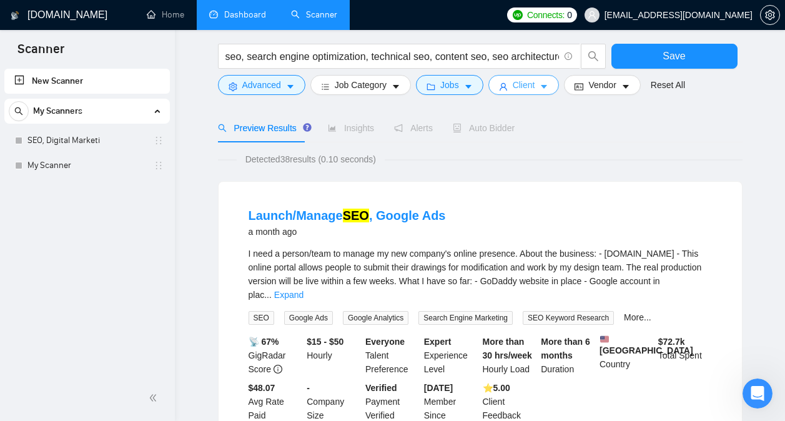
click at [521, 90] on span "Client" at bounding box center [523, 85] width 22 height 14
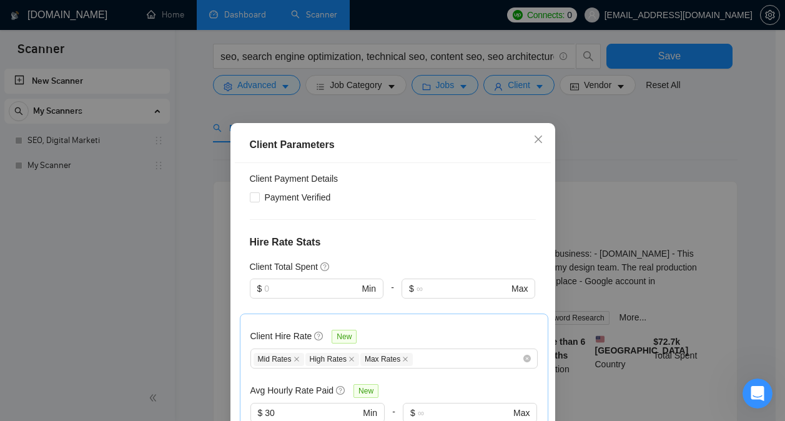
scroll to position [446, 0]
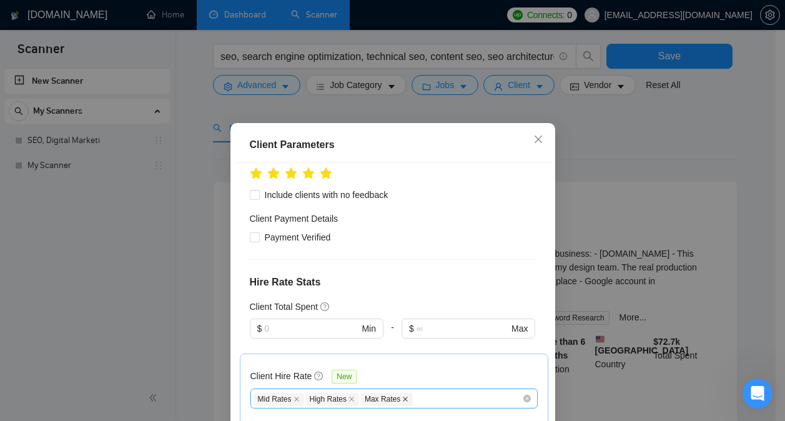
click at [402, 396] on icon "close" at bounding box center [405, 399] width 6 height 6
click at [349, 396] on icon "close" at bounding box center [351, 398] width 5 height 5
click at [294, 393] on span "Mid Rates" at bounding box center [278, 399] width 51 height 13
click at [290, 393] on span "Mid Rates" at bounding box center [278, 399] width 51 height 13
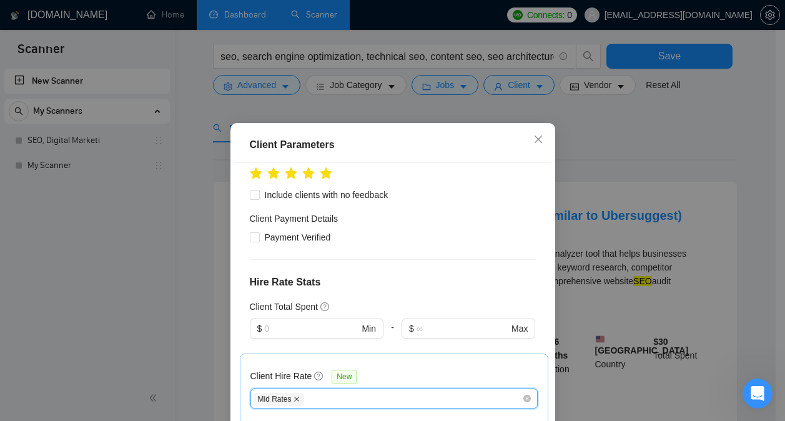
click at [293, 396] on icon "close" at bounding box center [296, 399] width 6 height 6
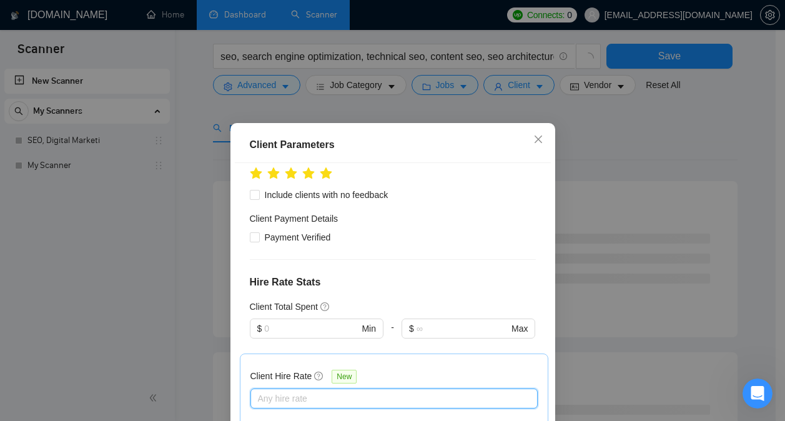
click at [649, 169] on div "Client Parameters Client Location Include Client Countries [GEOGRAPHIC_DATA] [G…" at bounding box center [392, 210] width 785 height 421
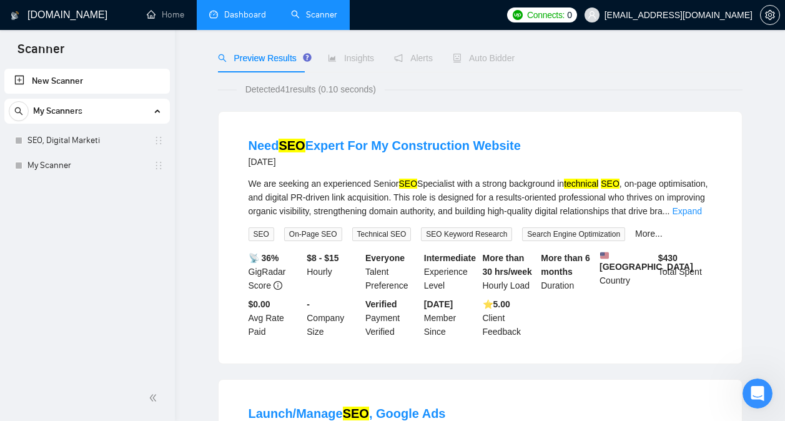
scroll to position [0, 0]
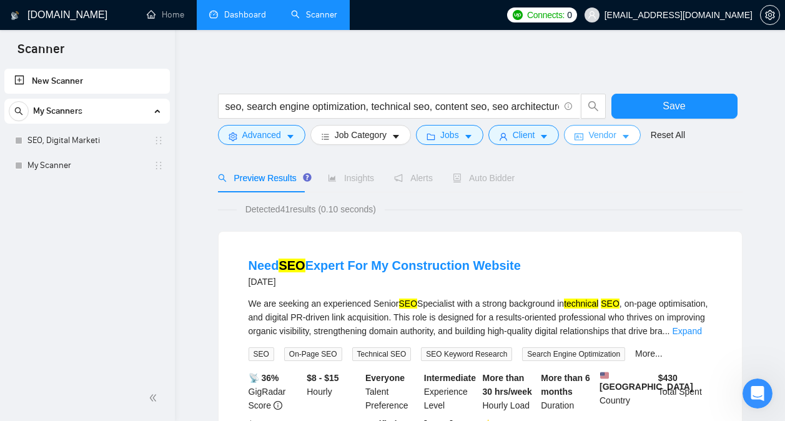
click at [588, 134] on span "Vendor" at bounding box center [601, 135] width 27 height 14
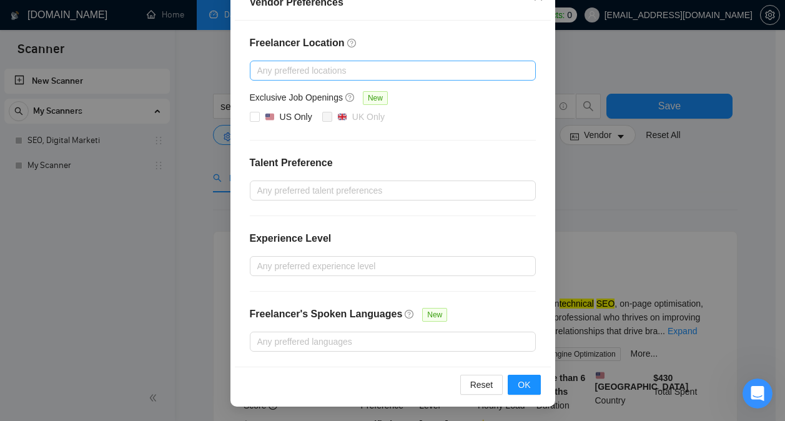
scroll to position [6, 0]
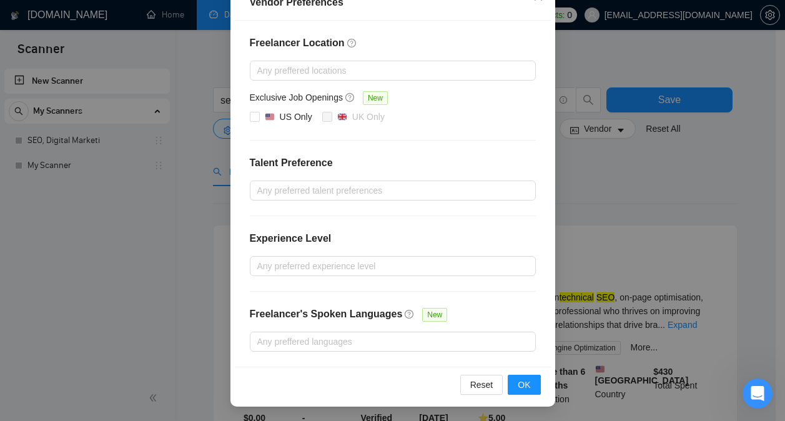
click at [636, 192] on div "Vendor Preferences Freelancer Location Any preffered locations Exclusive Job Op…" at bounding box center [392, 210] width 785 height 421
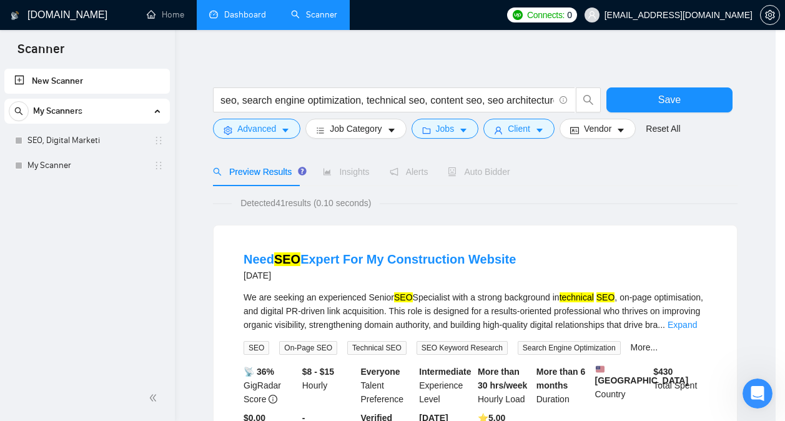
scroll to position [94, 0]
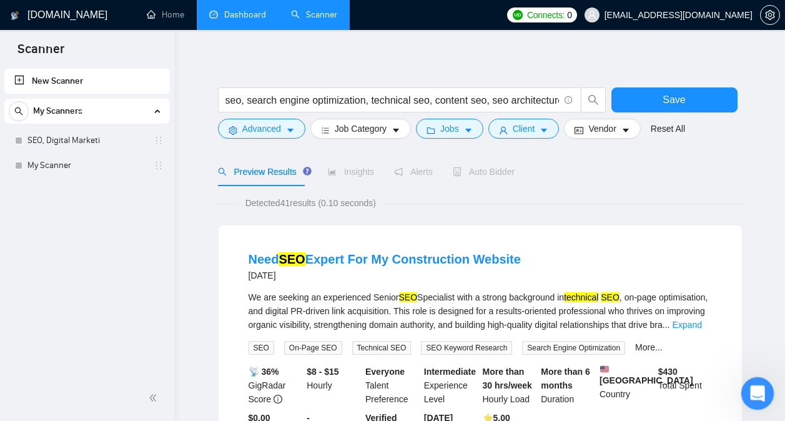
click at [755, 392] on icon "Open Intercom Messenger" at bounding box center [755, 391] width 21 height 21
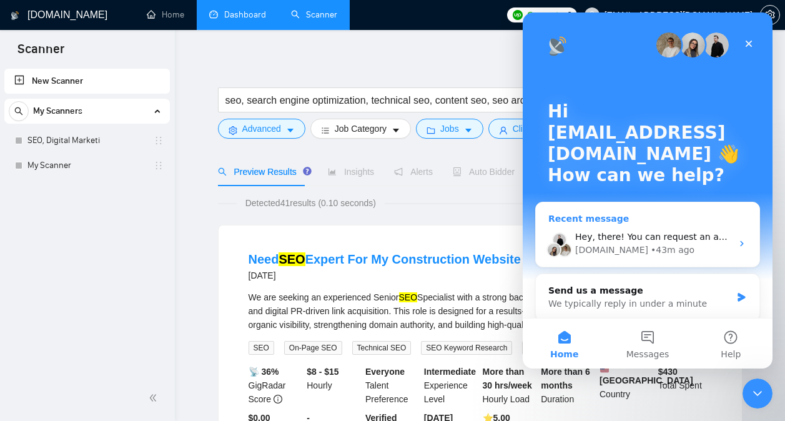
click at [671, 249] on div "[DOMAIN_NAME] • 43m ago" at bounding box center [653, 249] width 157 height 13
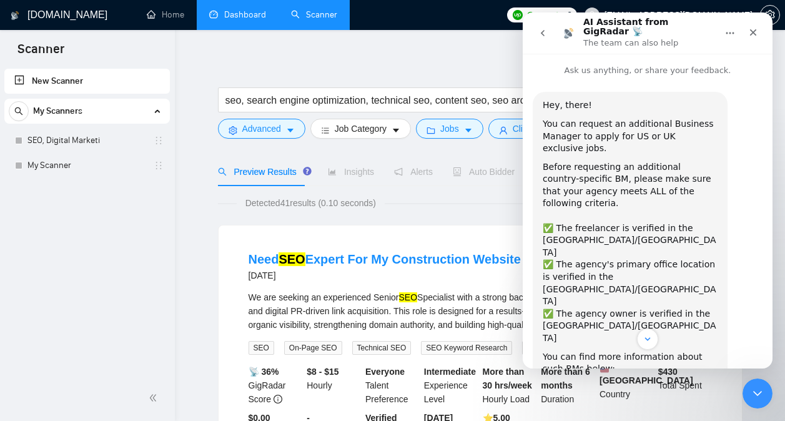
scroll to position [92, 0]
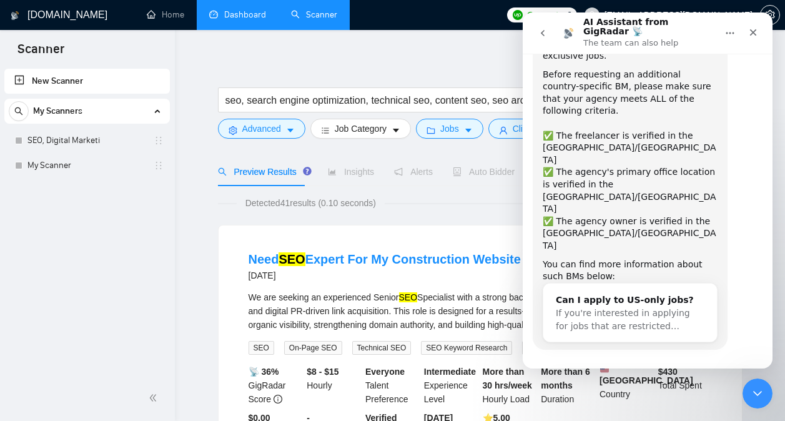
click at [541, 36] on button "go back" at bounding box center [543, 33] width 24 height 24
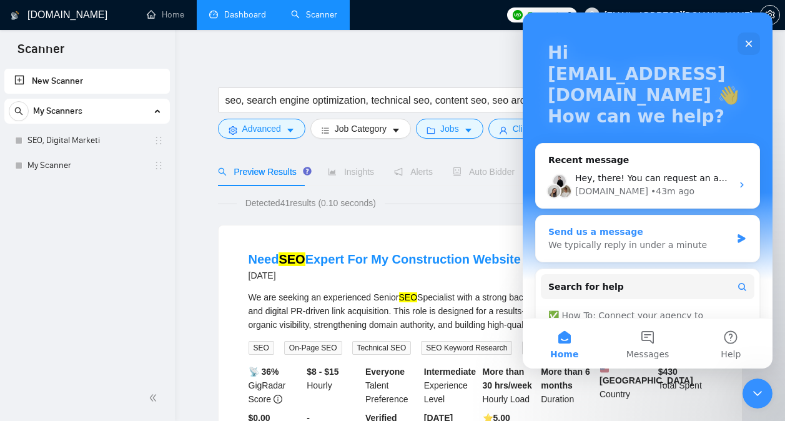
scroll to position [59, 0]
click at [640, 241] on div "We typically reply in under a minute" at bounding box center [639, 244] width 183 height 13
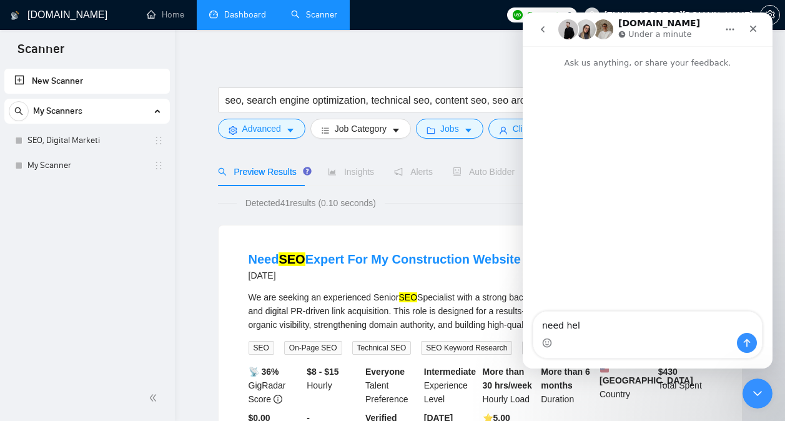
type textarea "need help"
type textarea "i am"
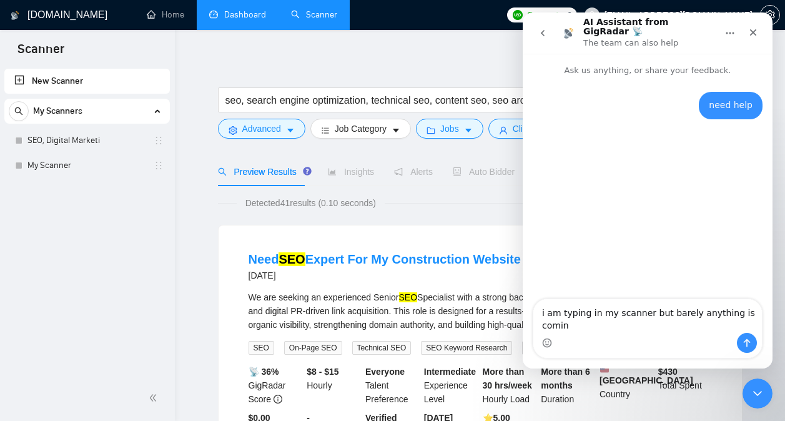
scroll to position [0, 0]
type textarea "i am typing in my scanner but barely anything is coming up"
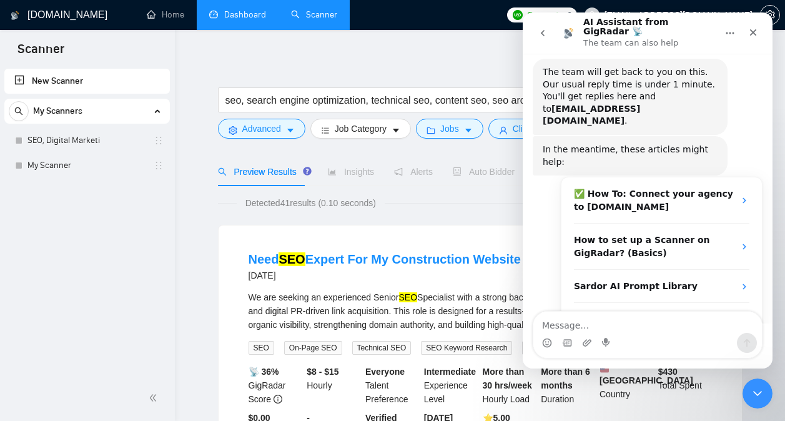
scroll to position [115, 0]
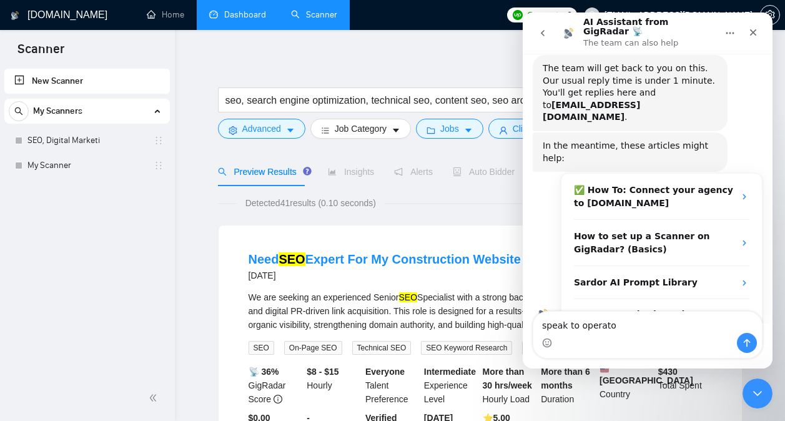
type textarea "speak to operator"
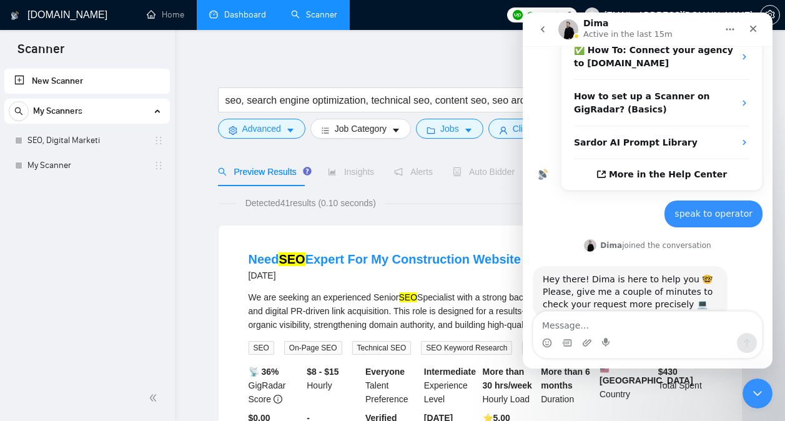
scroll to position [255, 0]
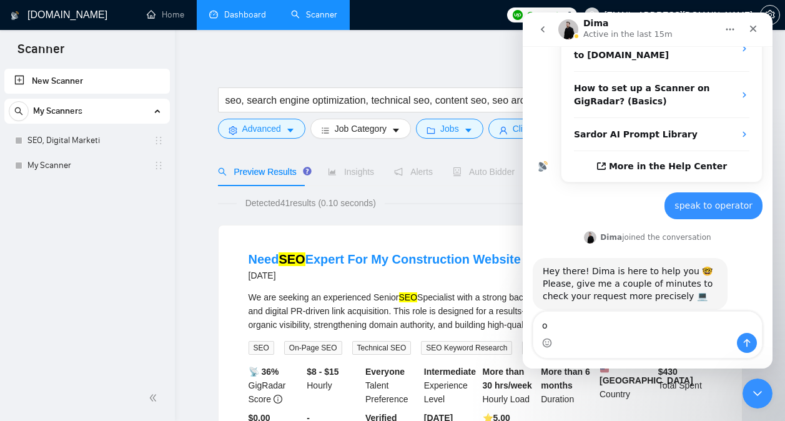
type textarea "ok"
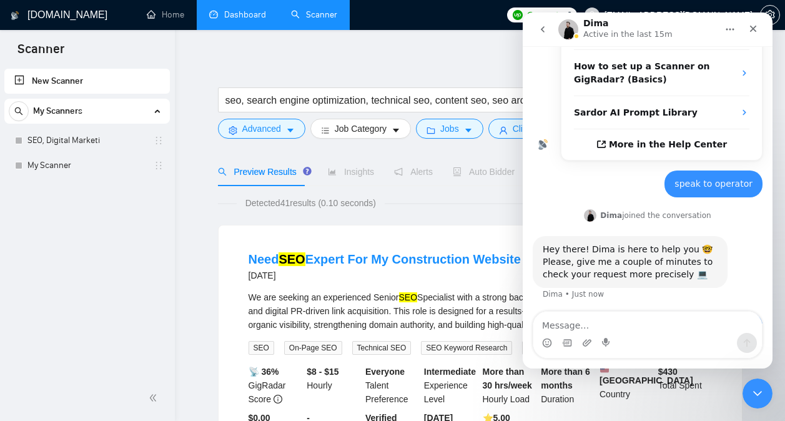
scroll to position [292, 0]
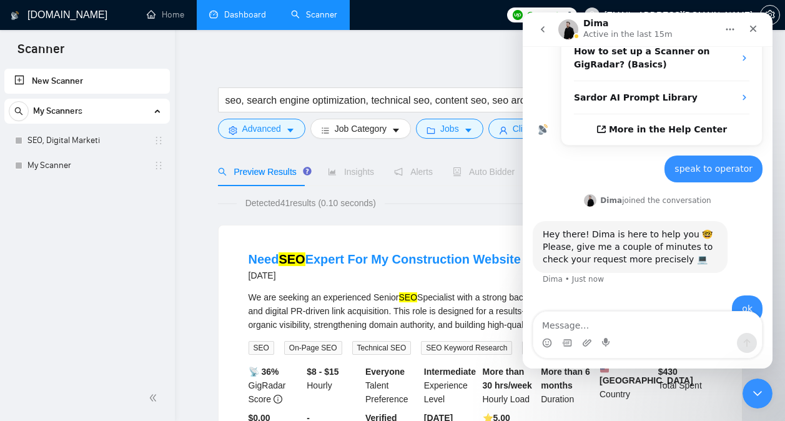
click at [577, 160] on div "speak to operator [EMAIL_ADDRESS][DOMAIN_NAME] • Just now" at bounding box center [647, 173] width 230 height 37
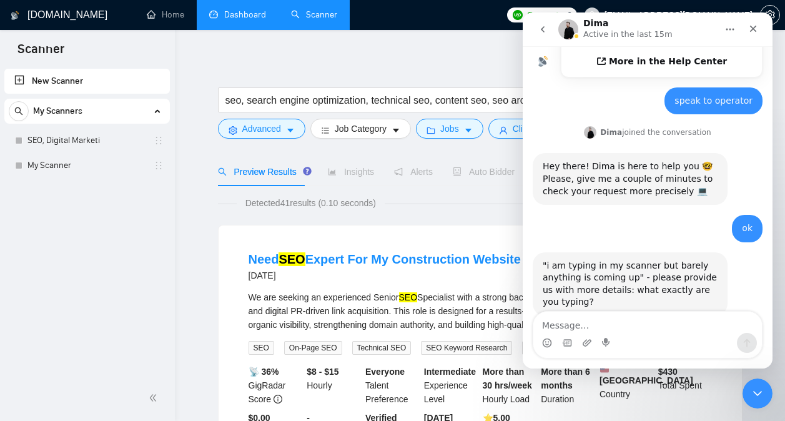
scroll to position [366, 0]
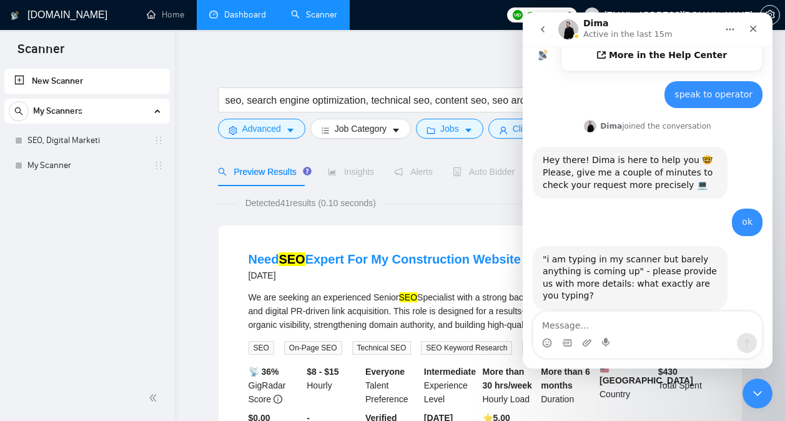
click at [577, 167] on div "Please, give me a couple of minutes to check your request more precisely 💻" at bounding box center [629, 179] width 175 height 24
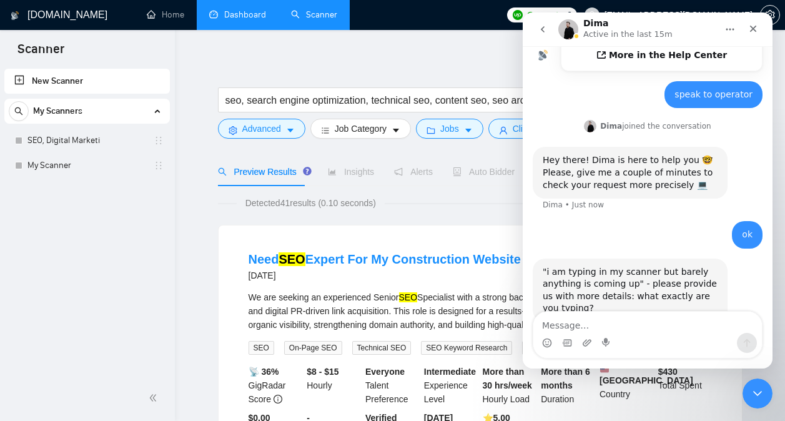
scroll to position [379, 0]
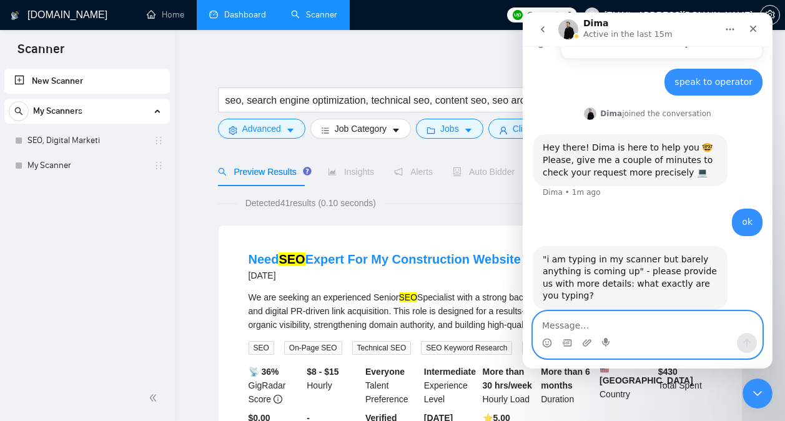
click at [611, 323] on textarea "Message…" at bounding box center [647, 321] width 228 height 21
type textarea "seo showing only 41 results detected"
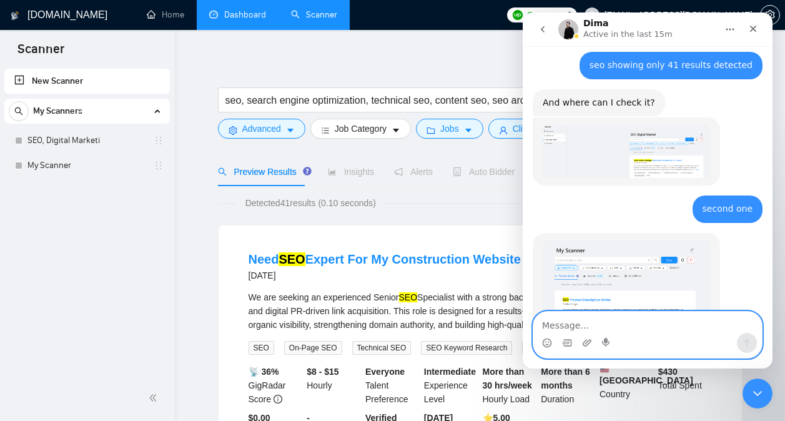
scroll to position [745, 0]
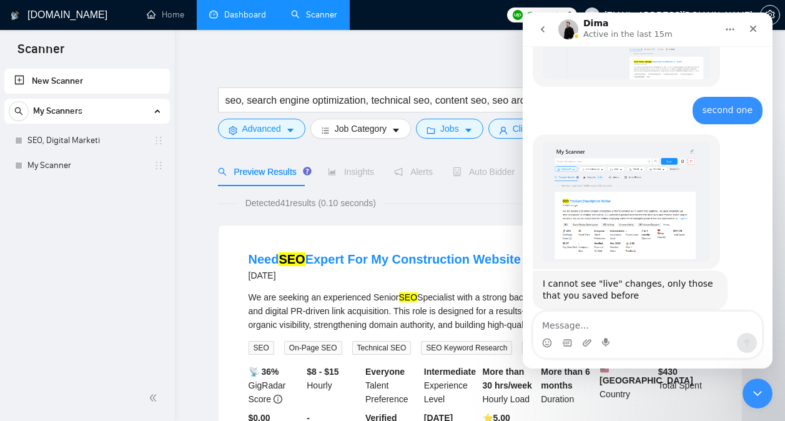
click at [549, 29] on button "go back" at bounding box center [543, 29] width 24 height 24
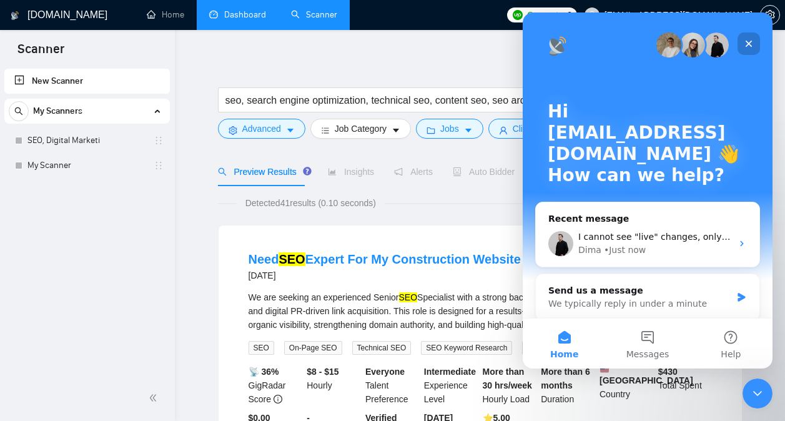
click at [751, 49] on div "Close" at bounding box center [748, 43] width 22 height 22
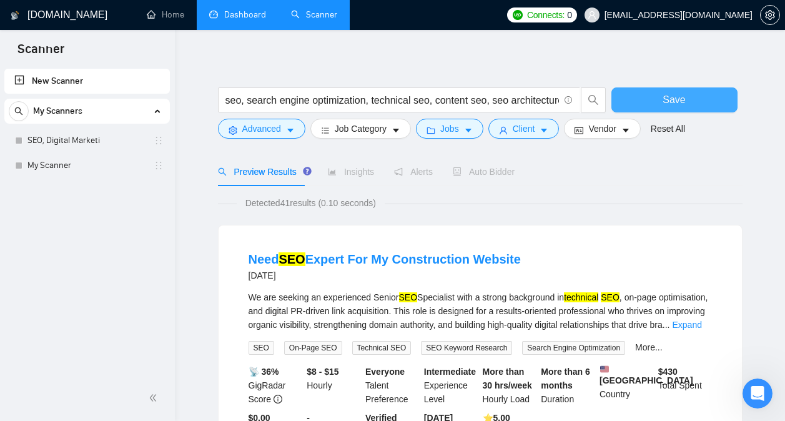
click at [658, 100] on button "Save" at bounding box center [674, 99] width 126 height 25
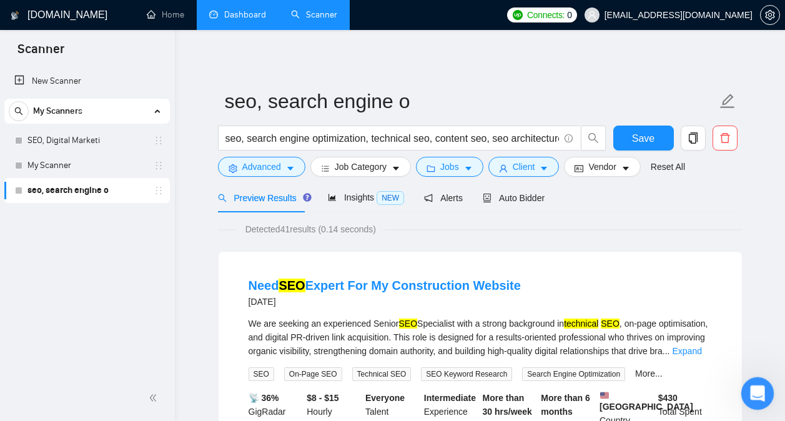
click at [761, 376] on html at bounding box center [755, 391] width 30 height 30
click at [743, 382] on div "Open Intercom Messenger" at bounding box center [755, 391] width 41 height 41
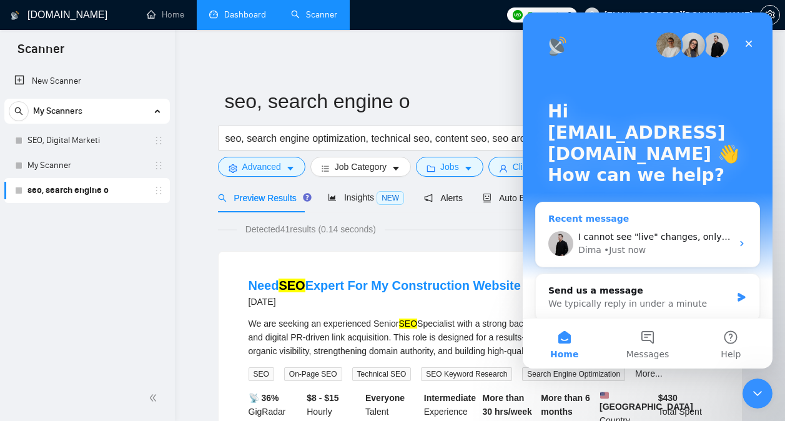
click at [640, 252] on div "• Just now" at bounding box center [625, 249] width 42 height 13
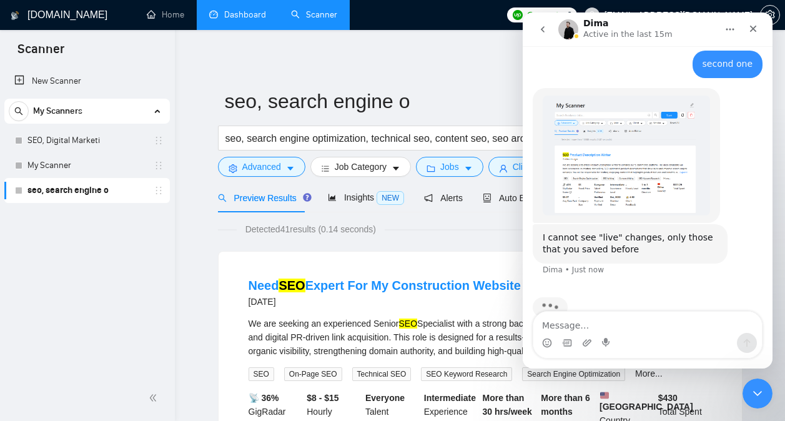
scroll to position [781, 0]
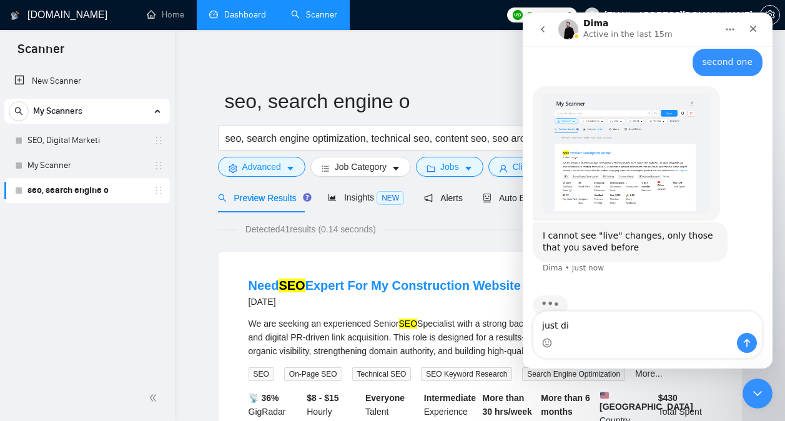
type textarea "just did"
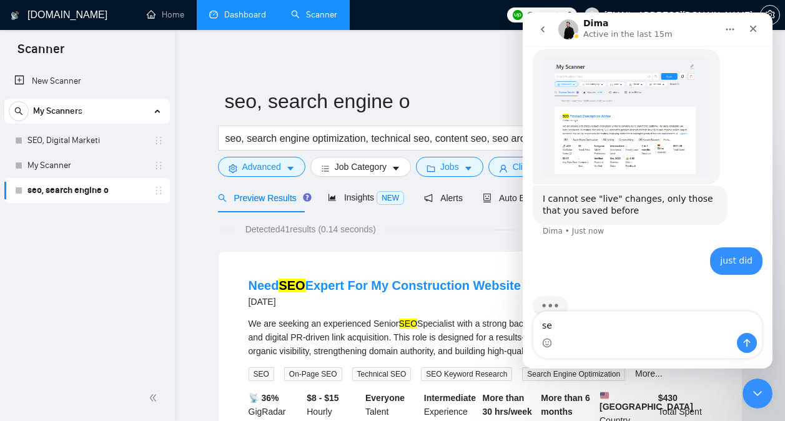
type textarea "seo"
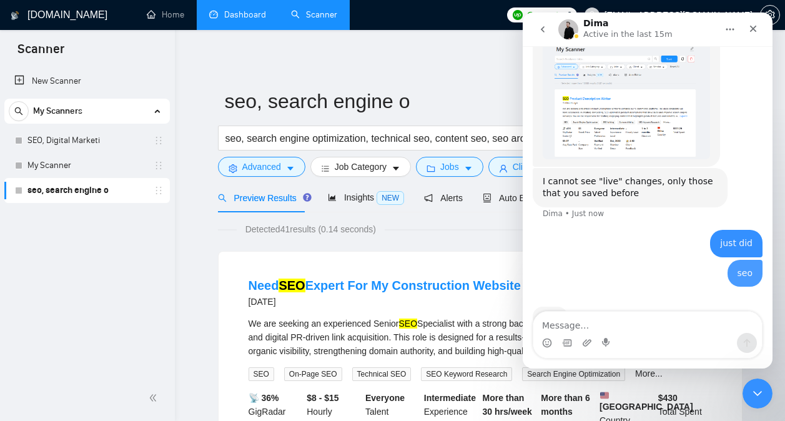
scroll to position [846, 0]
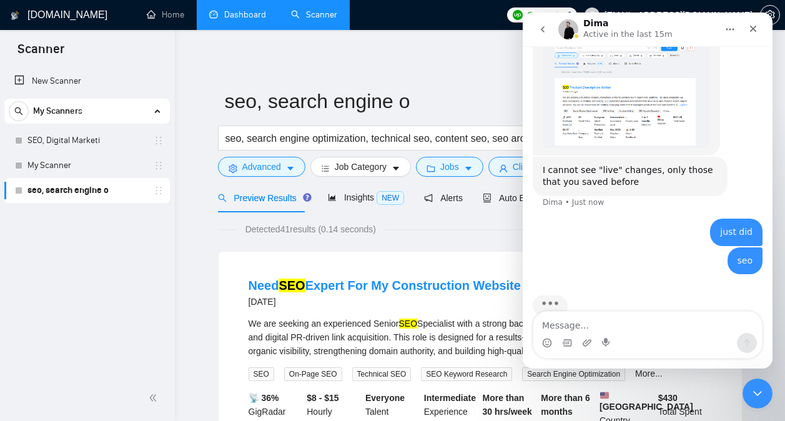
click at [441, 235] on div "Detected 41 results (0.14 seconds)" at bounding box center [480, 229] width 524 height 14
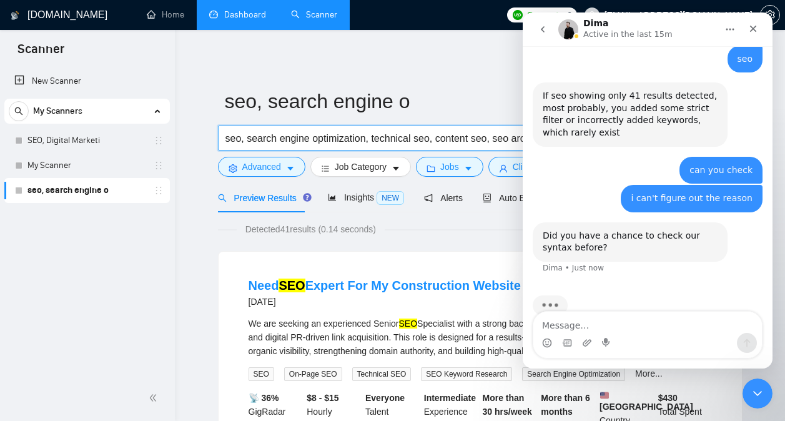
scroll to position [0, 5]
drag, startPoint x: 225, startPoint y: 139, endPoint x: 788, endPoint y: 130, distance: 563.1
click at [784, 130] on html "Scanner New Scanner My Scanners SEO, Digital Marketi My Scanner seo, search eng…" at bounding box center [392, 210] width 785 height 421
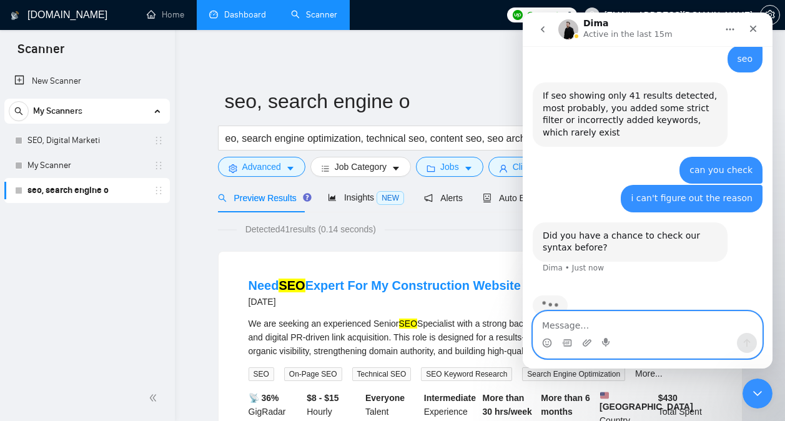
click at [693, 327] on textarea "Message…" at bounding box center [647, 321] width 228 height 21
type textarea "its just this"
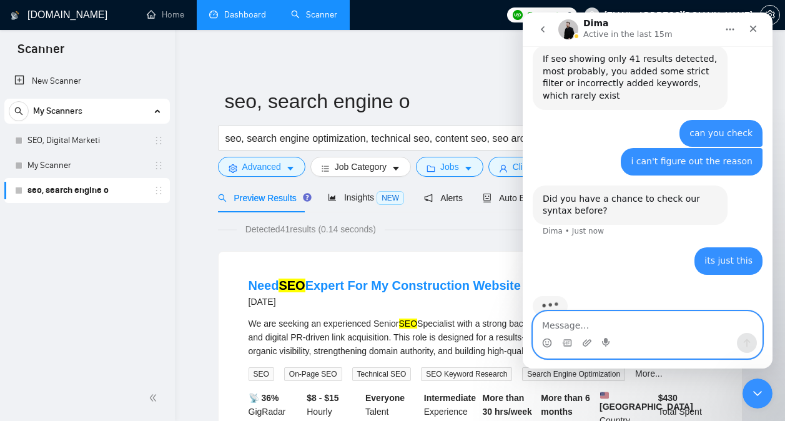
type textarea "seo, search engine optimization, technical seo, content seo, seo architecture,"
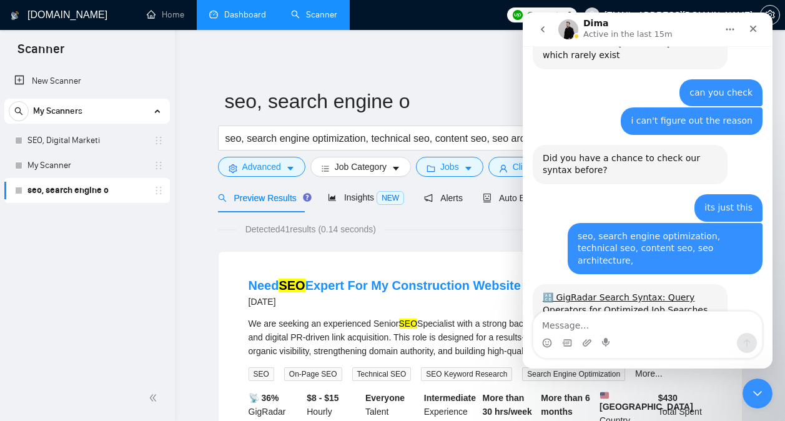
scroll to position [1114, 0]
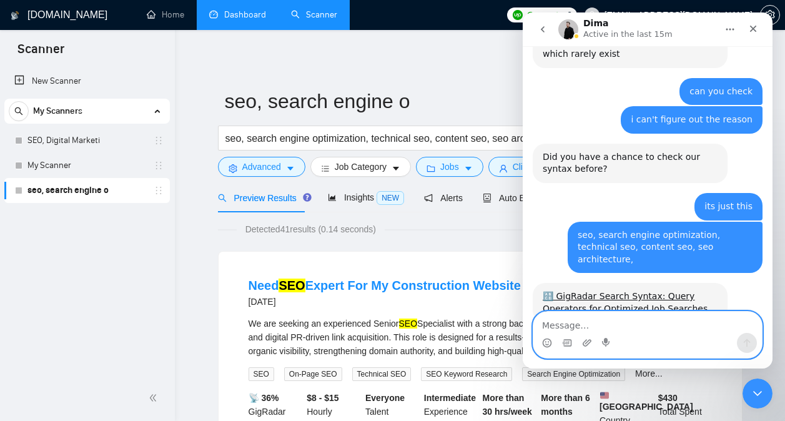
click at [693, 332] on textarea "Message…" at bounding box center [647, 321] width 228 height 21
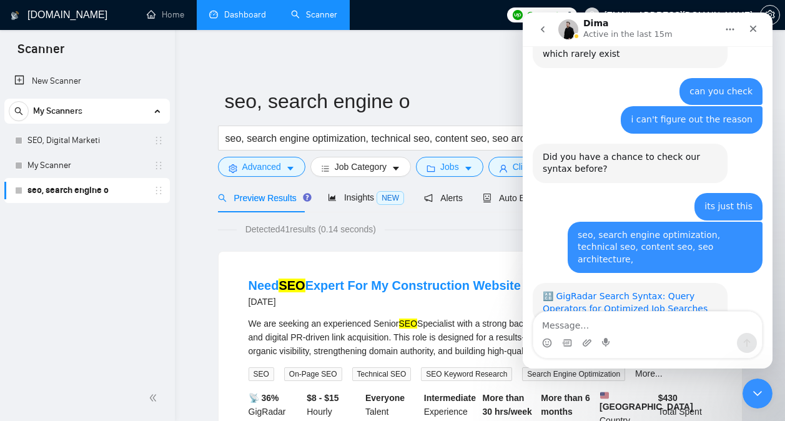
click at [624, 291] on link "🔠 GigRadar Search Syntax: Query Operators for Optimized Job Searches" at bounding box center [624, 302] width 165 height 22
click at [621, 334] on div "Intercom messenger" at bounding box center [647, 343] width 228 height 20
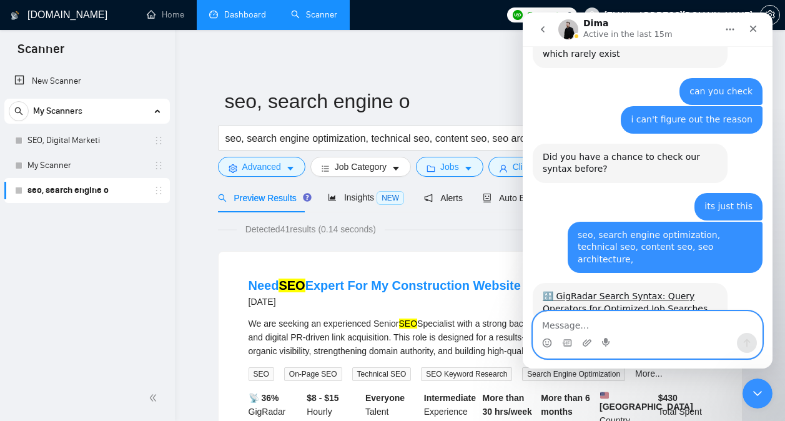
click at [619, 331] on textarea "Message…" at bounding box center [647, 321] width 228 height 21
type textarea "can't i just enter it the way i entered it"
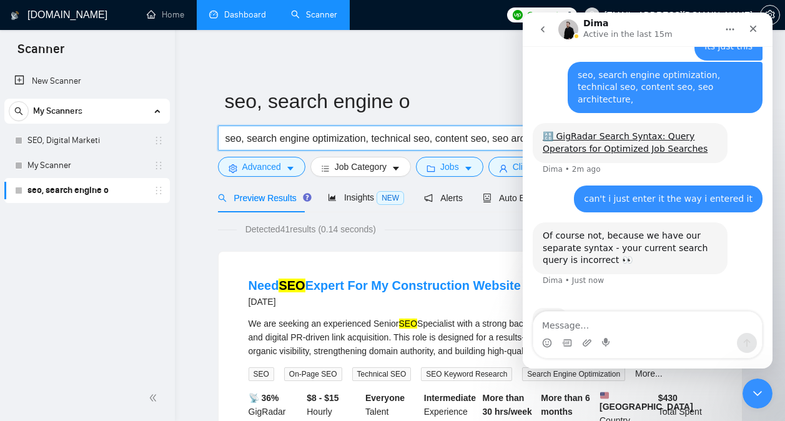
scroll to position [1226, 0]
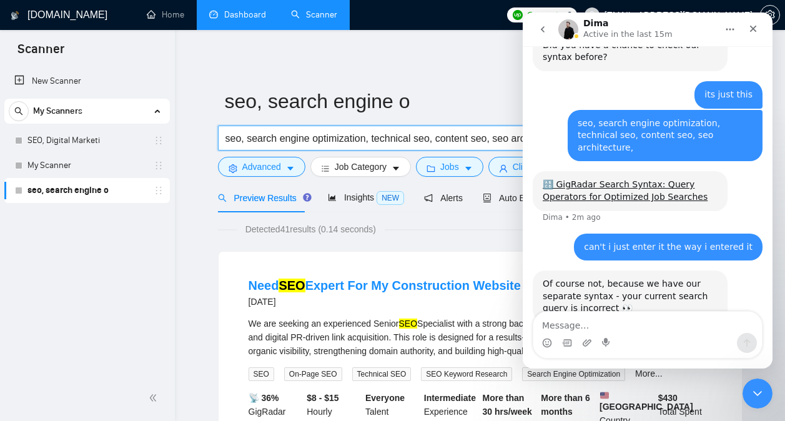
click at [242, 134] on input "seo, search engine optimization, technical seo, content seo, seo architecture," at bounding box center [391, 138] width 333 height 16
drag, startPoint x: 763, startPoint y: 150, endPoint x: 693, endPoint y: 225, distance: 102.5
type input "seo"
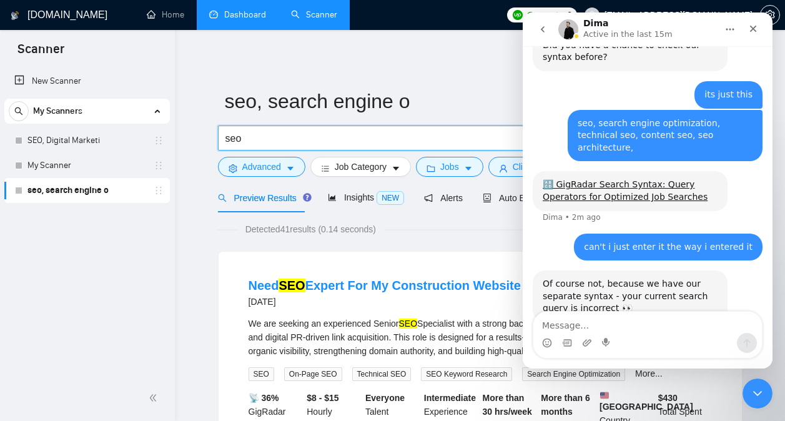
scroll to position [1274, 0]
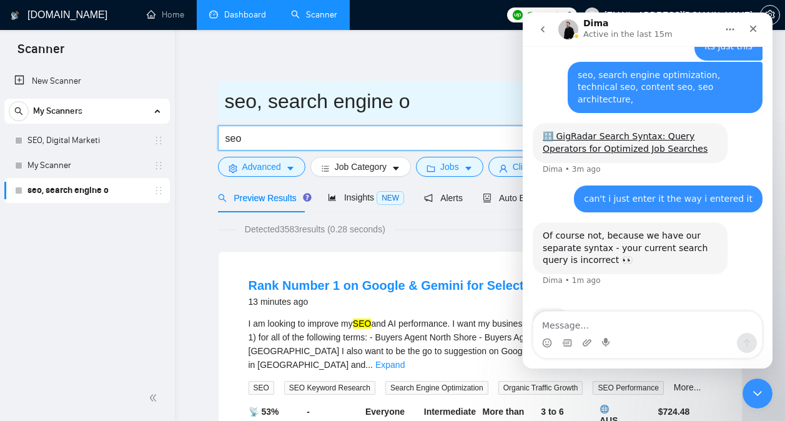
click at [423, 92] on input "seo, search engine o" at bounding box center [471, 101] width 492 height 31
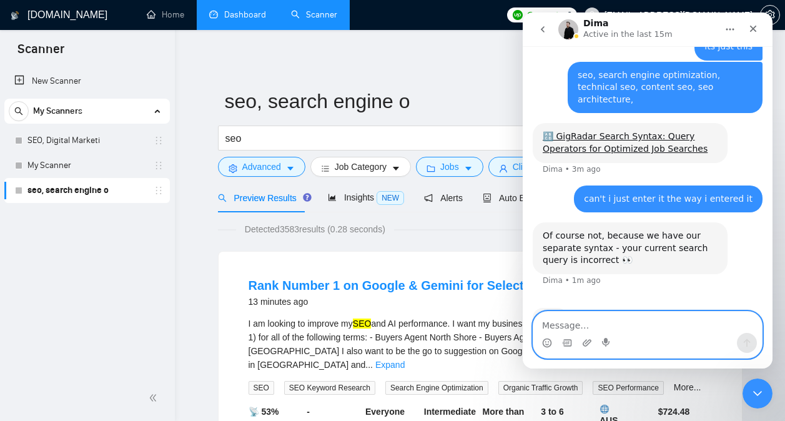
click at [590, 321] on textarea "Message…" at bounding box center [647, 321] width 228 height 21
type textarea "but i just typed in seo and onl"
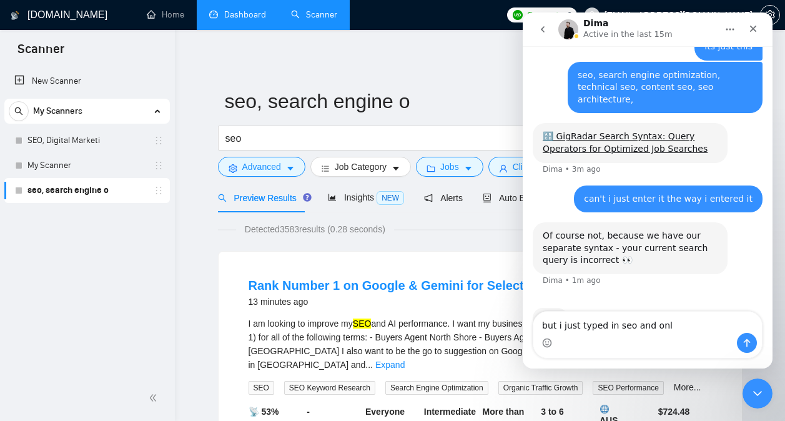
click at [549, 34] on button "go back" at bounding box center [543, 29] width 24 height 24
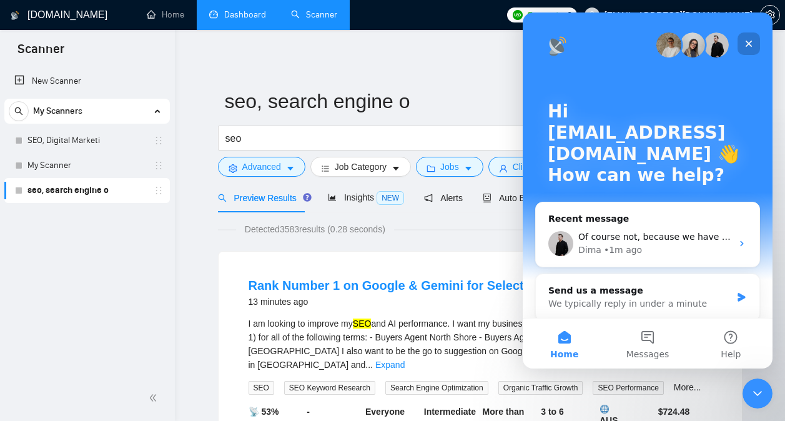
click at [746, 44] on icon "Close" at bounding box center [748, 44] width 10 height 10
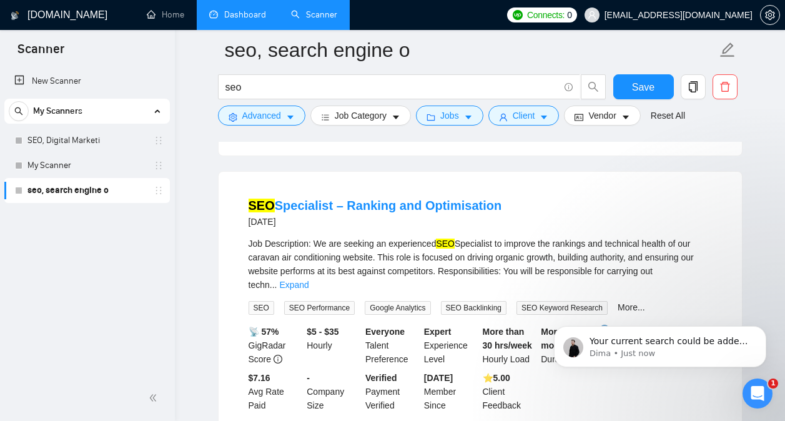
scroll to position [2698, 0]
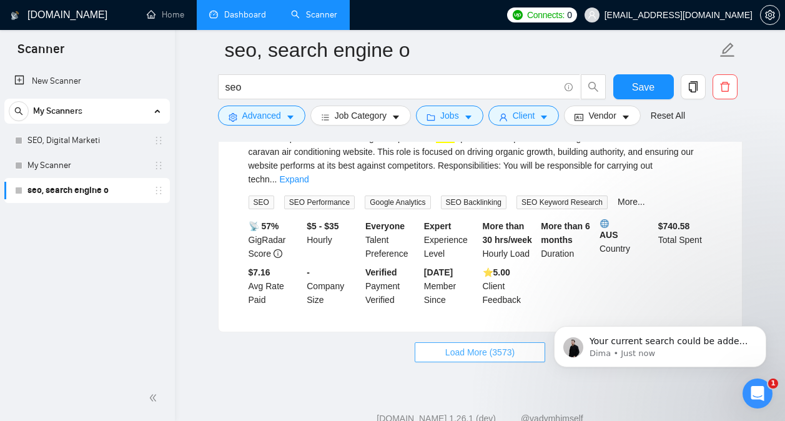
click at [465, 345] on span "Load More (3573)" at bounding box center [479, 352] width 69 height 14
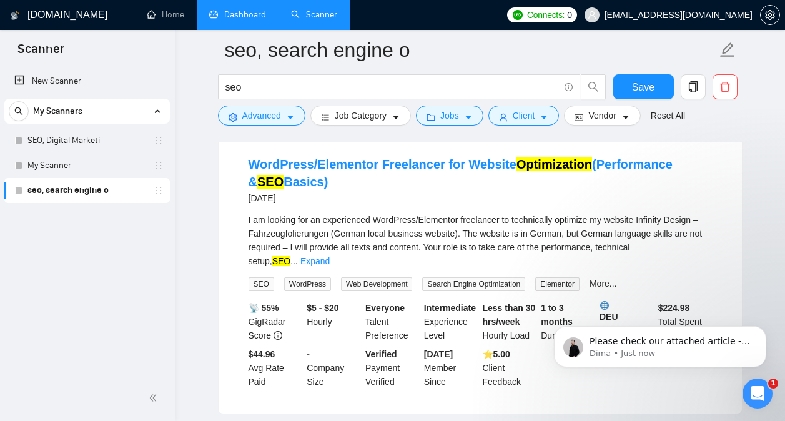
scroll to position [5507, 0]
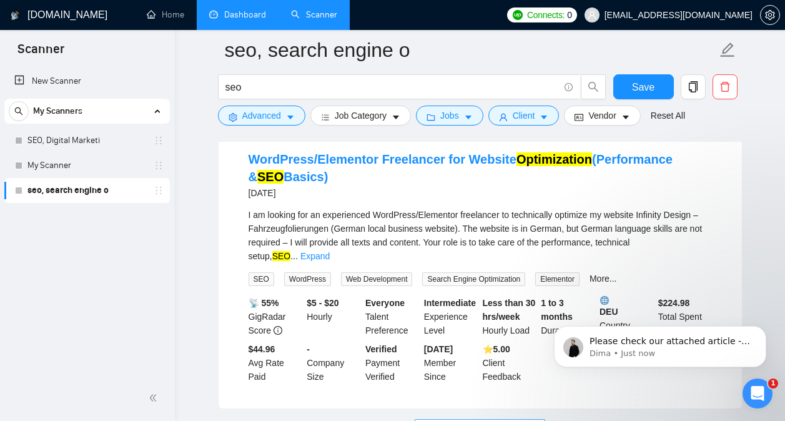
click at [454, 419] on button "Load More (3563)" at bounding box center [479, 429] width 130 height 20
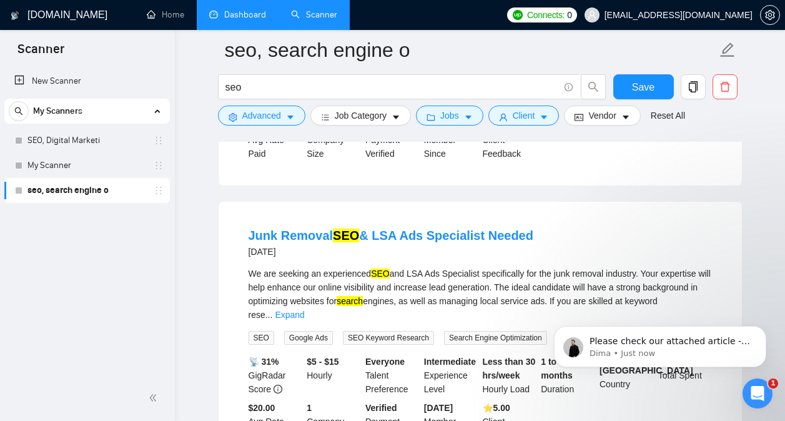
scroll to position [6816, 0]
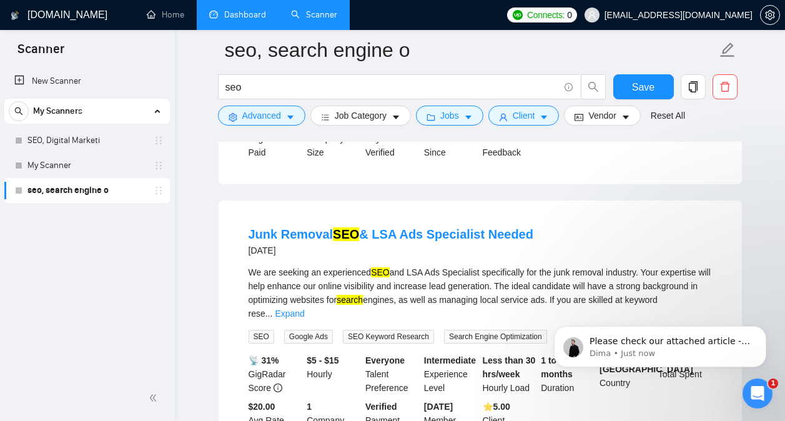
click at [525, 133] on div at bounding box center [480, 137] width 524 height 10
click at [534, 118] on button "Client" at bounding box center [523, 115] width 71 height 20
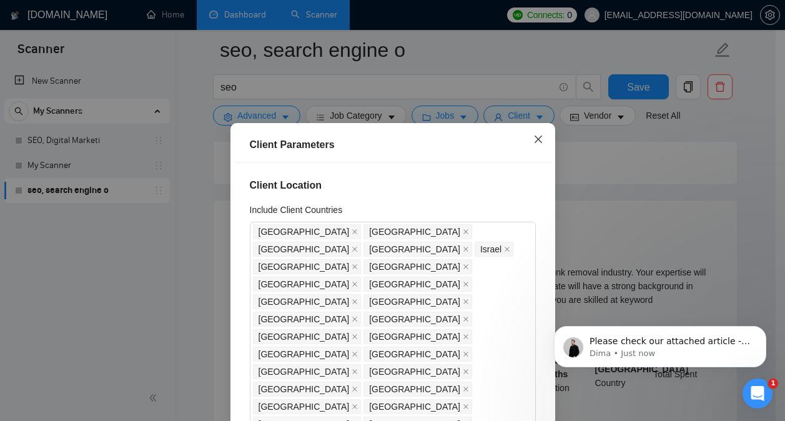
click at [533, 145] on span "Close" at bounding box center [538, 140] width 34 height 34
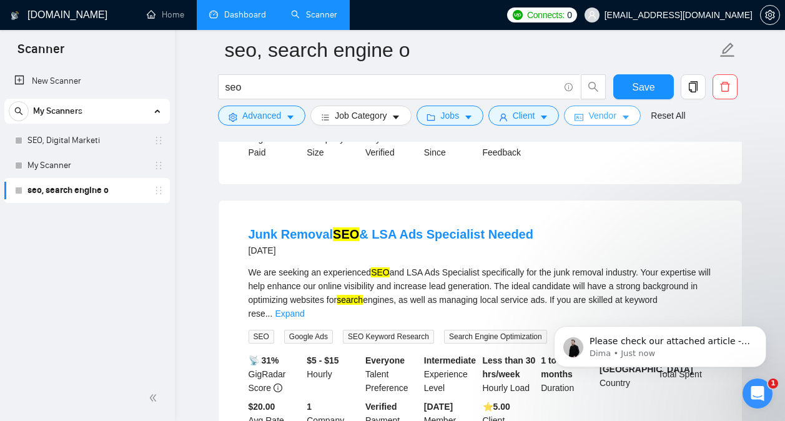
click at [580, 124] on button "Vendor" at bounding box center [602, 115] width 76 height 20
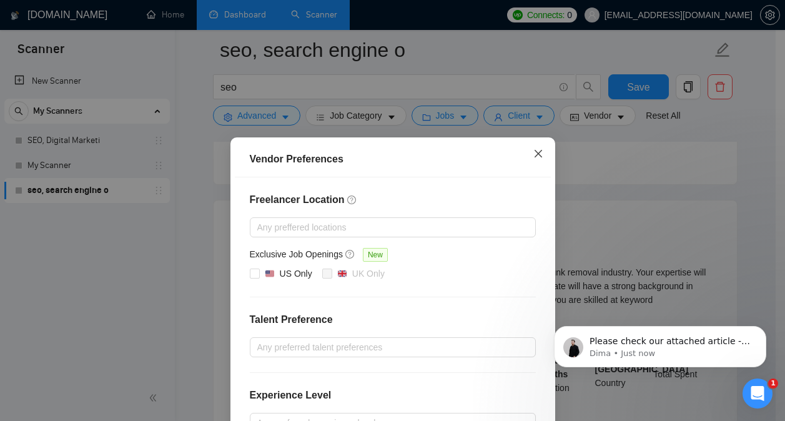
click at [533, 151] on icon "close" at bounding box center [538, 154] width 10 height 10
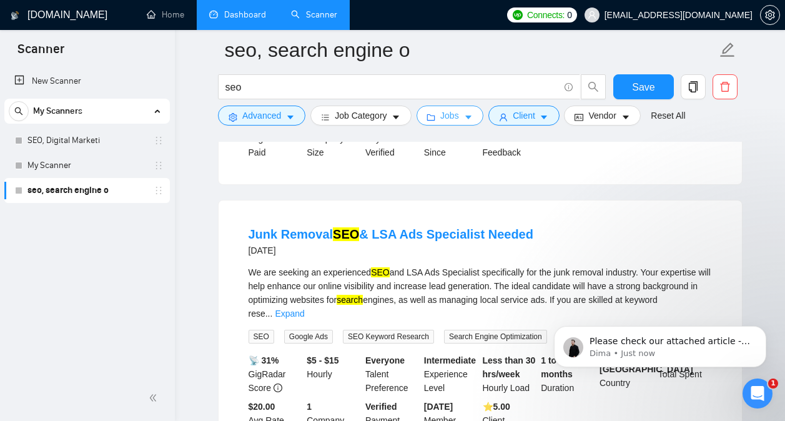
click at [464, 117] on icon "caret-down" at bounding box center [468, 117] width 9 height 9
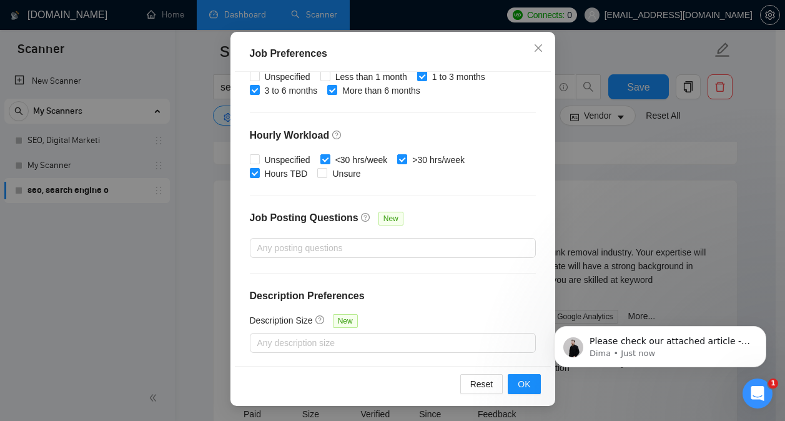
scroll to position [6841, 0]
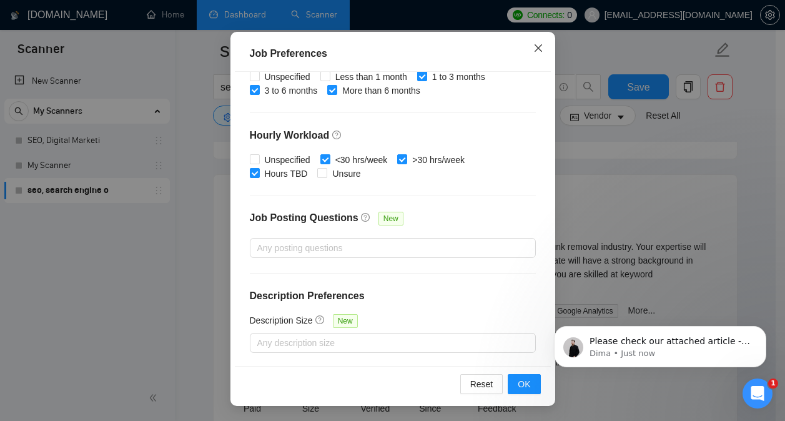
click at [533, 47] on icon "close" at bounding box center [538, 48] width 10 height 10
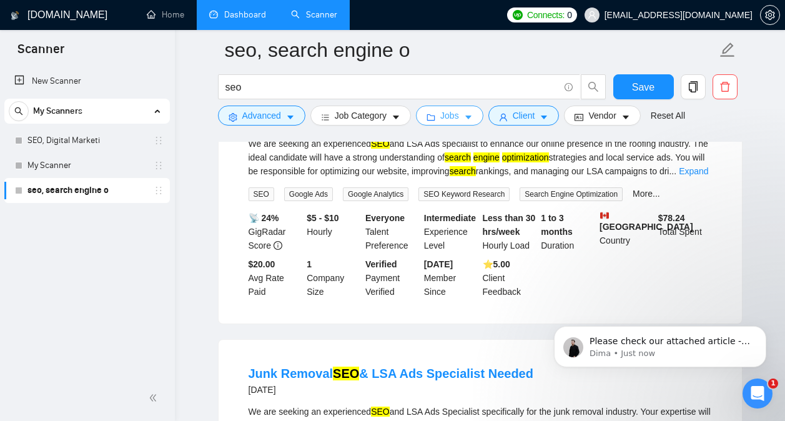
scroll to position [6676, 0]
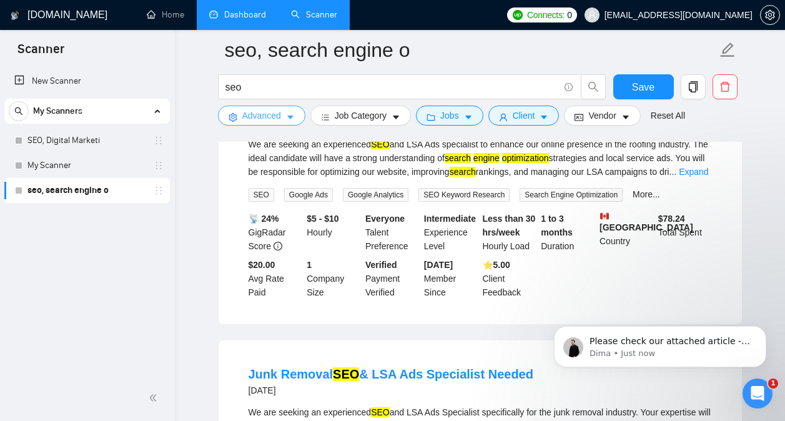
click at [297, 117] on button "Advanced" at bounding box center [261, 115] width 87 height 20
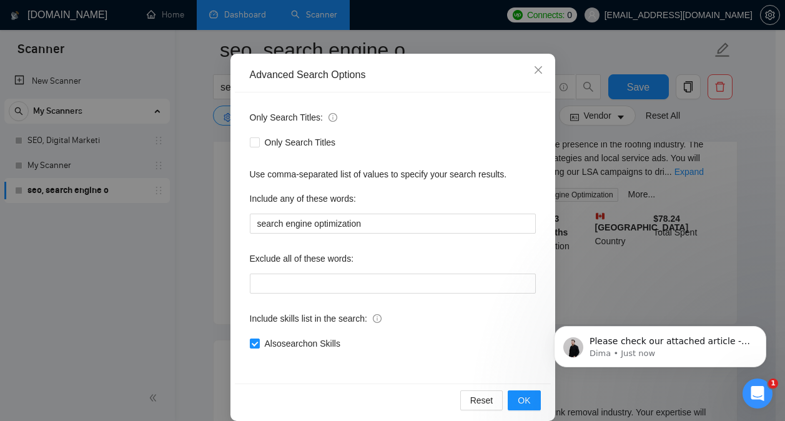
scroll to position [99, 0]
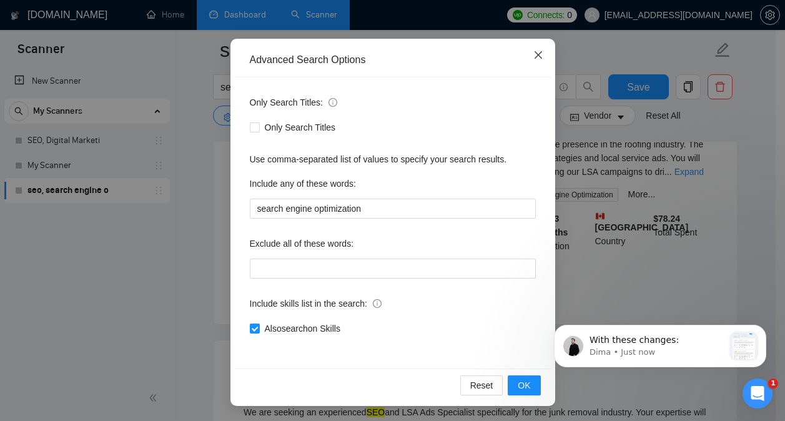
click at [531, 62] on span "Close" at bounding box center [538, 56] width 34 height 34
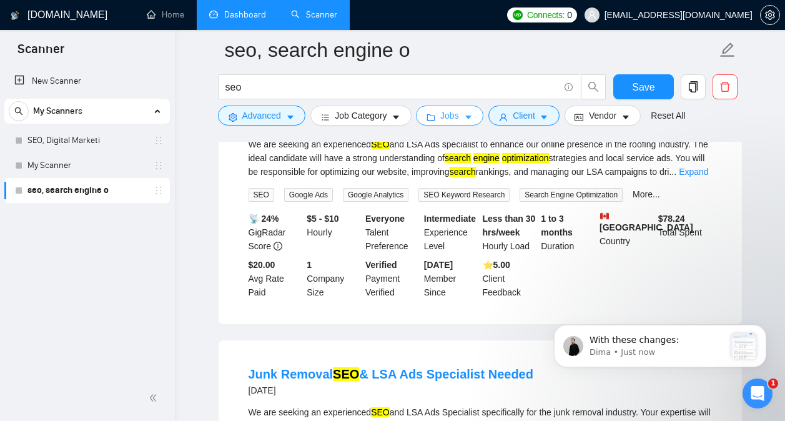
click at [450, 110] on span "Jobs" at bounding box center [449, 116] width 19 height 14
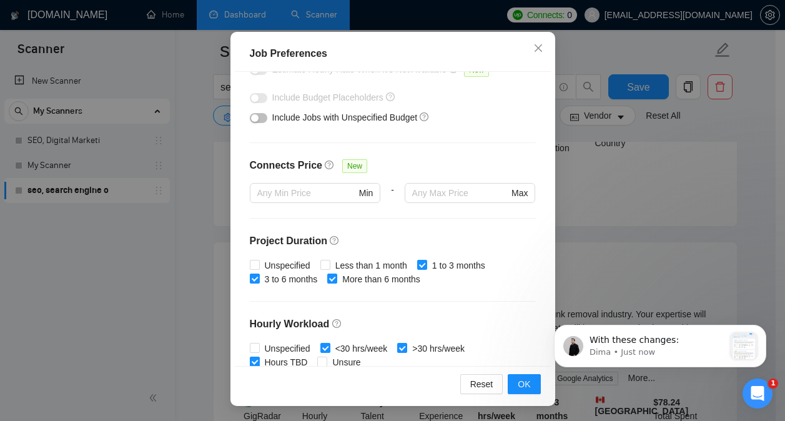
scroll to position [127, 0]
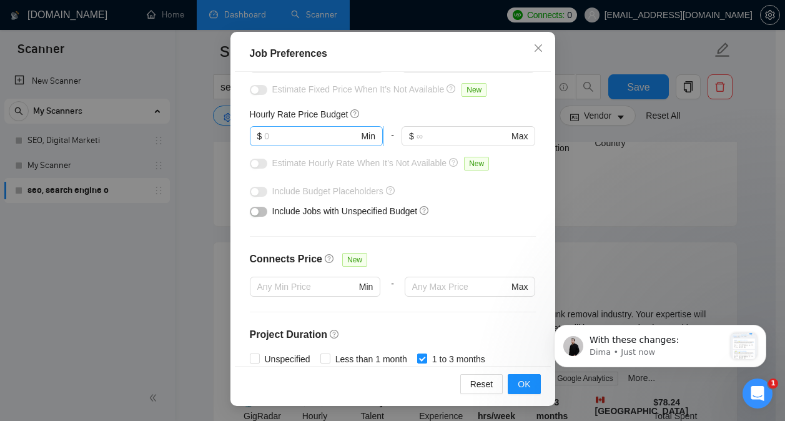
click at [321, 131] on input "text" at bounding box center [311, 136] width 94 height 14
type input "30"
click at [468, 227] on div "Budget Project Type All Fixed Price Hourly Rate Fixed Price Budget $ Min - $ Ma…" at bounding box center [393, 219] width 316 height 295
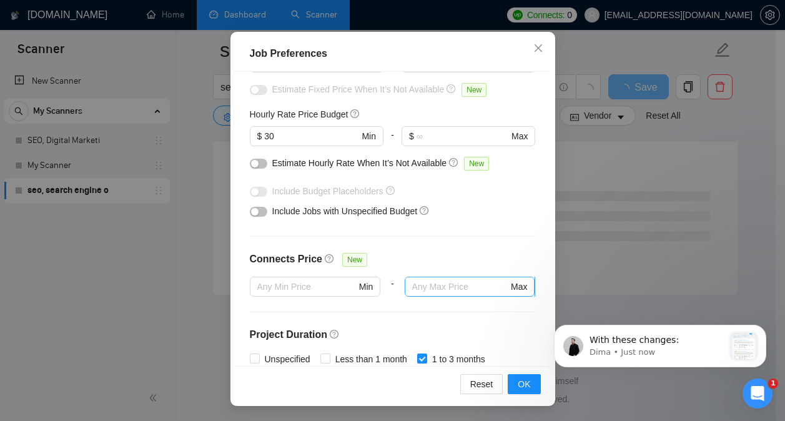
scroll to position [381, 0]
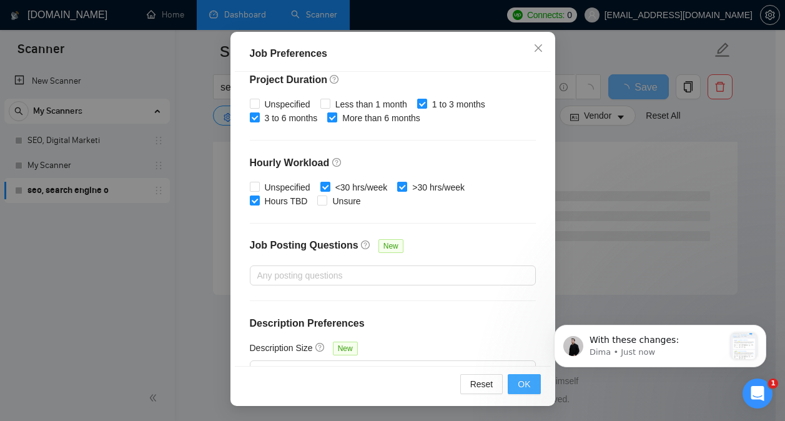
click at [517, 379] on span "OK" at bounding box center [523, 384] width 12 height 14
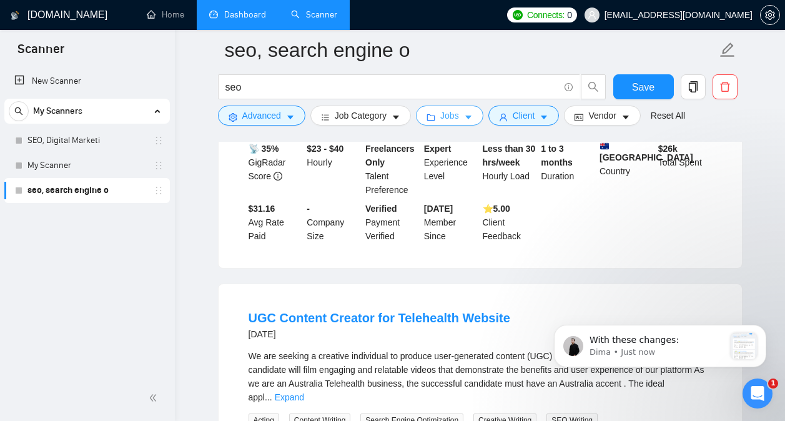
scroll to position [265, 0]
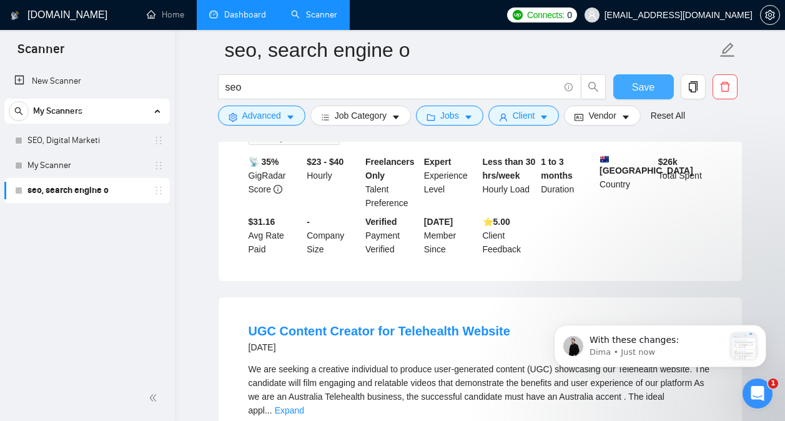
click at [635, 84] on span "Save" at bounding box center [643, 87] width 22 height 16
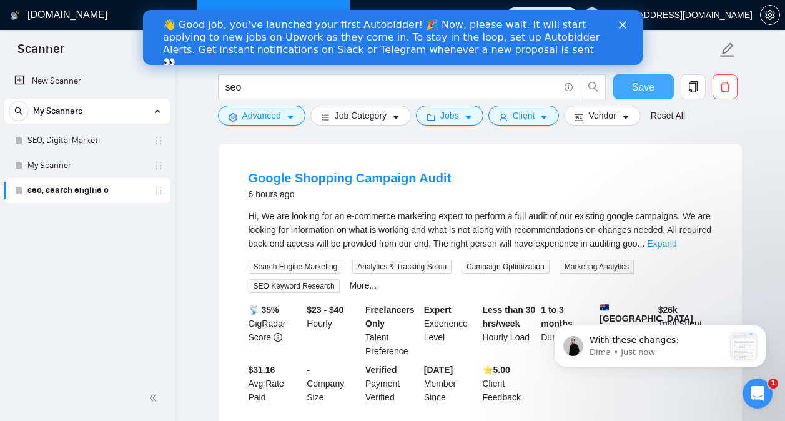
scroll to position [142, 0]
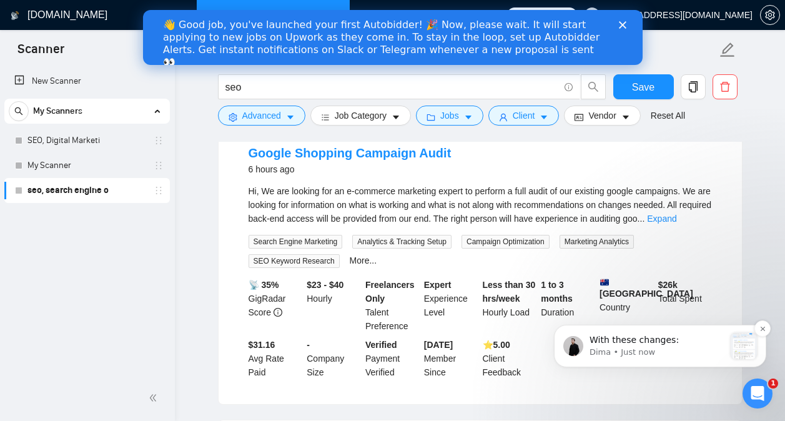
click at [653, 350] on p "Dima • Just now" at bounding box center [656, 351] width 135 height 11
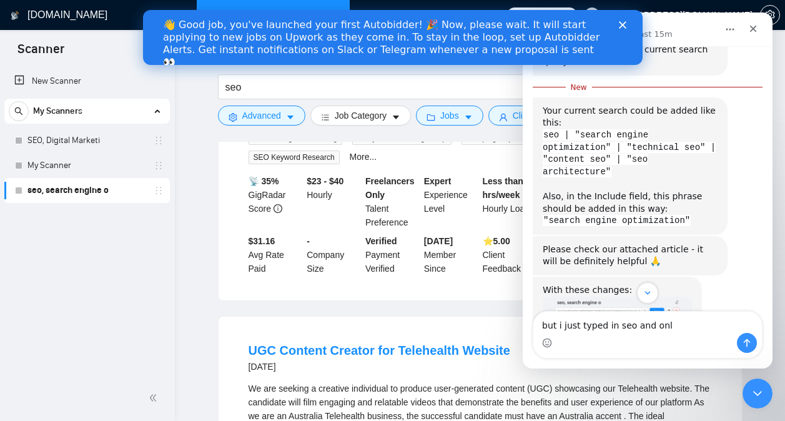
scroll to position [247, 0]
drag, startPoint x: 684, startPoint y: 323, endPoint x: 479, endPoint y: 302, distance: 205.8
click at [522, 302] on html "Dima Active in the last 15m Ask us anything, or share your feedback. need help …" at bounding box center [647, 190] width 250 height 356
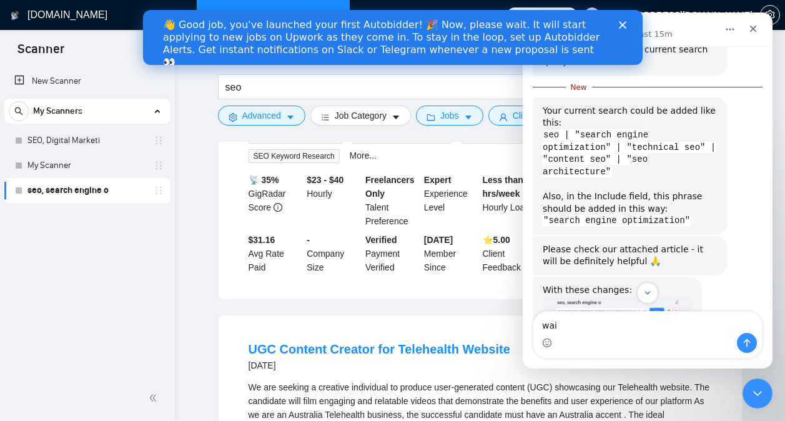
type textarea "wait"
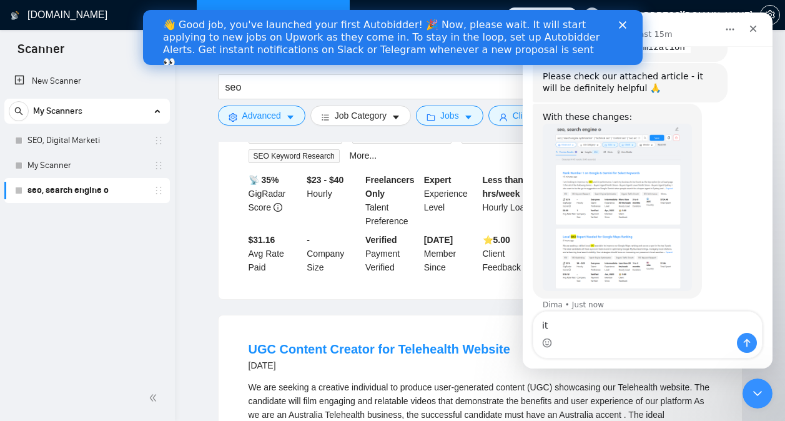
scroll to position [1613, 0]
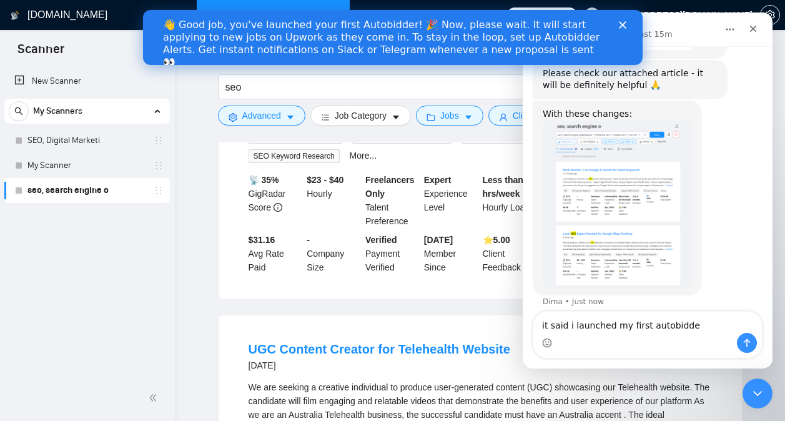
type textarea "it said i launched my first autobidder"
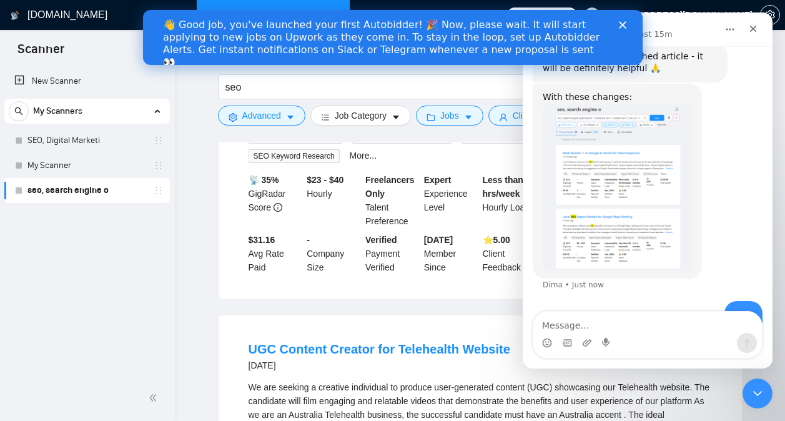
scroll to position [1642, 0]
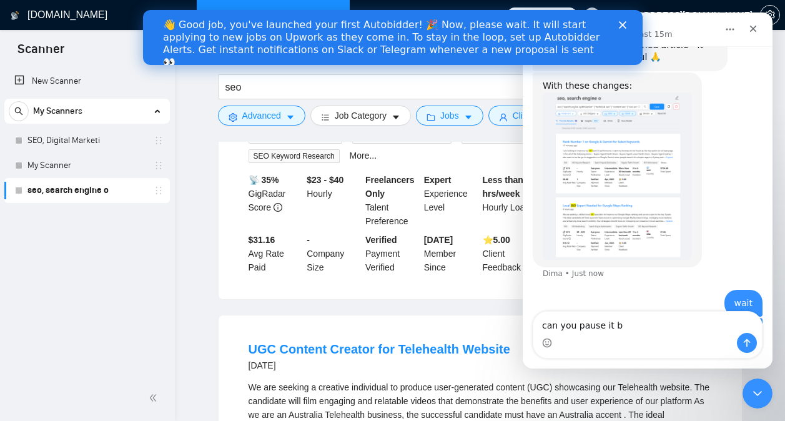
type textarea "can you pause it"
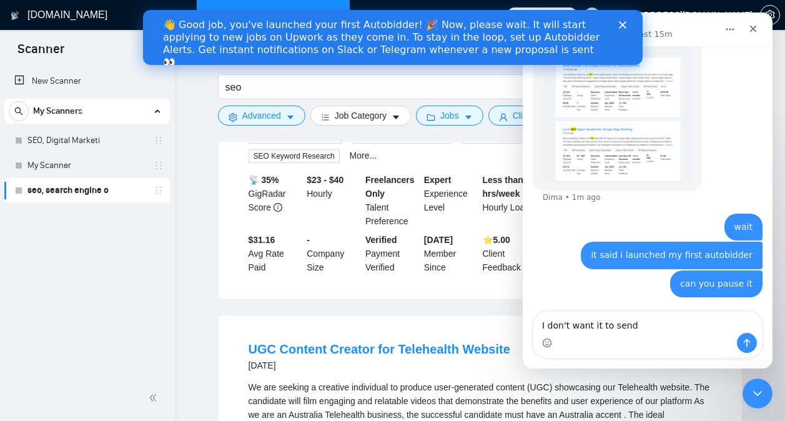
scroll to position [1718, 0]
type textarea "I don't want it to send any bids or proposals yet"
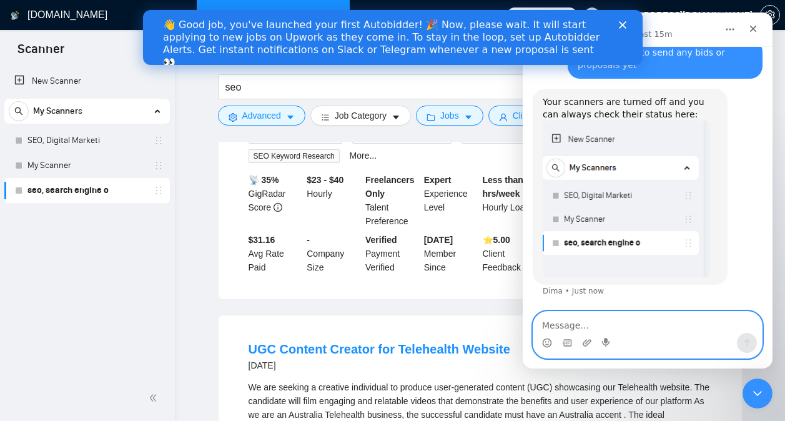
scroll to position [2011, 0]
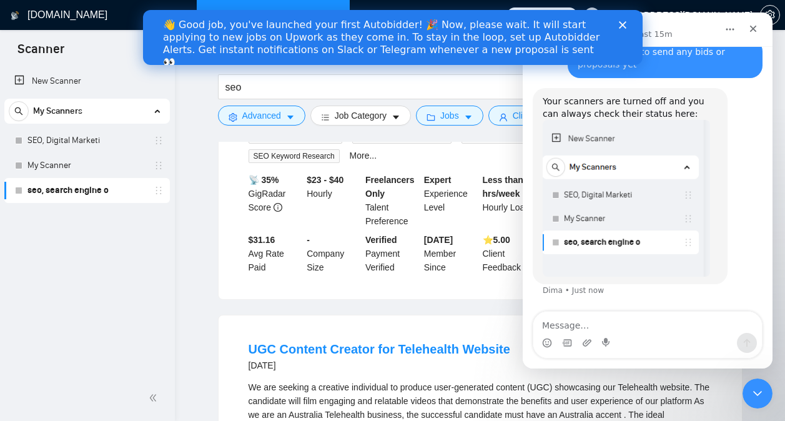
click at [620, 24] on polygon "Close" at bounding box center [621, 24] width 7 height 7
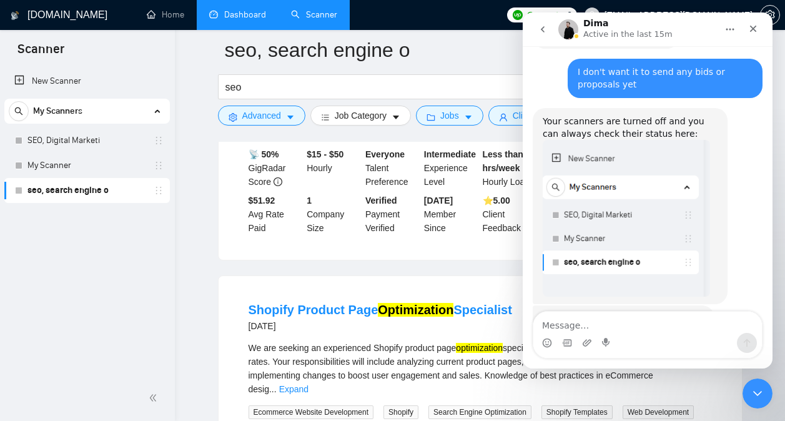
scroll to position [1417, 0]
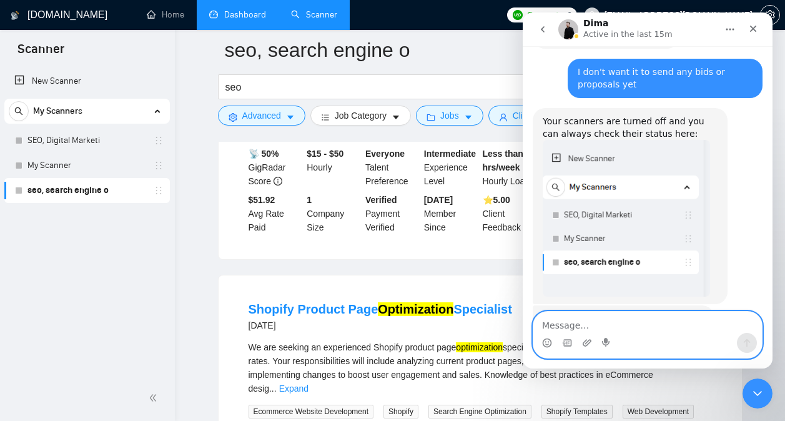
click at [637, 325] on textarea "Message…" at bounding box center [647, 321] width 228 height 21
type textarea "oh"
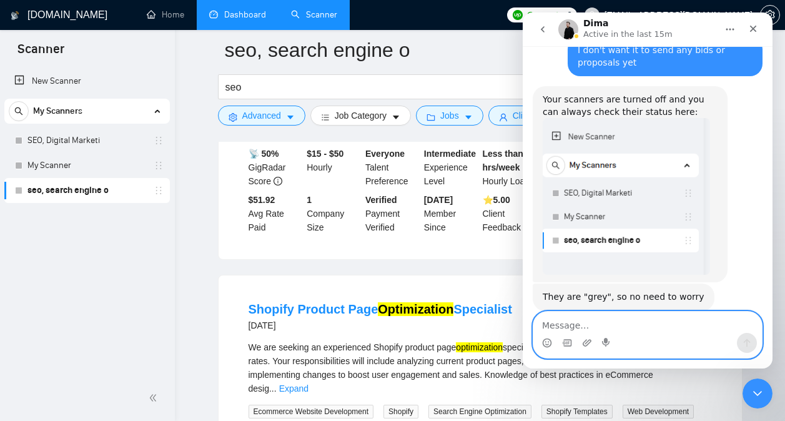
scroll to position [2029, 0]
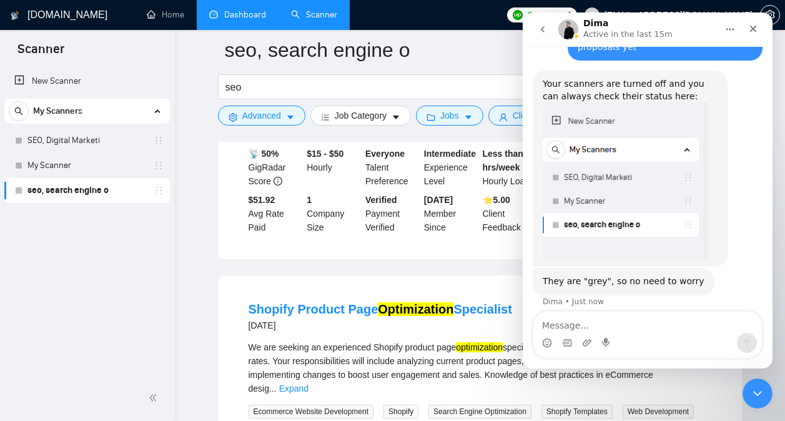
click at [541, 25] on icon "go back" at bounding box center [542, 29] width 10 height 10
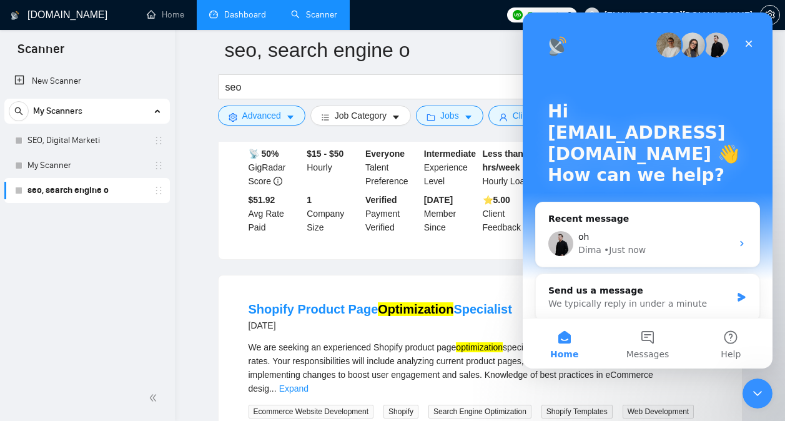
scroll to position [0, 0]
click at [745, 43] on icon "Close" at bounding box center [748, 44] width 10 height 10
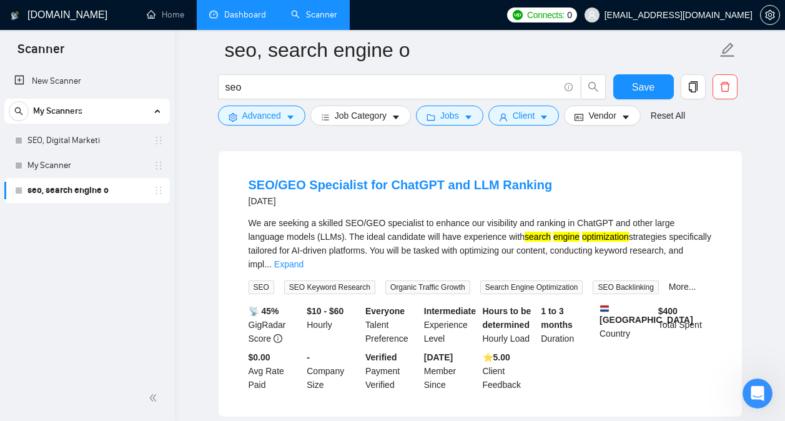
scroll to position [2677, 0]
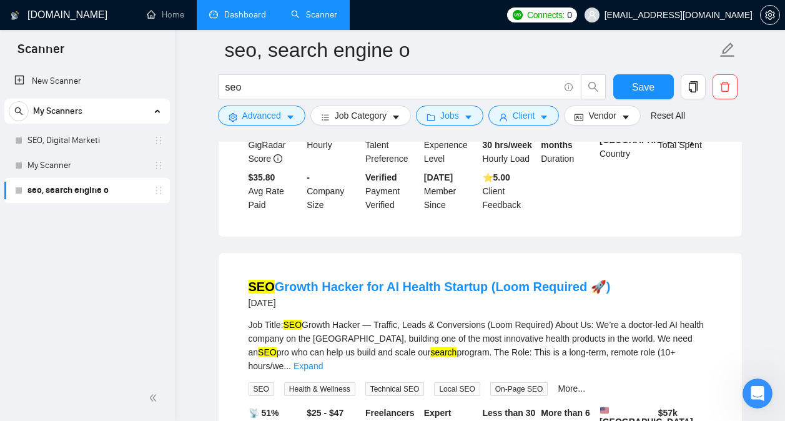
scroll to position [3155, 0]
click at [323, 360] on link "Expand" at bounding box center [307, 365] width 29 height 10
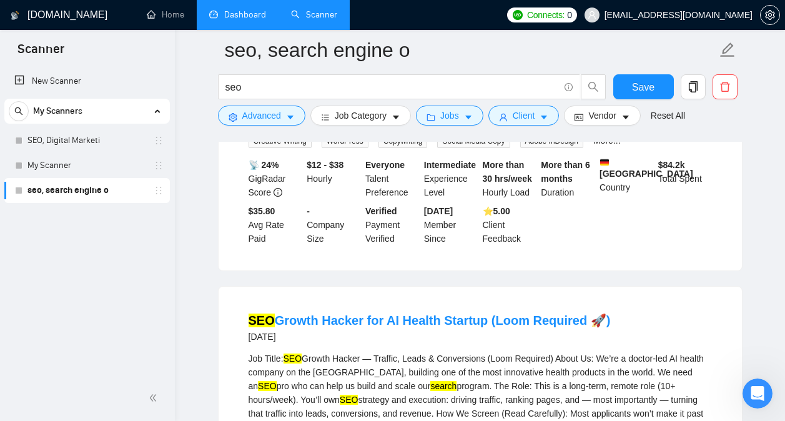
scroll to position [3121, 0]
click at [749, 395] on icon "Open Intercom Messenger" at bounding box center [755, 391] width 21 height 21
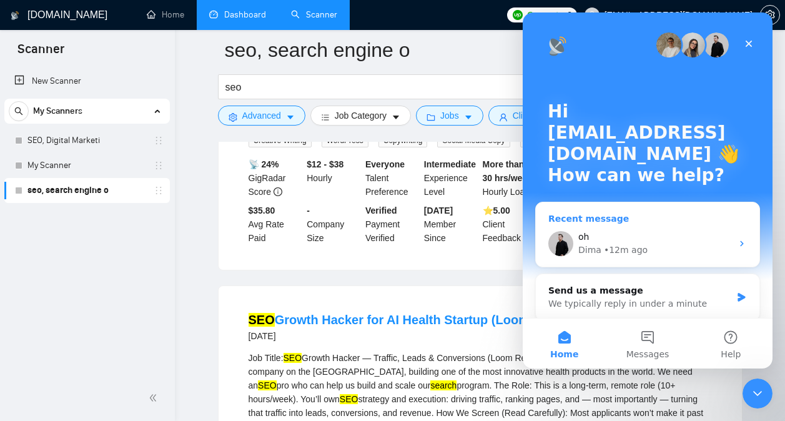
click at [655, 243] on div "Dima • 12m ago" at bounding box center [655, 249] width 154 height 13
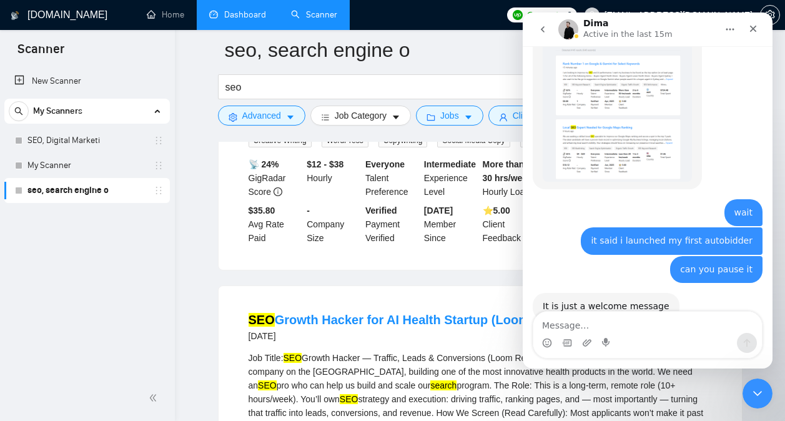
scroll to position [2029, 0]
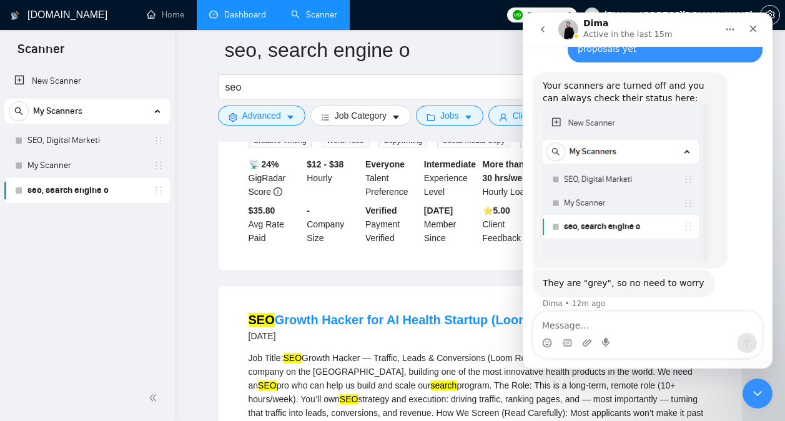
click at [623, 323] on textarea "Message…" at bounding box center [647, 321] width 228 height 21
type textarea "f"
type textarea "c"
type textarea "how do i filter by day job posted"
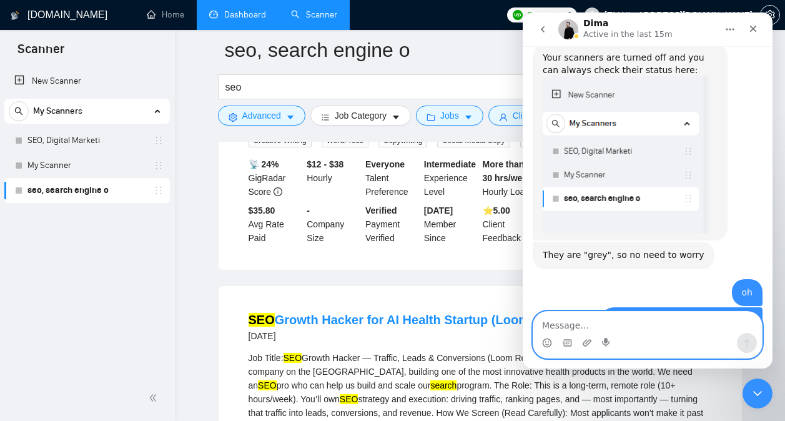
scroll to position [2094, 0]
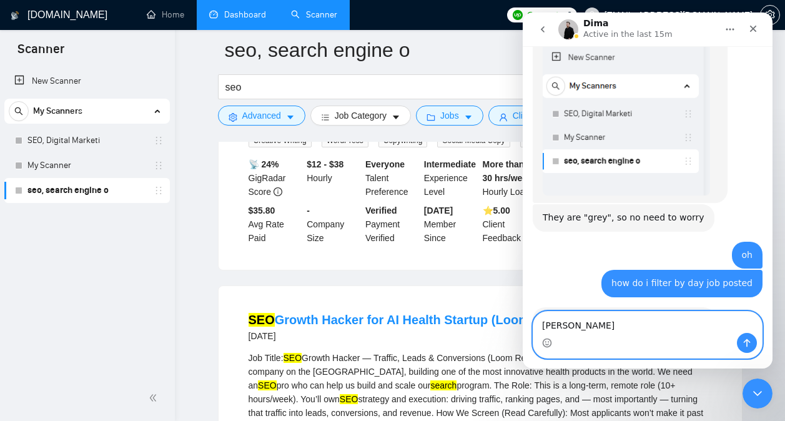
type textarea "dang"
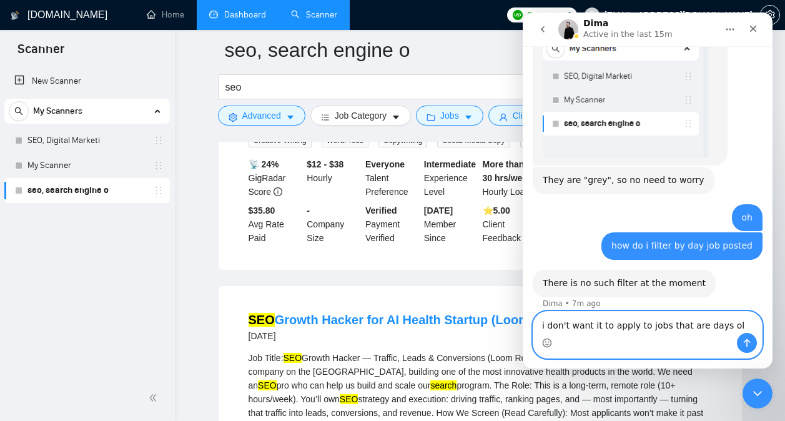
type textarea "i don't want it to apply to jobs that are days old"
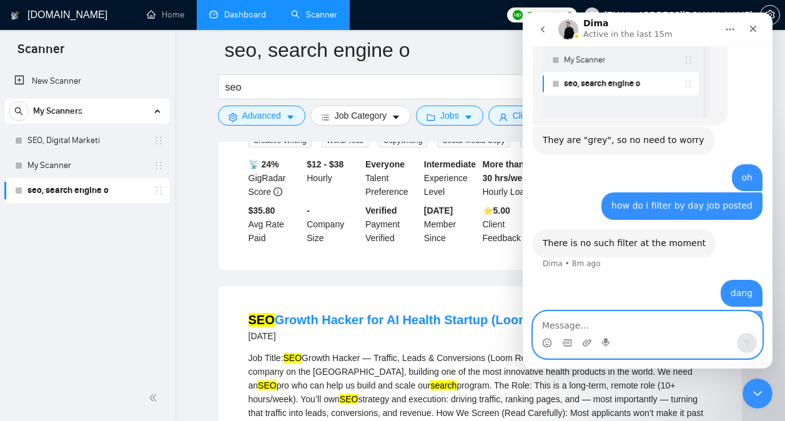
scroll to position [2172, 0]
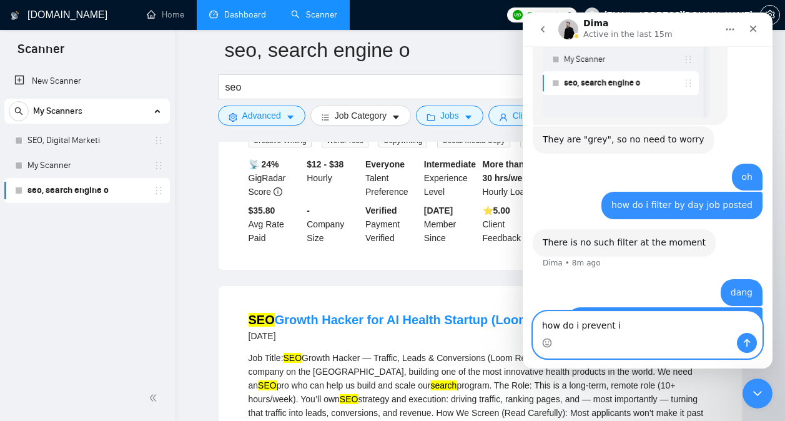
type textarea "how do i prevent it"
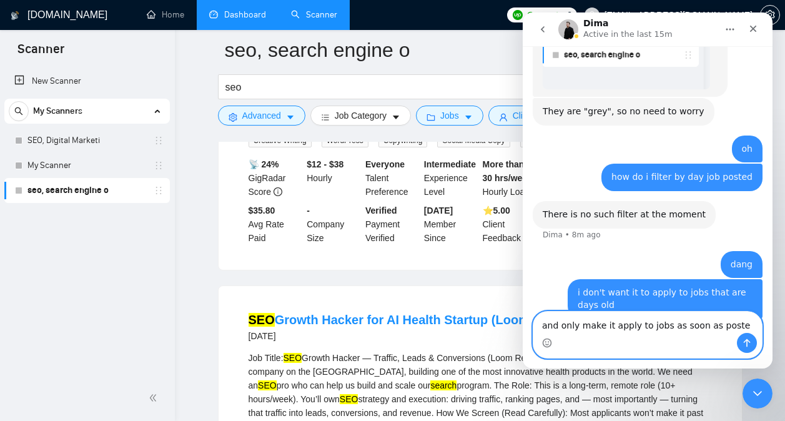
type textarea "and only make it apply to jobs as soon as posted"
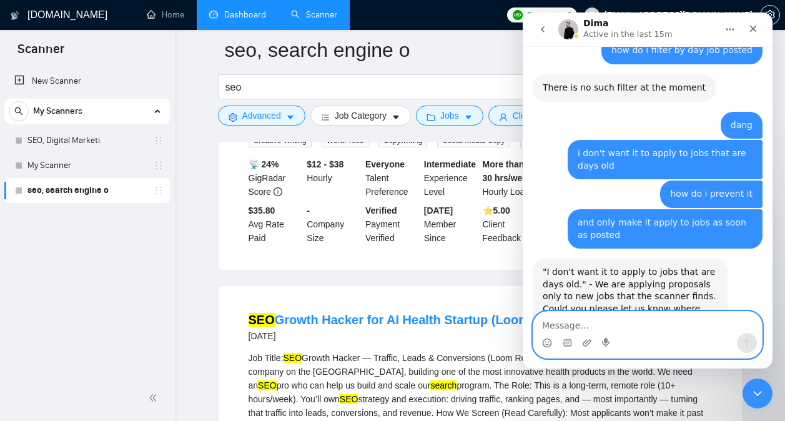
scroll to position [2339, 0]
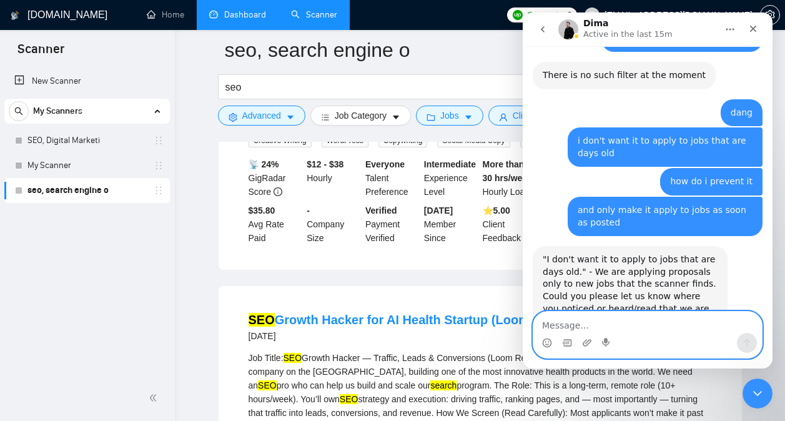
click at [644, 324] on textarea "Message…" at bounding box center [647, 321] width 228 height 21
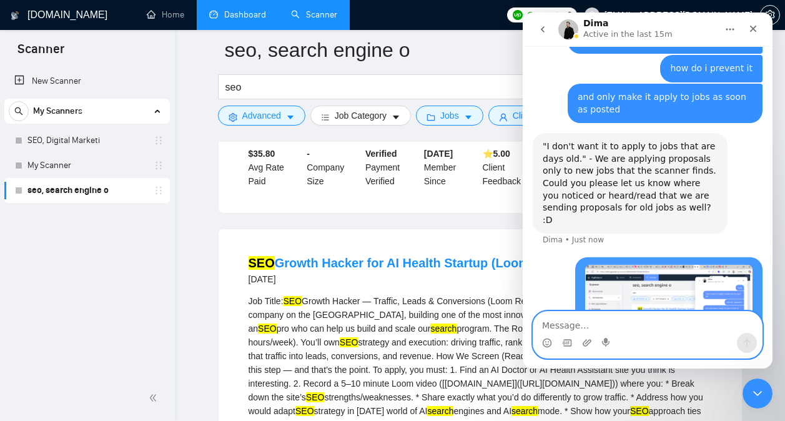
scroll to position [2469, 0]
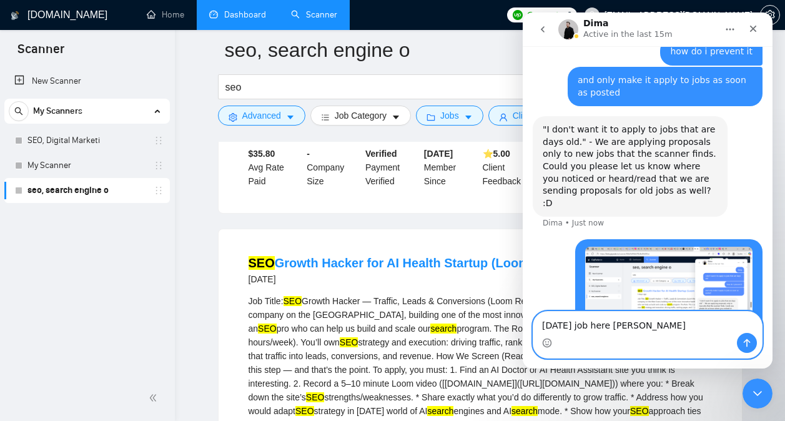
type textarea "[DATE] job here boss"
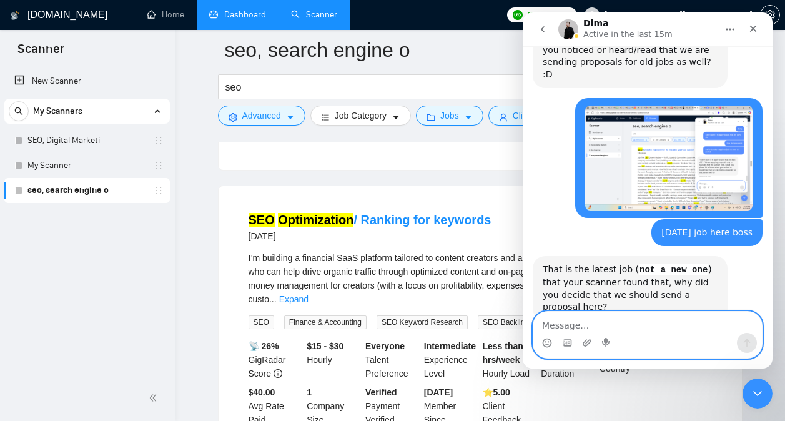
scroll to position [5739, 0]
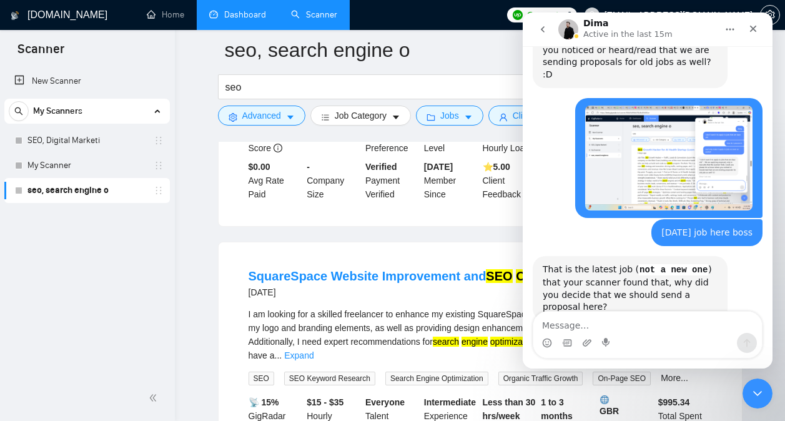
scroll to position [8557, 0]
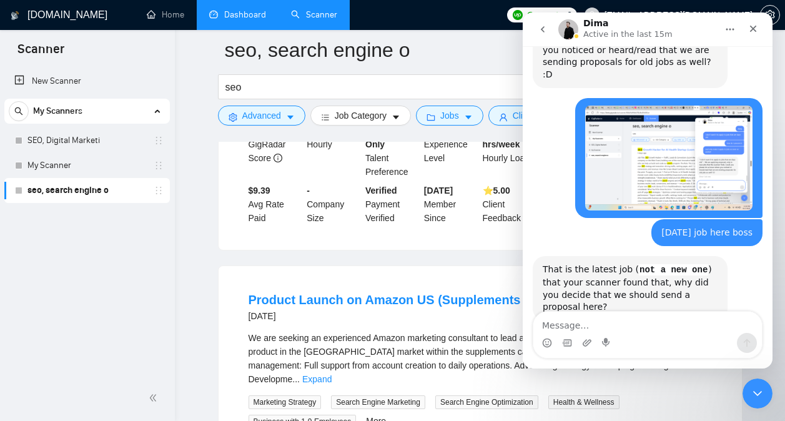
scroll to position [10270, 0]
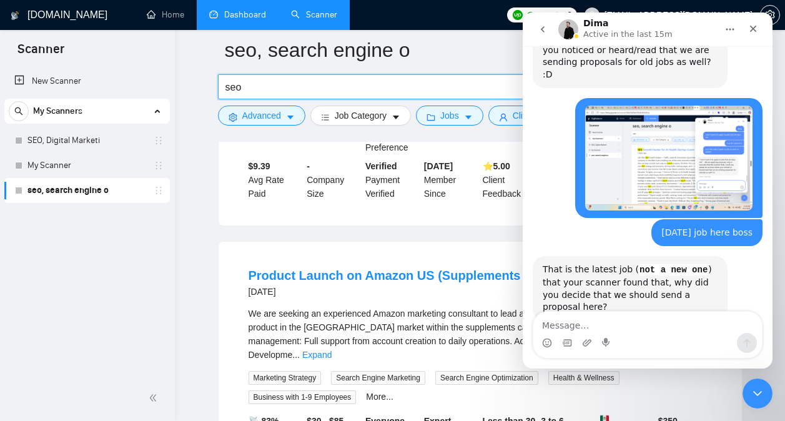
drag, startPoint x: 240, startPoint y: 82, endPoint x: 203, endPoint y: 79, distance: 37.0
type input "search engine optimization"
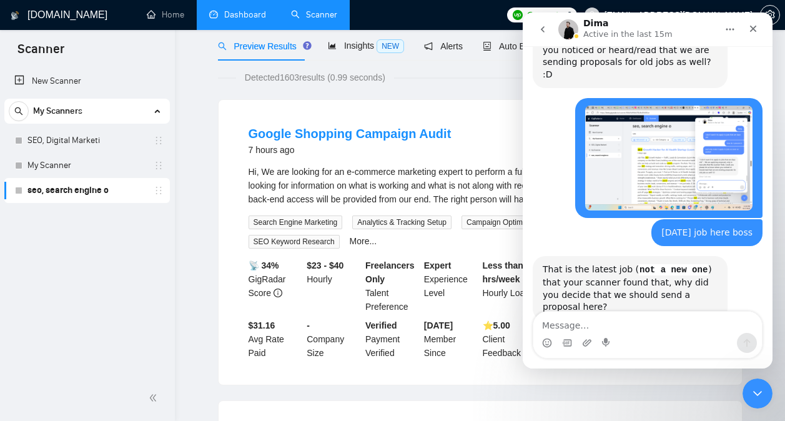
scroll to position [0, 0]
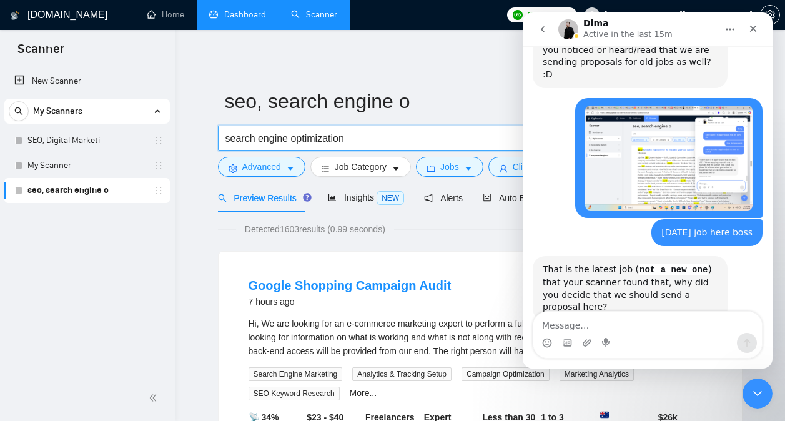
click at [533, 27] on button "go back" at bounding box center [543, 29] width 24 height 24
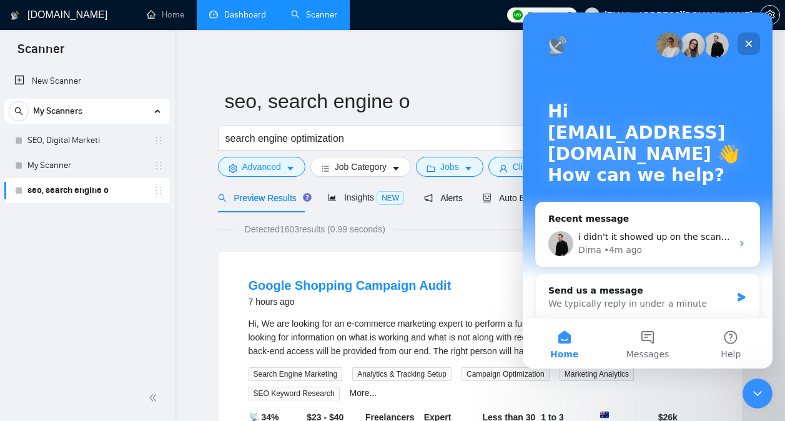
click at [748, 41] on icon "Close" at bounding box center [748, 44] width 10 height 10
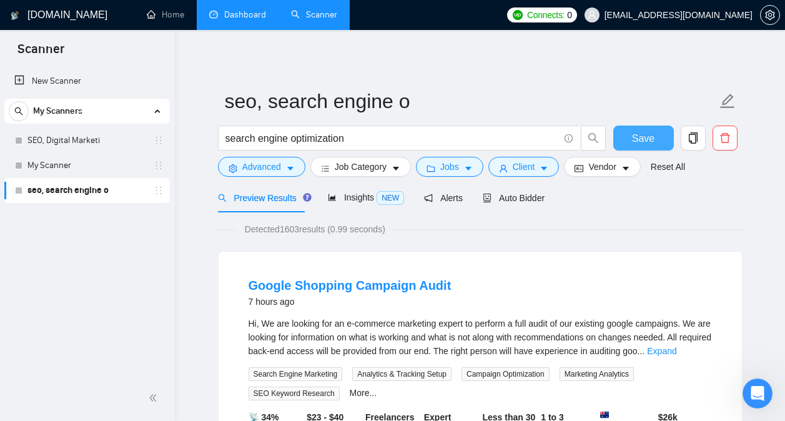
click at [643, 137] on span "Save" at bounding box center [643, 138] width 22 height 16
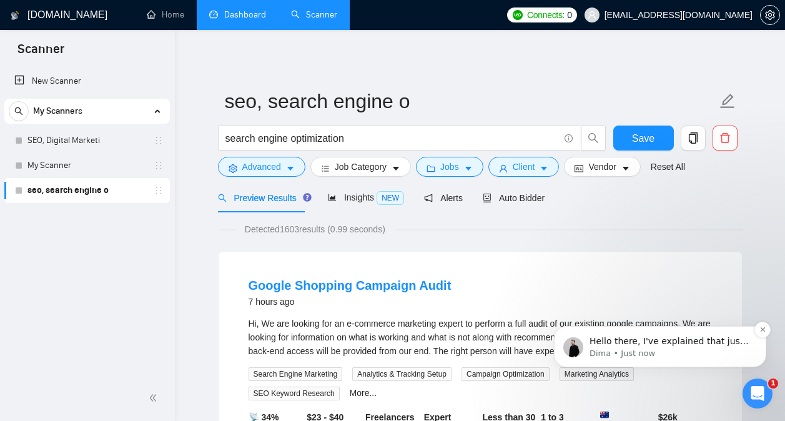
click at [675, 331] on div "Hello there, I've explained that just one message above. What exactly didn't sh…" at bounding box center [660, 346] width 212 height 41
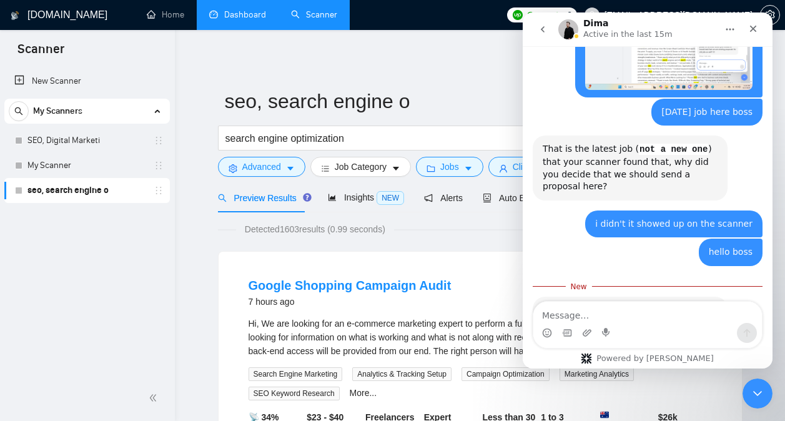
scroll to position [2717, 0]
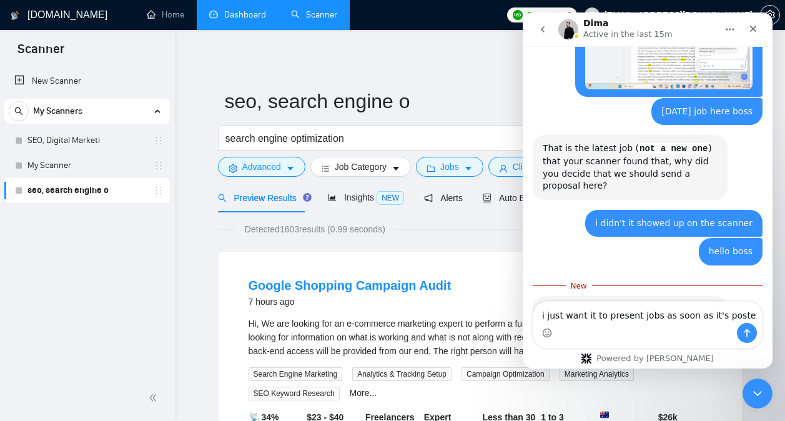
type textarea "i just want it to present jobs as soon as it's posted"
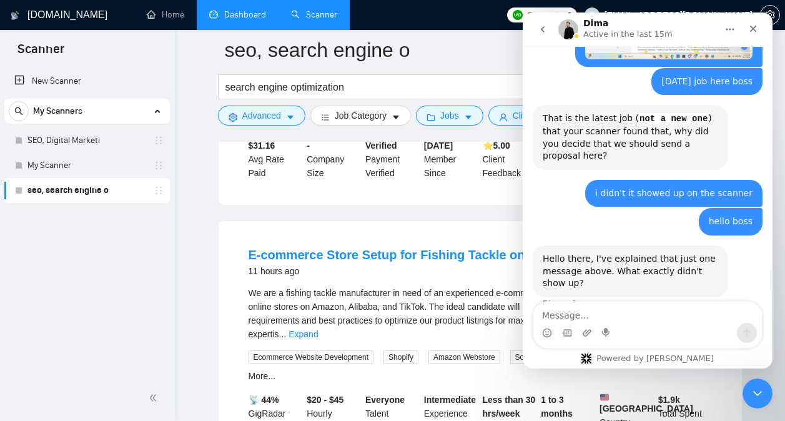
scroll to position [342, 0]
click at [418, 253] on link "E-commerce Store Setup for Fishing Tackle on Amazon, Alibaba, and TikTok" at bounding box center [473, 254] width 451 height 14
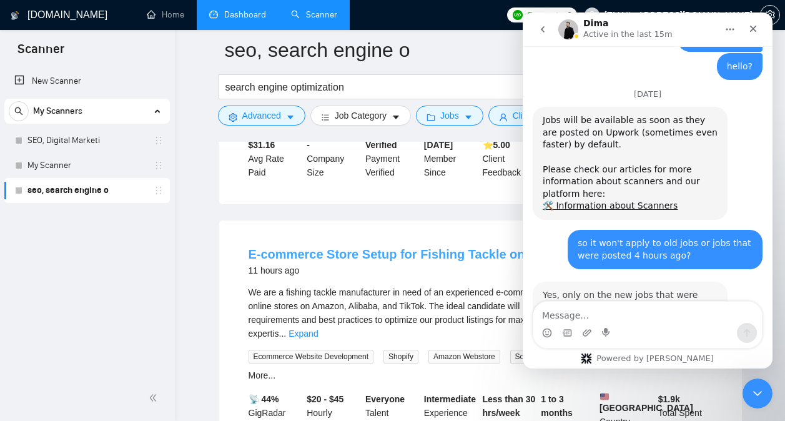
scroll to position [3060, 0]
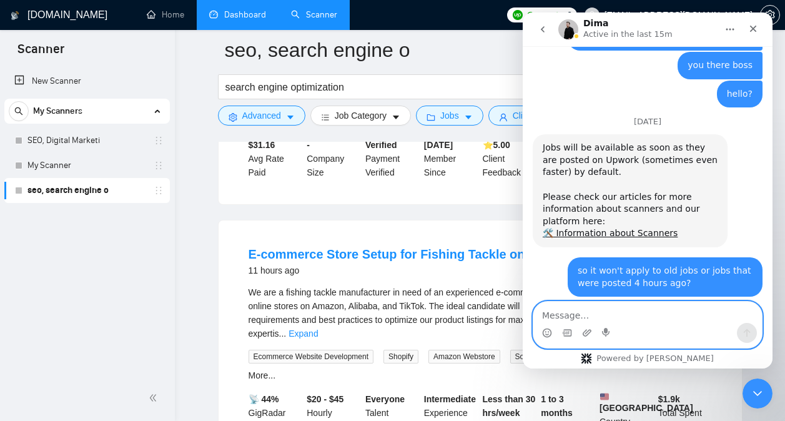
click at [625, 318] on textarea "Message…" at bounding box center [647, 311] width 228 height 21
type textarea "o"
type textarea "how come the scanner is picking up old jobs"
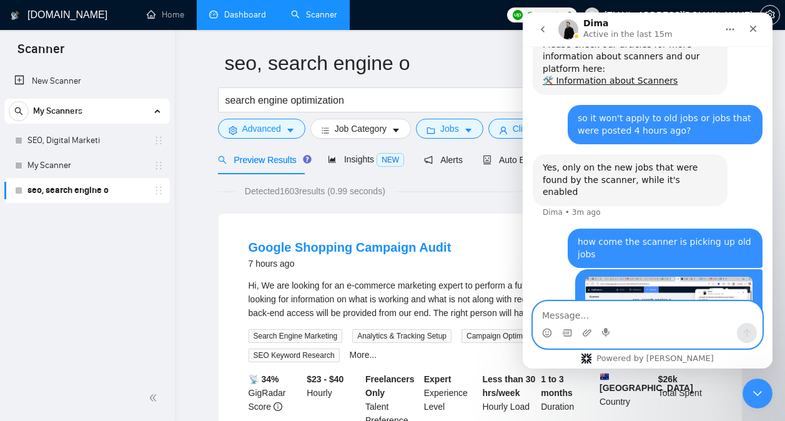
scroll to position [3218, 0]
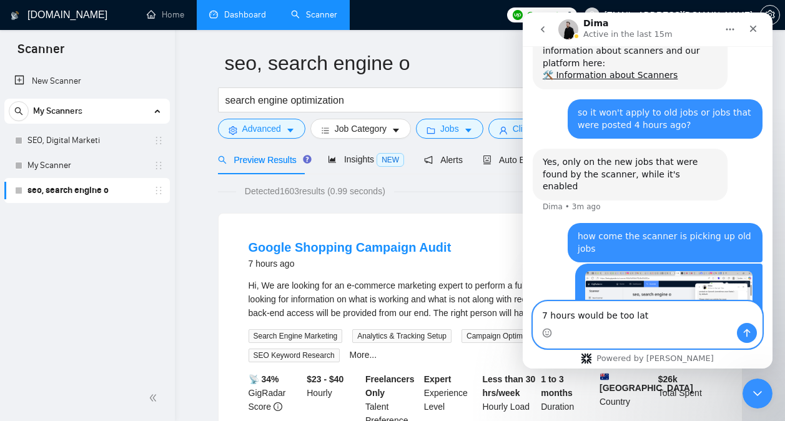
type textarea "7 hours would be too late"
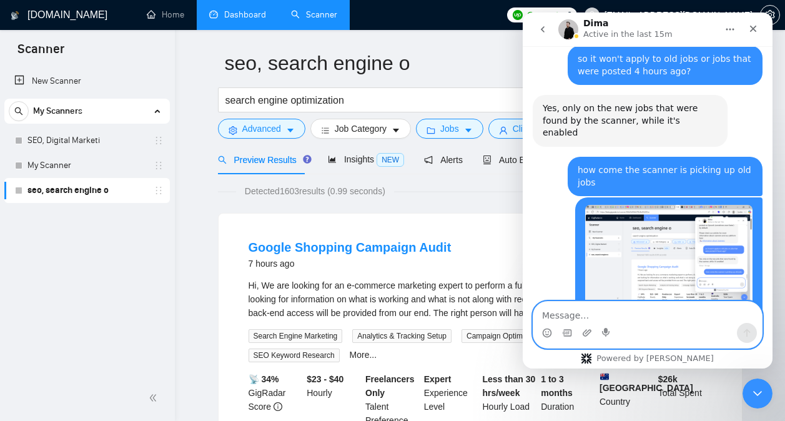
scroll to position [3307, 0]
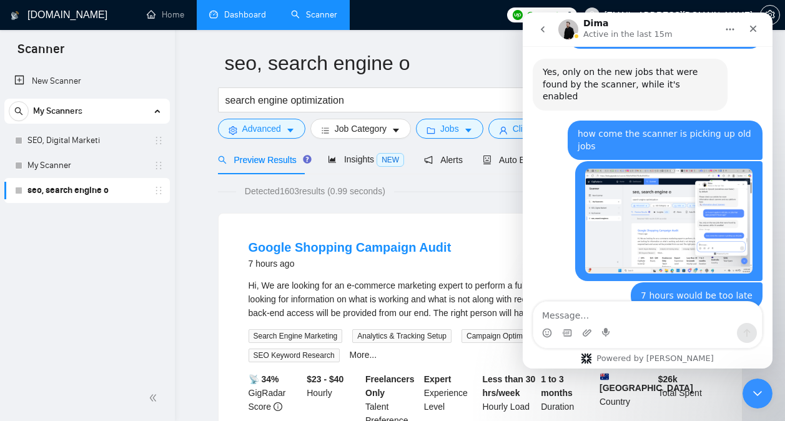
click at [651, 351] on link "👀 Preview Results" at bounding box center [651, 356] width 82 height 10
click at [620, 323] on div "Intercom messenger" at bounding box center [647, 333] width 228 height 20
click at [624, 321] on textarea "Message…" at bounding box center [647, 311] width 228 height 21
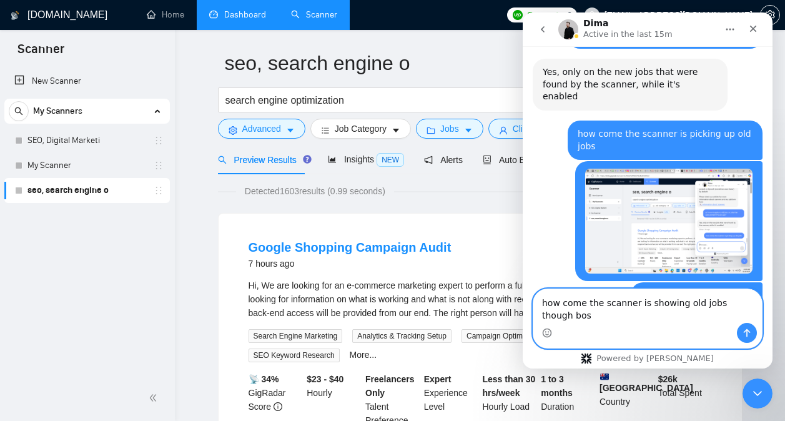
type textarea "how come the scanner is showing old jobs though boss"
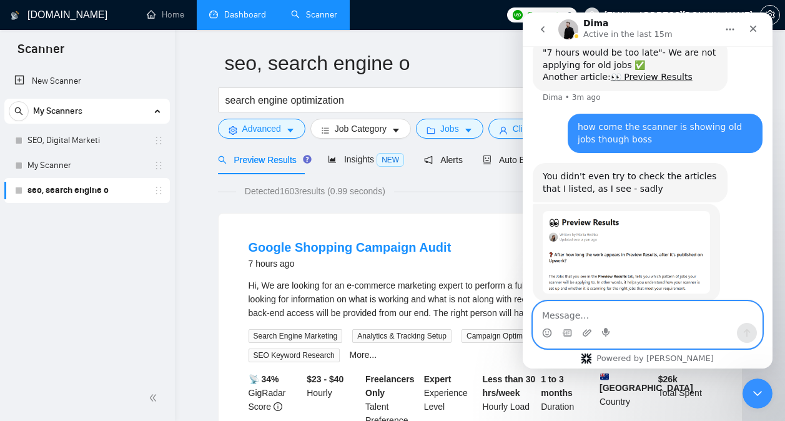
scroll to position [3591, 0]
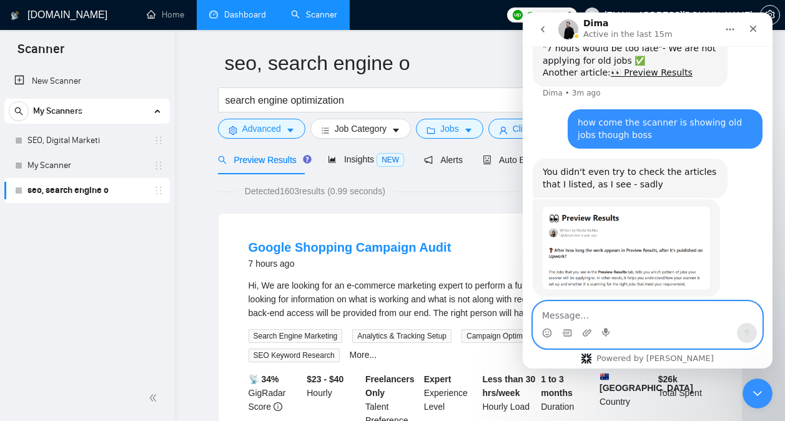
click at [600, 322] on textarea "Message…" at bounding box center [647, 311] width 228 height 21
type textarea "w"
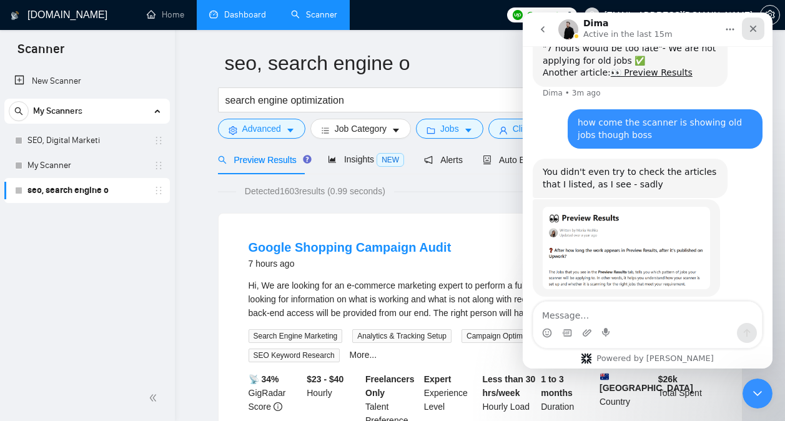
click at [755, 22] on div "Close" at bounding box center [753, 28] width 22 height 22
